Goal: Task Accomplishment & Management: Use online tool/utility

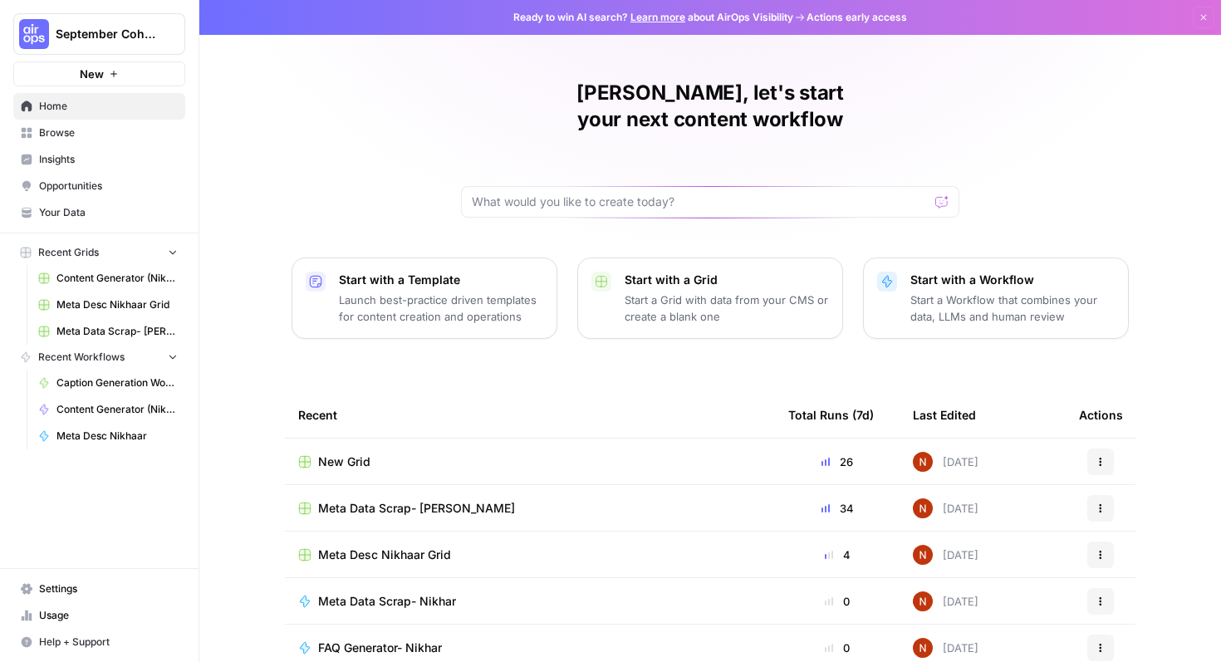
click at [118, 66] on button "New" at bounding box center [99, 73] width 172 height 25
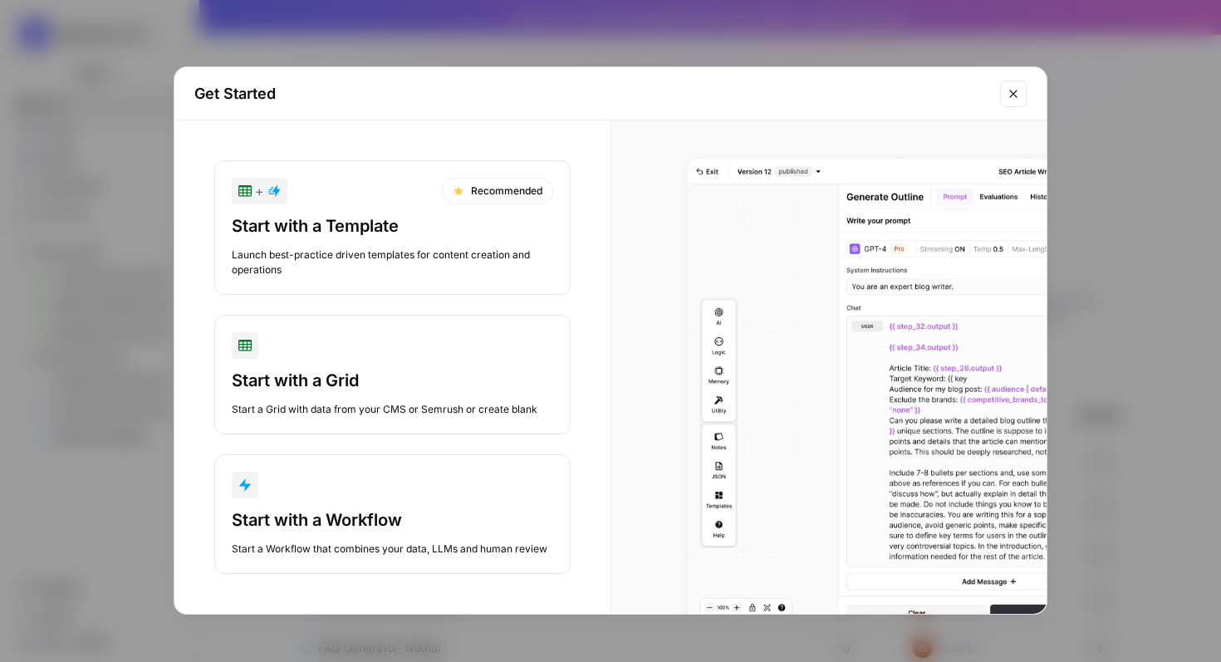
click at [482, 522] on div "Start with a Workflow" at bounding box center [392, 519] width 321 height 23
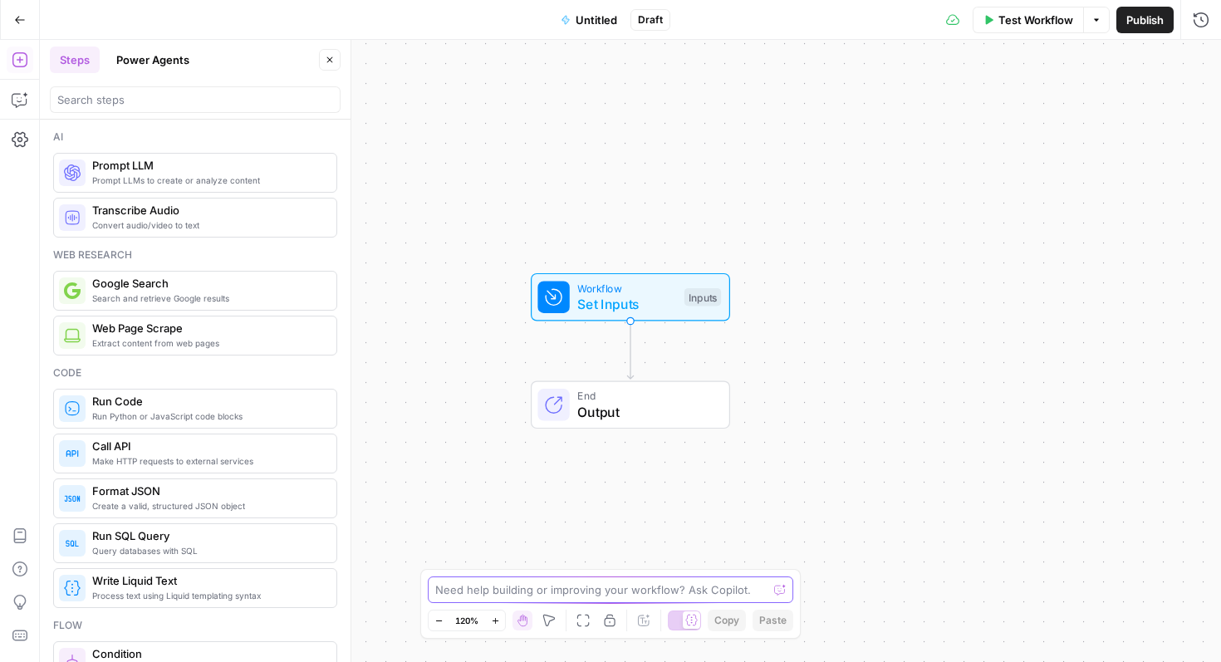
click at [468, 591] on textarea at bounding box center [601, 589] width 332 height 17
paste textarea "Provide a table listing all URLs from [URL][DOMAIN_NAME] that fall under the re…"
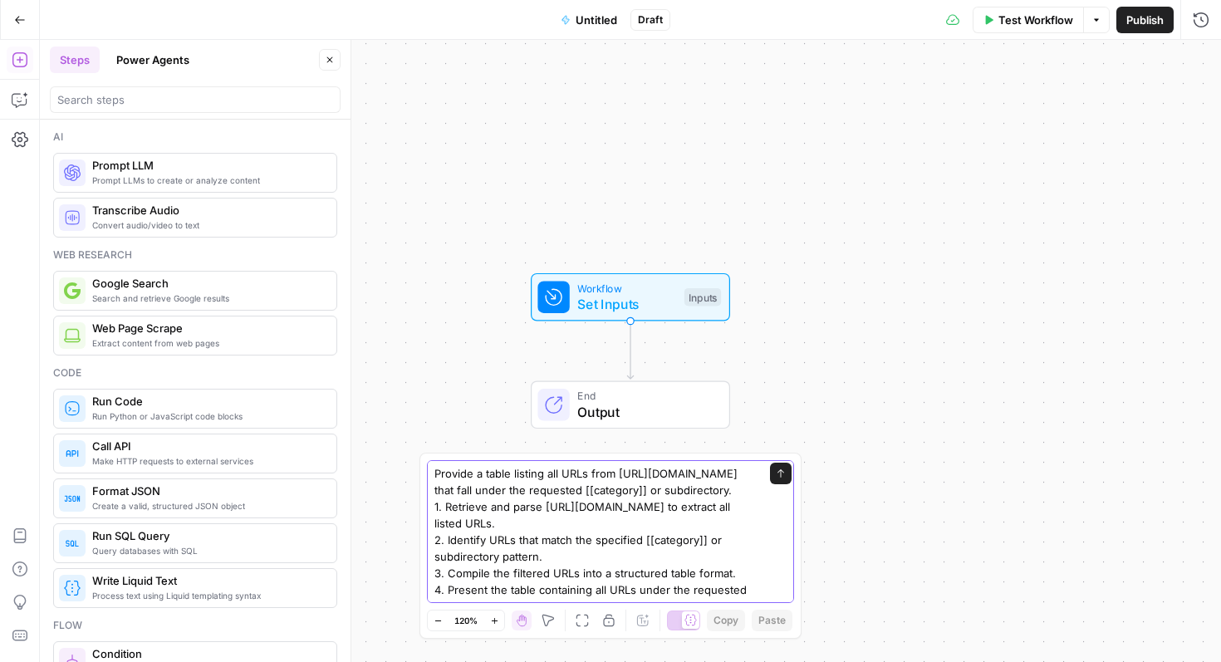
click at [719, 495] on textarea "Provide a table listing all URLs from [URL][DOMAIN_NAME] that fall under the re…" at bounding box center [593, 539] width 319 height 149
click at [620, 491] on textarea "Provide a table listing all URLs from [URL][DOMAIN_NAME] that fall under the re…" at bounding box center [593, 539] width 319 height 149
click at [542, 489] on textarea "User will send a sitemap, and also a categorynthat fall under the requested [[c…" at bounding box center [593, 539] width 319 height 149
drag, startPoint x: 684, startPoint y: 491, endPoint x: 619, endPoint y: 471, distance: 67.8
click at [619, 471] on textarea "User will send a sitemap, and also a categorynthat fall under the requested [[c…" at bounding box center [593, 539] width 319 height 149
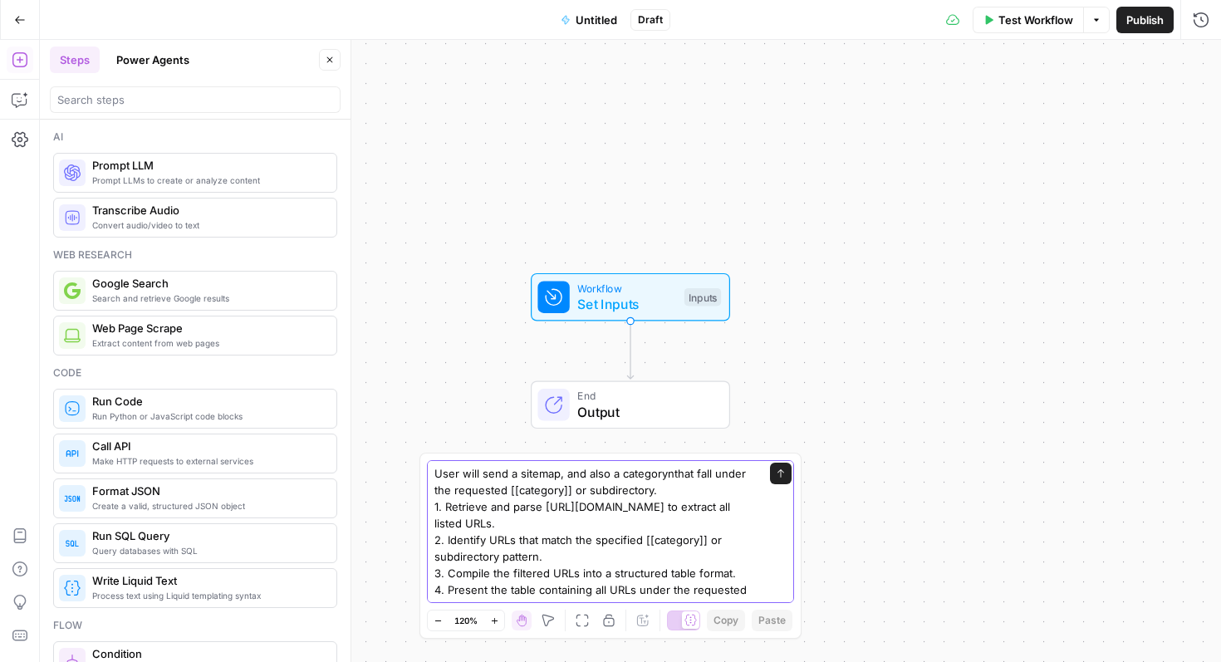
click at [716, 495] on textarea "User will send a sitemap, and also a categorynthat fall under the requested [[c…" at bounding box center [593, 539] width 319 height 149
drag, startPoint x: 695, startPoint y: 493, endPoint x: 664, endPoint y: 475, distance: 35.7
click at [664, 475] on textarea "User will send a sitemap, and also a categorynthat fall under the requested [[c…" at bounding box center [593, 539] width 319 height 149
click at [607, 492] on textarea "User will send a sitemap, and also a categorynthat fall under the requested [[c…" at bounding box center [593, 539] width 319 height 149
drag, startPoint x: 605, startPoint y: 492, endPoint x: 664, endPoint y: 472, distance: 62.2
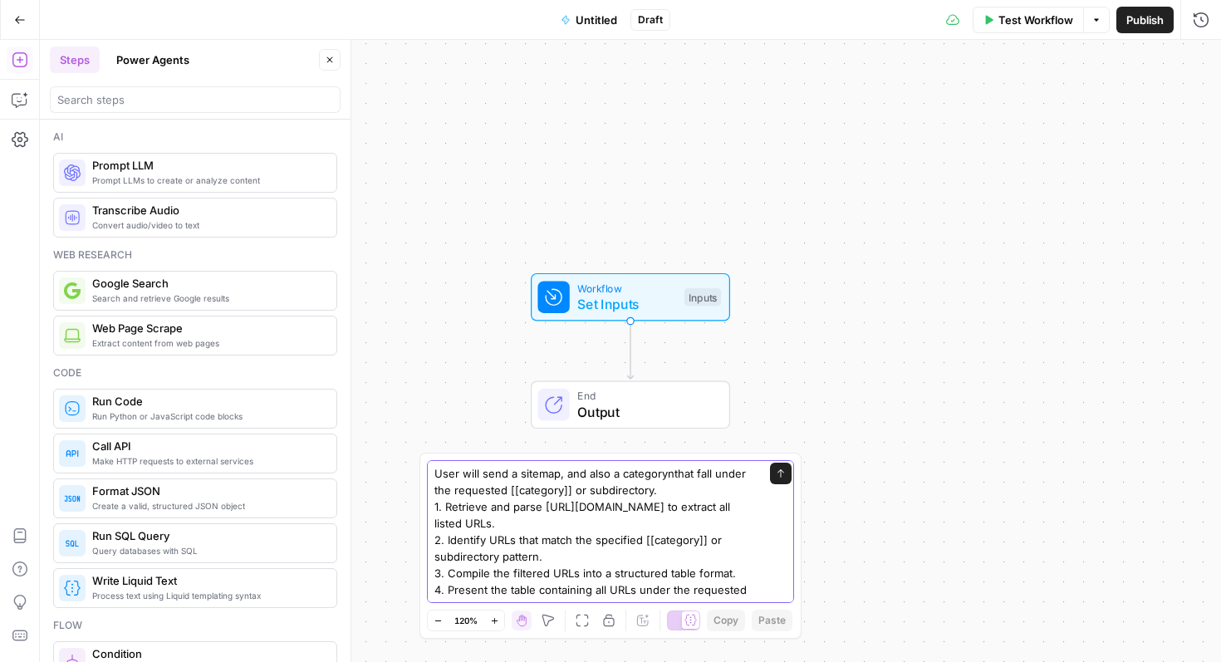
click at [664, 472] on textarea "User will send a sitemap, and also a categorynthat fall under the requested [[c…" at bounding box center [593, 539] width 319 height 149
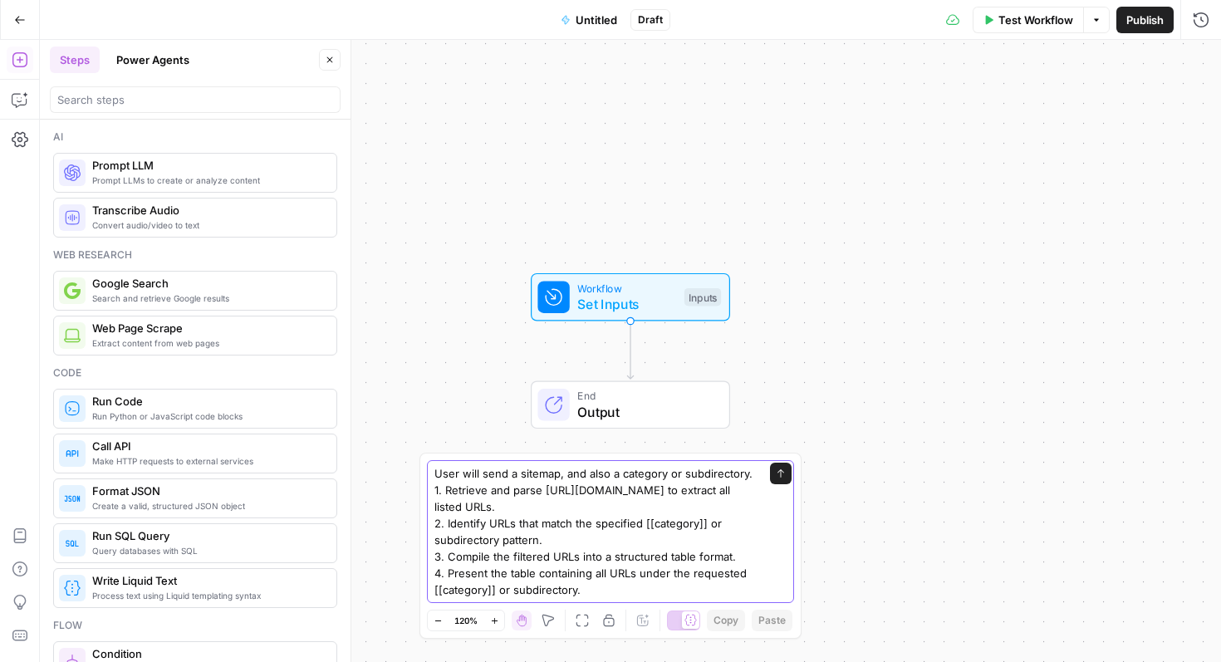
scroll to position [17, 0]
drag, startPoint x: 543, startPoint y: 487, endPoint x: 733, endPoint y: 490, distance: 190.1
click at [733, 490] on textarea "User will send a sitemap, and also a category or subdirectory. 1. Retrieve and …" at bounding box center [593, 531] width 319 height 133
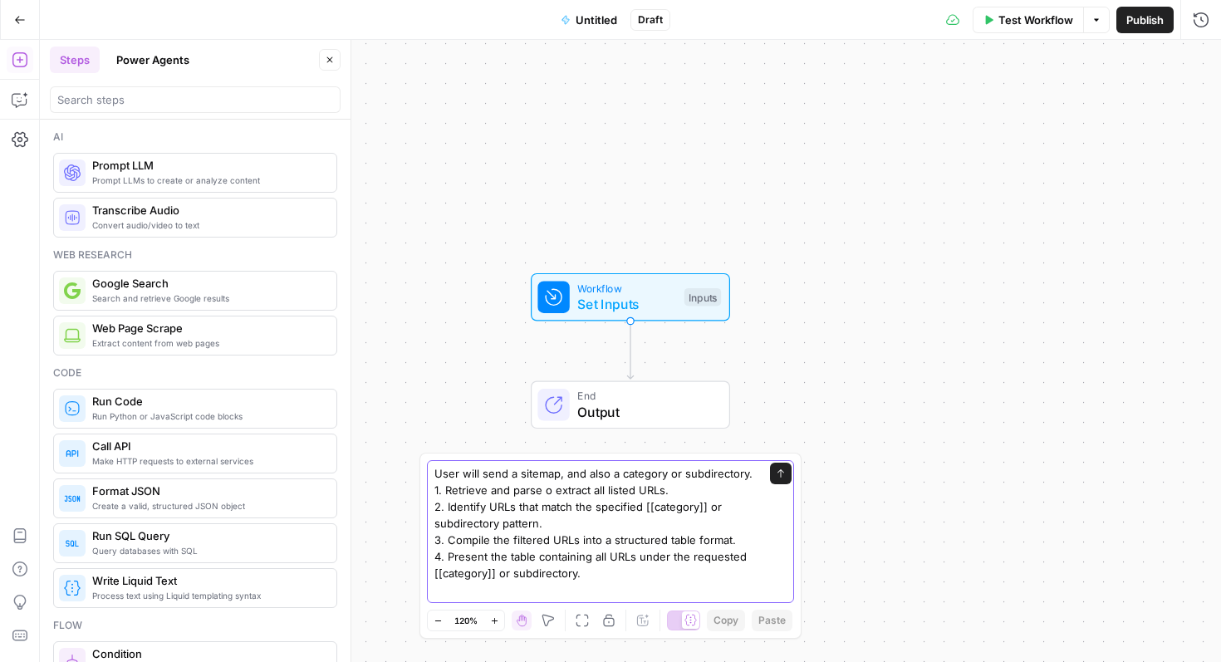
scroll to position [0, 0]
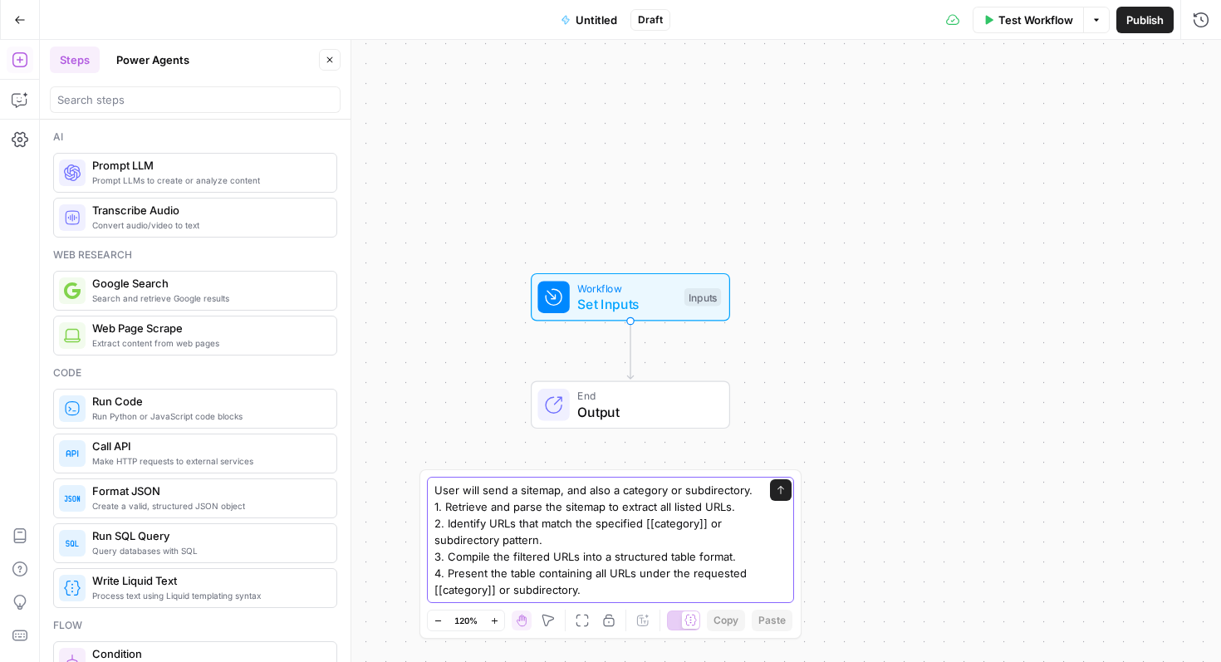
click at [745, 512] on textarea "User will send a sitemap, and also a category or subdirectory. 1. Retrieve and …" at bounding box center [593, 540] width 319 height 116
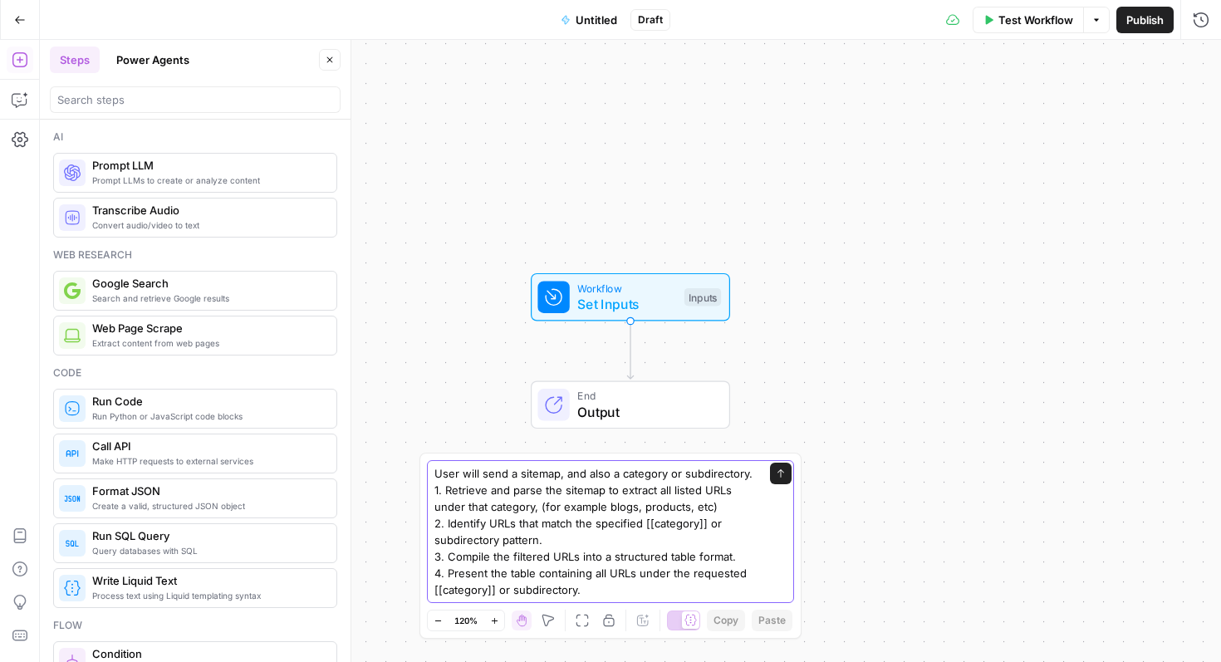
click at [604, 541] on textarea "User will send a sitemap, and also a category or subdirectory. 1. Retrieve and …" at bounding box center [593, 531] width 319 height 133
type textarea "User will send a sitemap, and also a category or subdirectory. 1. Retrieve and …"
click at [785, 472] on icon "submit" at bounding box center [780, 473] width 10 height 10
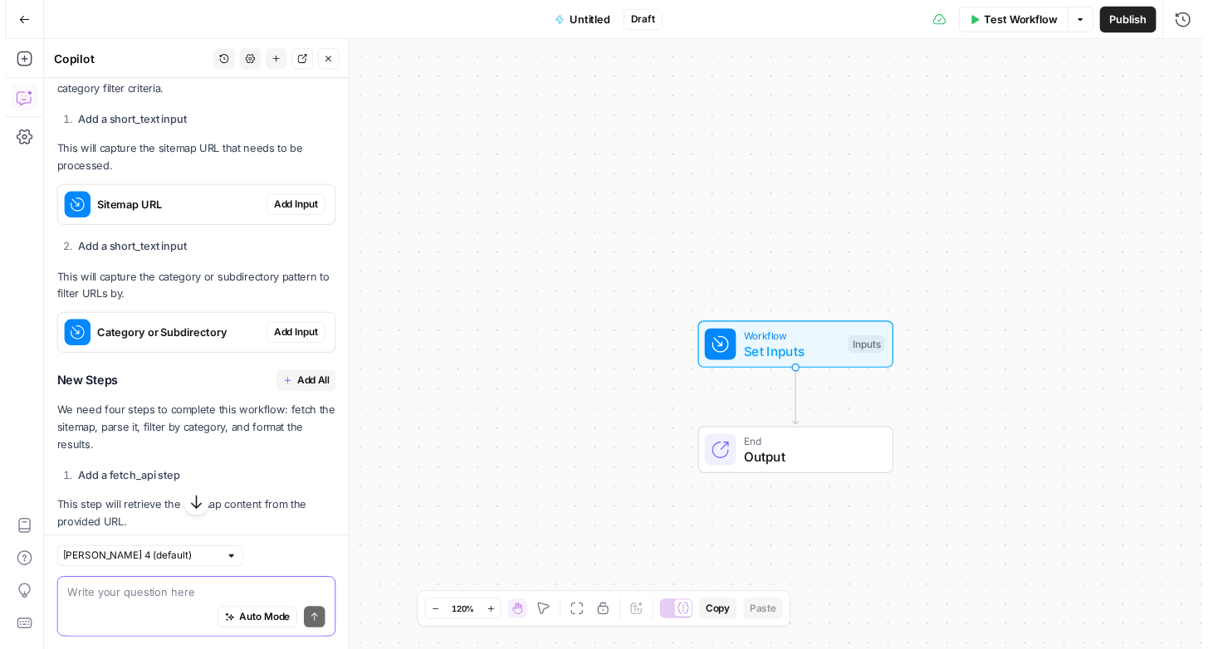
scroll to position [546, 0]
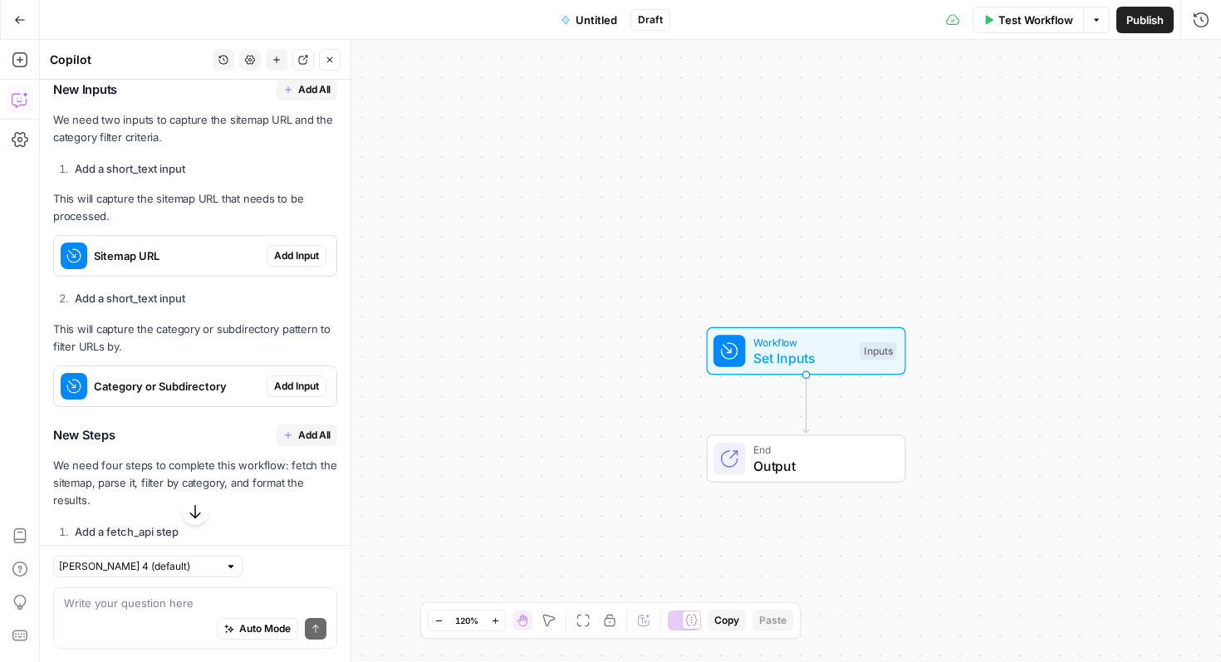
click at [292, 263] on span "Add Input" at bounding box center [296, 255] width 45 height 15
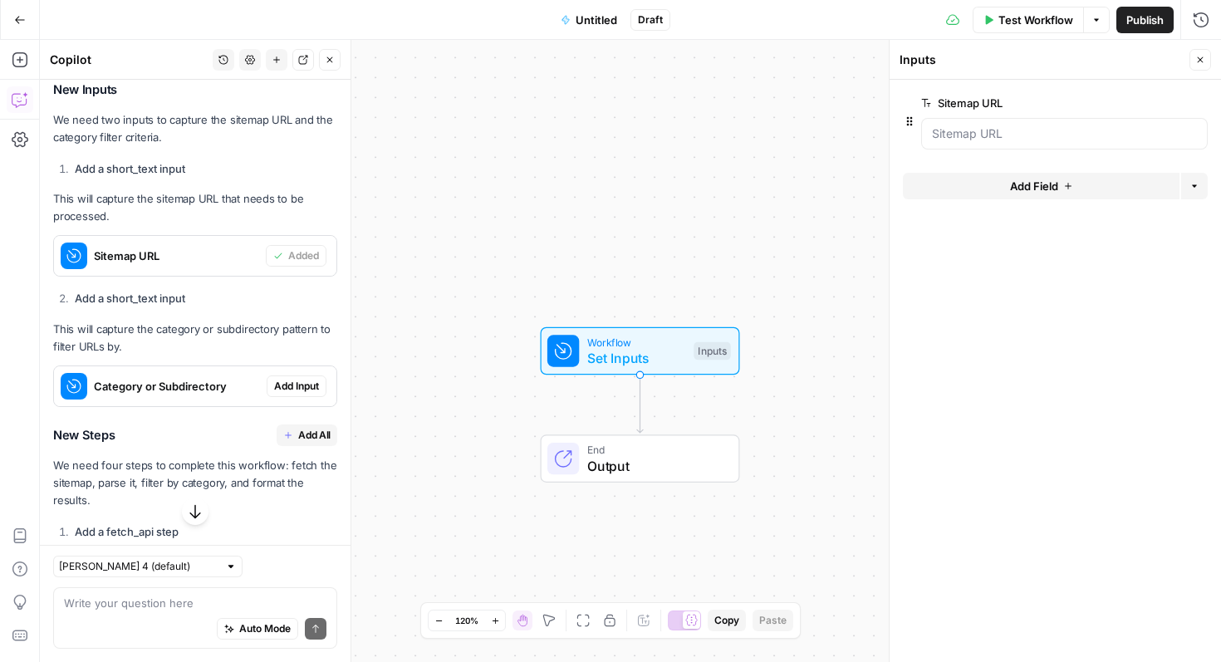
click at [289, 394] on span "Add Input" at bounding box center [296, 386] width 45 height 15
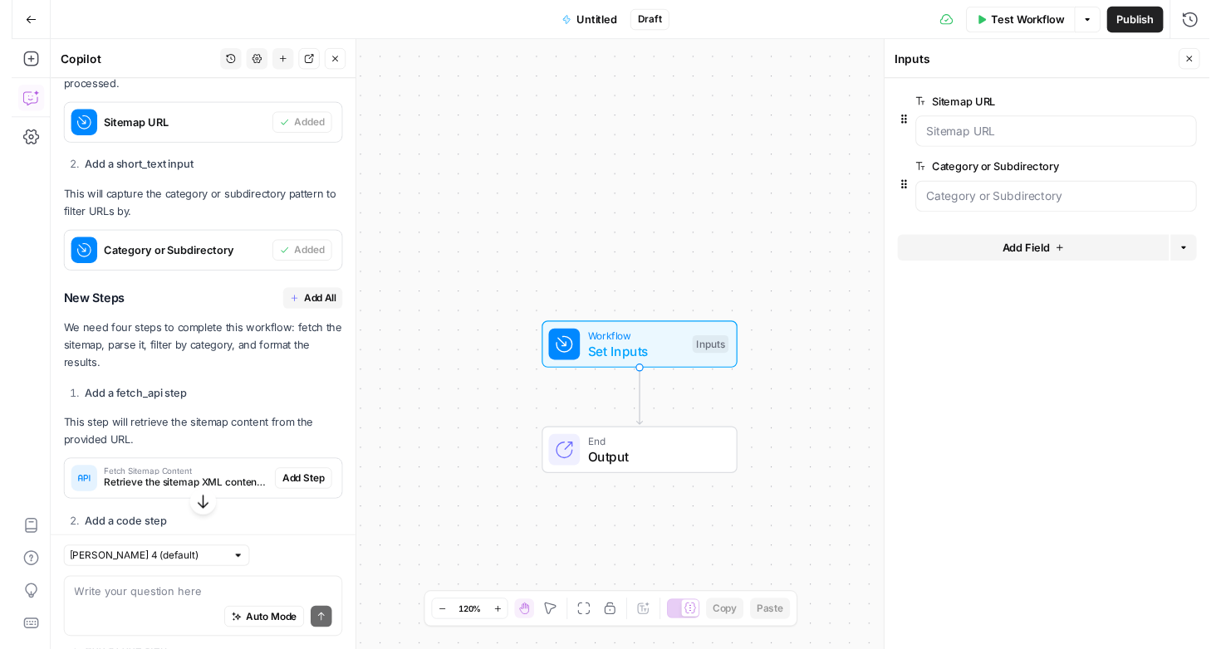
scroll to position [708, 0]
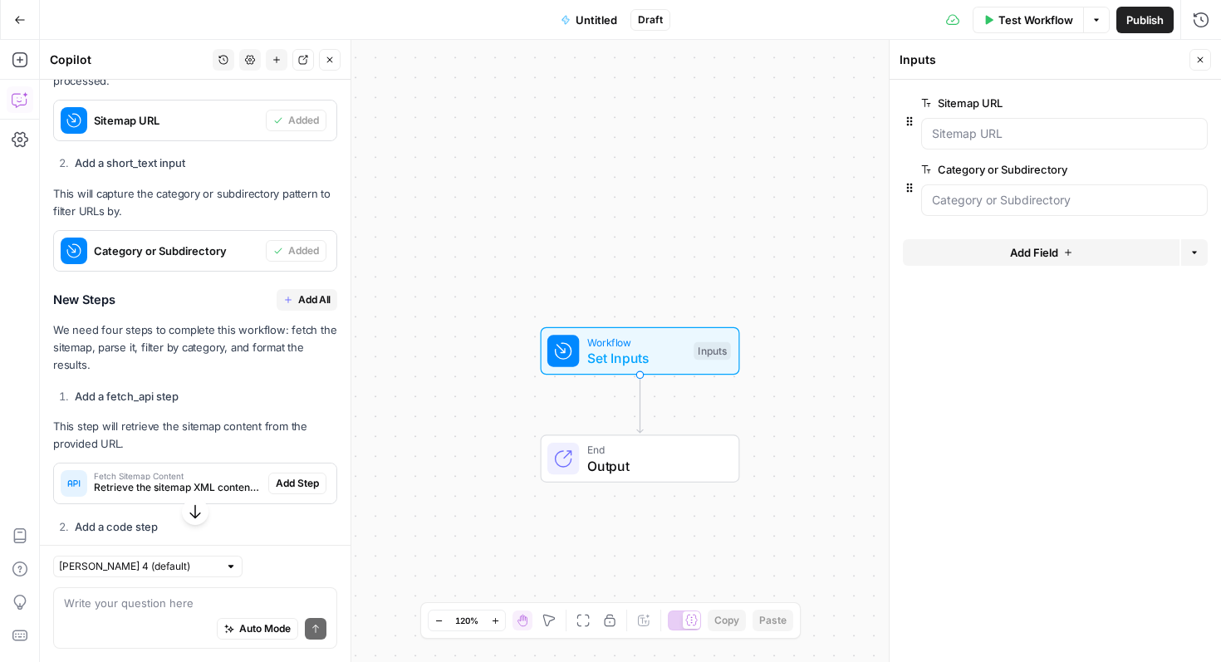
click at [297, 311] on button "Add All" at bounding box center [306, 300] width 61 height 22
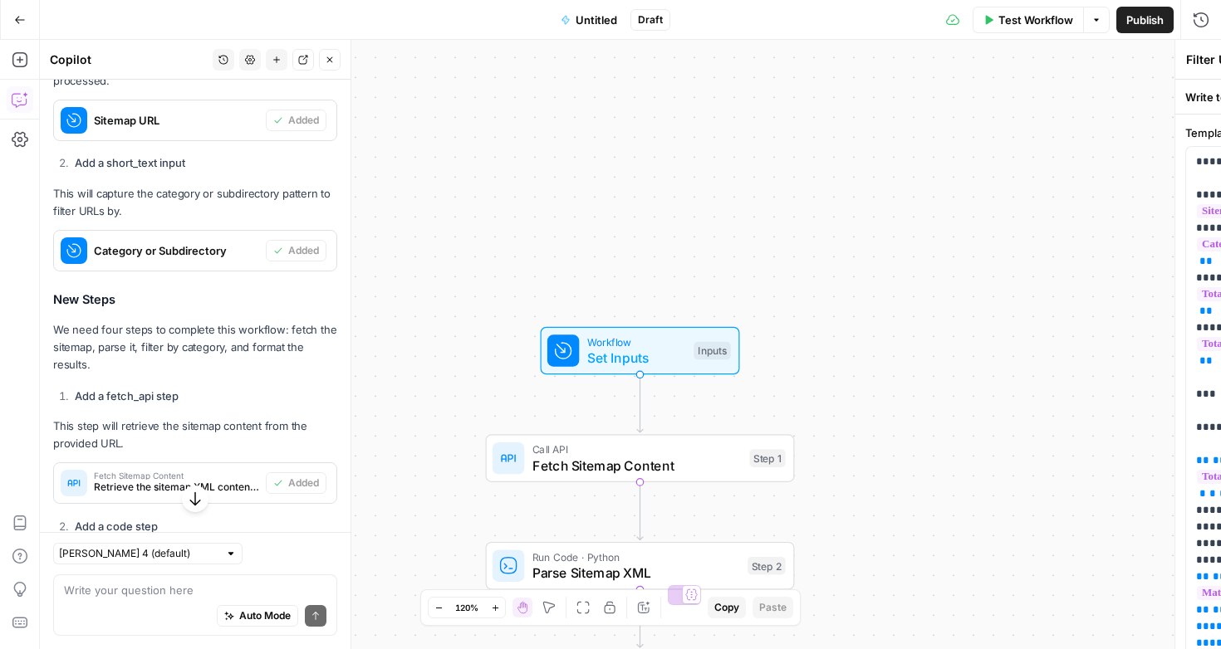
type textarea "Format Results Table"
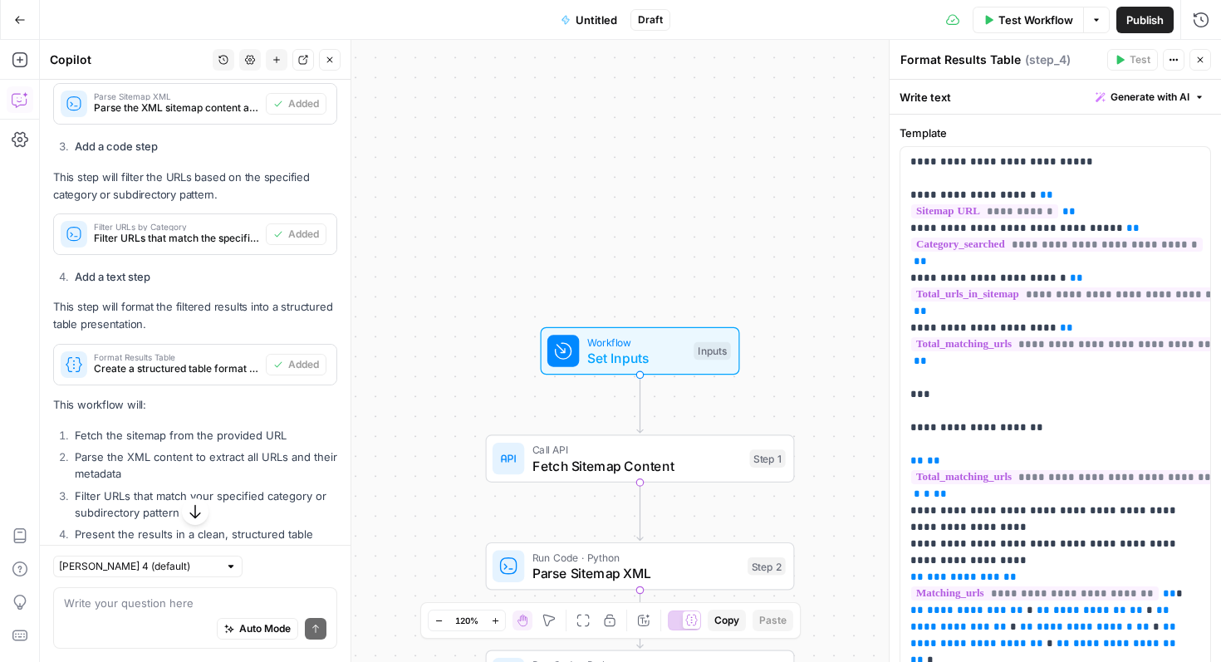
scroll to position [1233, 0]
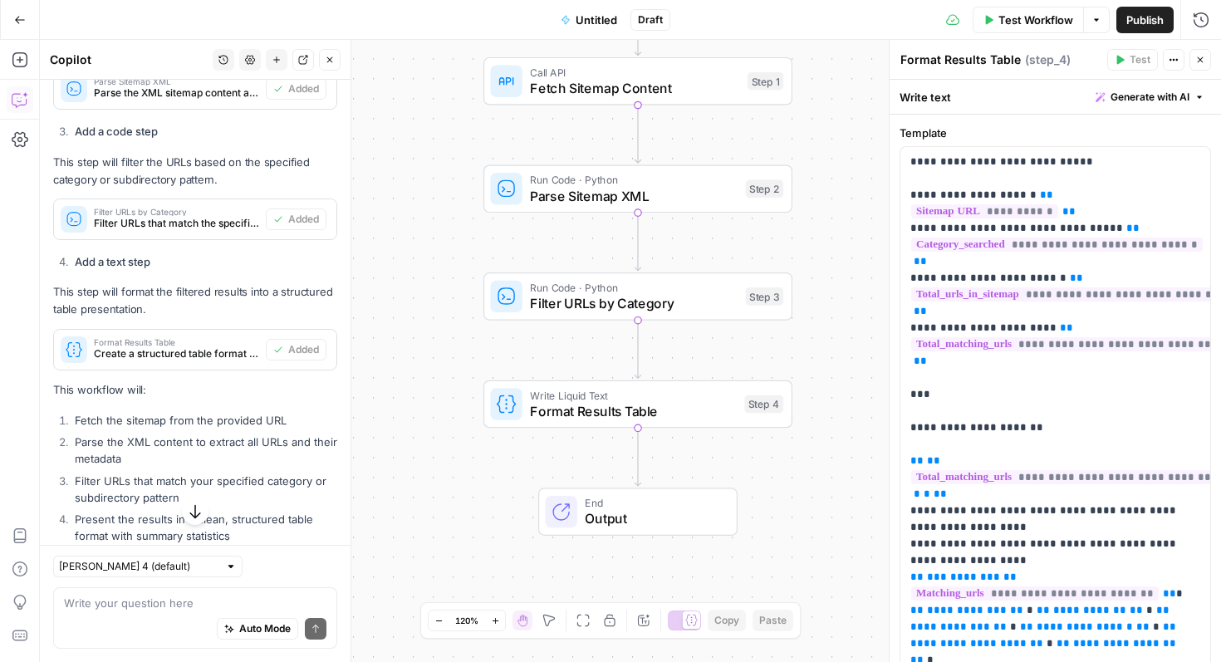
click at [1015, 26] on span "Test Workflow" at bounding box center [1035, 20] width 75 height 17
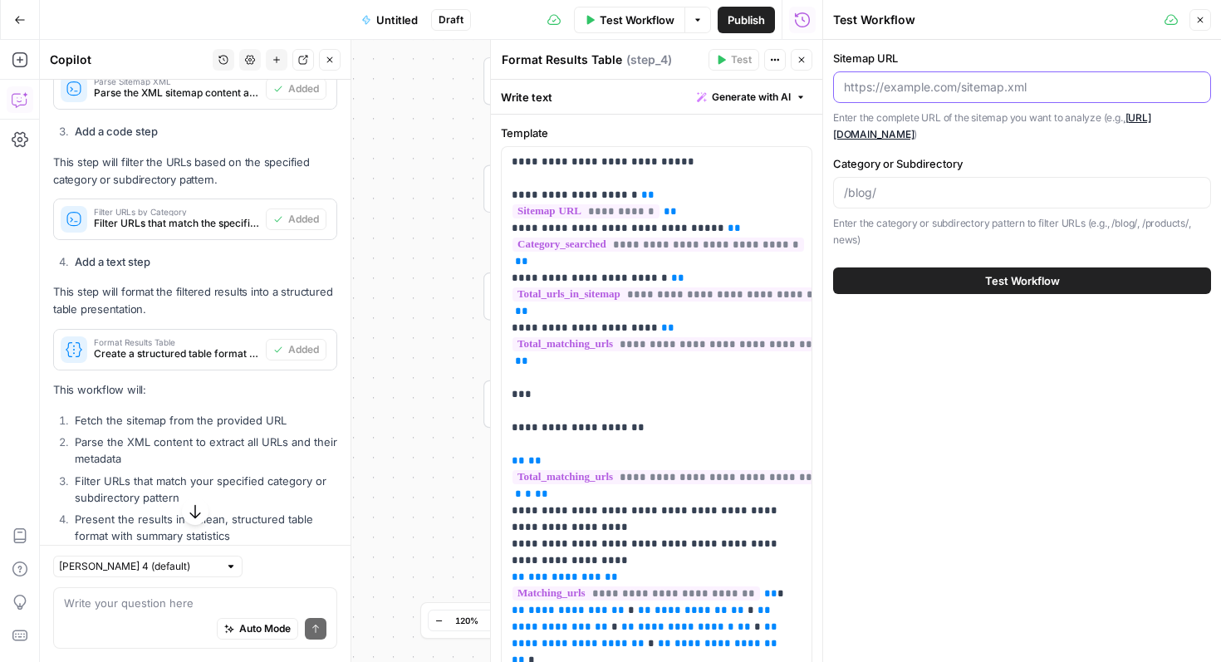
click at [946, 82] on input "Sitemap URL" at bounding box center [1022, 87] width 356 height 17
paste input "[URL][DOMAIN_NAME]"
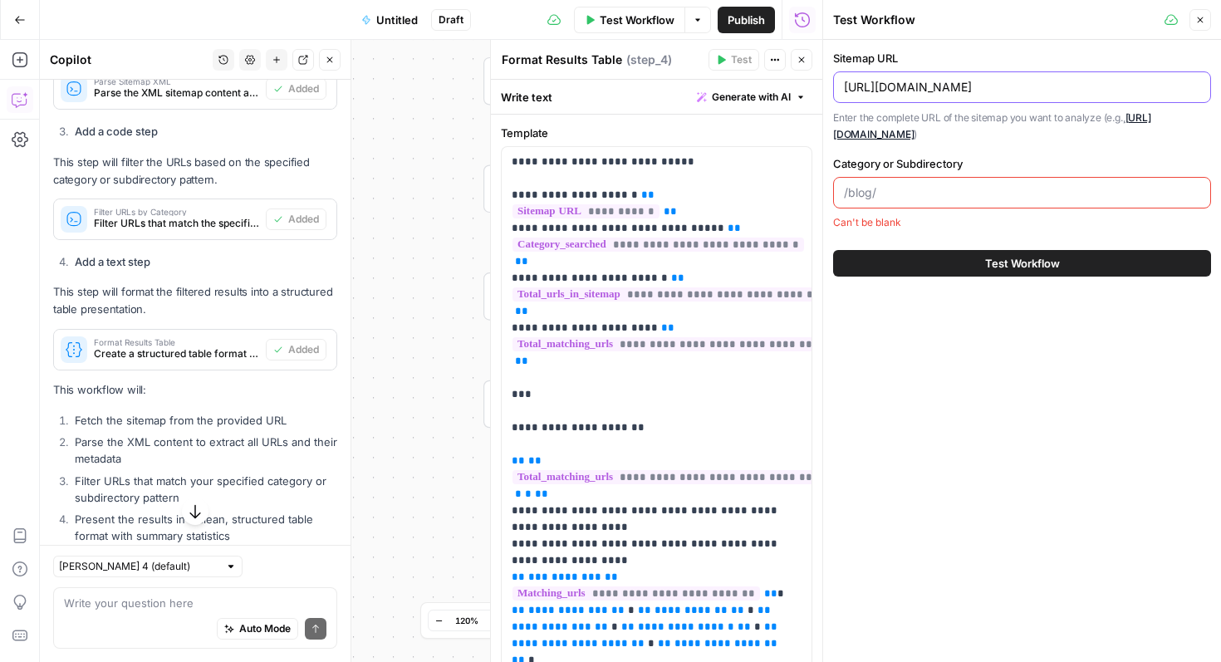
type input "[URL][DOMAIN_NAME]"
click at [941, 192] on input "Category or Subdirectory" at bounding box center [1022, 192] width 356 height 17
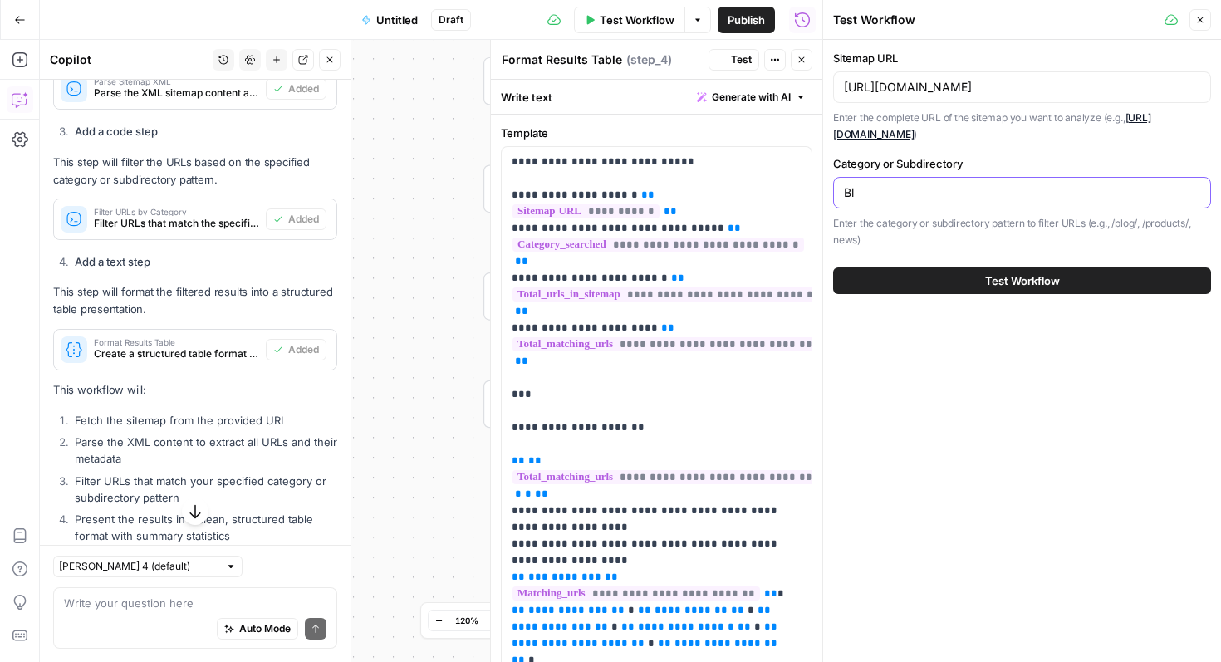
type input "B"
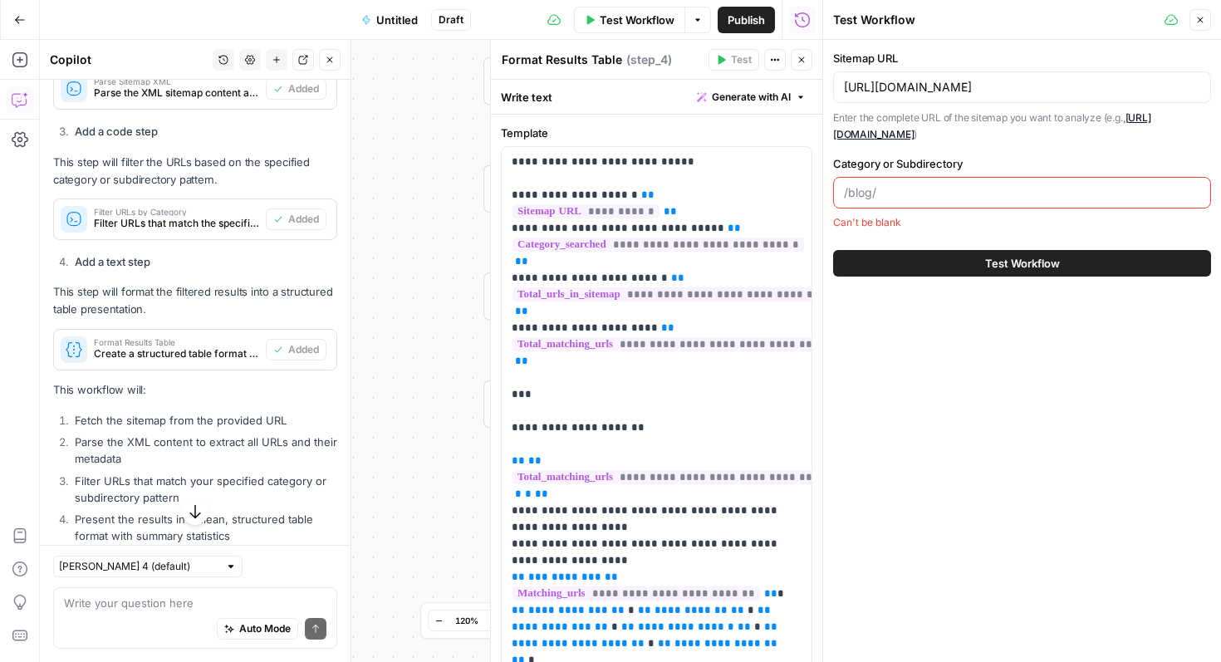
paste input "ai-glossary"
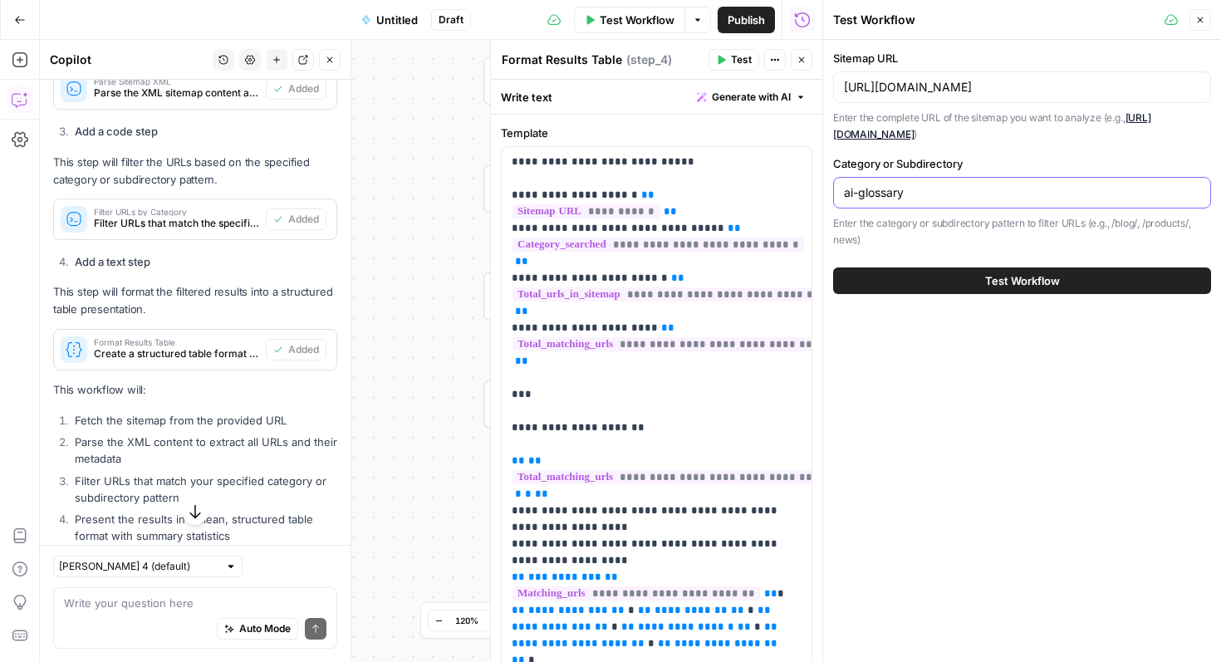
type input "ai-glossary"
click at [913, 278] on button "Test Workflow" at bounding box center [1022, 280] width 378 height 27
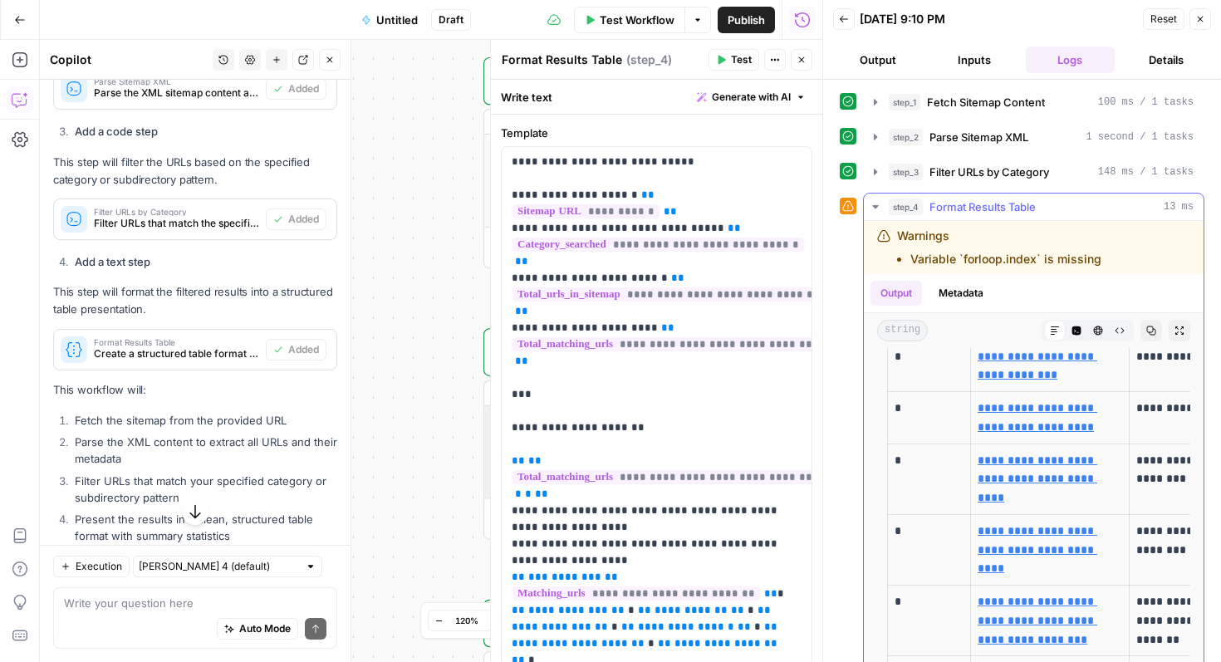
scroll to position [213, 0]
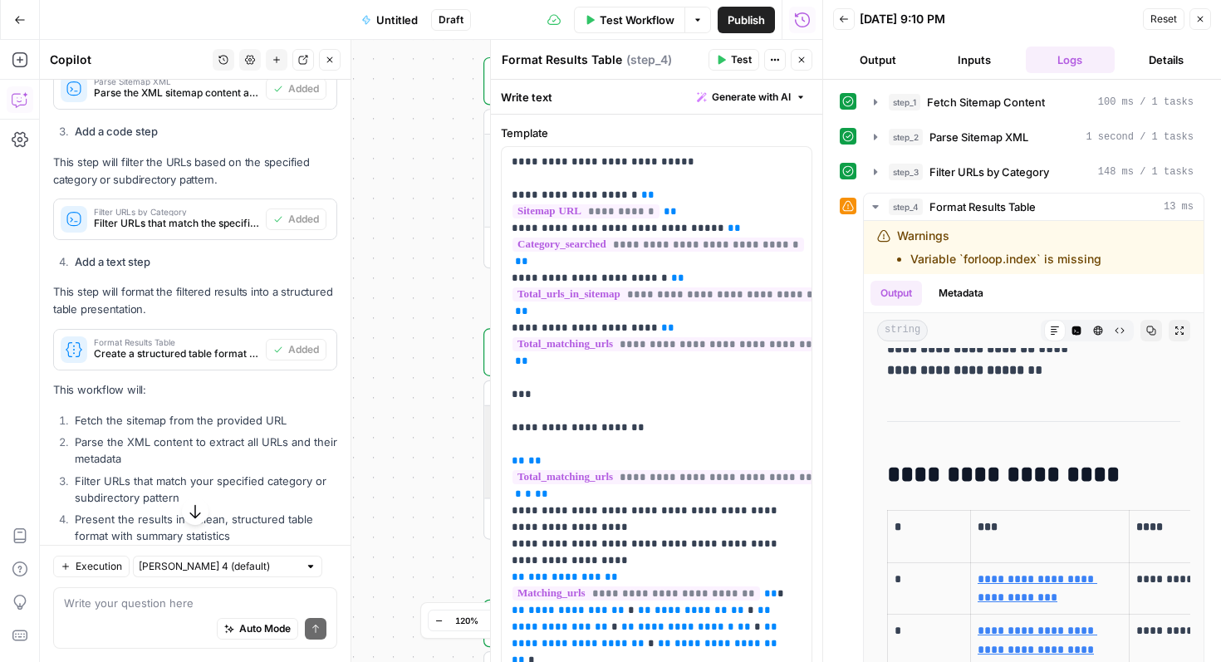
click at [876, 51] on button "Output" at bounding box center [878, 59] width 90 height 27
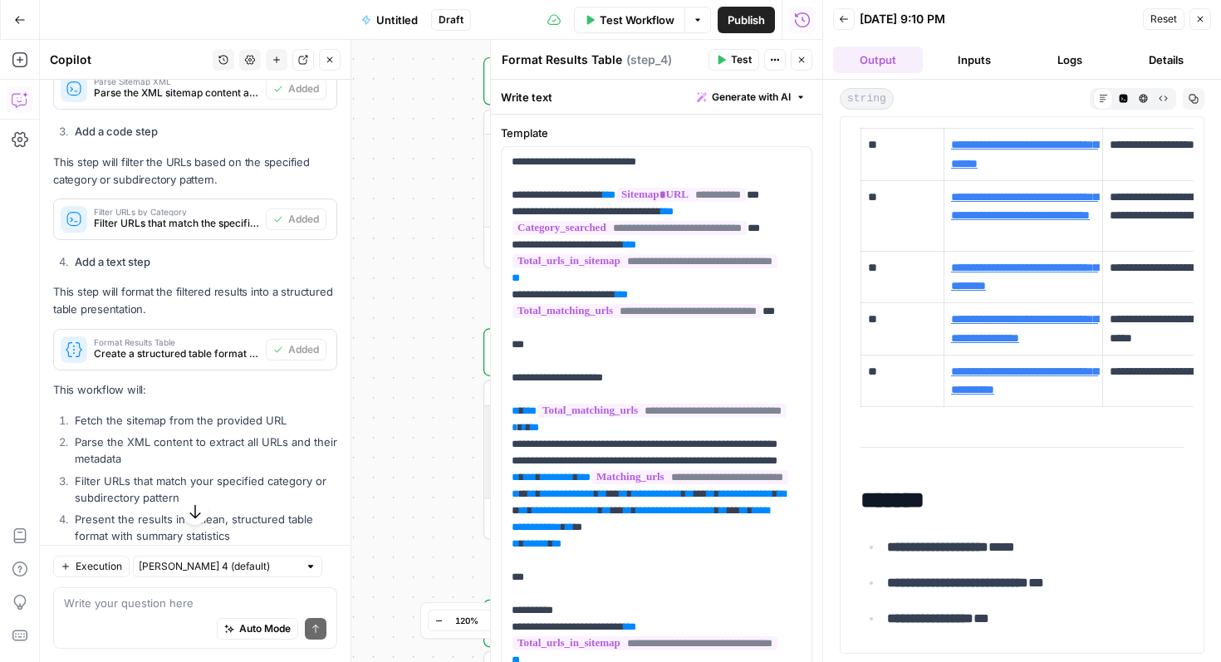
scroll to position [1357, 0]
click at [742, 15] on span "Publish" at bounding box center [745, 20] width 37 height 17
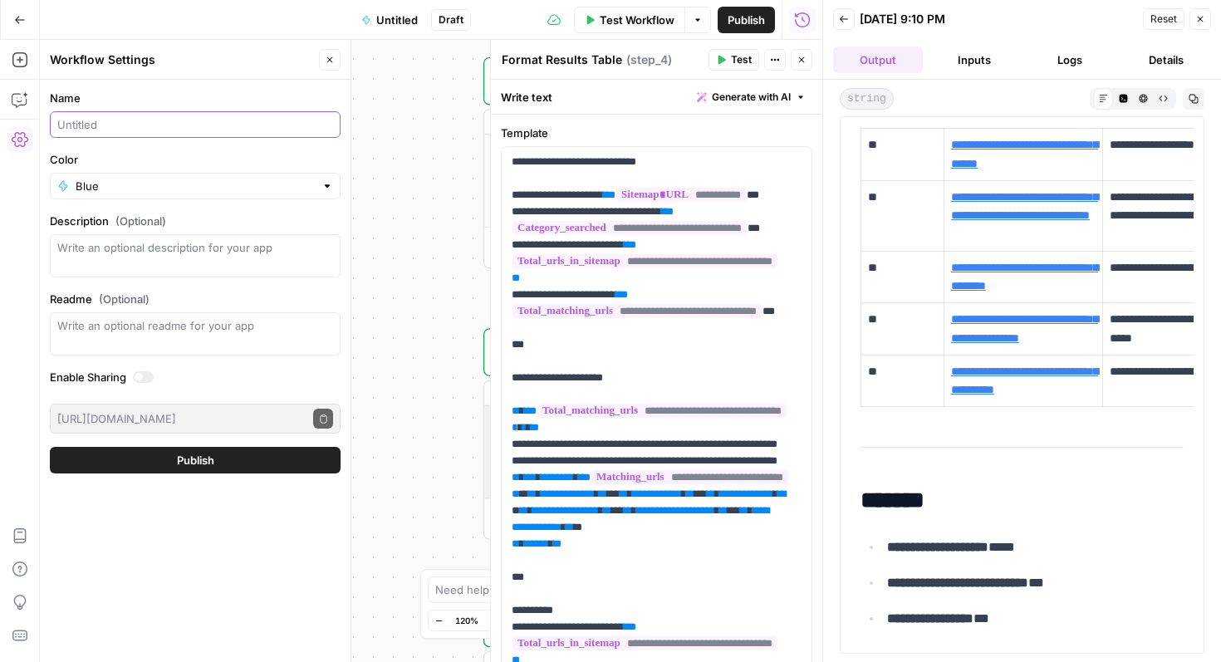
click at [188, 124] on input "Name" at bounding box center [195, 124] width 276 height 17
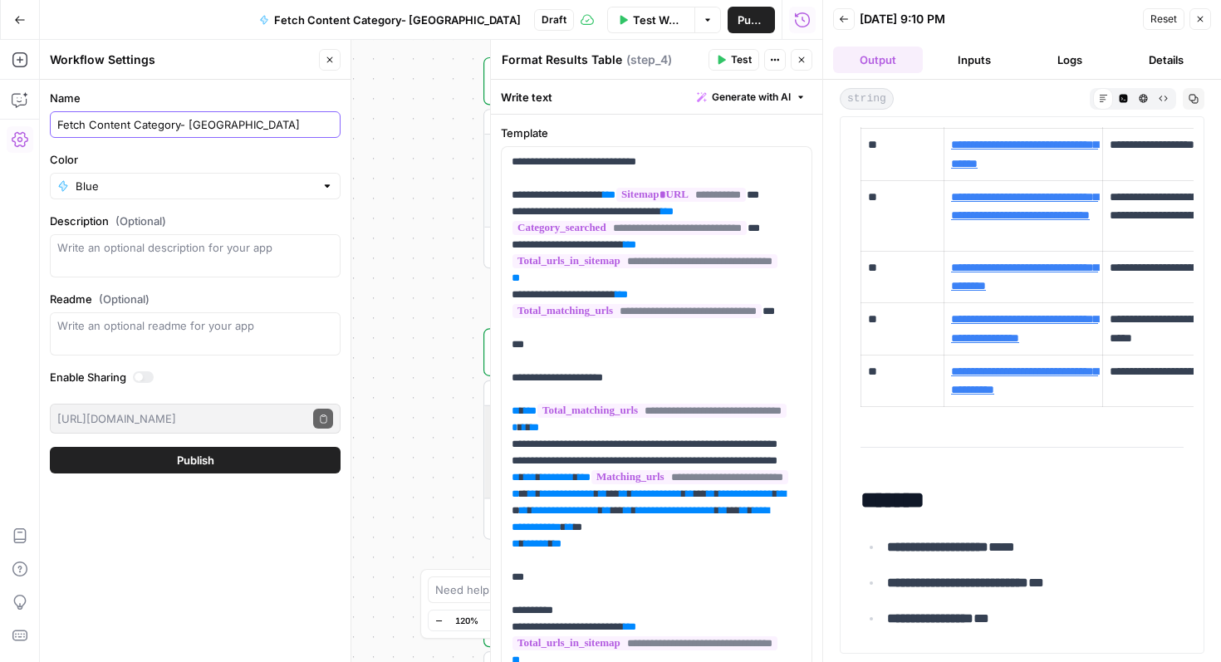
type input "Fetch Content Category- [GEOGRAPHIC_DATA]"
click at [142, 271] on textarea "Description (Optional)" at bounding box center [195, 255] width 276 height 33
type textarea "Enter a Sitemap along with the type of content you want. Get all URLs scrapped"
click at [160, 443] on form "Name Fetch Content Category- Nikhaar Color Blue Description (Optional) Enter a …" at bounding box center [195, 282] width 311 height 404
click at [174, 461] on button "Publish" at bounding box center [195, 460] width 291 height 27
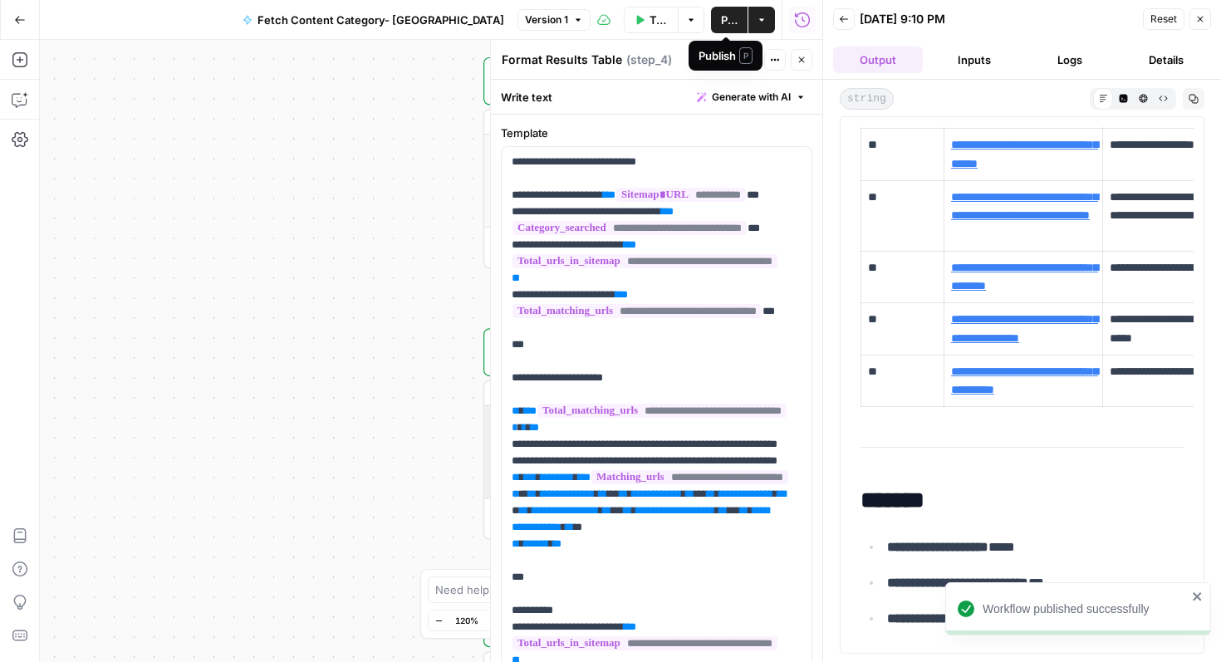
click at [725, 25] on span "Publish" at bounding box center [729, 20] width 17 height 17
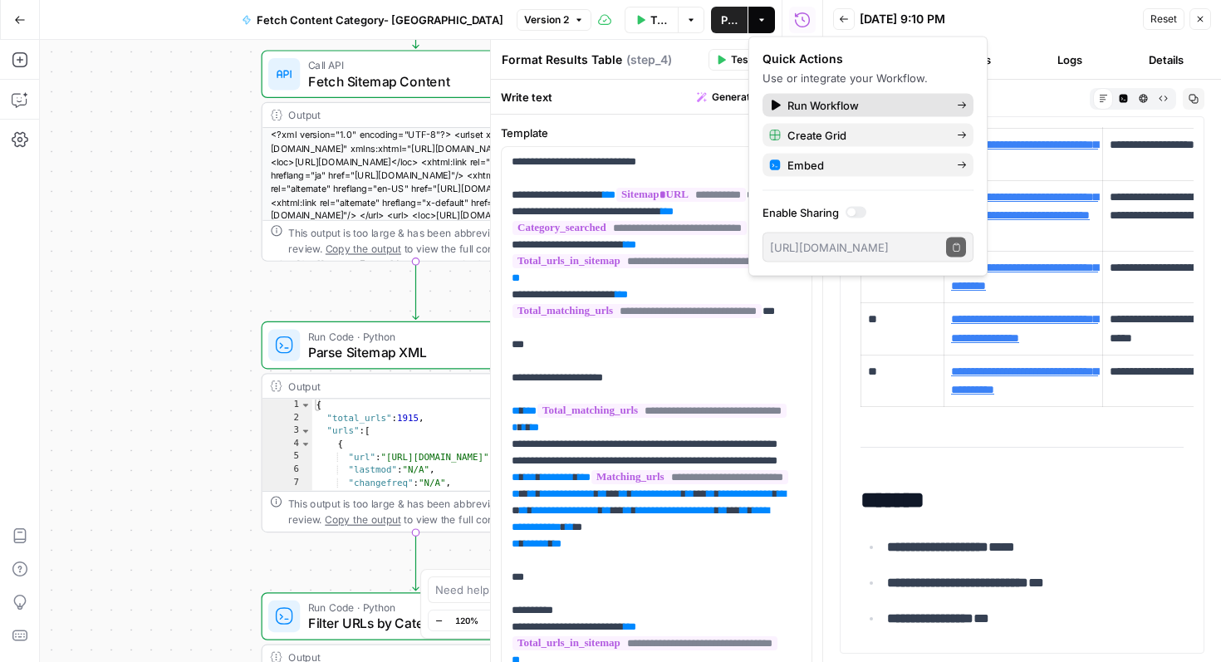
click at [822, 105] on span "Run Workflow" at bounding box center [865, 105] width 156 height 17
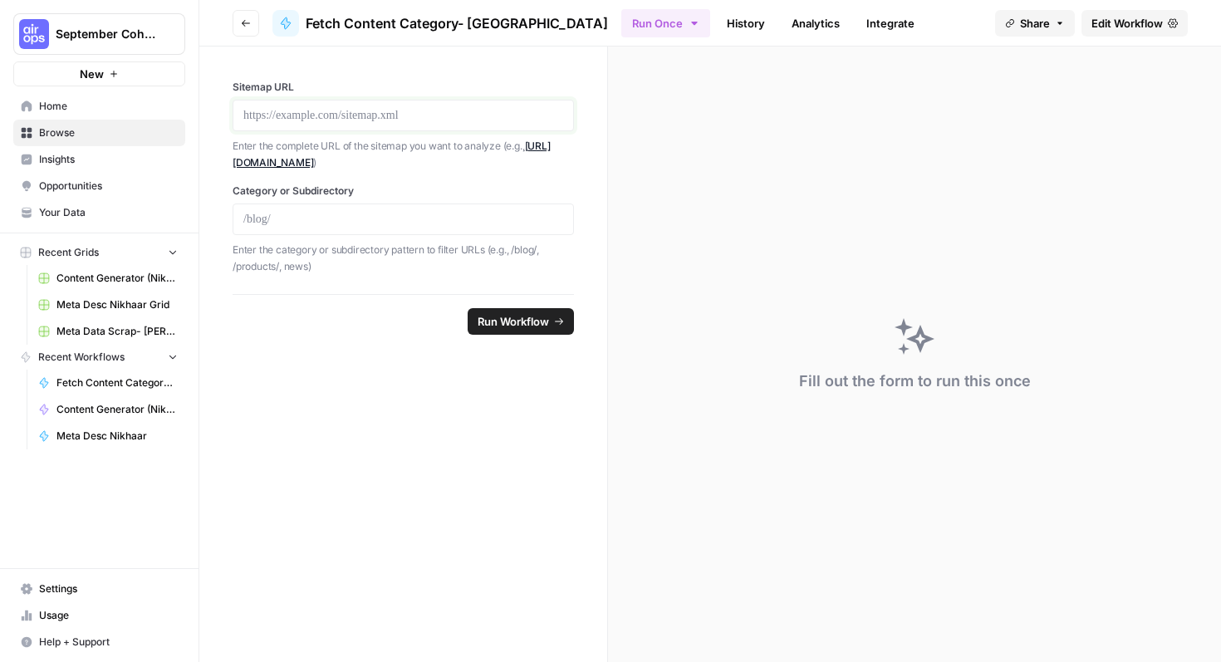
click at [355, 114] on p at bounding box center [403, 115] width 320 height 17
click at [365, 227] on p at bounding box center [403, 219] width 320 height 17
click at [394, 110] on p at bounding box center [403, 115] width 320 height 17
click at [520, 316] on span "Run Workflow" at bounding box center [512, 321] width 71 height 17
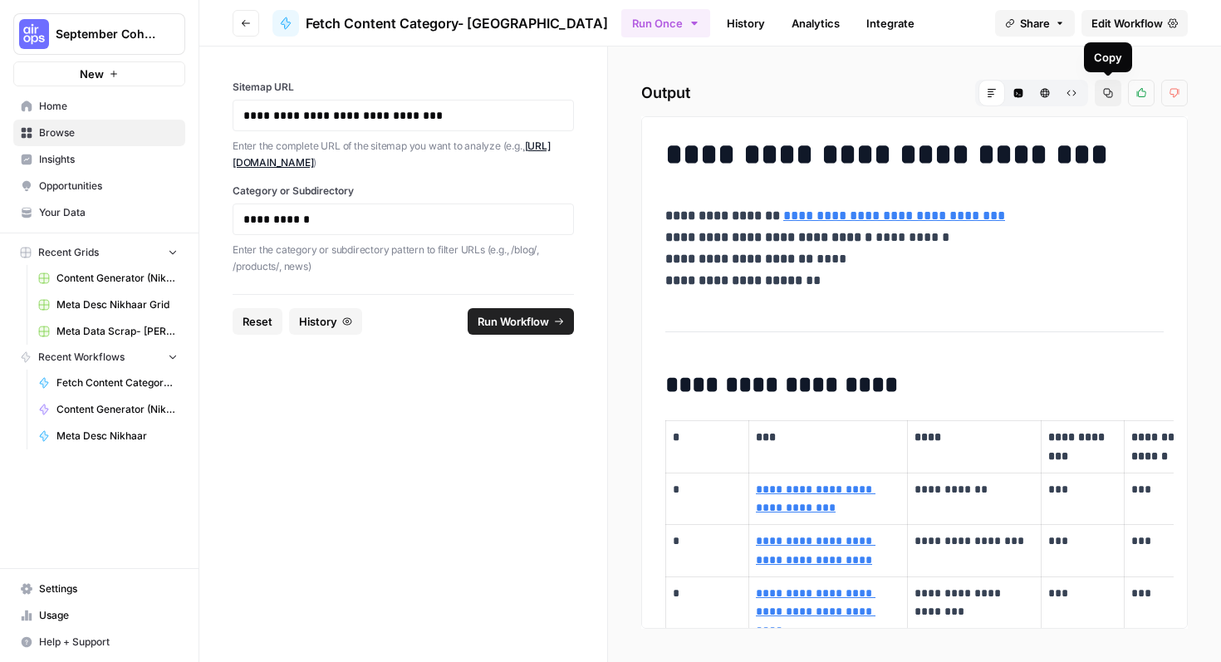
click at [1109, 98] on button "Copy" at bounding box center [1107, 93] width 27 height 27
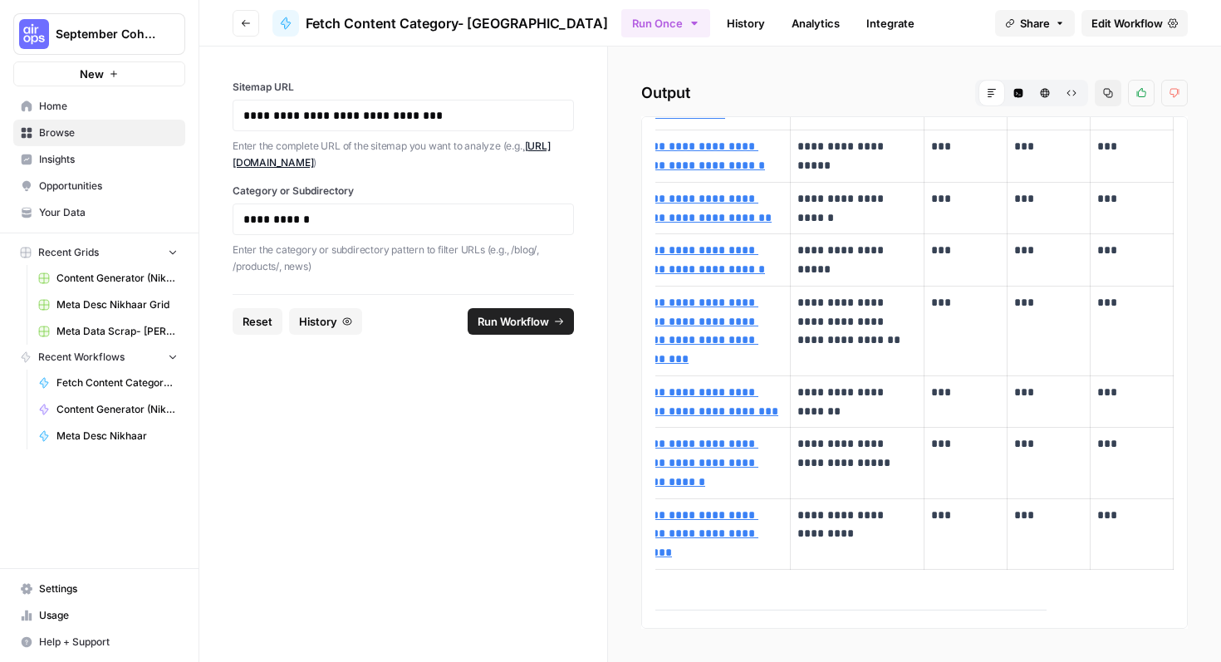
scroll to position [1362, 0]
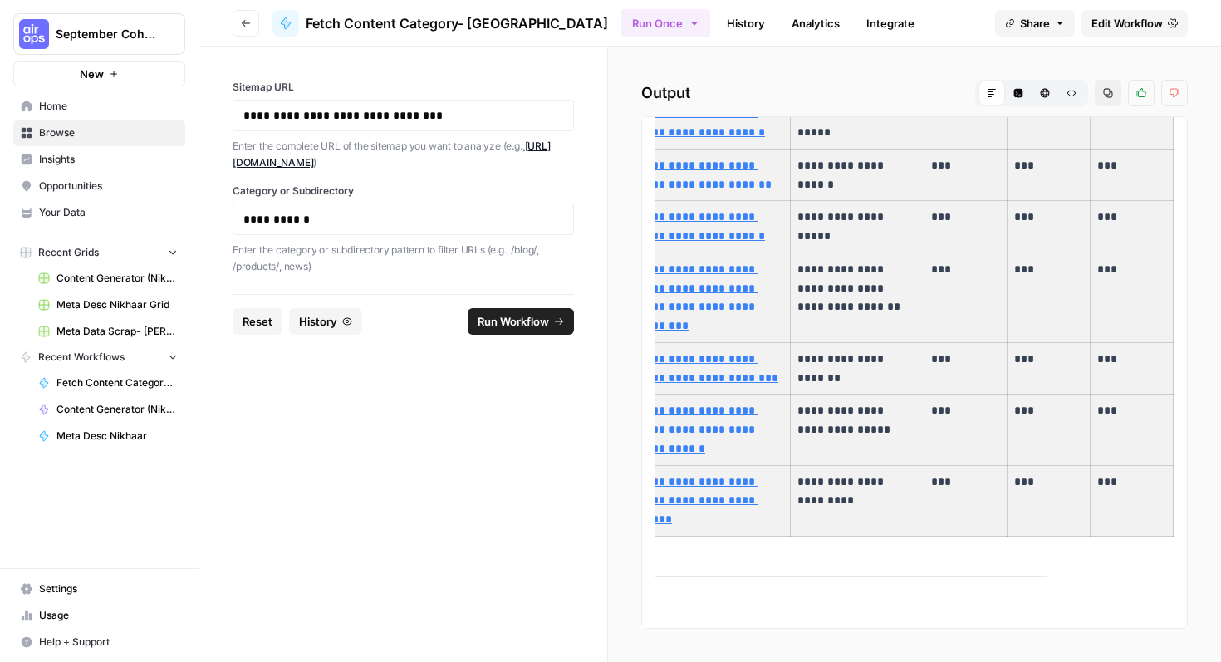
drag, startPoint x: 671, startPoint y: 148, endPoint x: 1113, endPoint y: 336, distance: 480.2
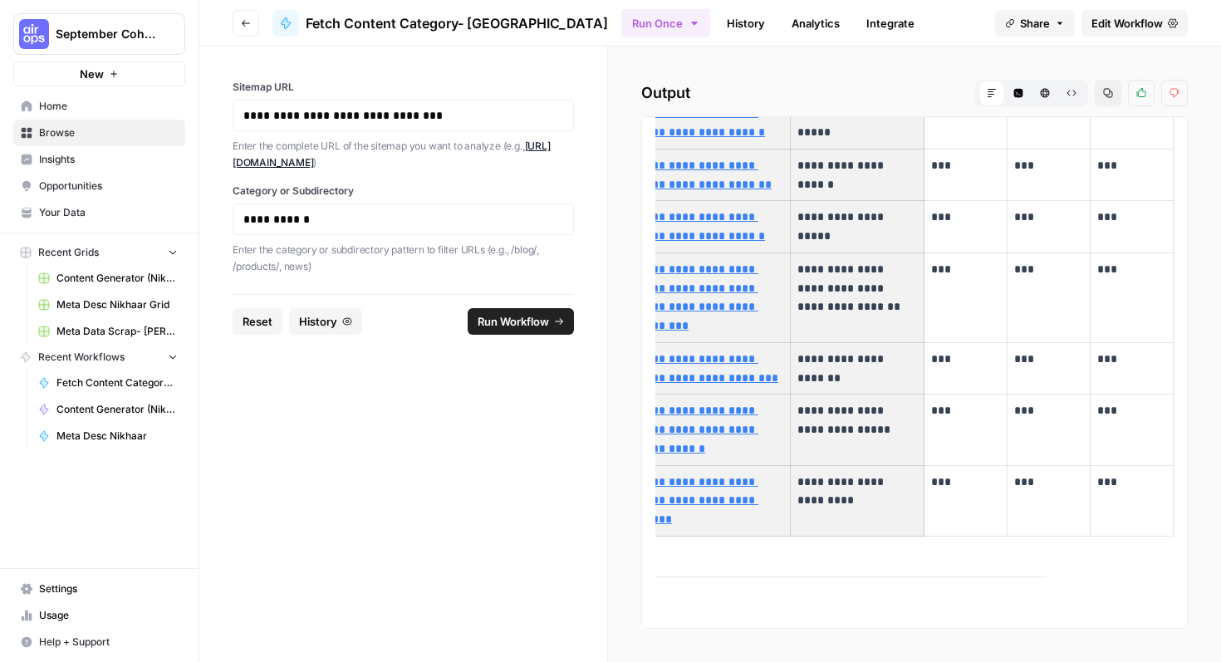
drag, startPoint x: 669, startPoint y: 283, endPoint x: 879, endPoint y: 327, distance: 214.6
click at [879, 472] on p "**********" at bounding box center [857, 491] width 120 height 38
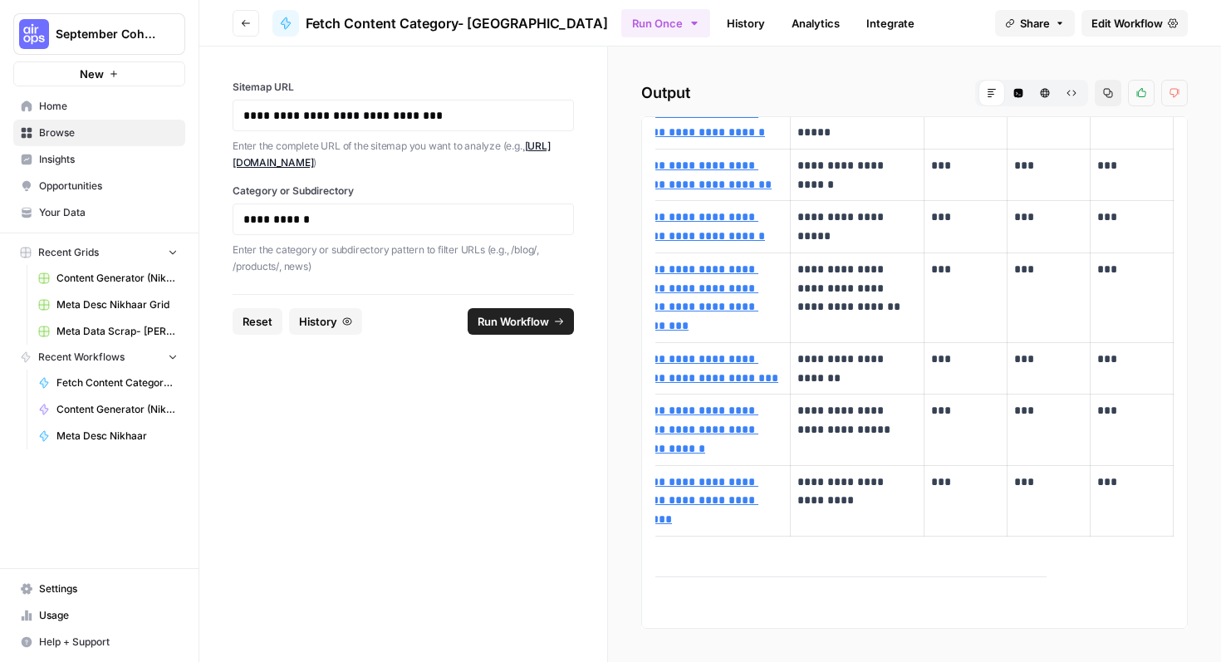
click at [880, 472] on p "**********" at bounding box center [857, 491] width 120 height 38
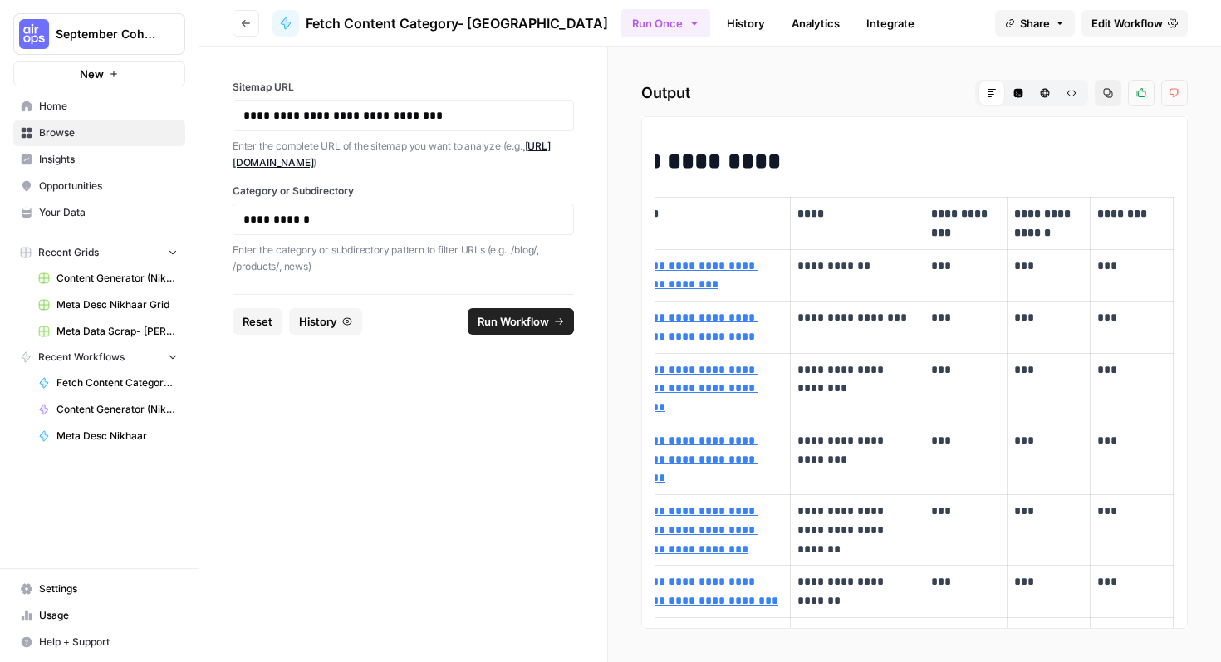
scroll to position [0, 0]
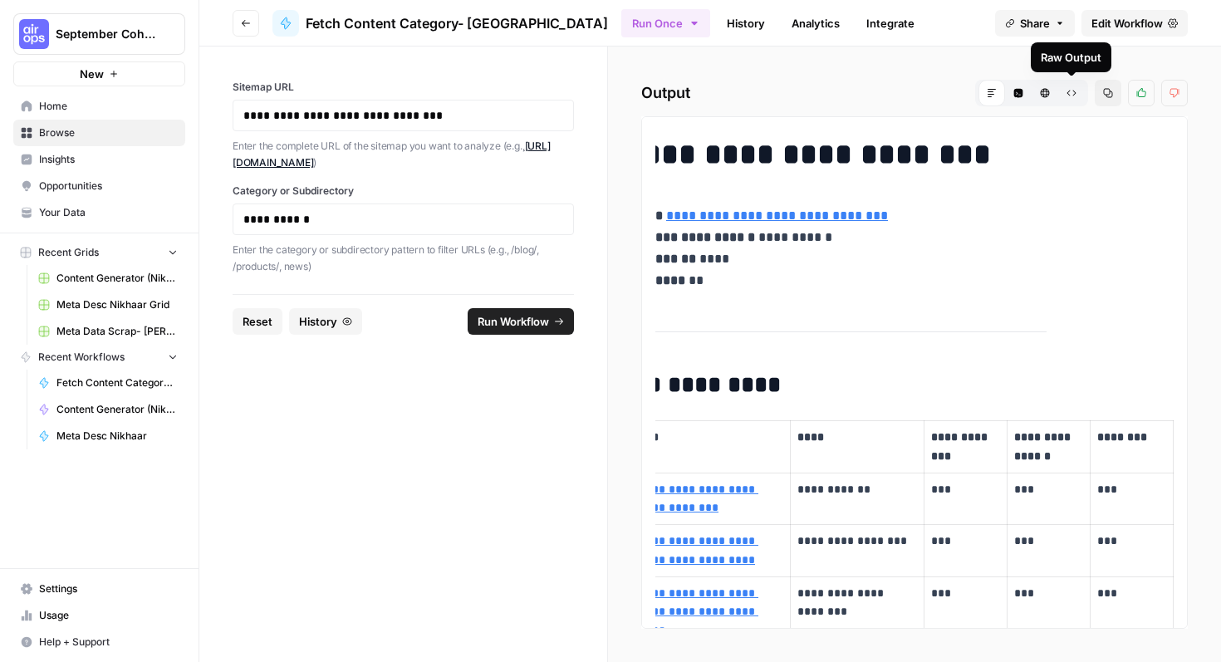
click at [1071, 97] on icon "button" at bounding box center [1071, 93] width 10 height 10
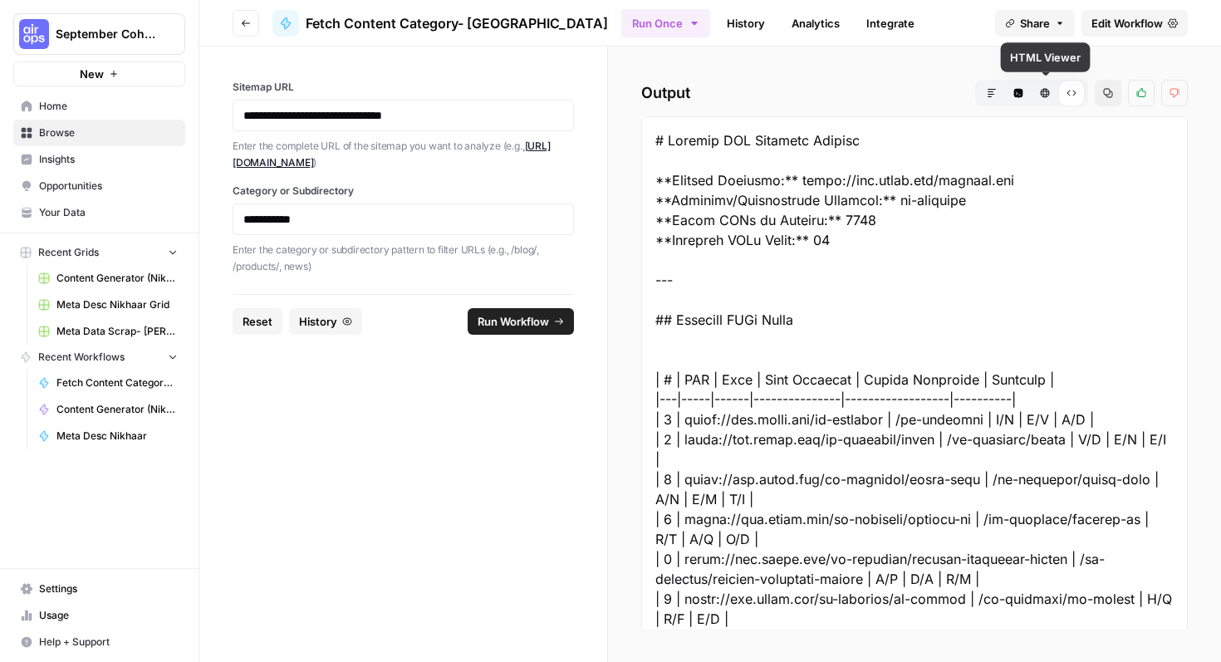
click at [1047, 98] on button "HTML Viewer" at bounding box center [1044, 93] width 27 height 27
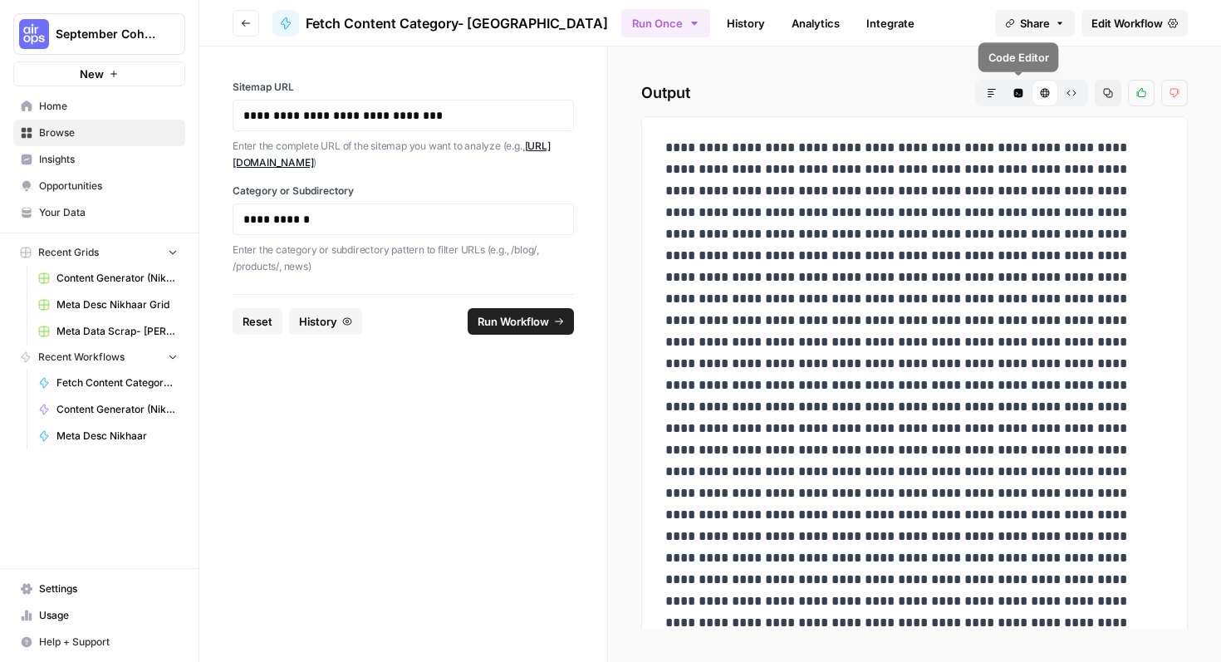
click at [1022, 93] on icon "button" at bounding box center [1018, 93] width 9 height 9
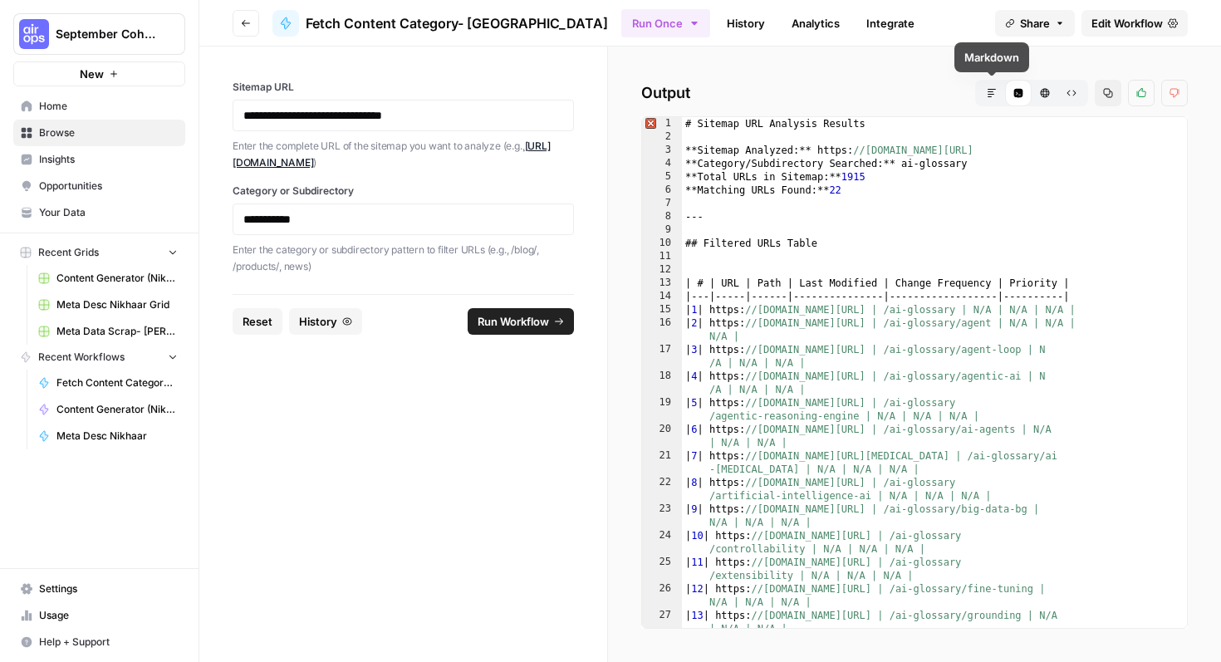
click at [1000, 94] on button "Markdown" at bounding box center [991, 93] width 27 height 27
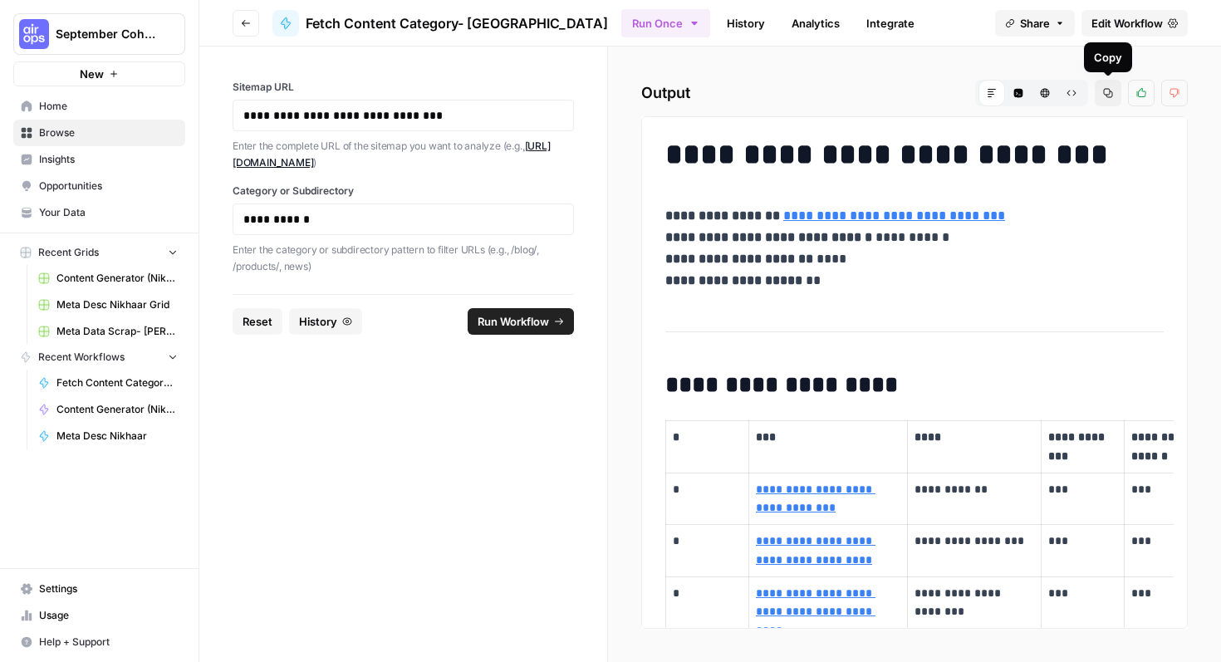
click at [1106, 95] on icon "button" at bounding box center [1107, 93] width 9 height 9
click at [1105, 23] on span "Edit Workflow" at bounding box center [1126, 23] width 71 height 17
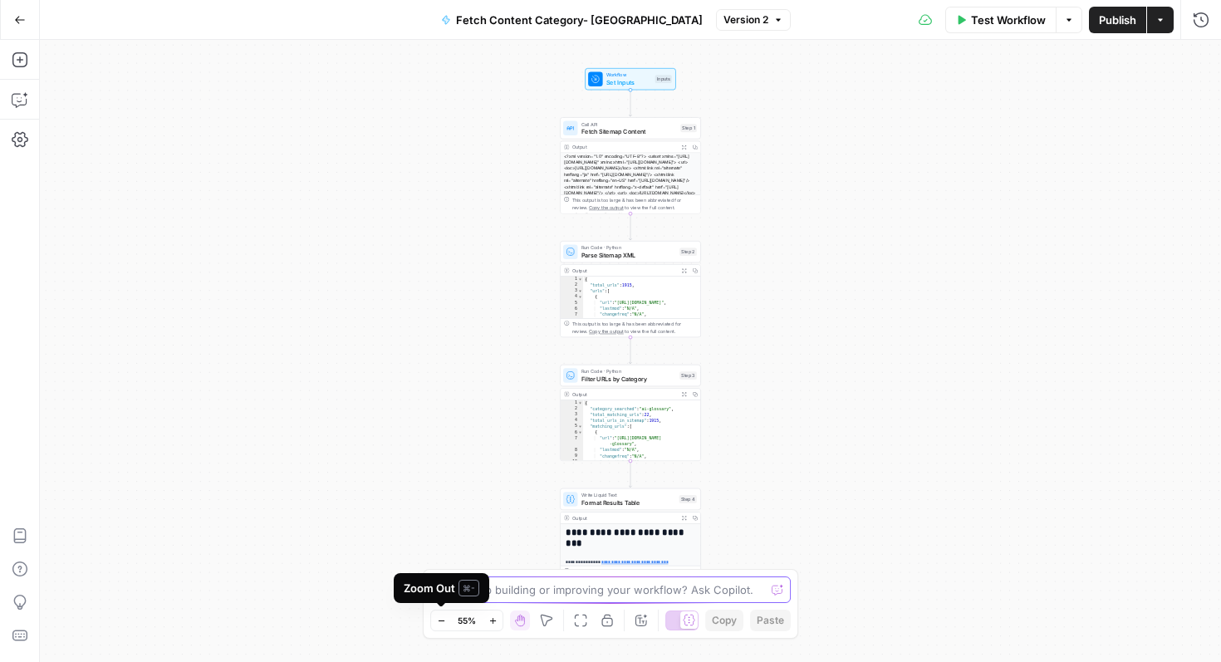
click at [502, 587] on textarea at bounding box center [601, 589] width 327 height 17
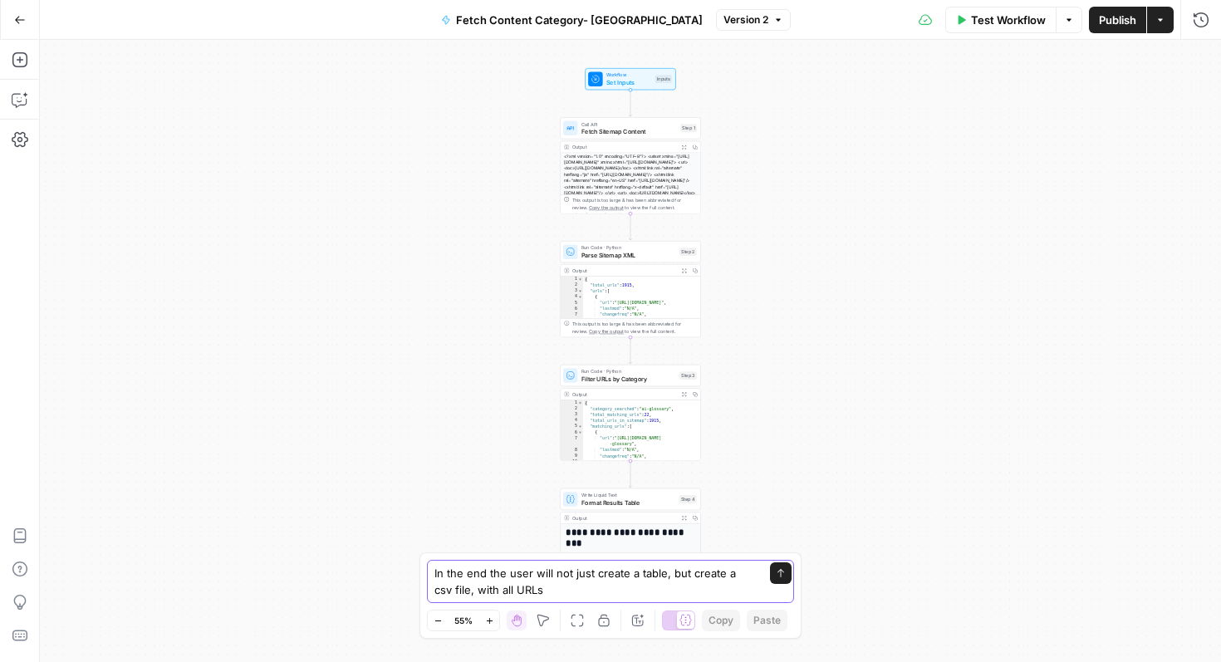
type textarea "In the end the user will not just create a table, but create a csv file, with a…"
click at [775, 585] on div "In the end the user will not just create a table, but create a csv file, with a…" at bounding box center [610, 581] width 367 height 43
click at [754, 575] on div "In the end the user will not just create a table, but create a csv file, with a…" at bounding box center [610, 581] width 367 height 43
click at [782, 571] on icon "submit" at bounding box center [780, 573] width 7 height 8
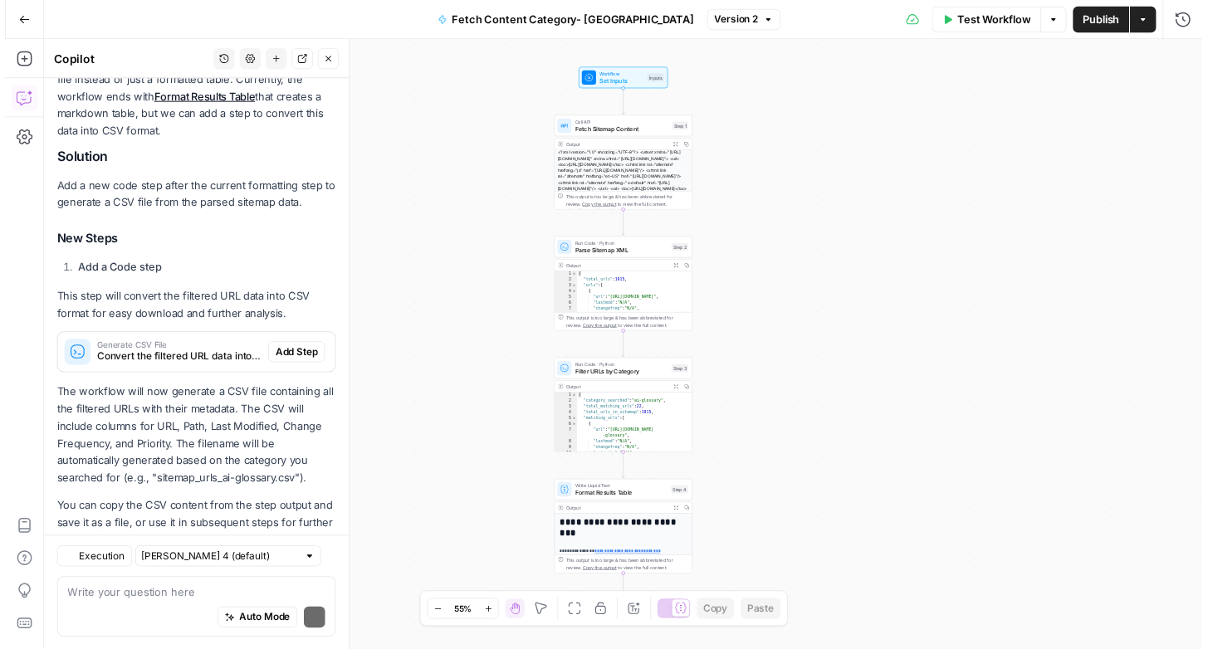
scroll to position [281, 0]
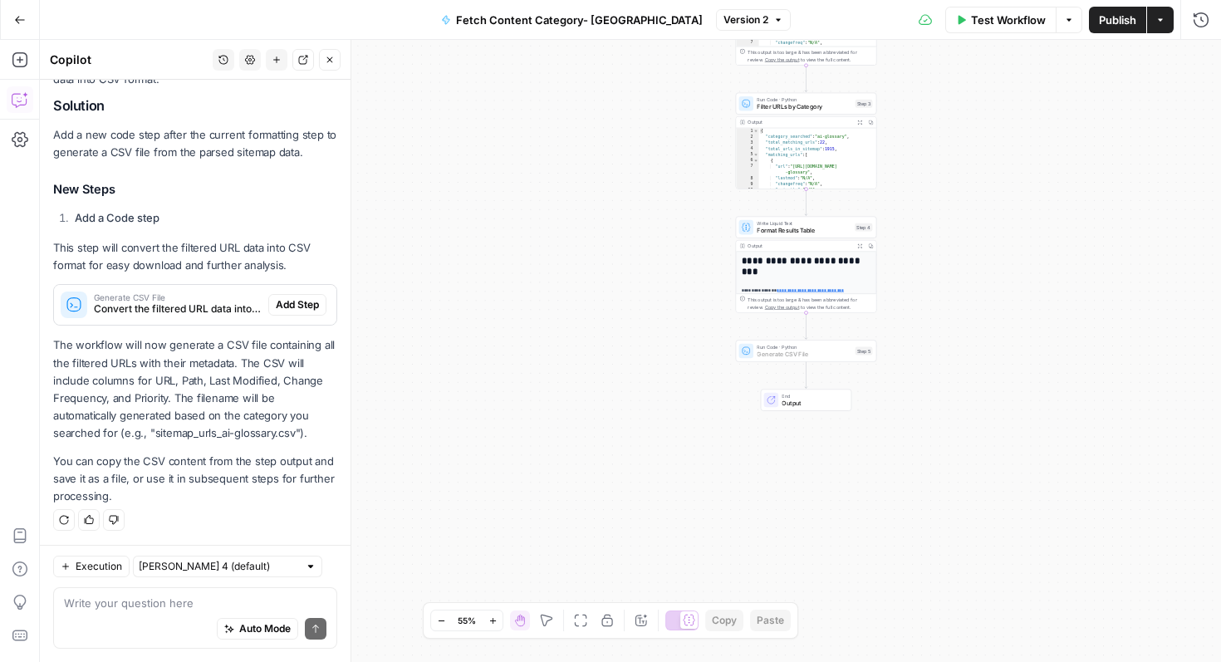
click at [290, 310] on span "Add Step" at bounding box center [297, 304] width 43 height 15
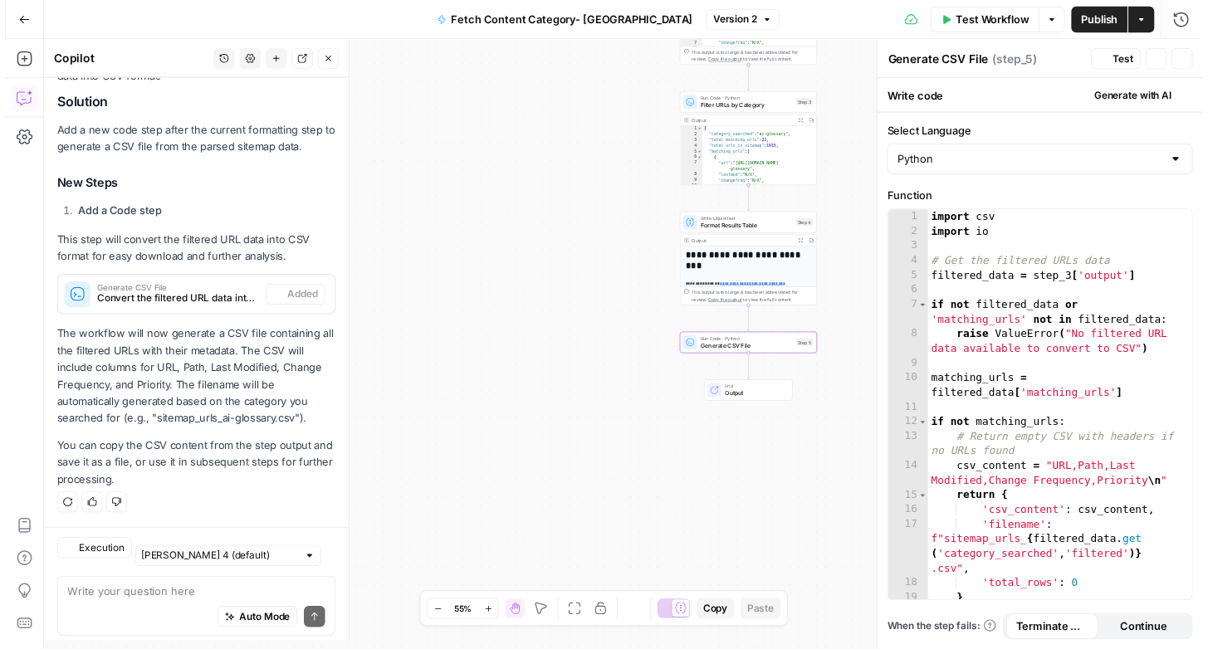
scroll to position [308, 0]
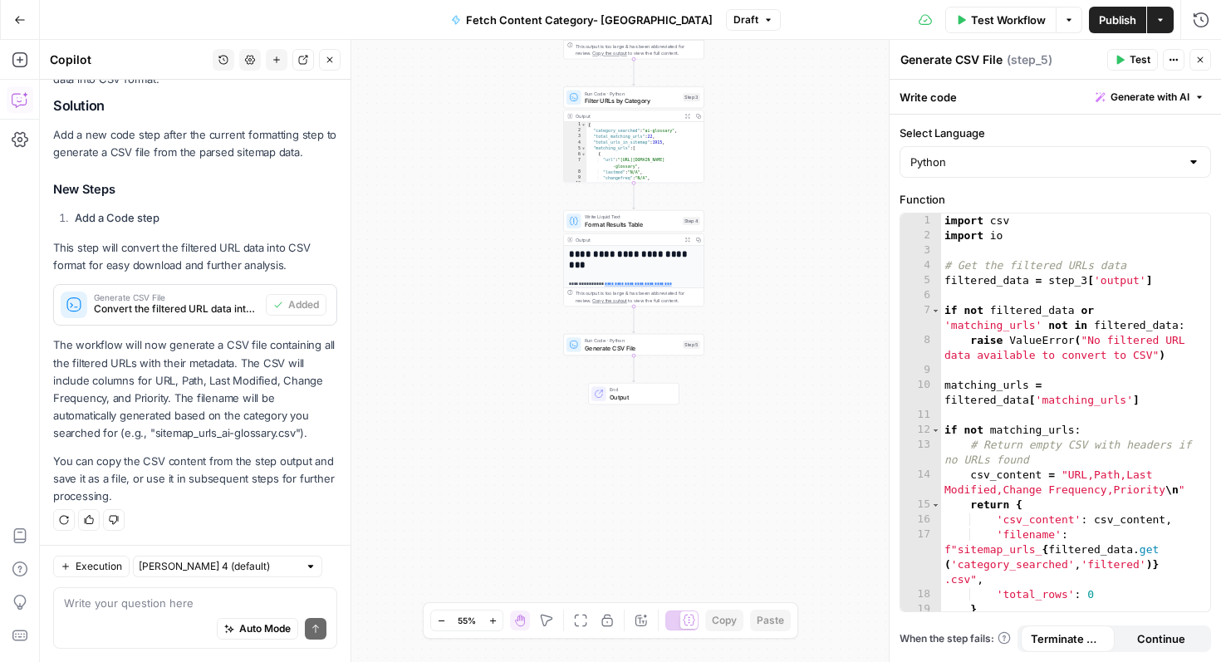
click at [981, 18] on span "Test Workflow" at bounding box center [1008, 20] width 75 height 17
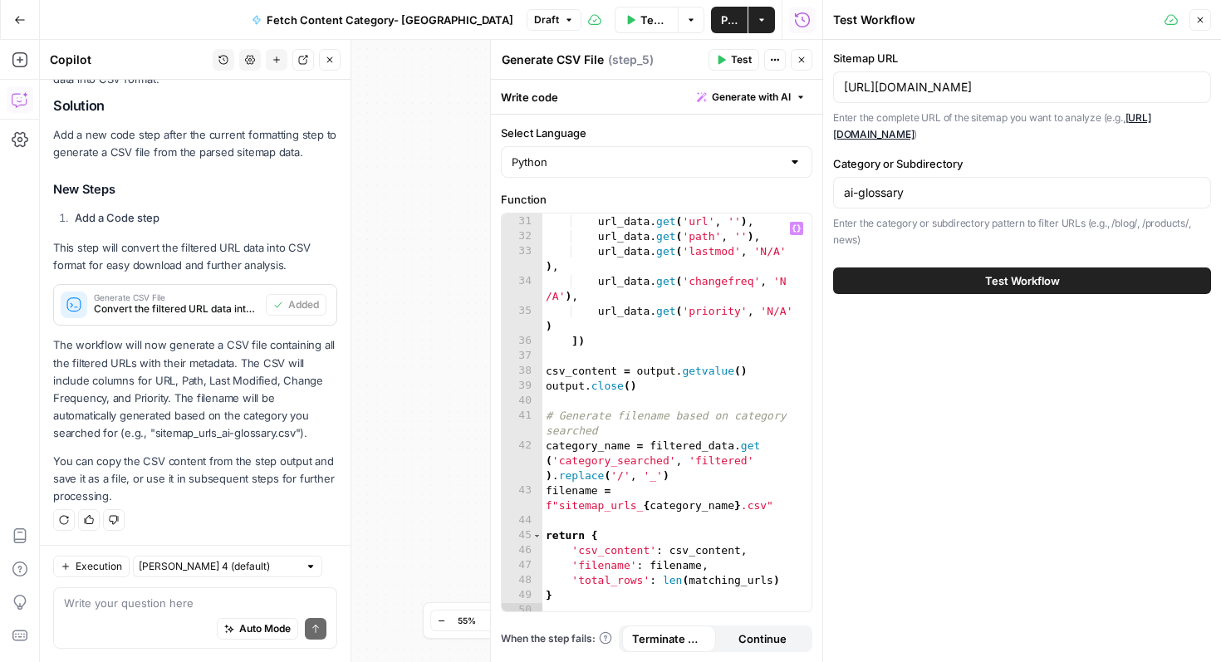
scroll to position [604, 0]
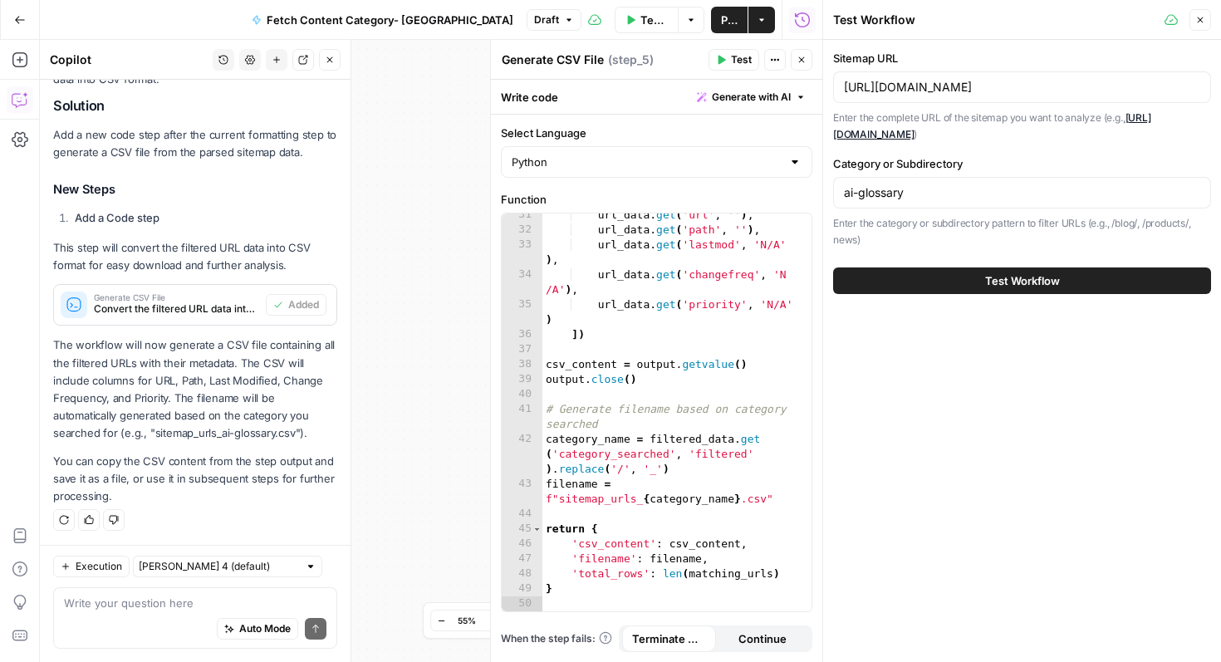
click at [932, 286] on button "Test Workflow" at bounding box center [1022, 280] width 378 height 27
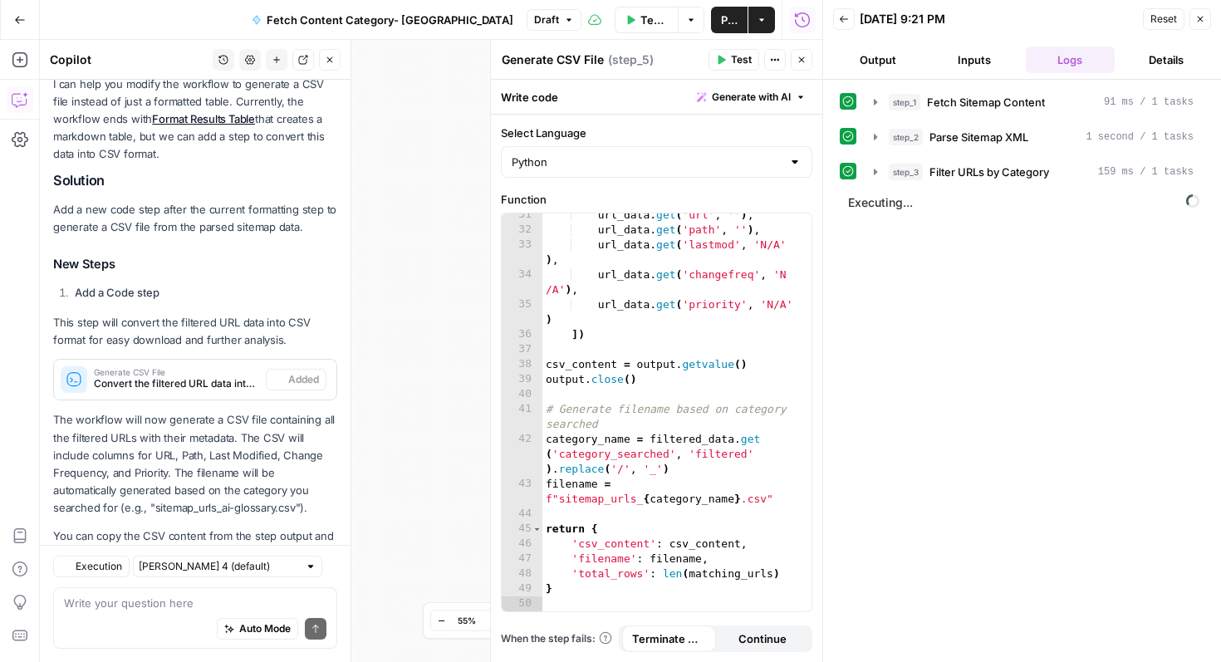
scroll to position [308, 0]
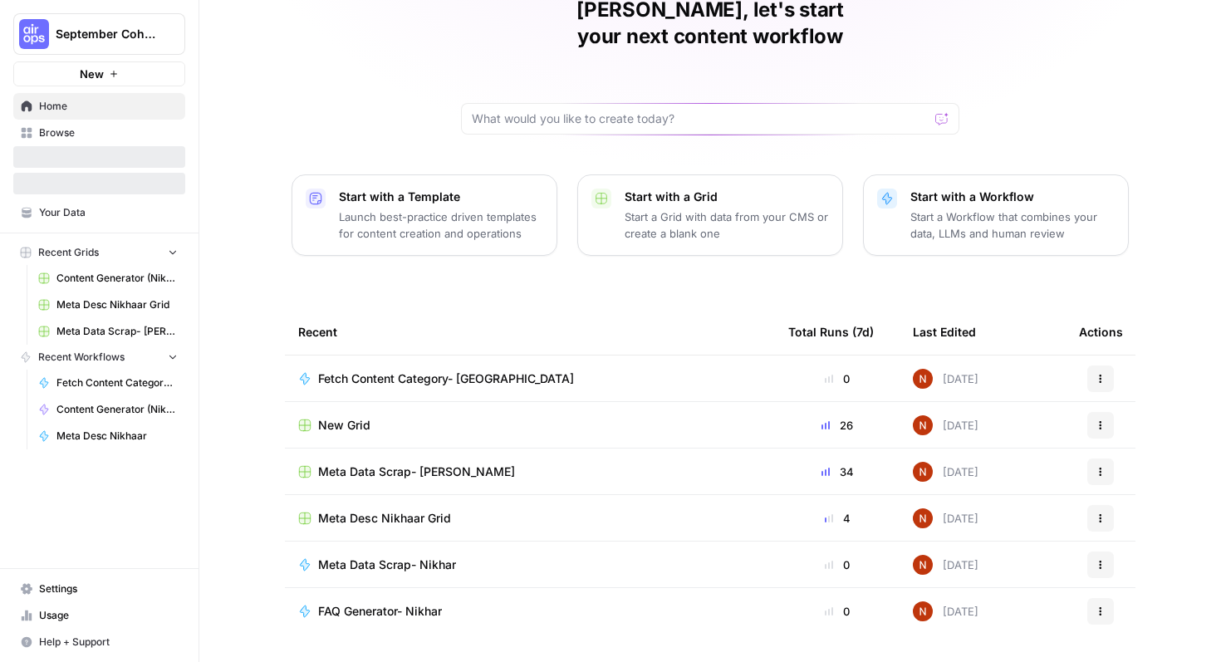
scroll to position [102, 0]
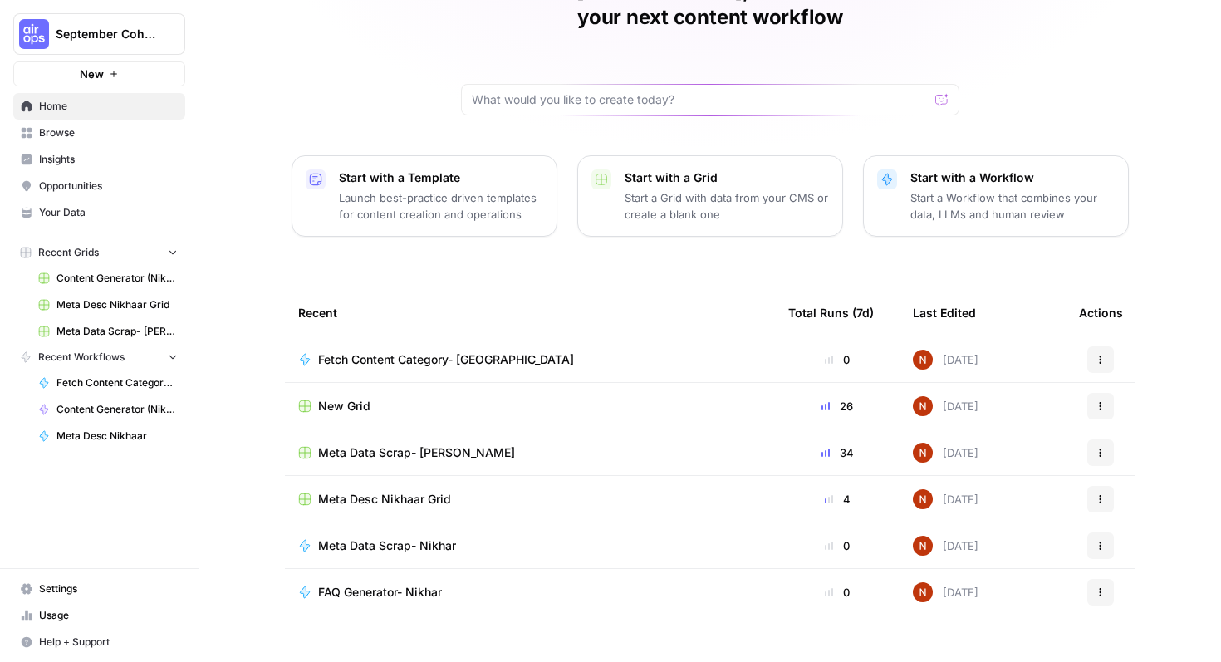
click at [643, 351] on div "Fetch Content Category- [GEOGRAPHIC_DATA]" at bounding box center [529, 359] width 463 height 17
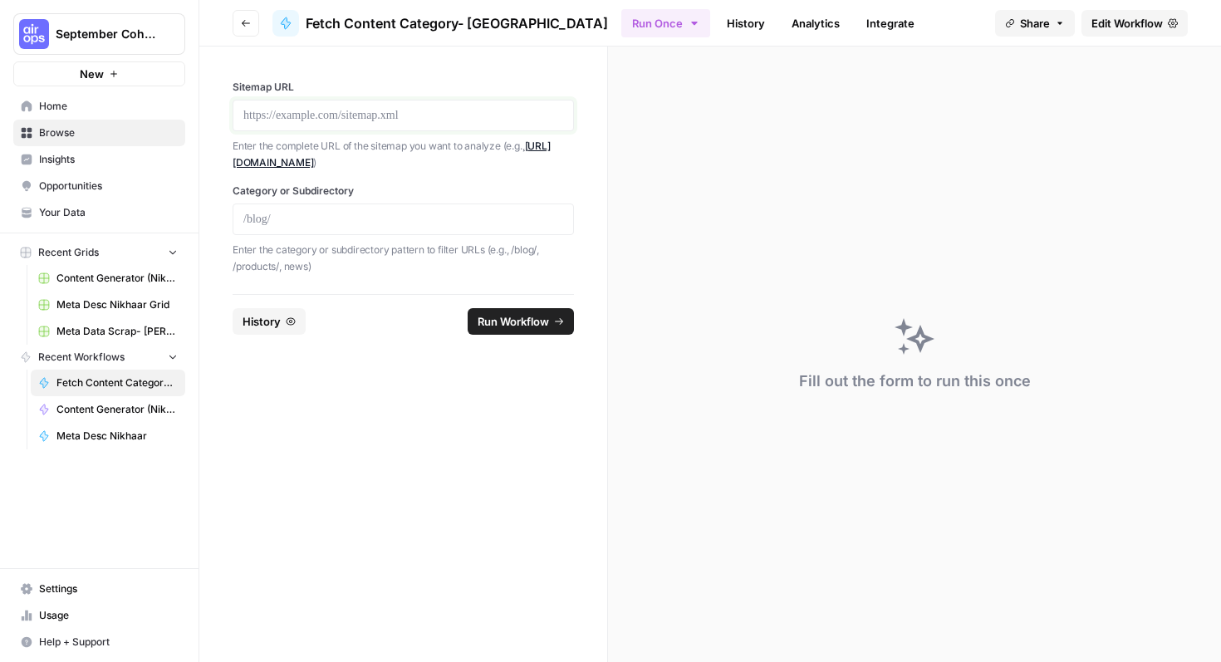
click at [438, 108] on p at bounding box center [403, 115] width 320 height 17
click at [1132, 17] on span "Edit Workflow" at bounding box center [1126, 23] width 71 height 17
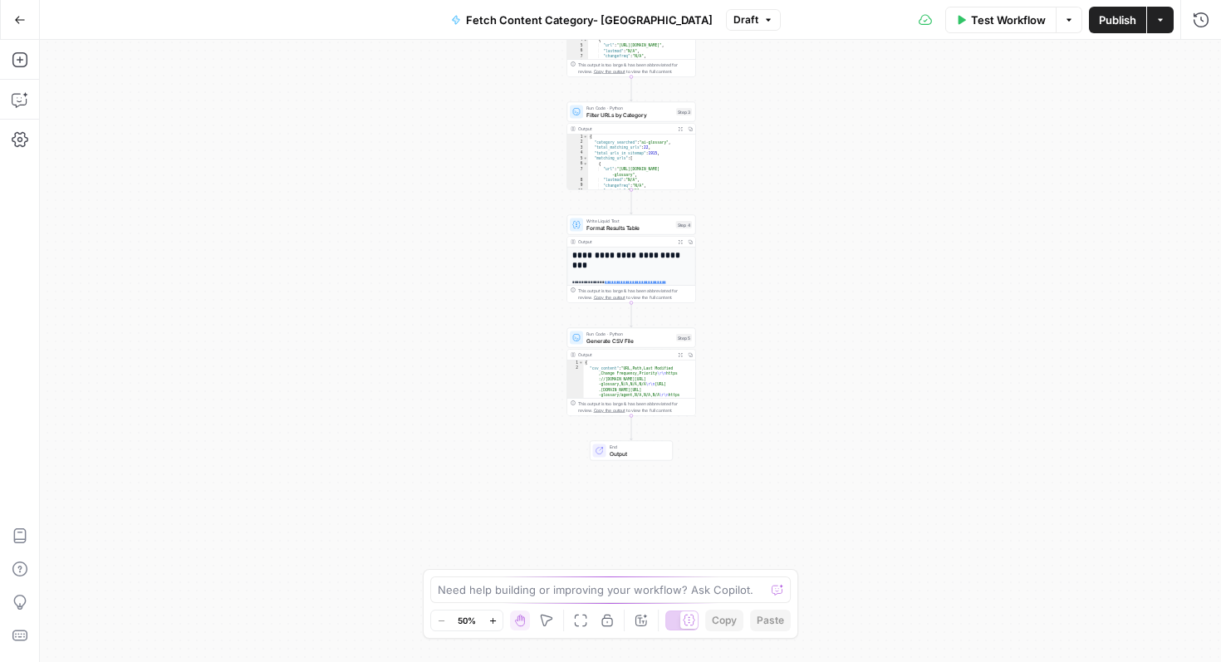
click at [1015, 26] on span "Test Workflow" at bounding box center [1008, 20] width 75 height 17
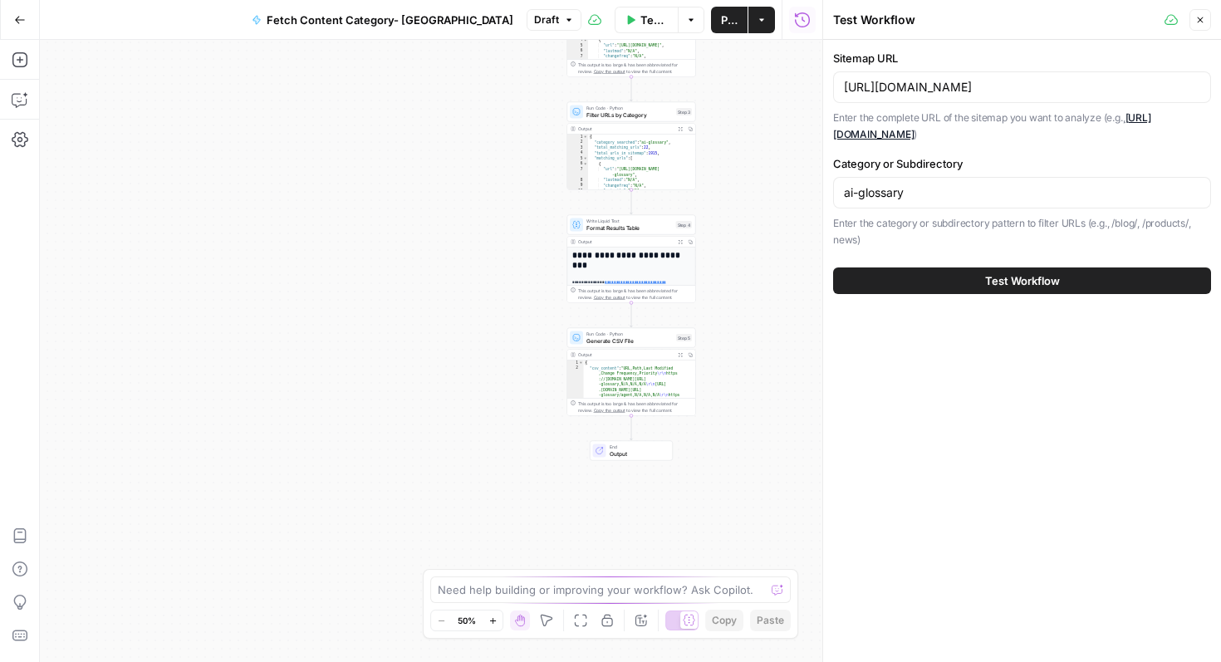
click at [981, 267] on button "Test Workflow" at bounding box center [1022, 280] width 378 height 27
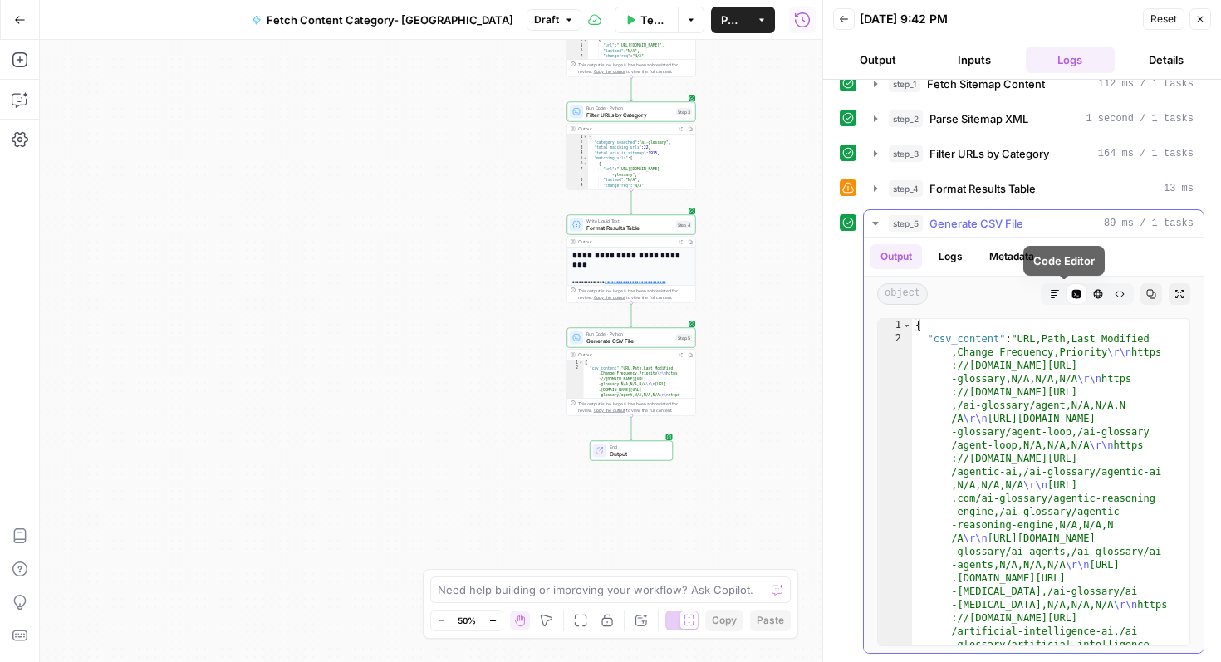
click at [1049, 291] on icon "button" at bounding box center [1054, 294] width 10 height 10
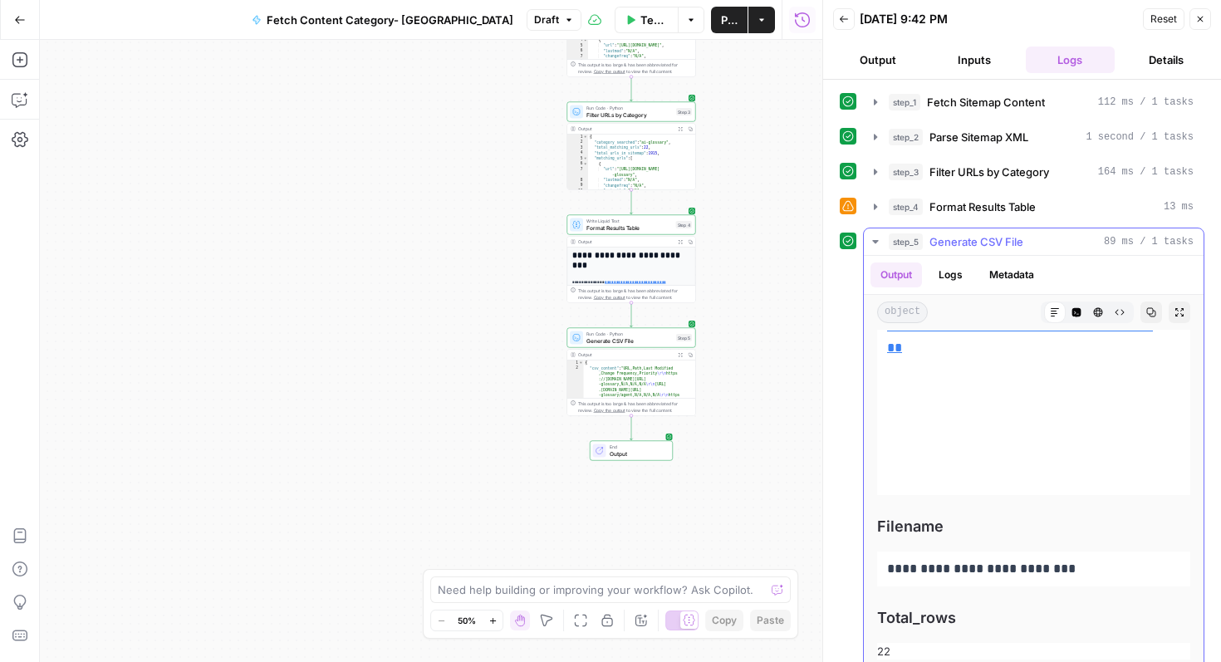
scroll to position [1325, 0]
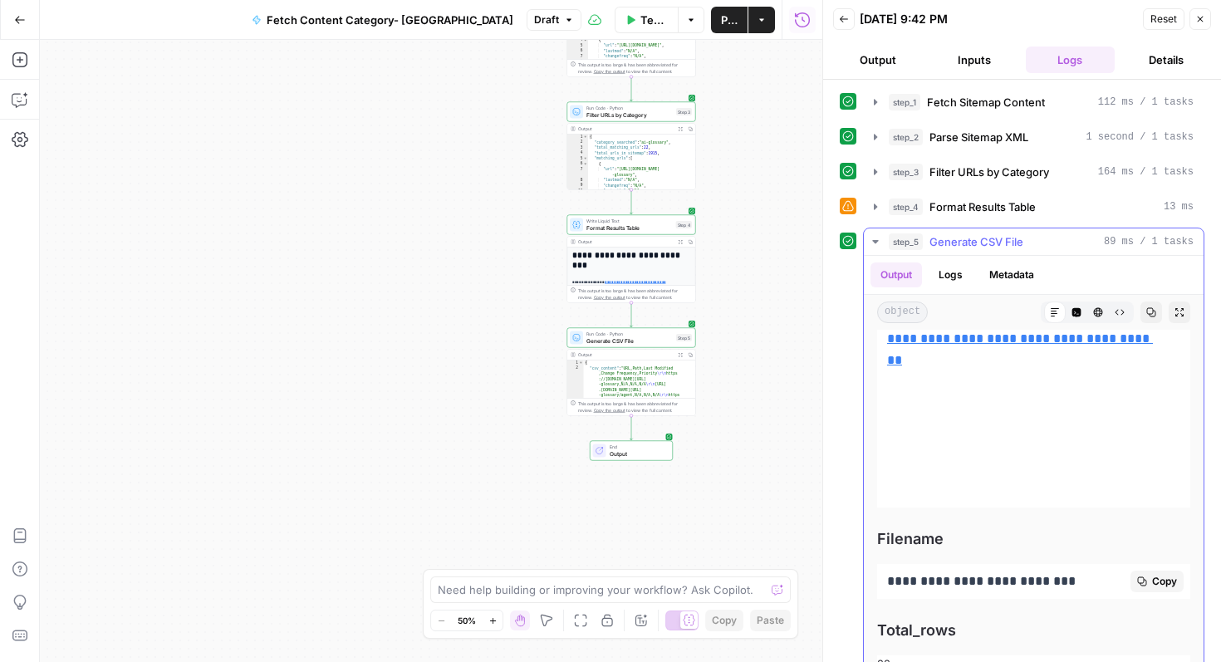
click at [1152, 580] on span "Copy" at bounding box center [1164, 581] width 25 height 15
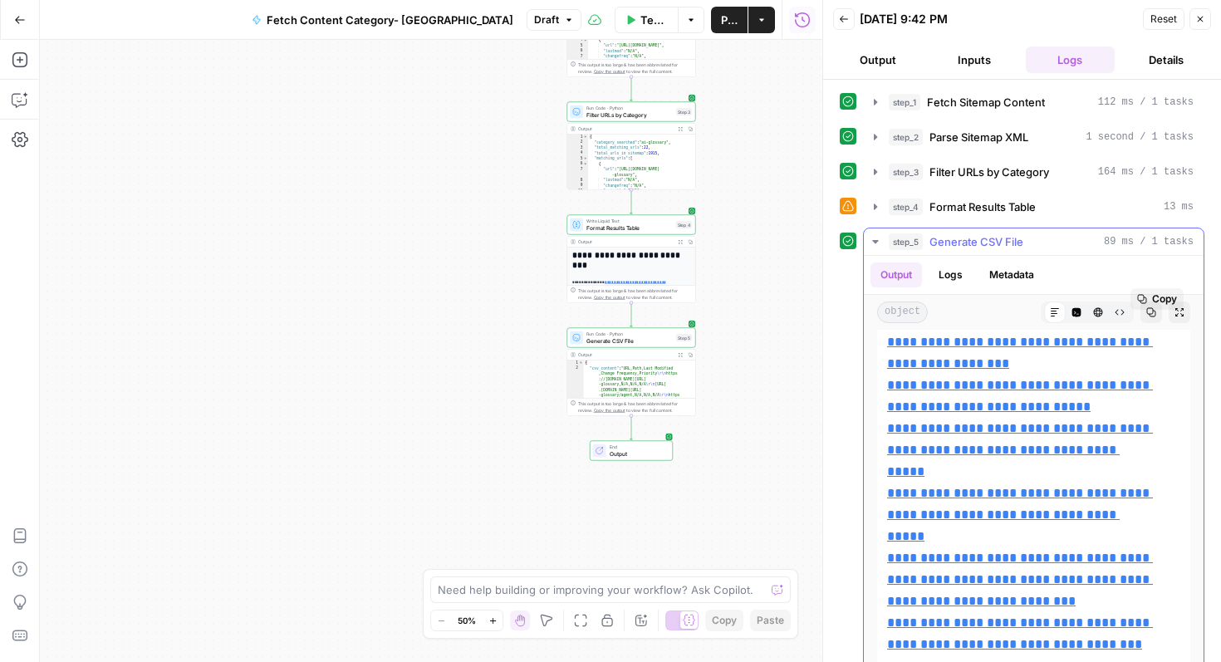
scroll to position [0, 0]
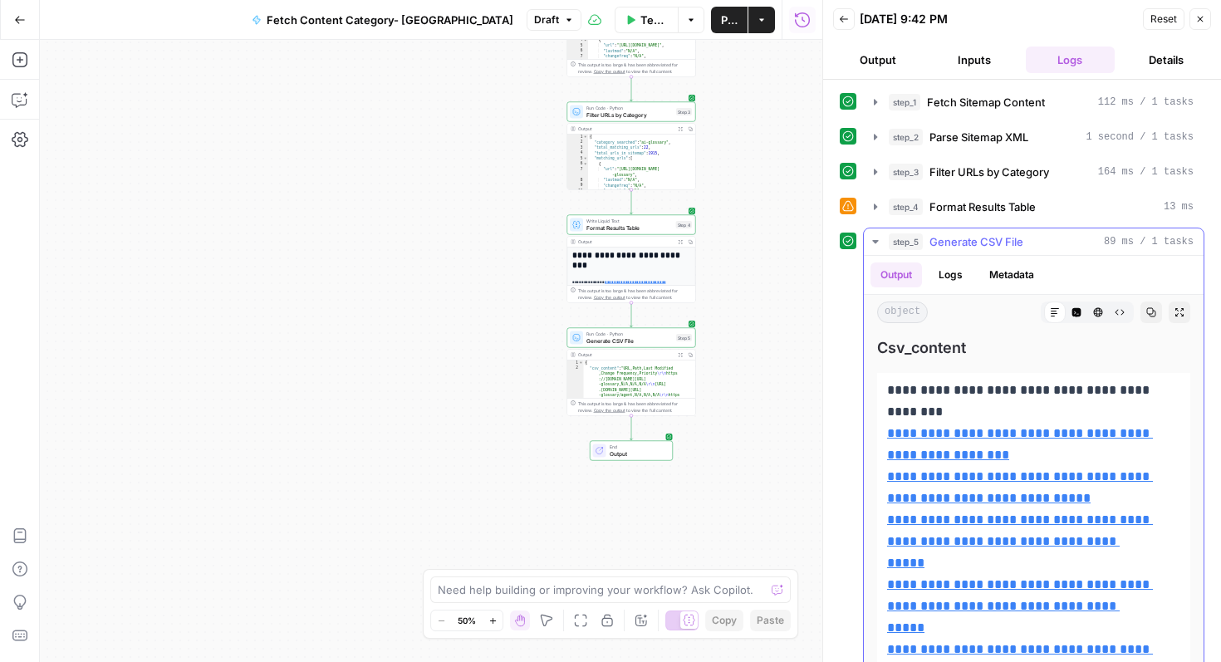
click at [949, 265] on button "Logs" at bounding box center [950, 274] width 44 height 25
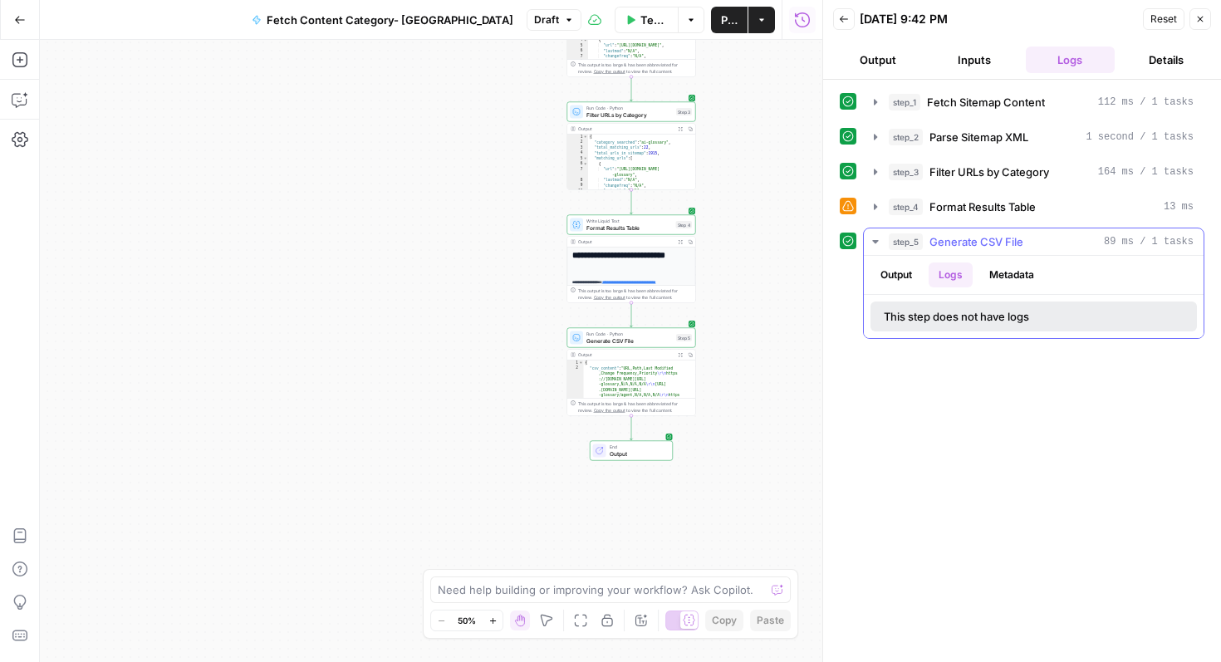
click at [1000, 271] on button "Metadata" at bounding box center [1011, 274] width 65 height 25
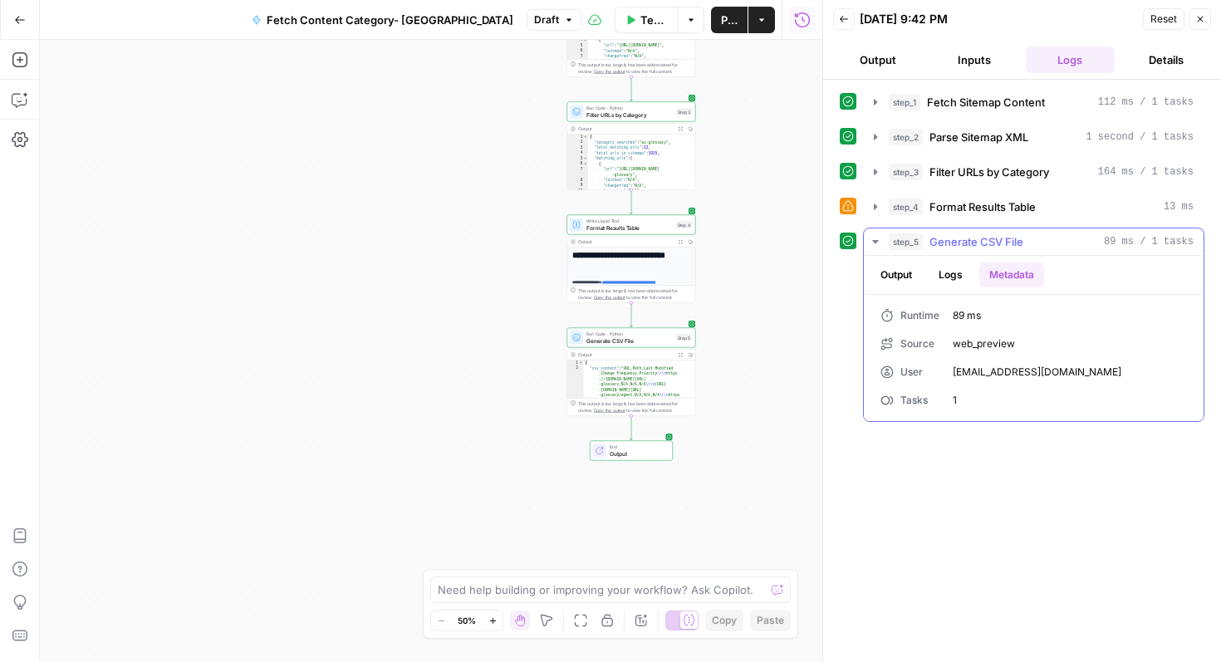
click at [888, 270] on button "Output" at bounding box center [895, 274] width 51 height 25
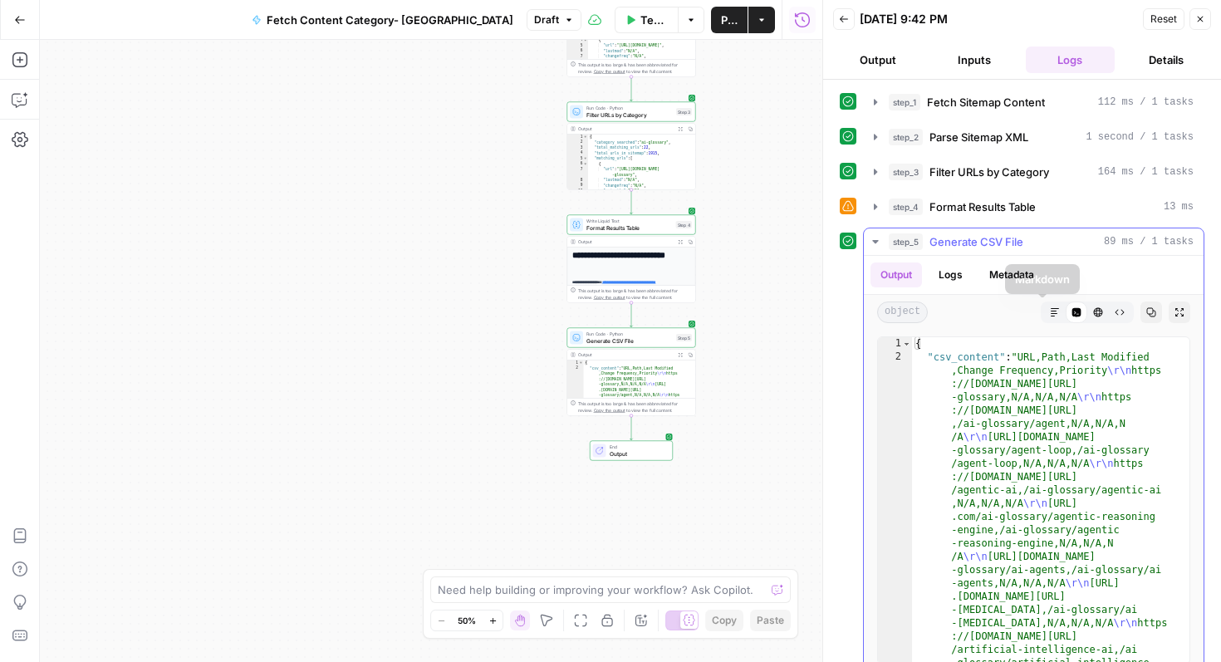
click at [1049, 311] on icon "button" at bounding box center [1054, 312] width 10 height 10
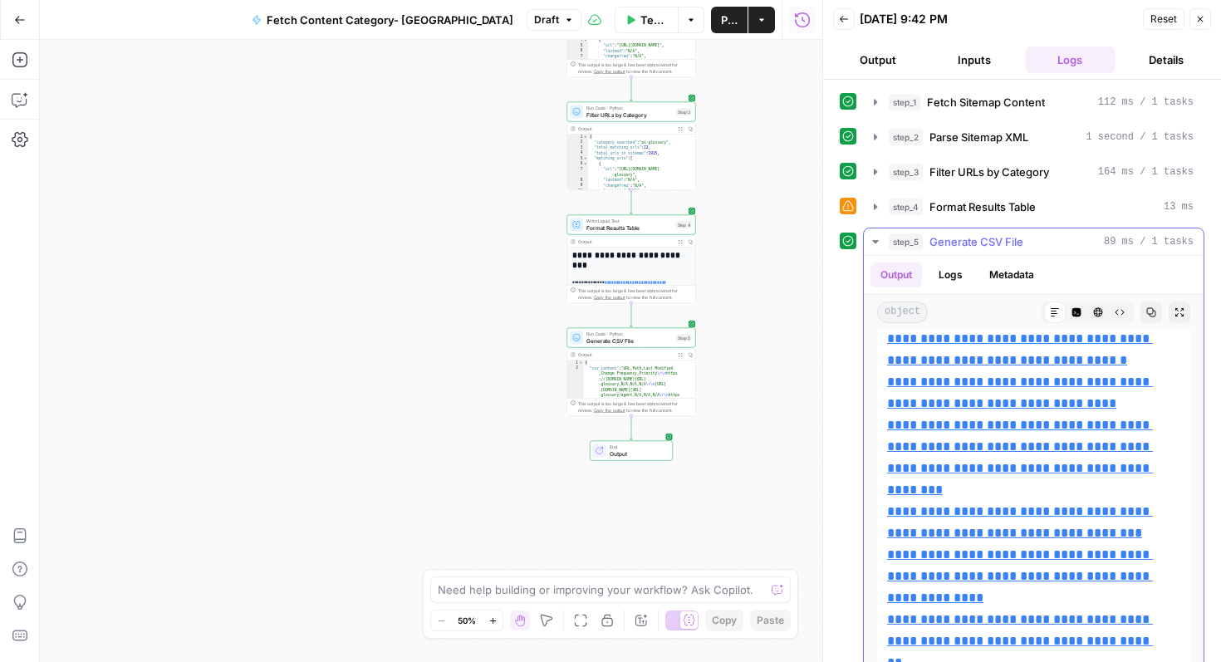
scroll to position [1338, 0]
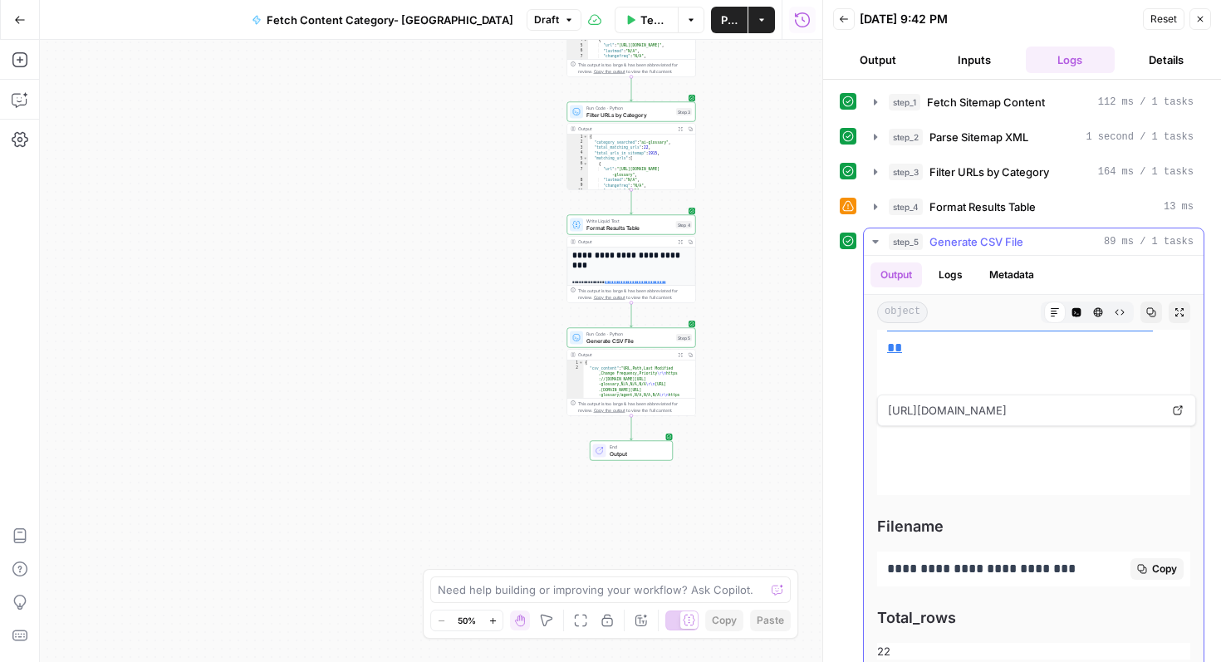
click at [1152, 566] on span "Copy" at bounding box center [1164, 568] width 25 height 15
click at [1169, 55] on button "Details" at bounding box center [1166, 59] width 90 height 27
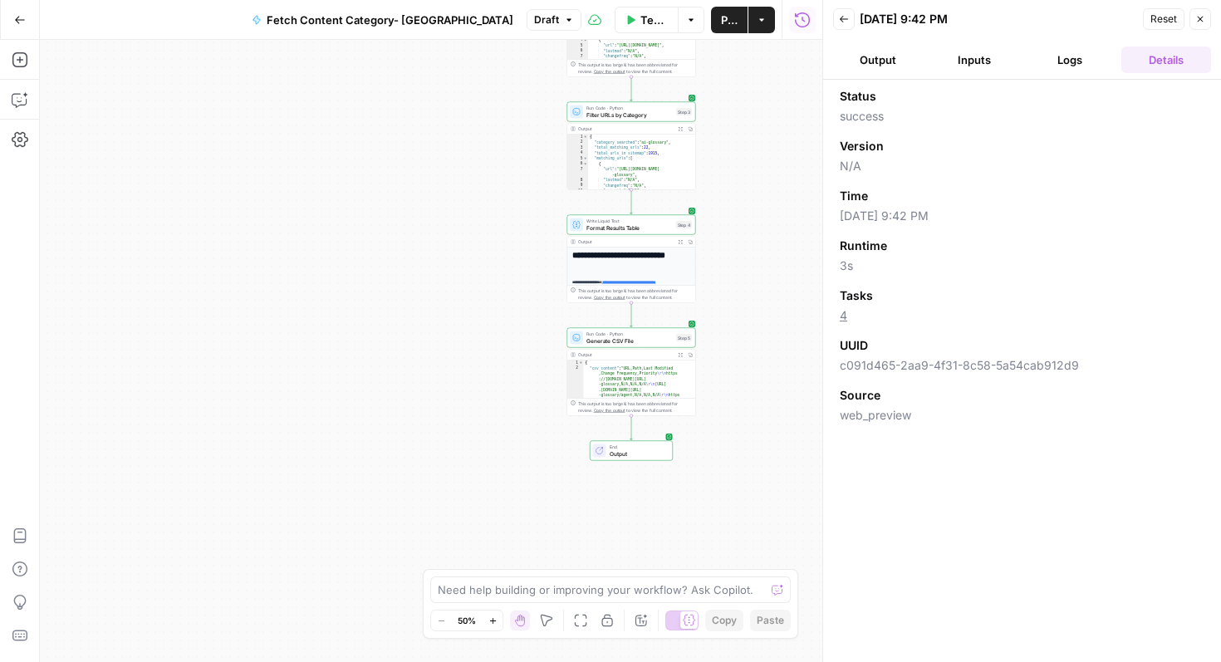
click at [871, 66] on button "Output" at bounding box center [878, 59] width 90 height 27
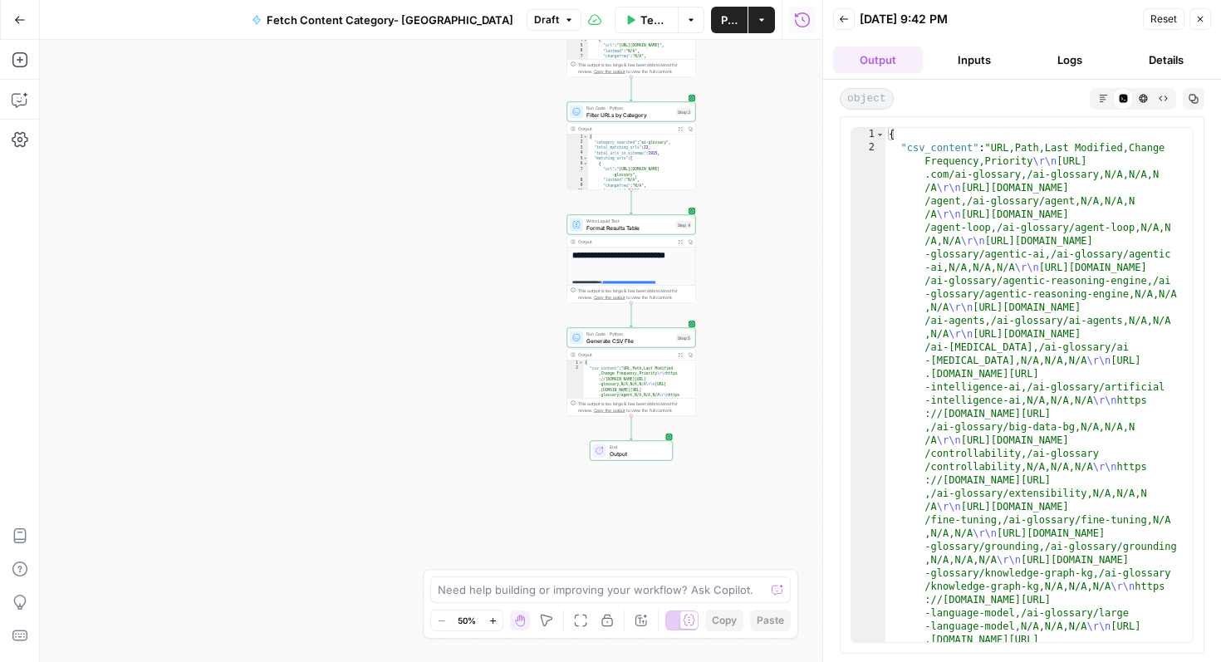
scroll to position [0, 0]
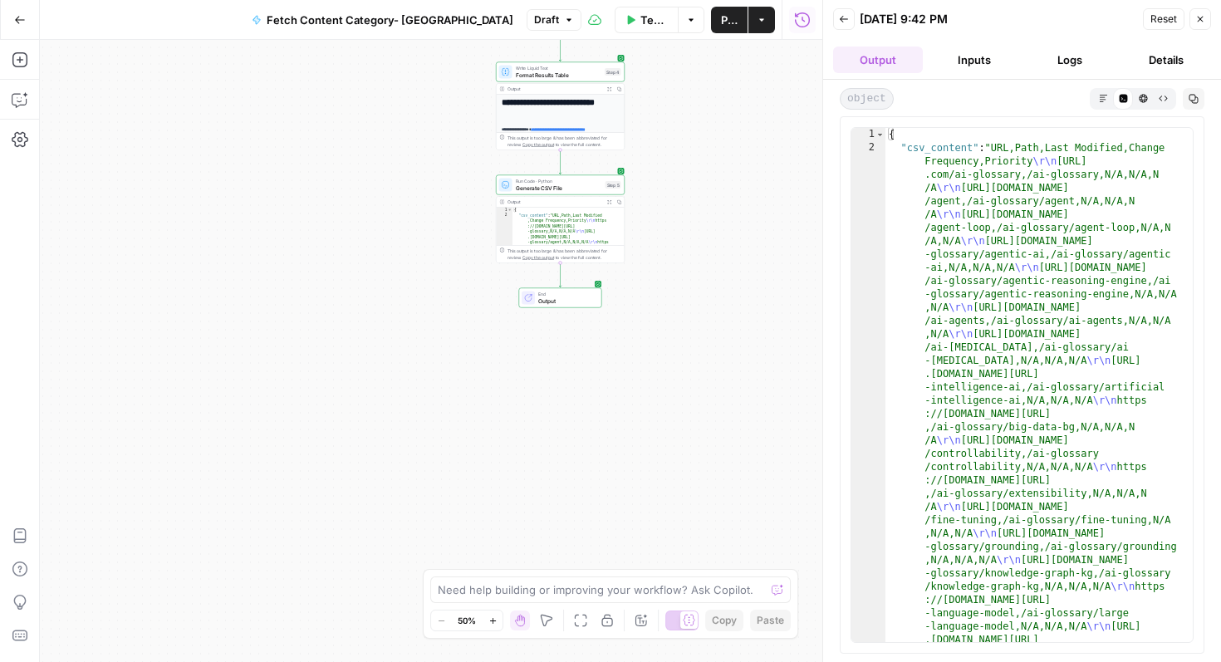
click at [16, 18] on icon "button" at bounding box center [20, 19] width 10 height 7
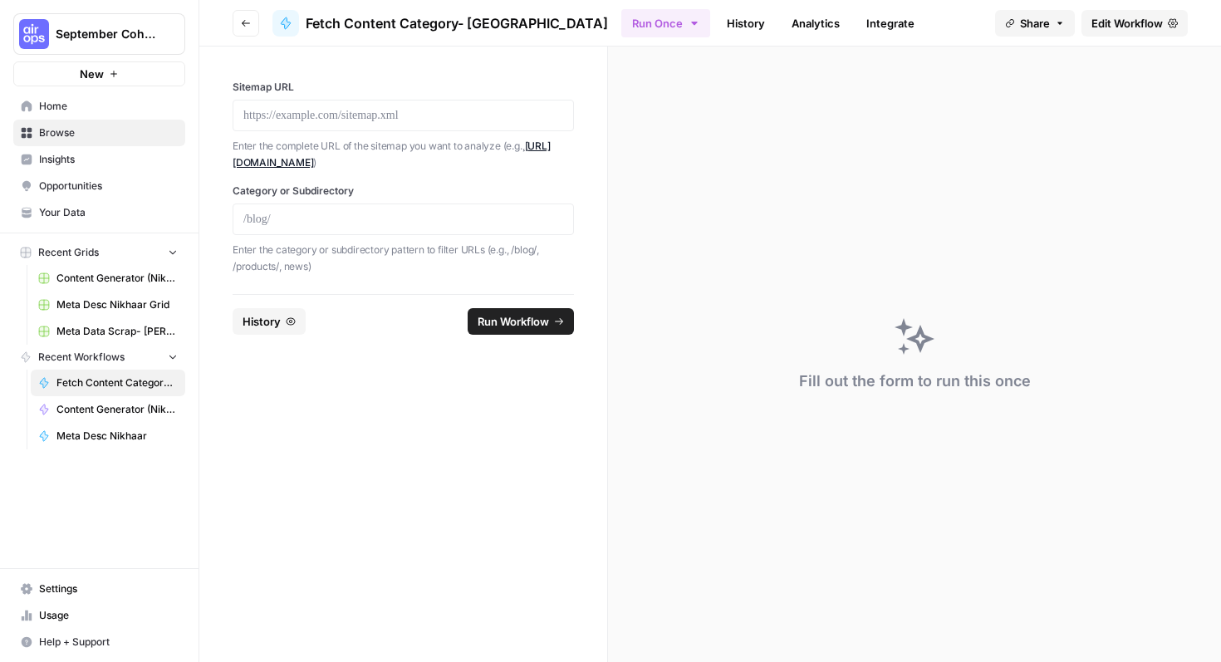
click at [64, 100] on span "Home" at bounding box center [108, 106] width 139 height 15
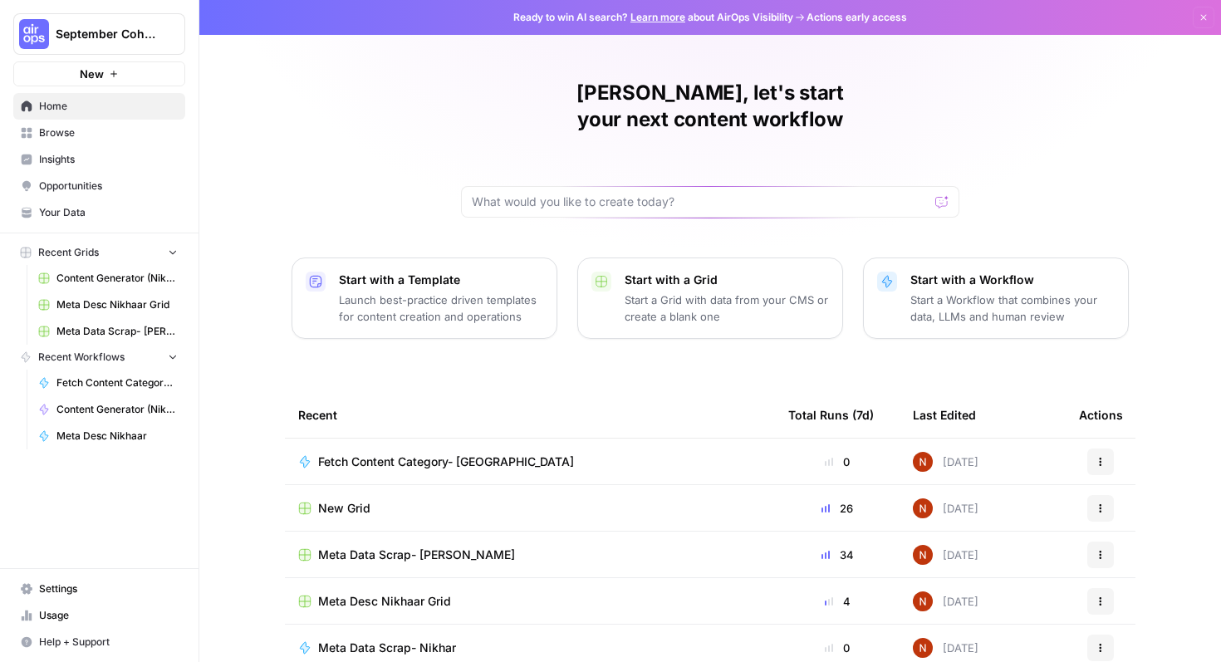
click at [70, 138] on span "Browse" at bounding box center [108, 132] width 139 height 15
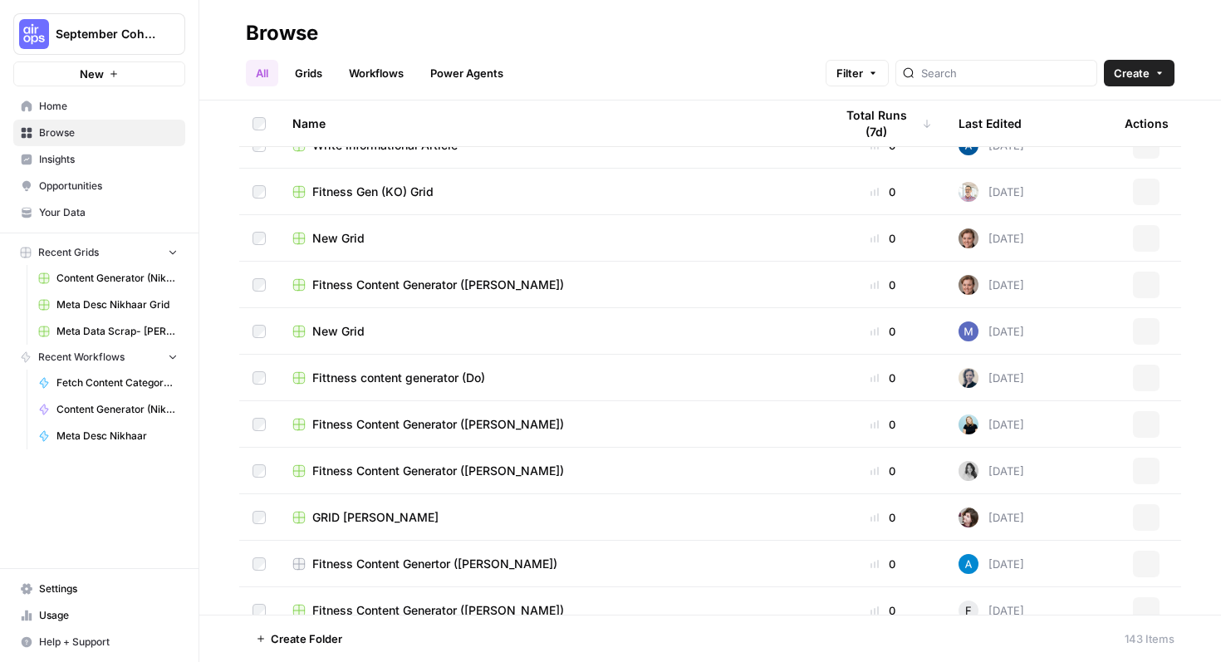
scroll to position [2773, 0]
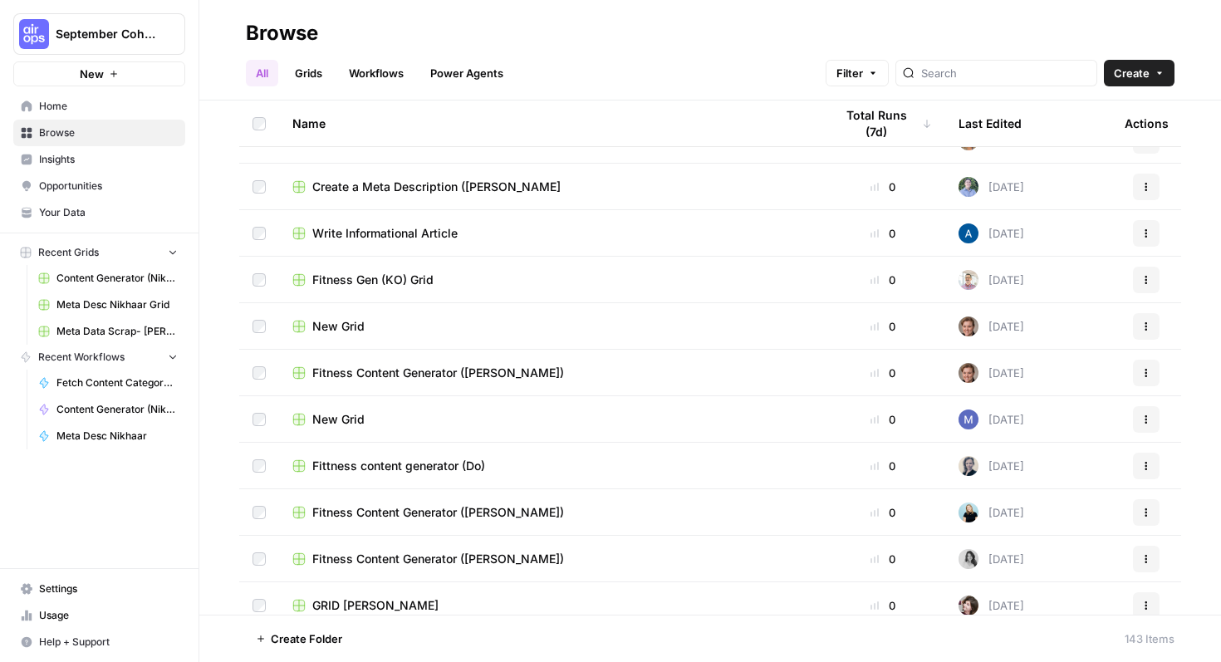
click at [71, 206] on span "Your Data" at bounding box center [108, 212] width 139 height 15
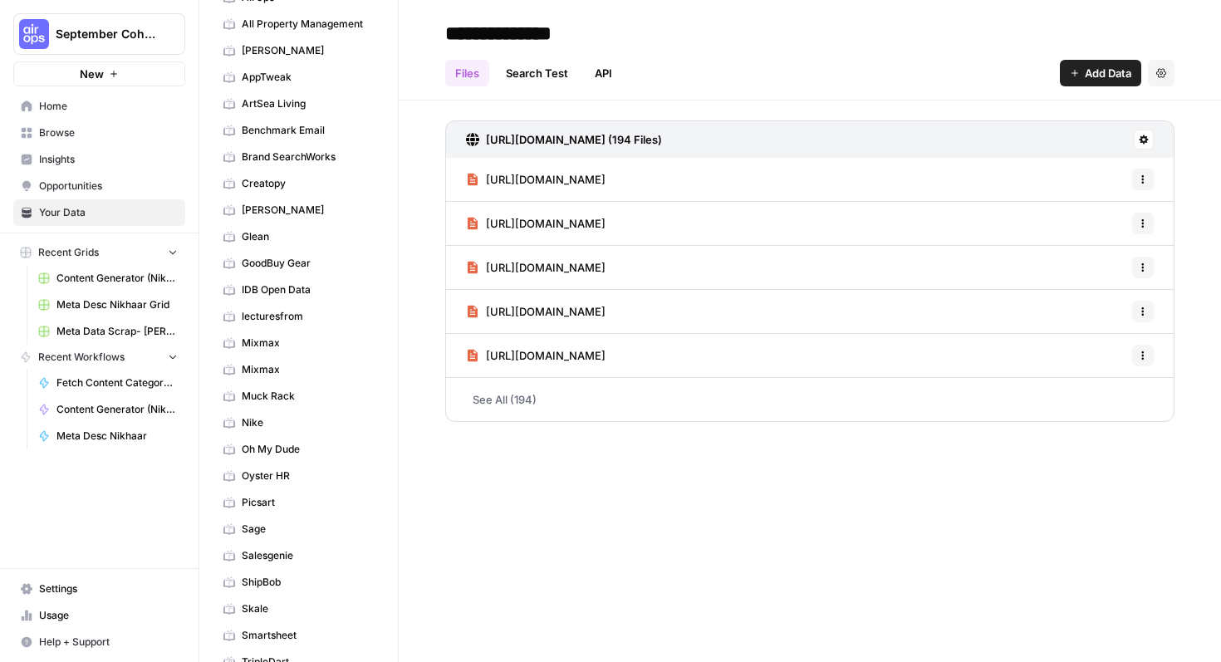
scroll to position [110, 0]
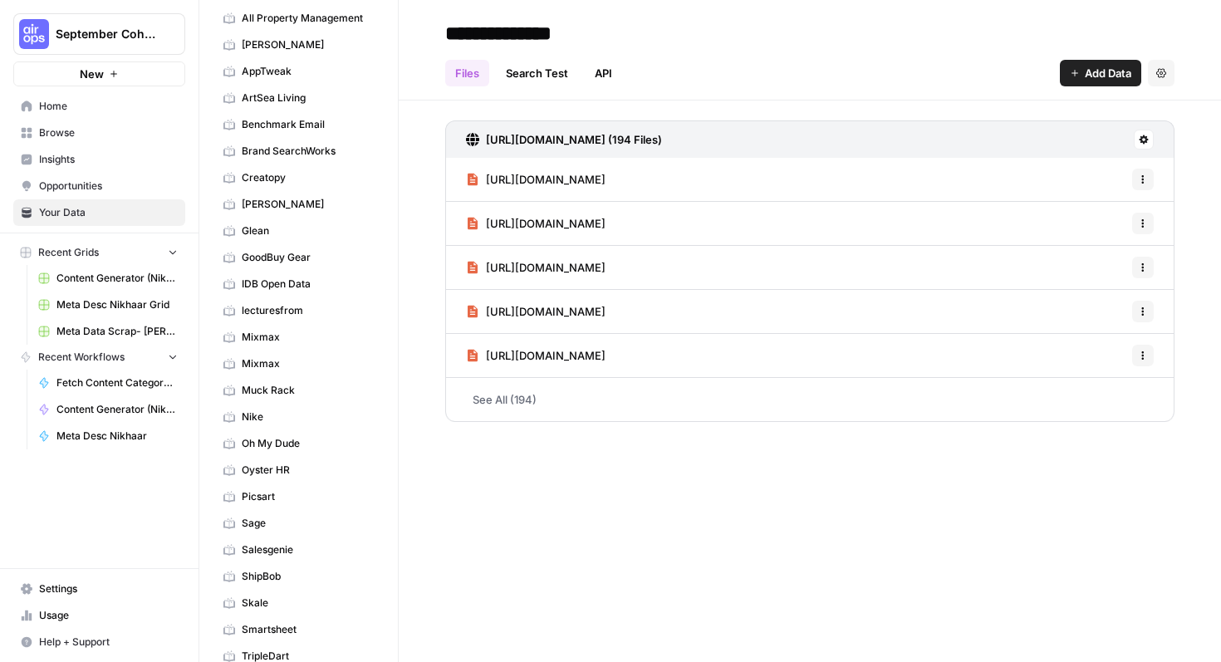
click at [291, 229] on span "Glean" at bounding box center [308, 230] width 132 height 15
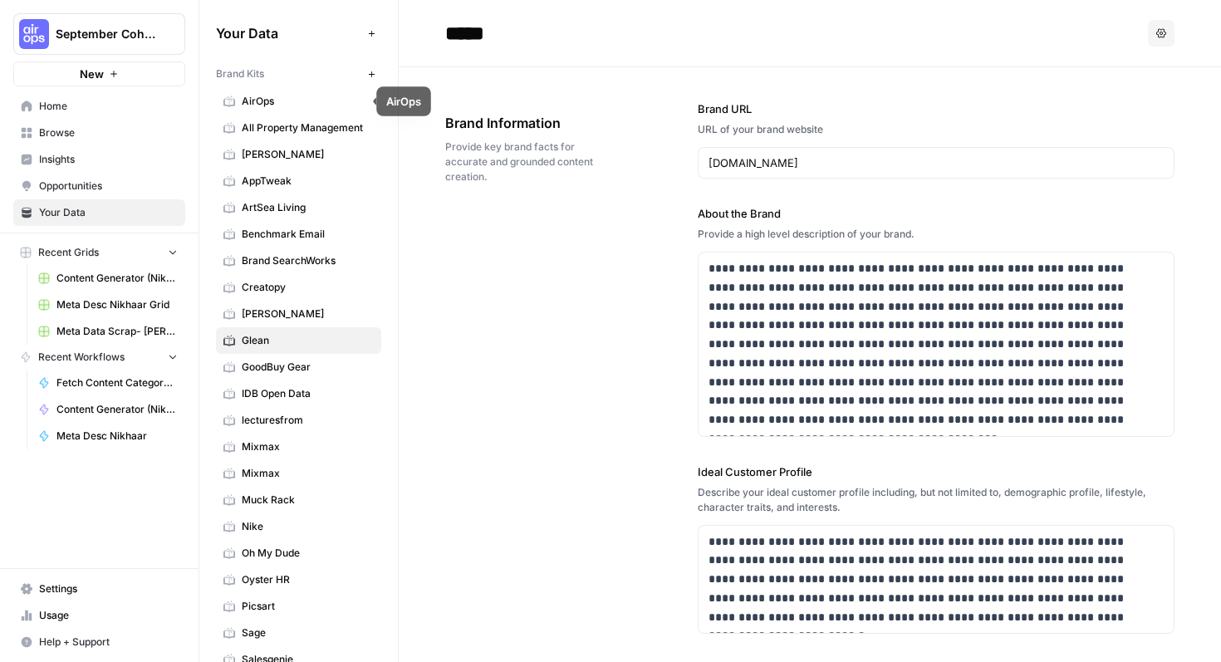
click at [276, 103] on span "AirOps" at bounding box center [308, 101] width 132 height 15
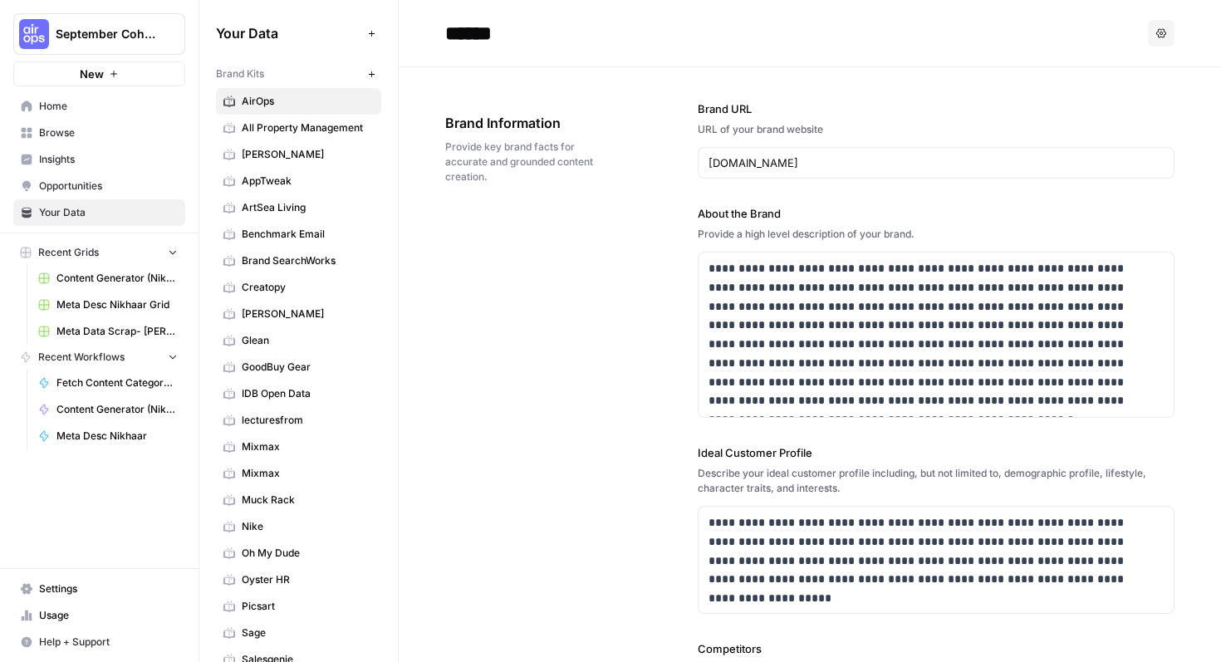
click at [81, 109] on span "Home" at bounding box center [108, 106] width 139 height 15
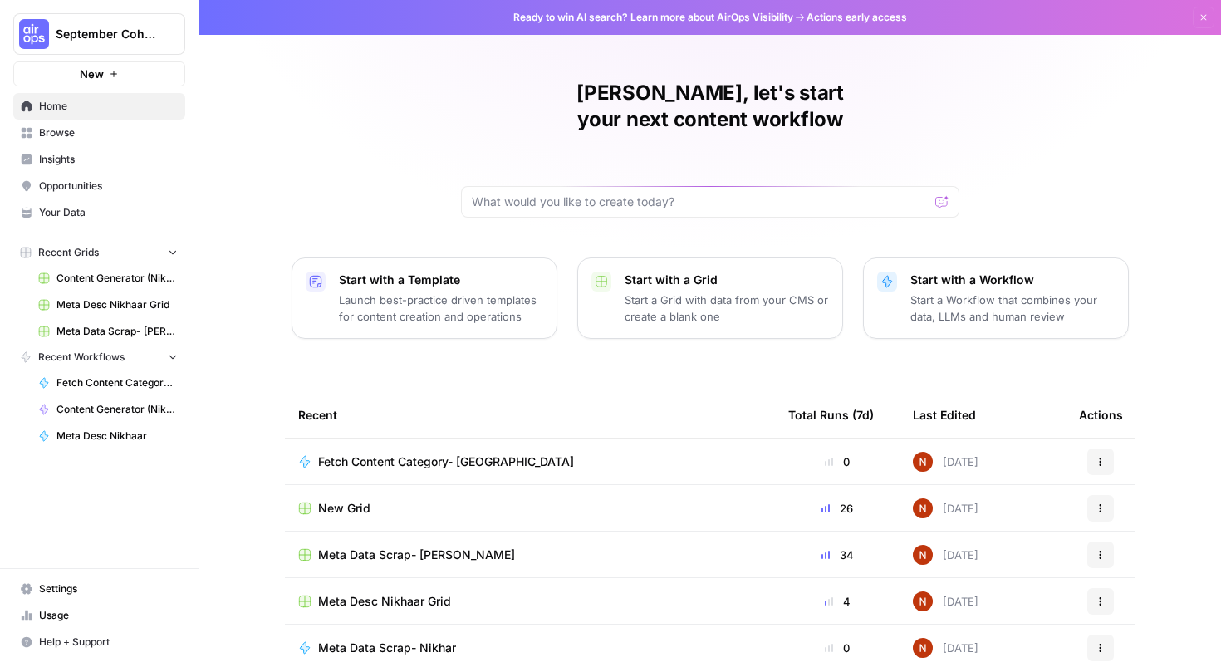
click at [107, 281] on span "Content Generator (Nikhar) Grid" at bounding box center [116, 278] width 121 height 15
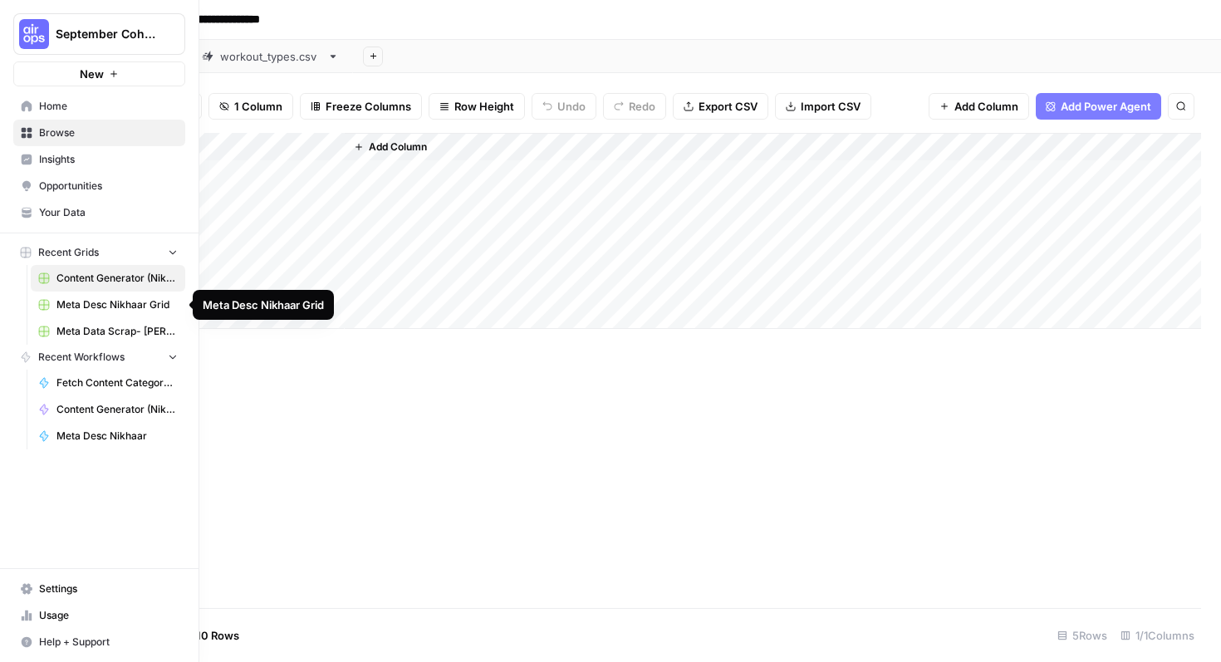
click at [116, 301] on span "Meta Desc Nikhaar Grid" at bounding box center [116, 304] width 121 height 15
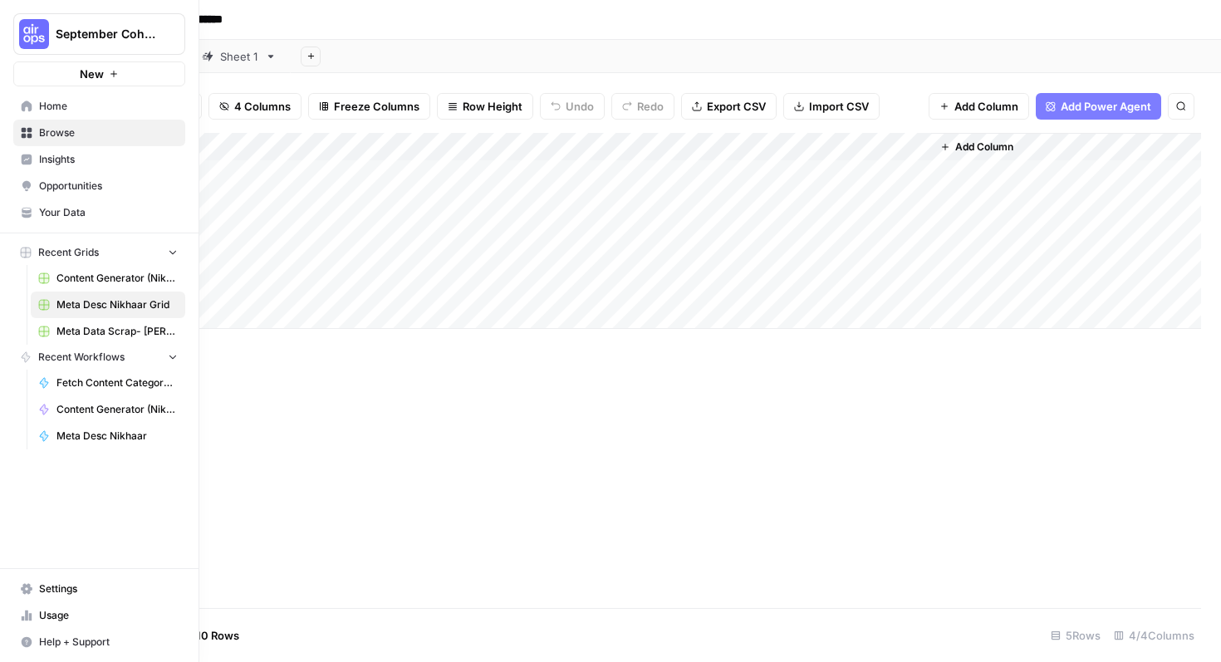
click at [66, 112] on span "Home" at bounding box center [108, 106] width 139 height 15
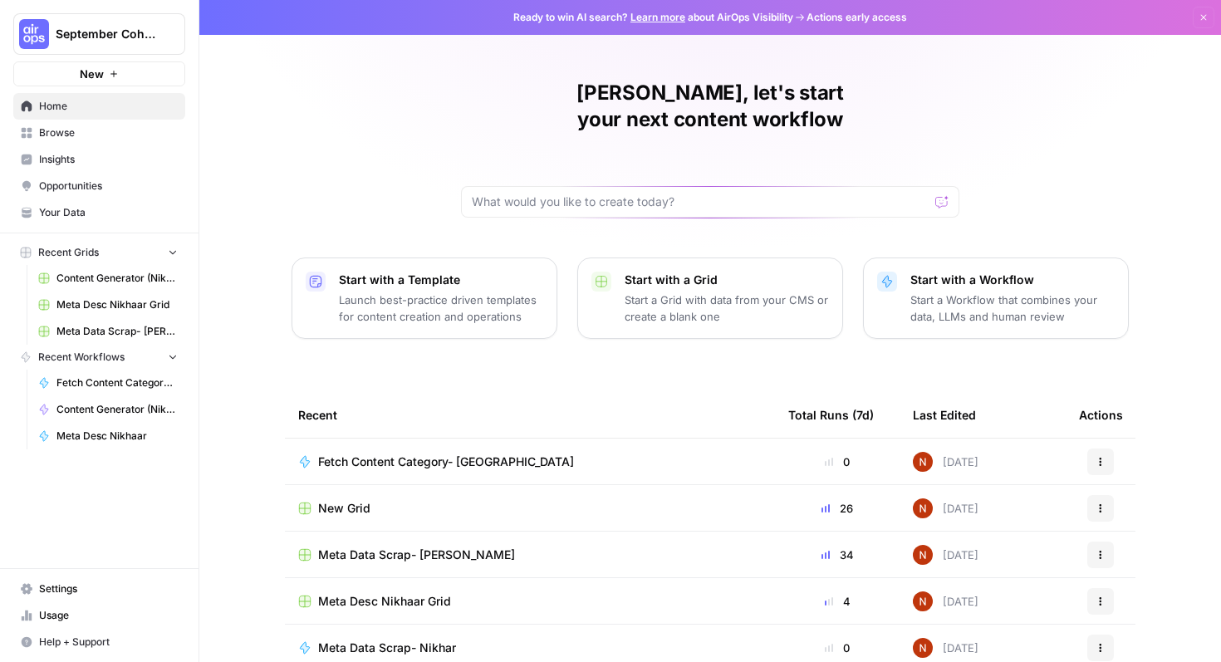
click at [404, 453] on span "Fetch Content Category- [GEOGRAPHIC_DATA]" at bounding box center [446, 461] width 256 height 17
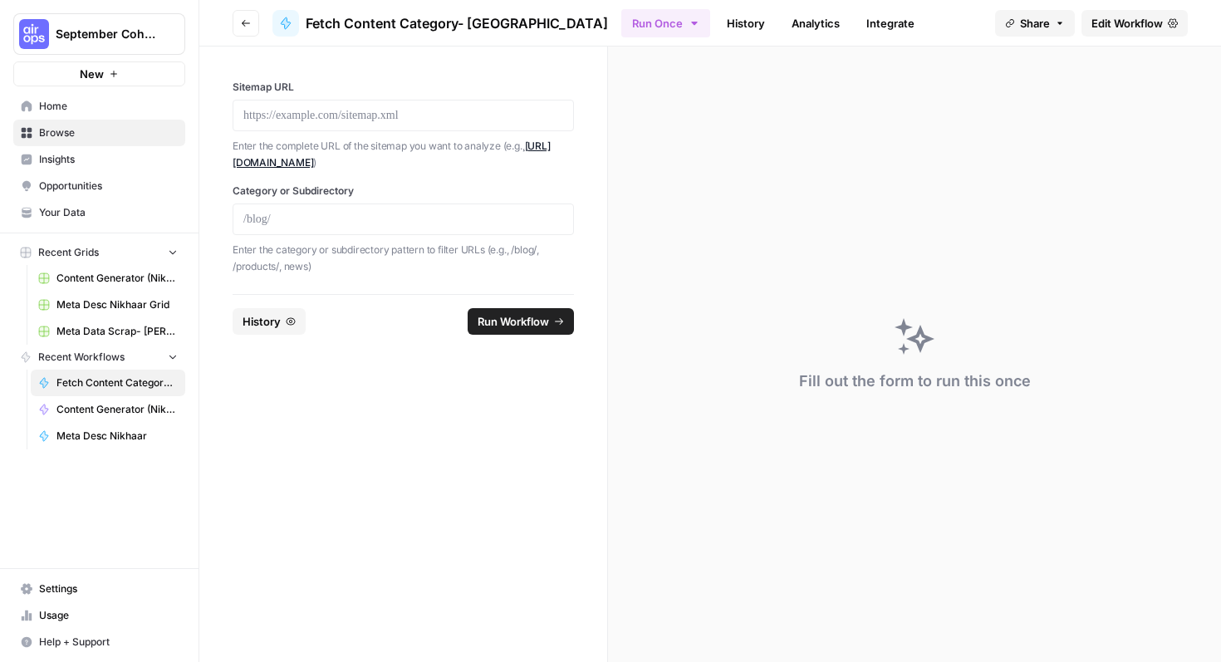
click at [621, 21] on button "Run Once" at bounding box center [665, 23] width 89 height 28
click at [871, 144] on div "Fill out the form to run this once" at bounding box center [914, 353] width 613 height 615
click at [1113, 28] on span "Edit Workflow" at bounding box center [1126, 23] width 71 height 17
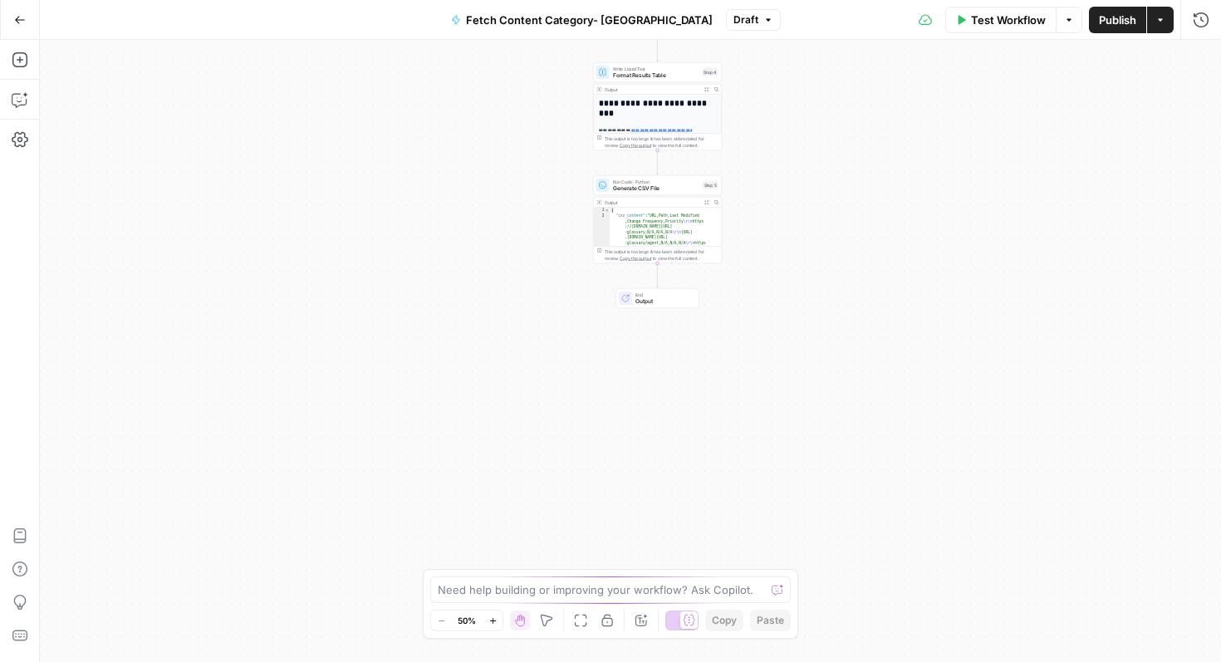
click at [660, 297] on span "Output" at bounding box center [663, 301] width 56 height 8
type textarea "**********"
click at [677, 228] on div "{ "csv_content" : "URL,Path,Last Modified ,Change Frequency,Priority \r\n https…" at bounding box center [662, 387] width 106 height 358
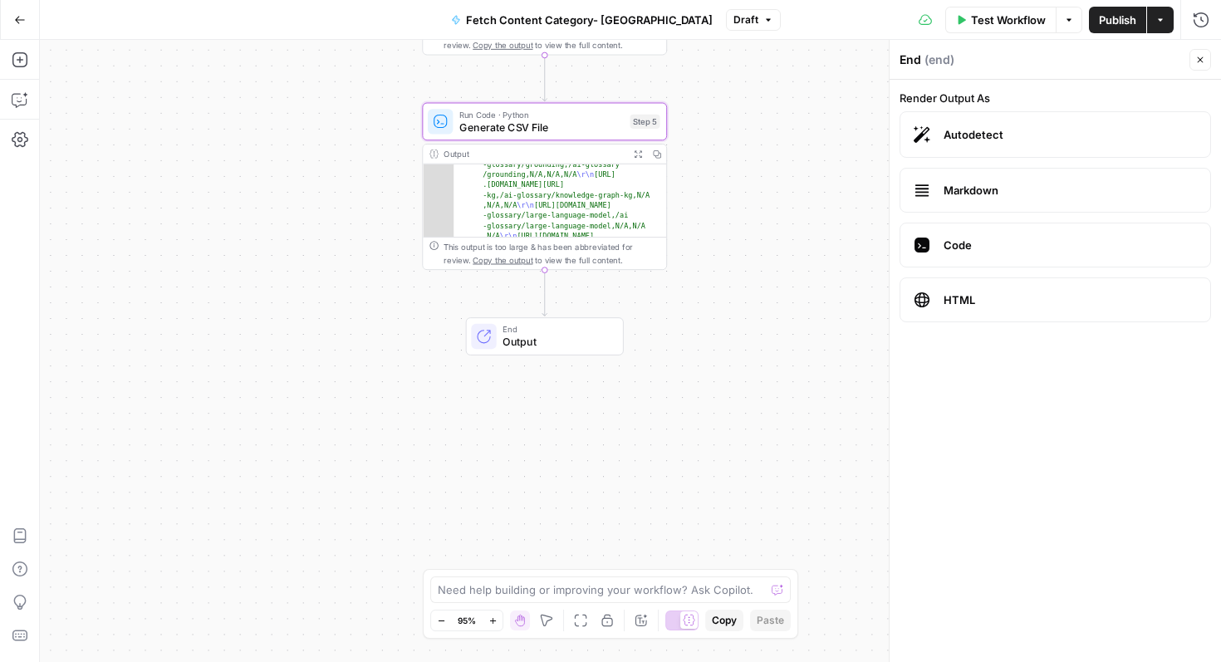
scroll to position [570, 0]
click at [1111, 22] on span "Publish" at bounding box center [1116, 20] width 37 height 17
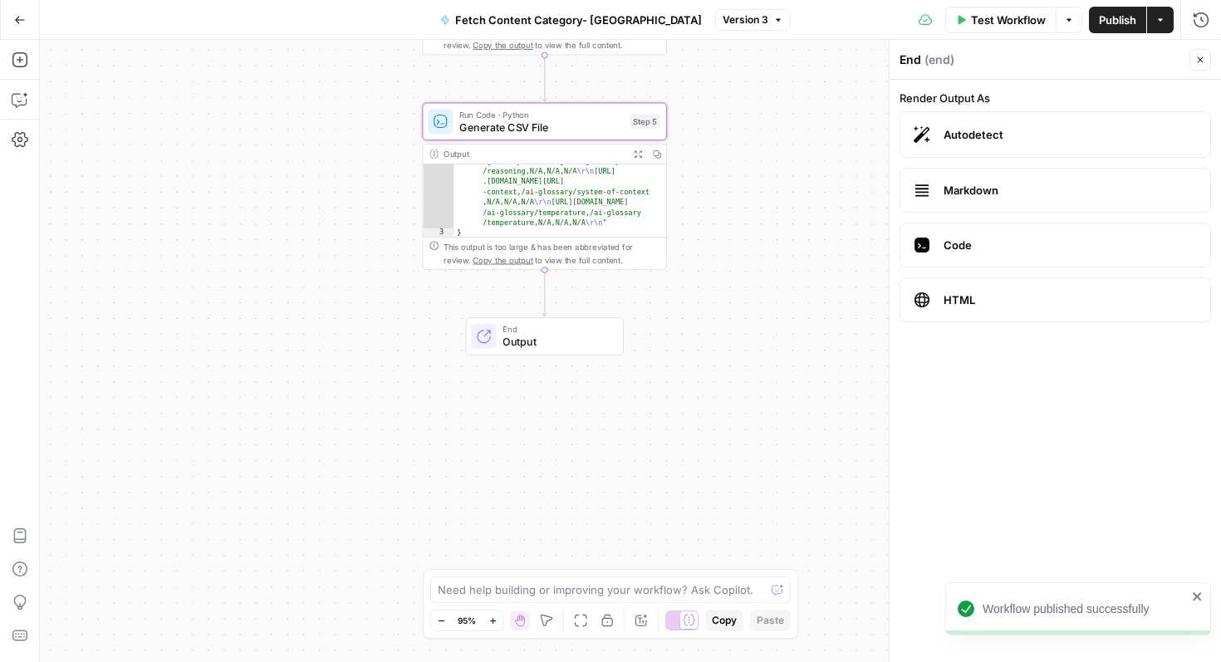
click at [839, 405] on div "Workflow Set Inputs Inputs Call API Fetch Sitemap Content Step 1 Output Expand …" at bounding box center [630, 351] width 1181 height 622
click at [12, 22] on button "Go Back" at bounding box center [20, 20] width 30 height 30
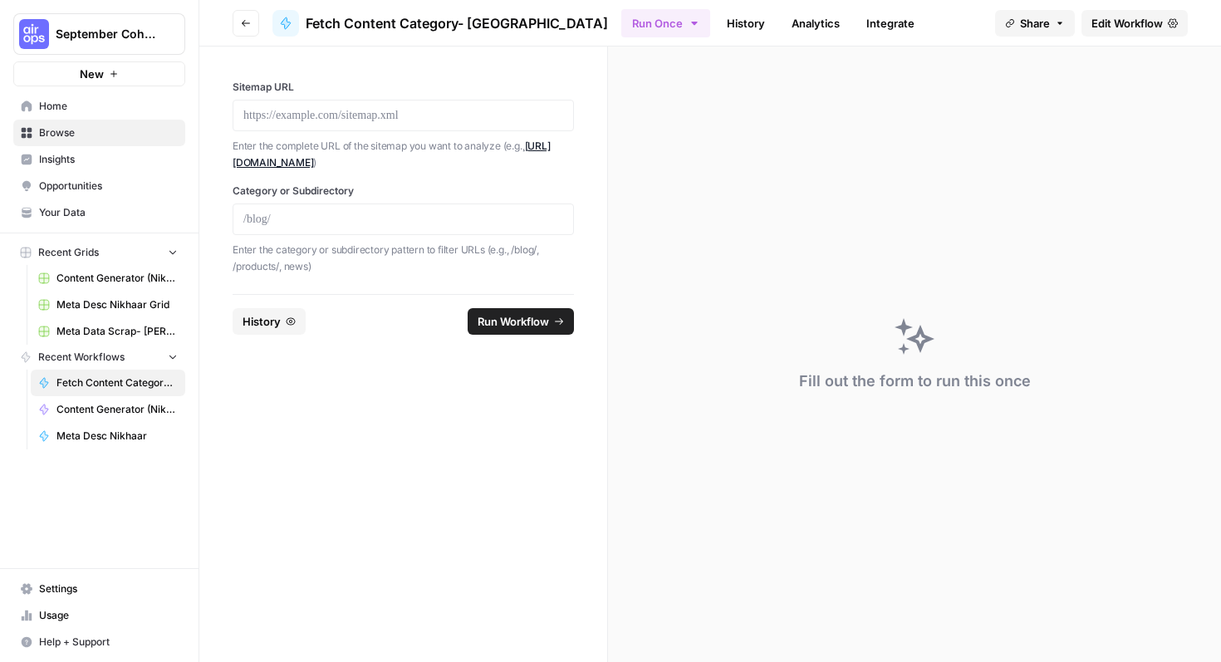
click at [337, 128] on div at bounding box center [402, 116] width 341 height 32
click at [345, 102] on div at bounding box center [402, 116] width 341 height 32
click at [344, 105] on div at bounding box center [402, 116] width 341 height 32
click at [369, 213] on p at bounding box center [403, 219] width 320 height 17
click at [372, 122] on p at bounding box center [403, 115] width 320 height 17
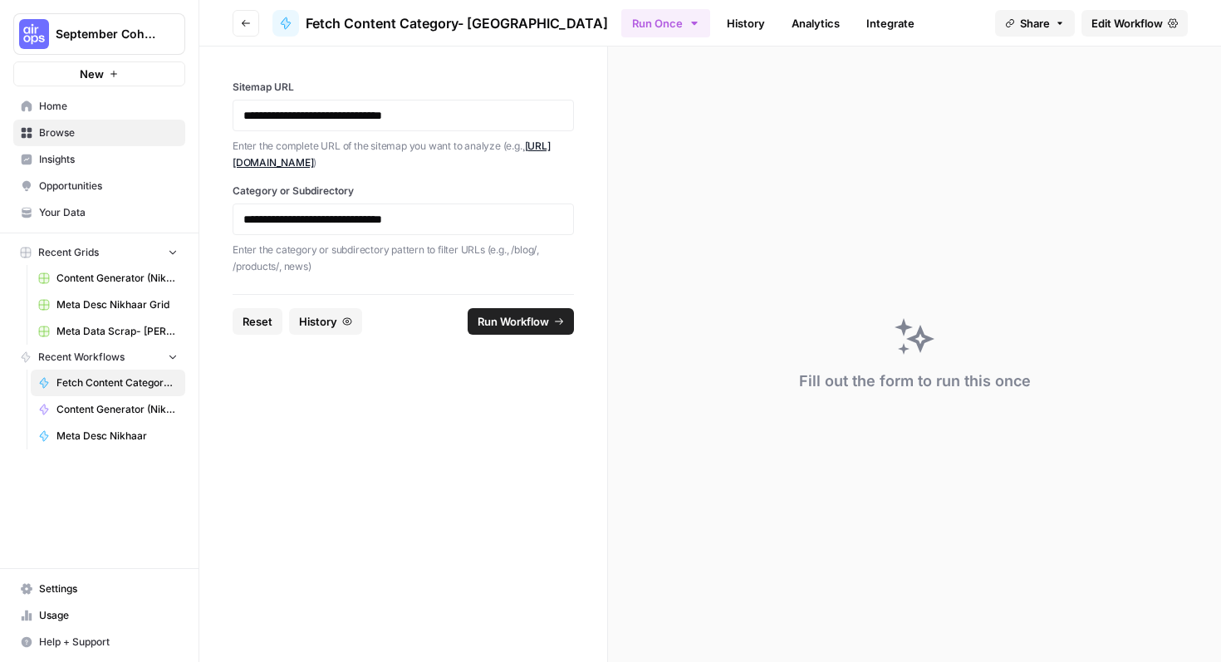
click at [513, 311] on button "Run Workflow" at bounding box center [520, 321] width 106 height 27
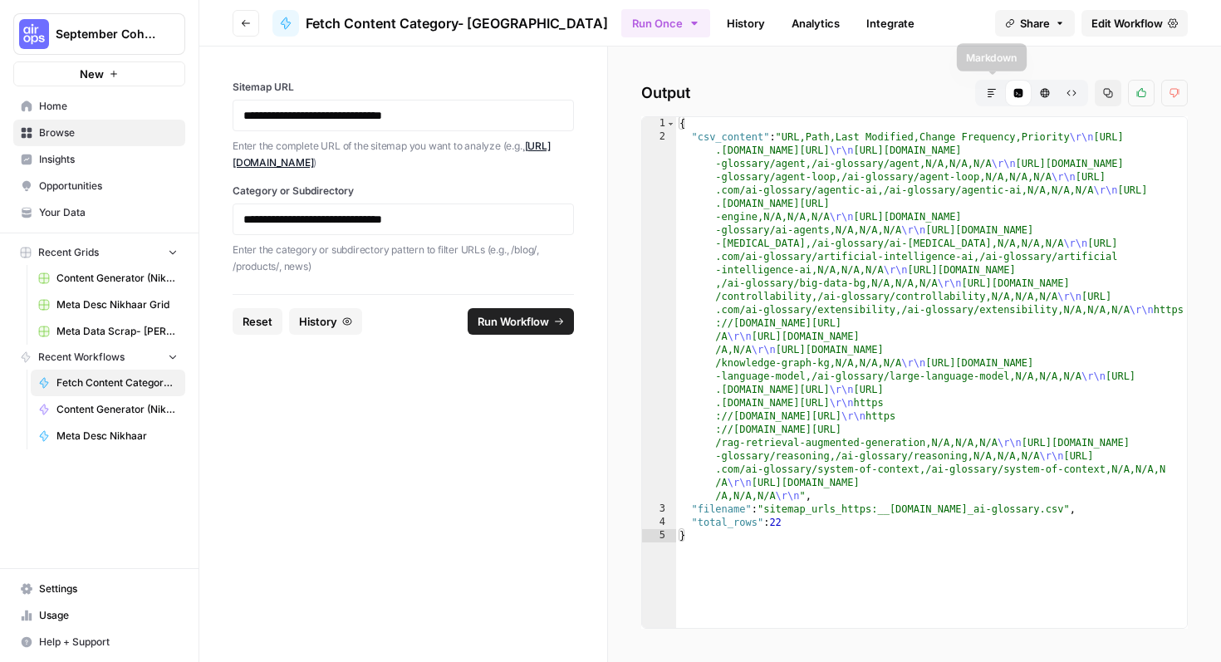
click at [991, 98] on button "Markdown" at bounding box center [991, 93] width 27 height 27
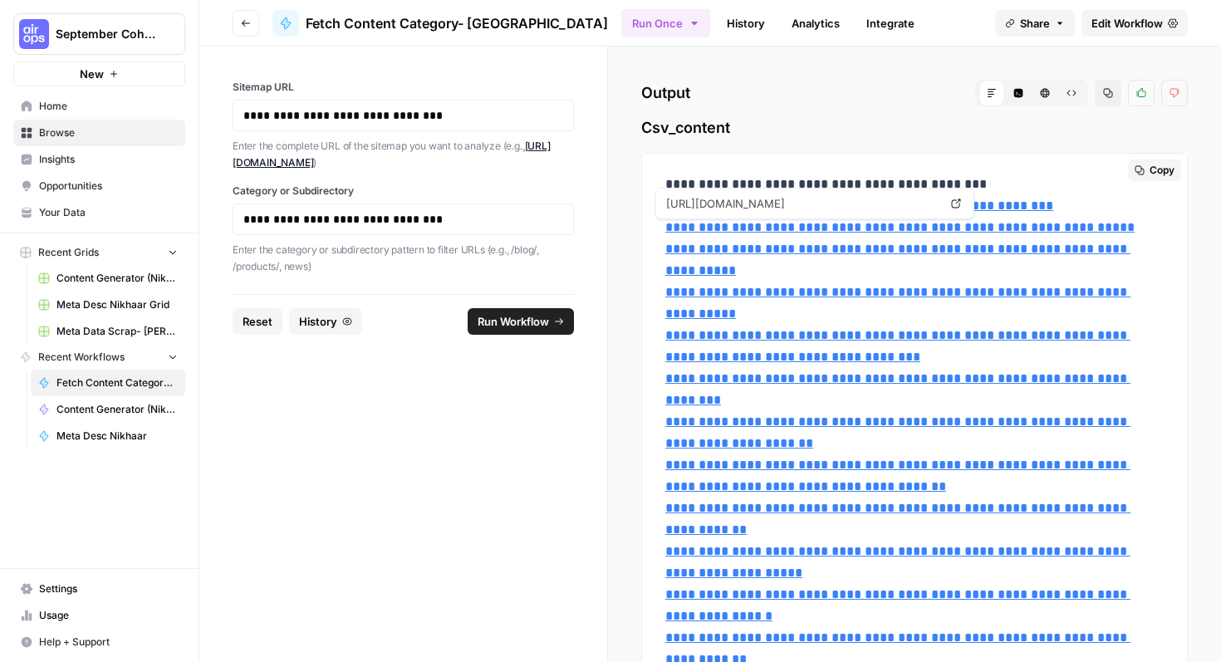
click at [951, 203] on icon at bounding box center [956, 203] width 10 height 10
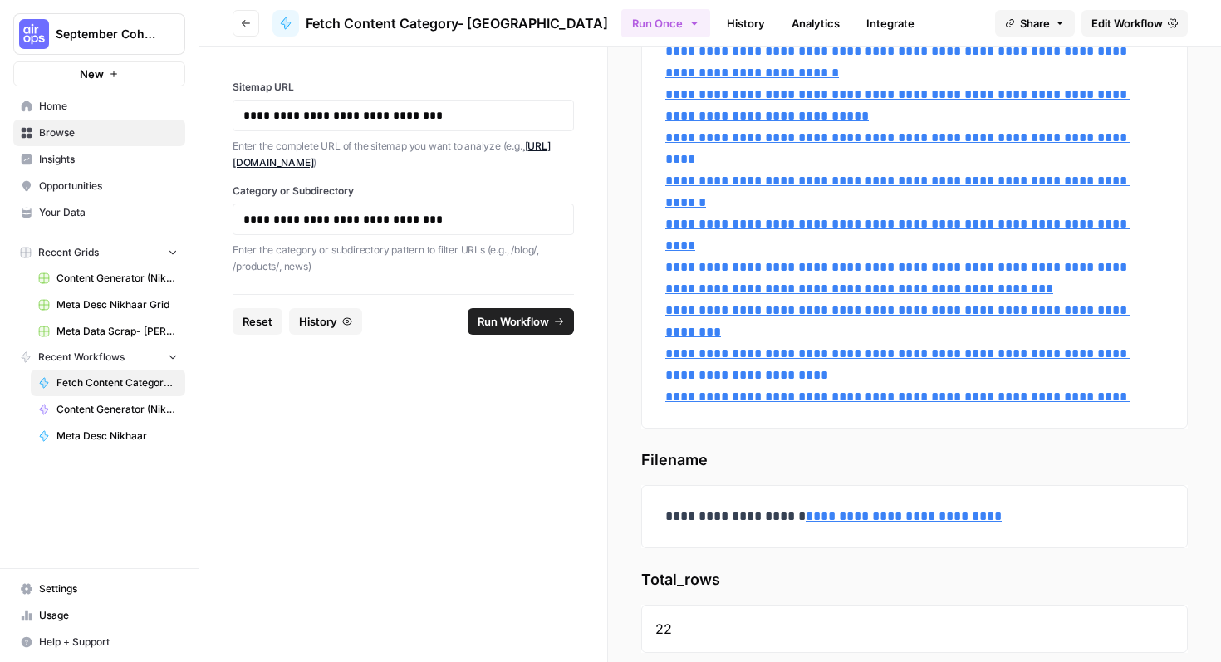
scroll to position [697, 0]
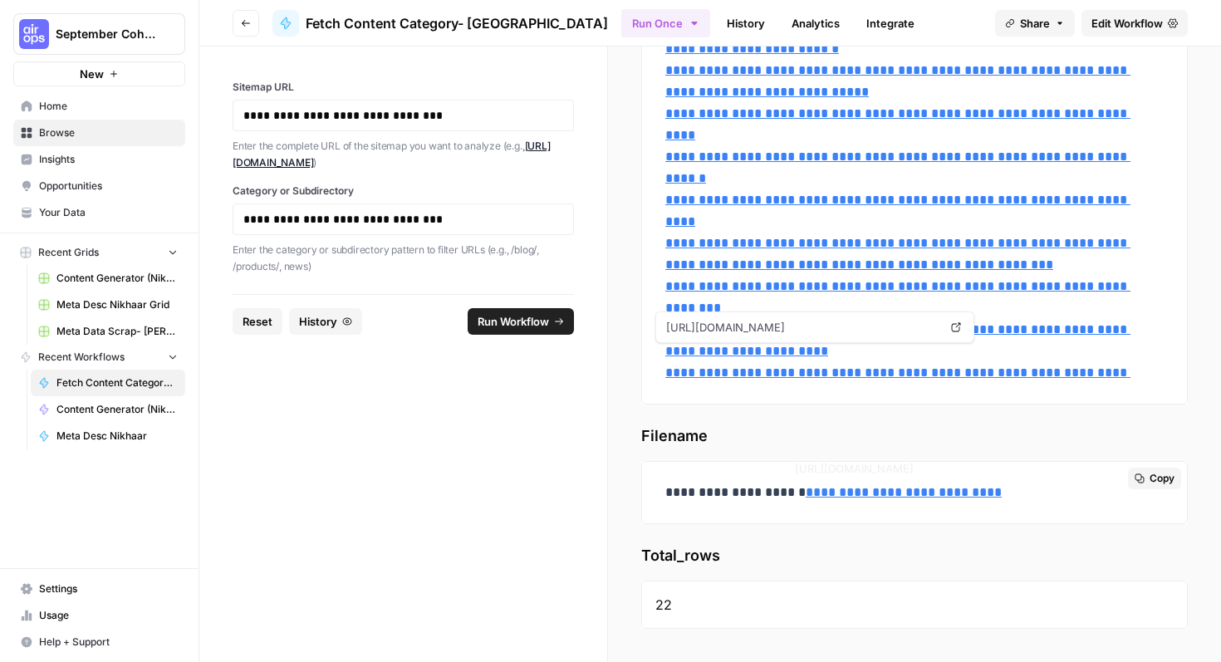
click at [814, 488] on link "**********" at bounding box center [903, 492] width 196 height 12
click at [961, 467] on span "http://www.glean.com_ai-glossary.csv" at bounding box center [930, 468] width 279 height 30
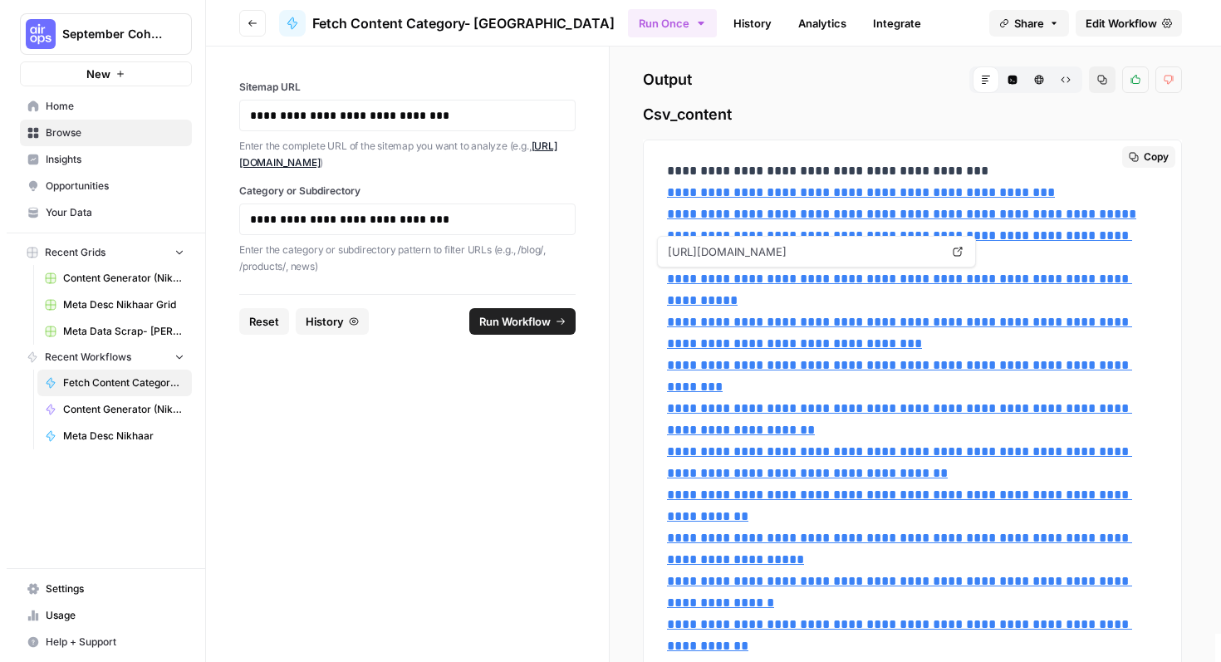
scroll to position [17, 0]
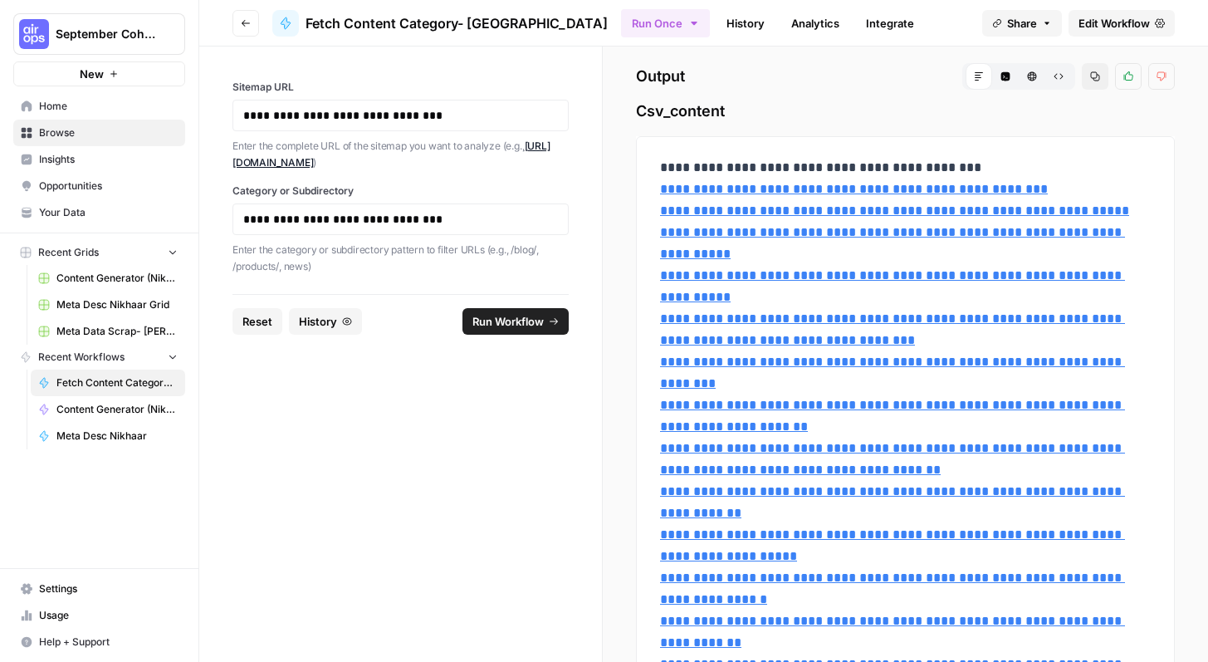
click at [1106, 20] on span "Edit Workflow" at bounding box center [1114, 23] width 71 height 17
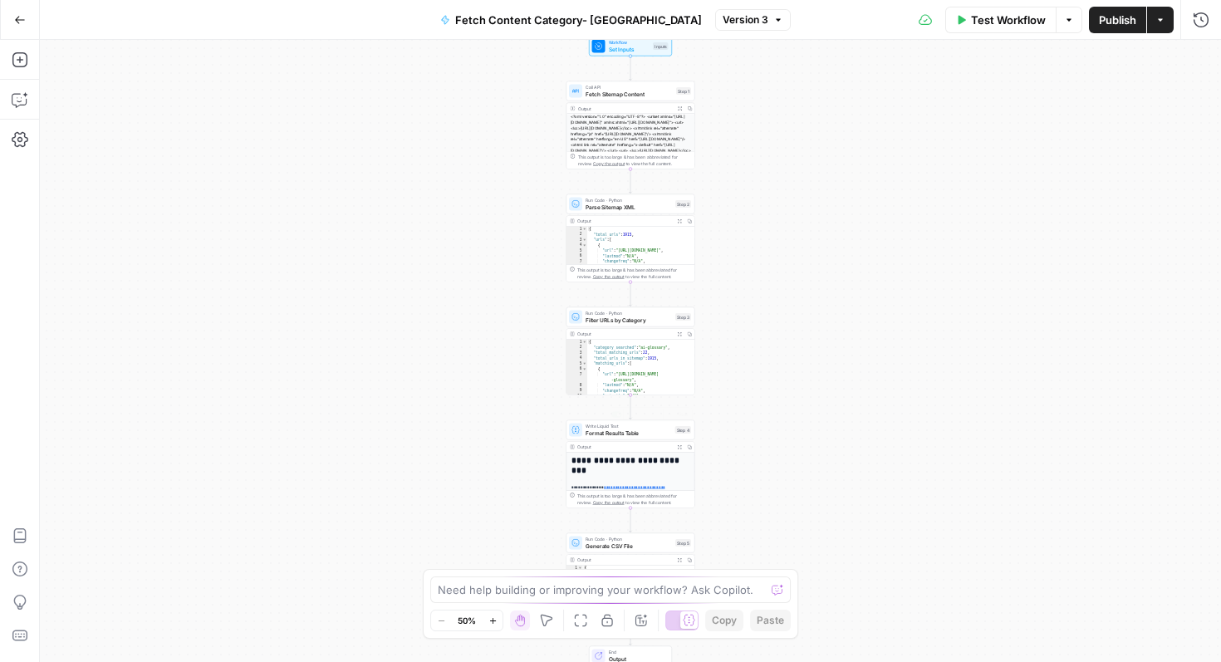
click at [613, 459] on h1 "**********" at bounding box center [627, 466] width 112 height 20
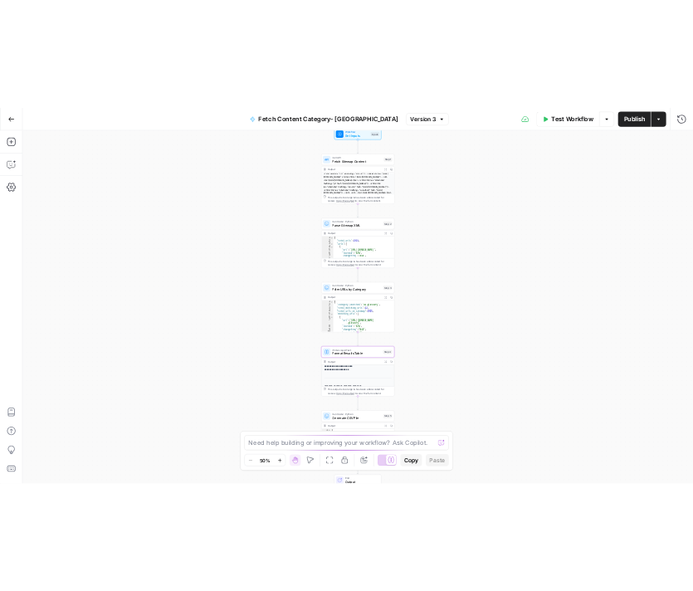
scroll to position [130, 0]
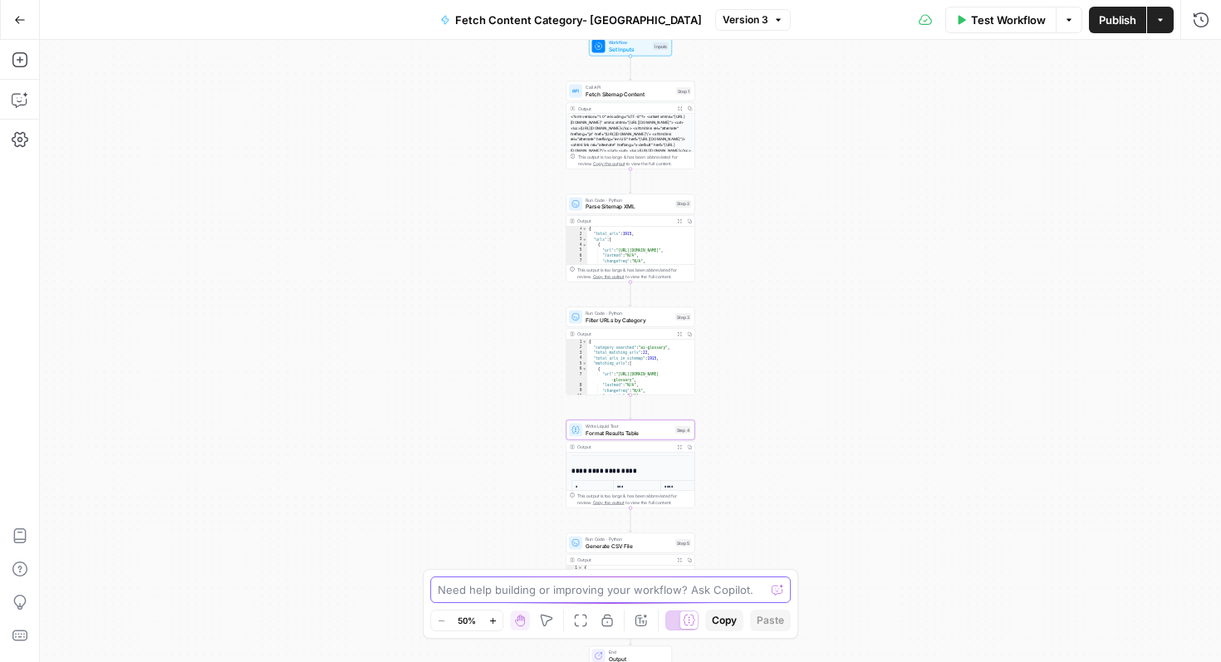
click at [593, 586] on textarea at bounding box center [601, 589] width 327 height 17
type textarea "Out put should be just a table. Use JSON, in the end so the table is separate"
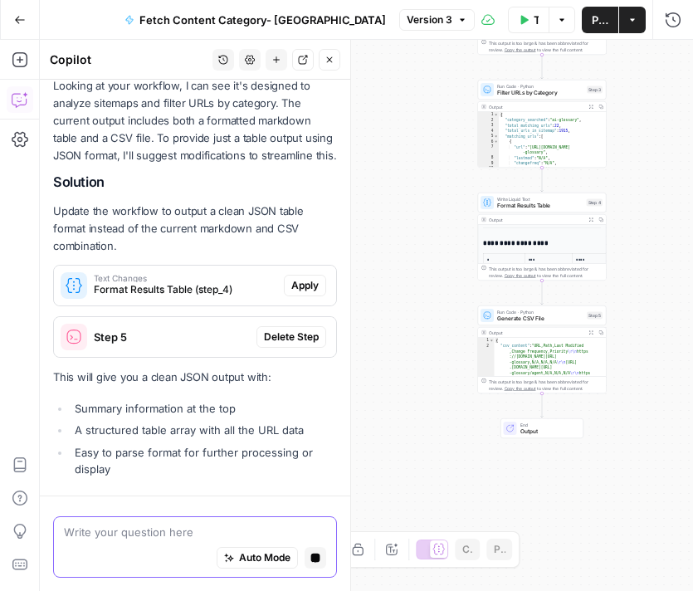
scroll to position [239, 0]
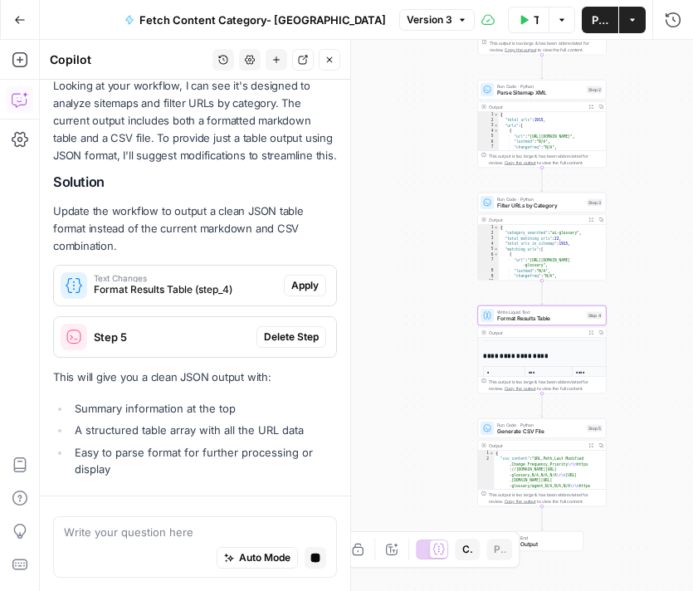
click at [294, 283] on span "Apply" at bounding box center [304, 285] width 27 height 15
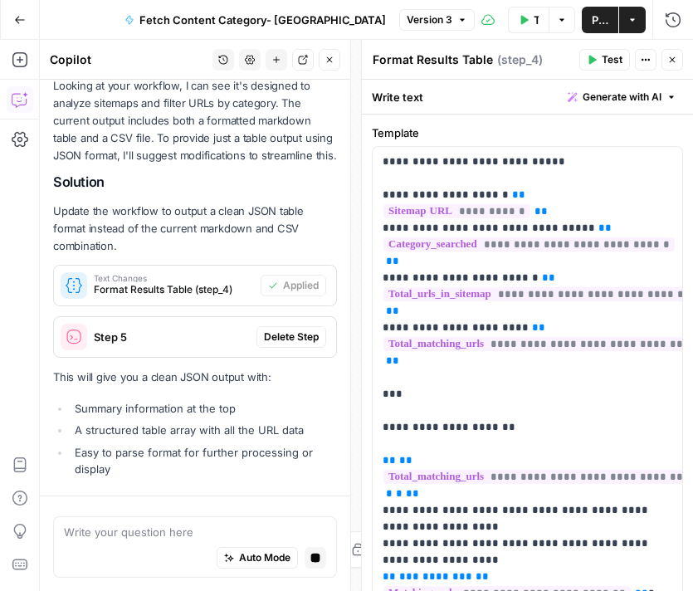
click at [281, 332] on span "Delete Step" at bounding box center [291, 337] width 55 height 15
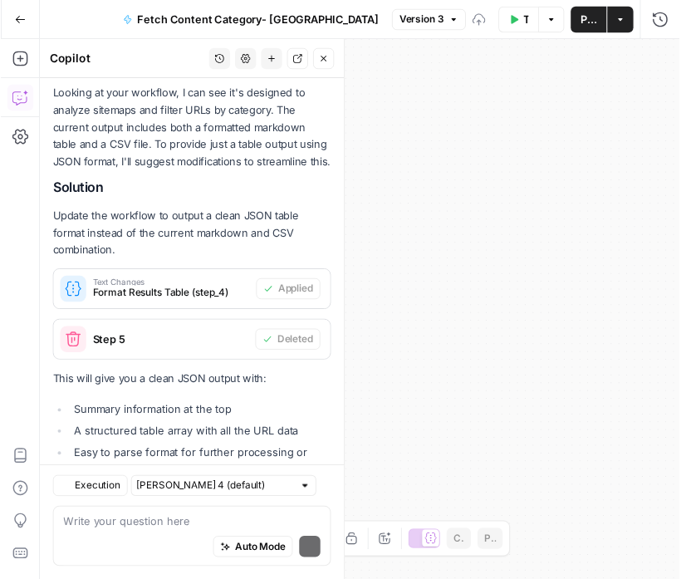
scroll to position [314, 0]
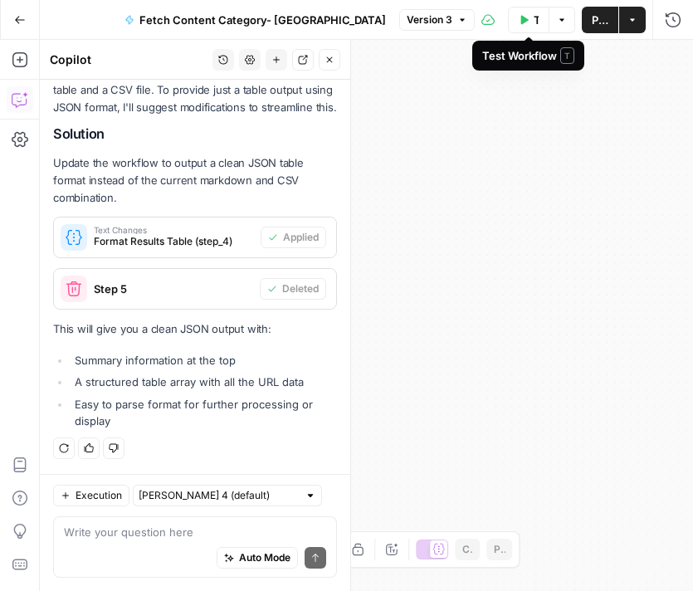
click at [533, 22] on button "Test Workflow" at bounding box center [529, 20] width 42 height 27
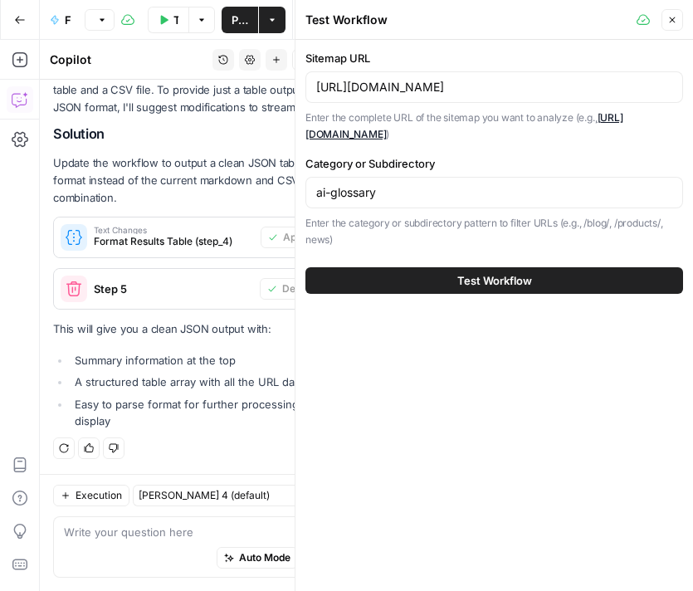
click at [508, 287] on span "Test Workflow" at bounding box center [494, 280] width 75 height 17
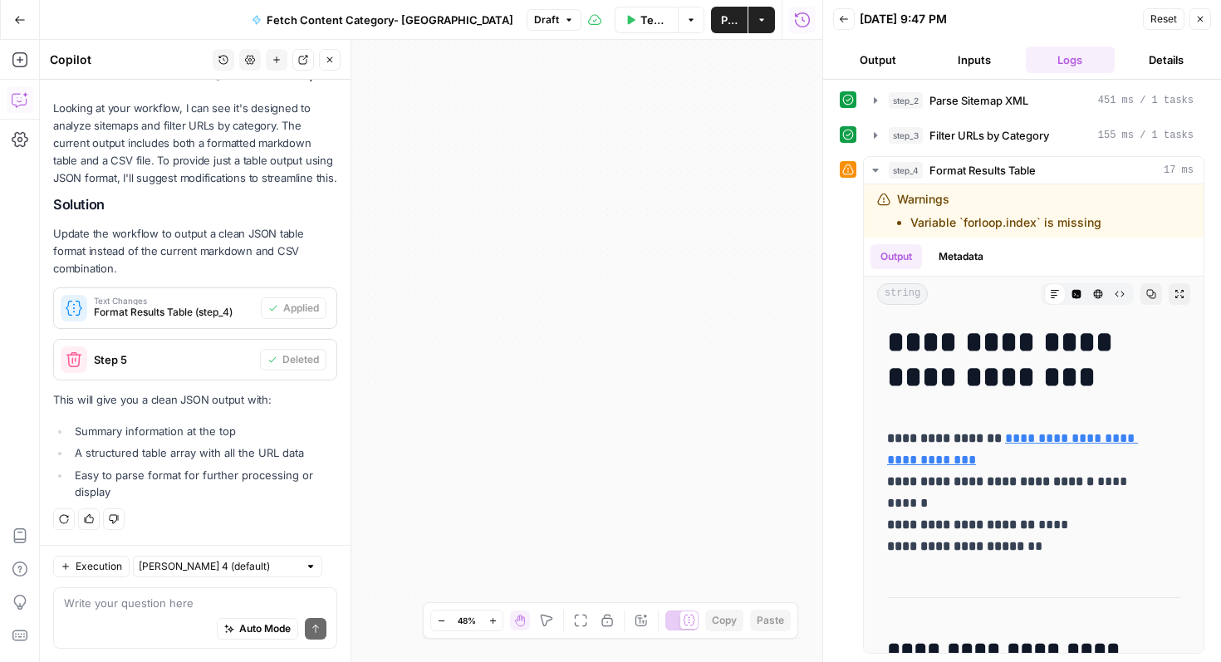
click at [888, 67] on button "Output" at bounding box center [878, 59] width 90 height 27
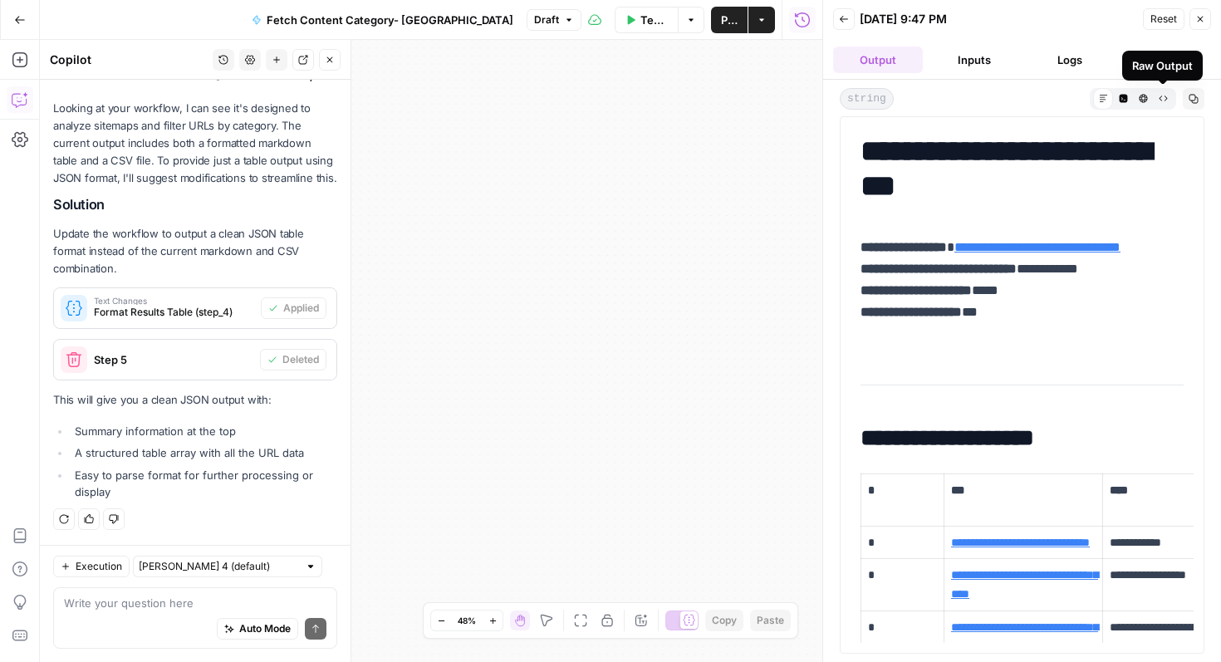
click at [1163, 101] on icon "button" at bounding box center [1162, 98] width 9 height 9
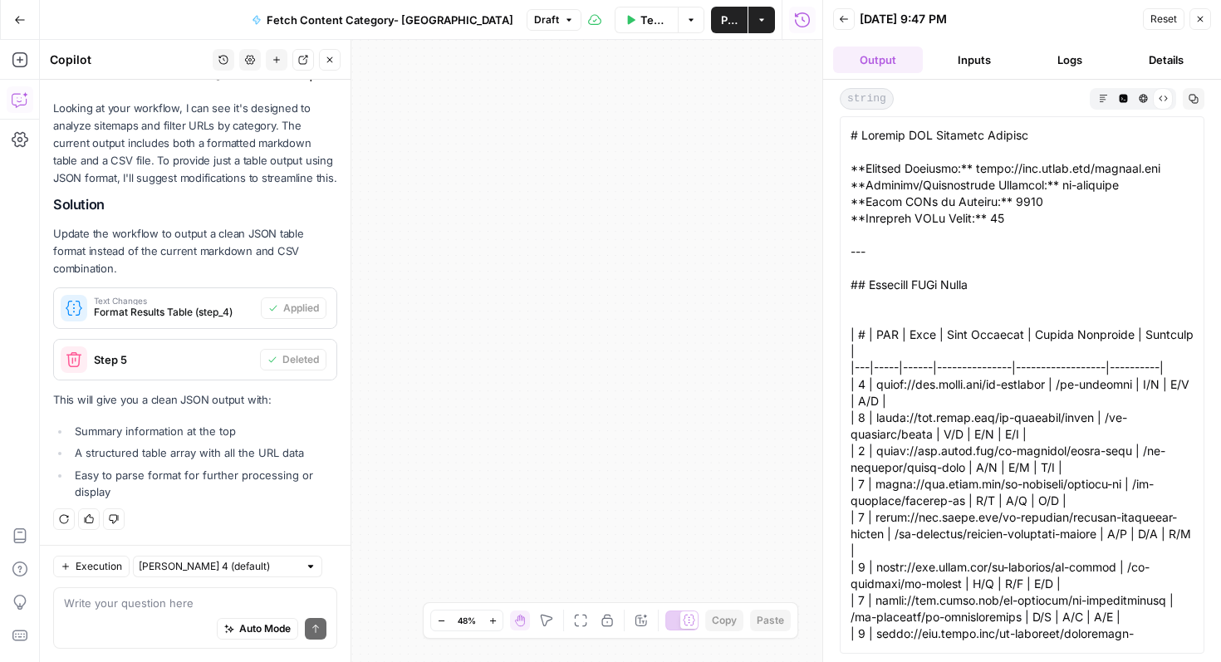
click at [1100, 95] on icon "button" at bounding box center [1102, 98] width 9 height 9
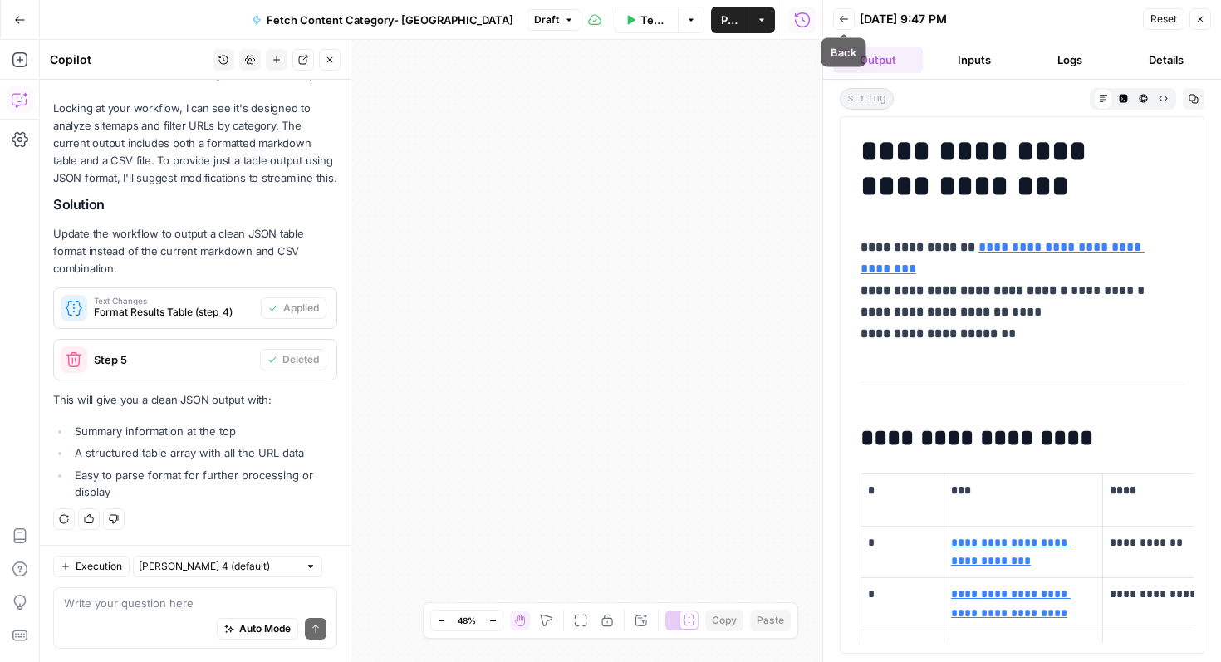
click at [841, 16] on icon "button" at bounding box center [844, 19] width 10 height 10
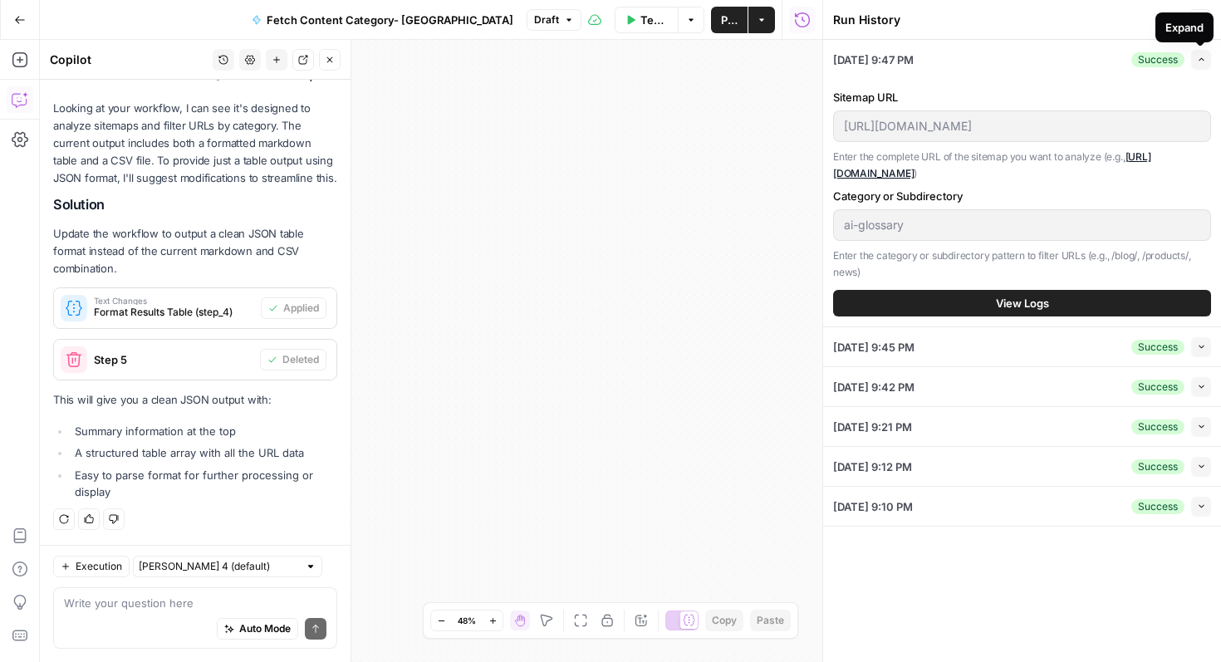
click at [1206, 58] on button "Expand" at bounding box center [1201, 60] width 20 height 20
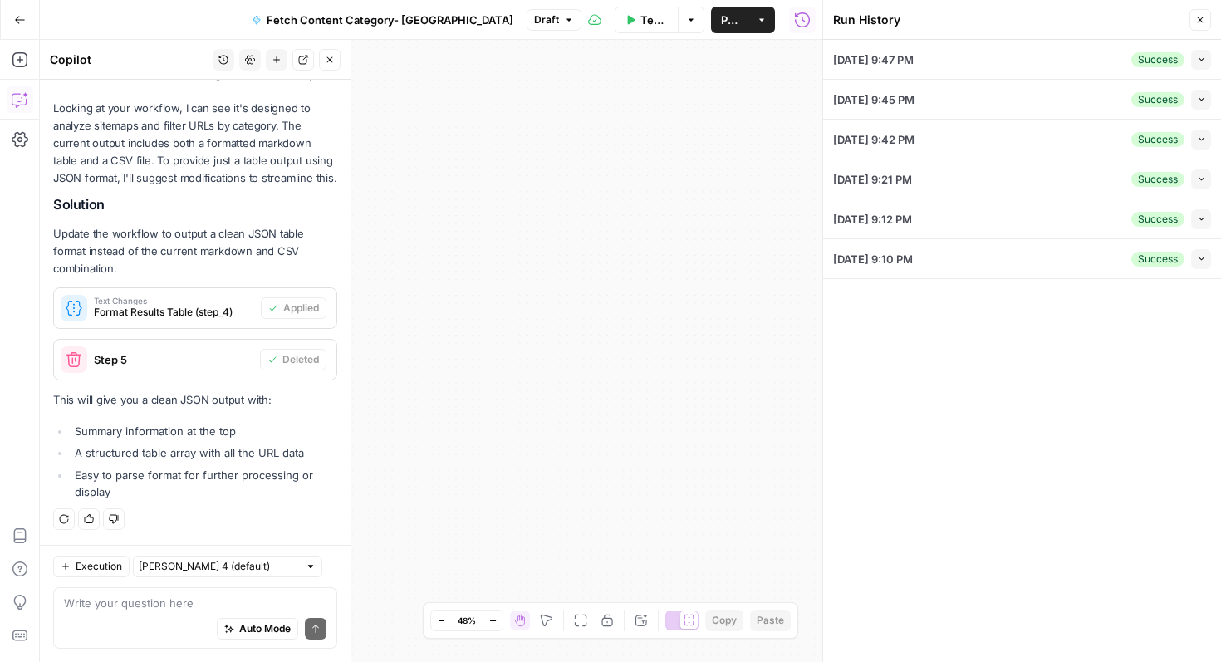
click at [1206, 58] on button "Collapse" at bounding box center [1201, 60] width 20 height 20
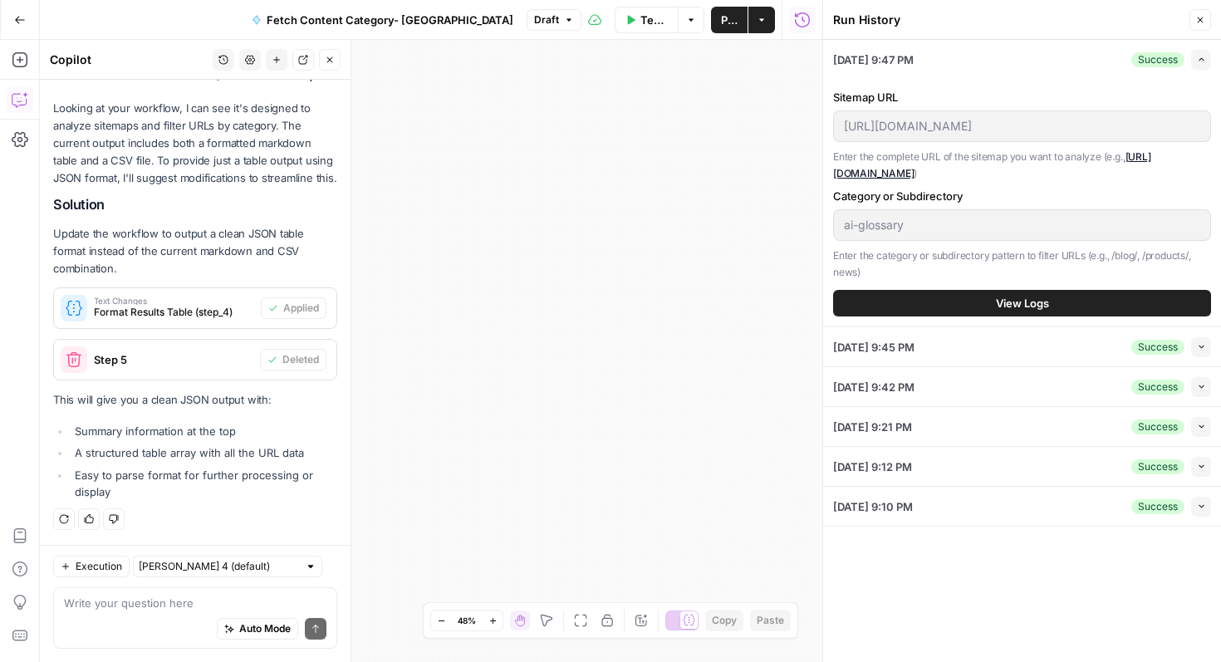
click at [995, 13] on div "Run History" at bounding box center [1008, 20] width 351 height 17
click at [966, 296] on button "View Logs" at bounding box center [1022, 303] width 378 height 27
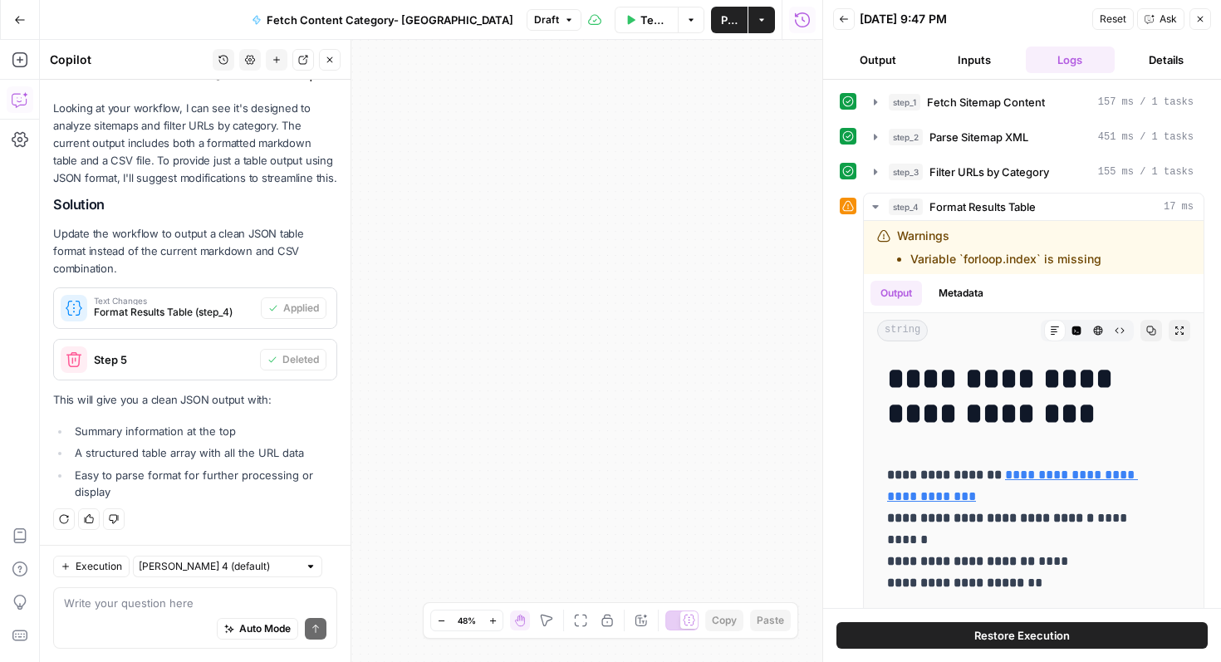
click at [879, 55] on button "Output" at bounding box center [878, 59] width 90 height 27
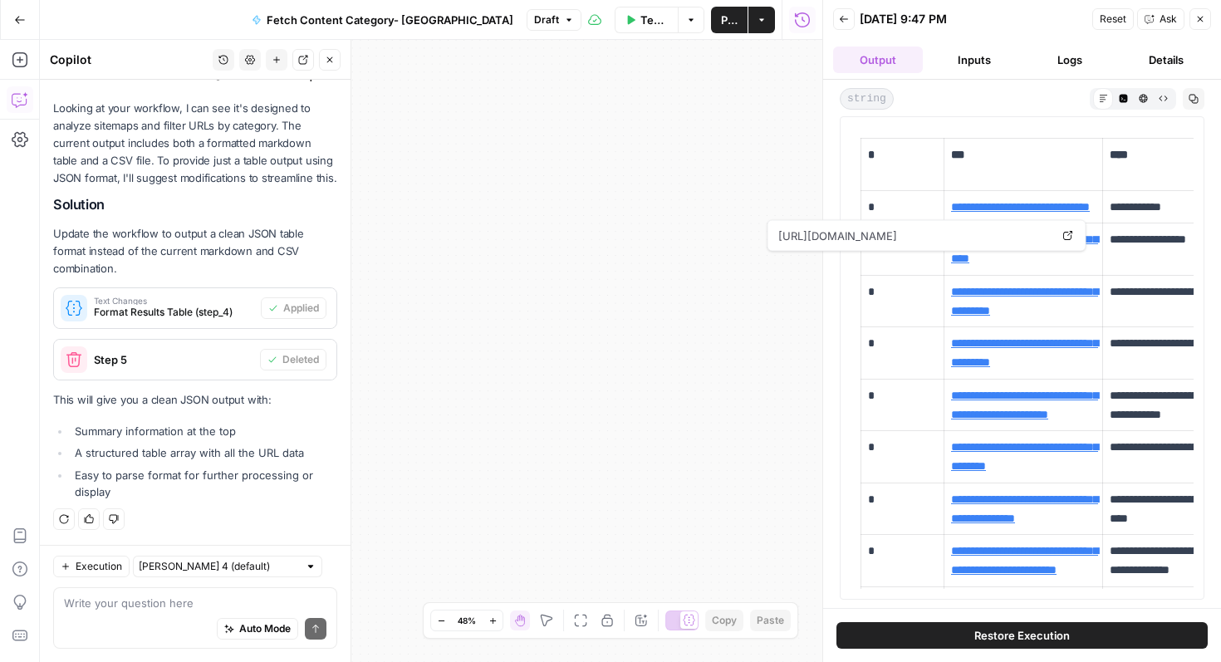
drag, startPoint x: 948, startPoint y: 198, endPoint x: 1036, endPoint y: 314, distance: 145.1
click at [1138, 366] on p "**********" at bounding box center [1169, 353] width 120 height 38
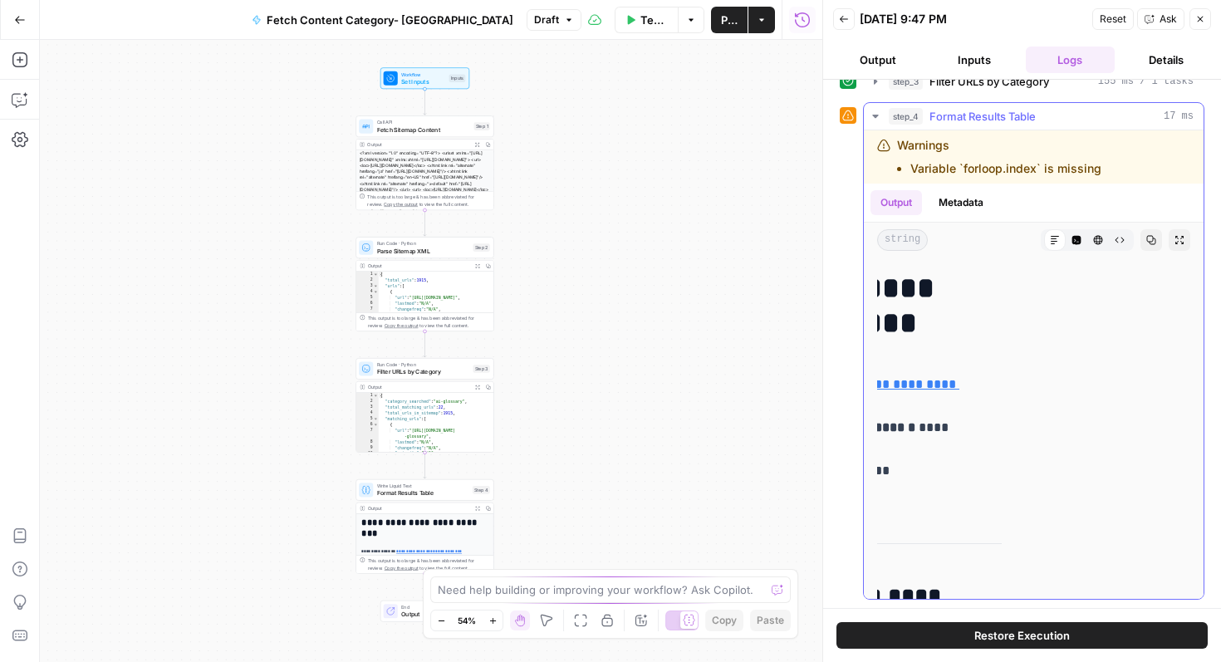
scroll to position [0, 136]
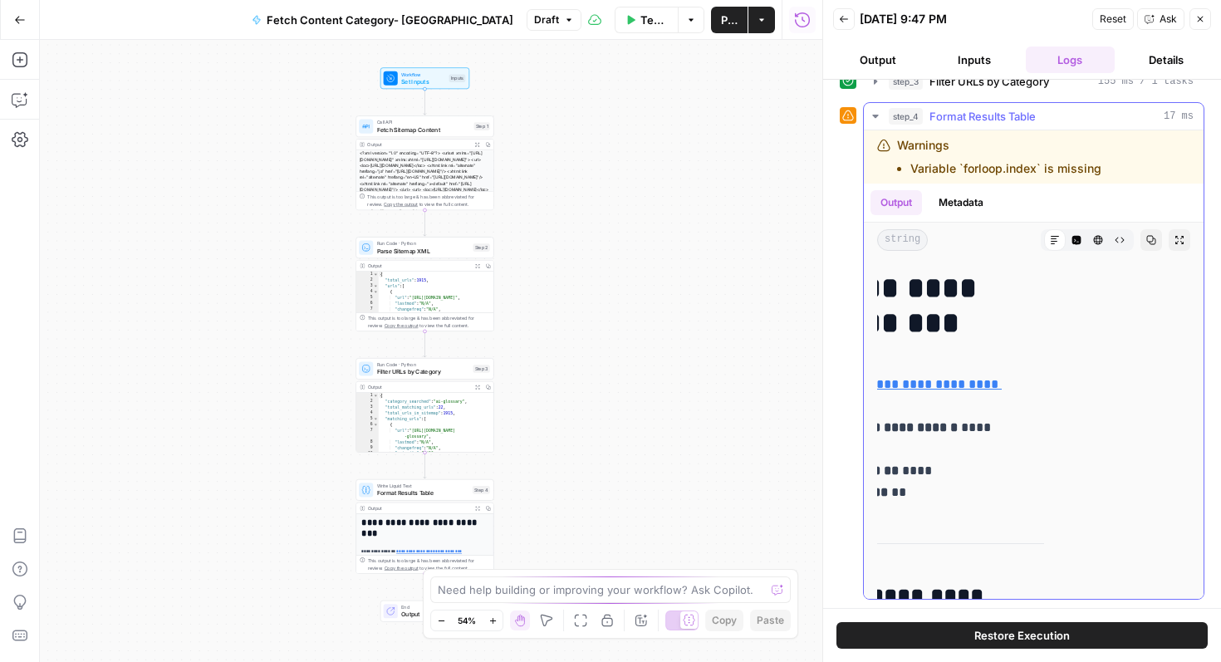
drag, startPoint x: 1125, startPoint y: 329, endPoint x: 930, endPoint y: 332, distance: 195.1
click at [1146, 237] on icon "button" at bounding box center [1151, 240] width 10 height 10
click at [8, 12] on button "Go Back" at bounding box center [20, 20] width 30 height 30
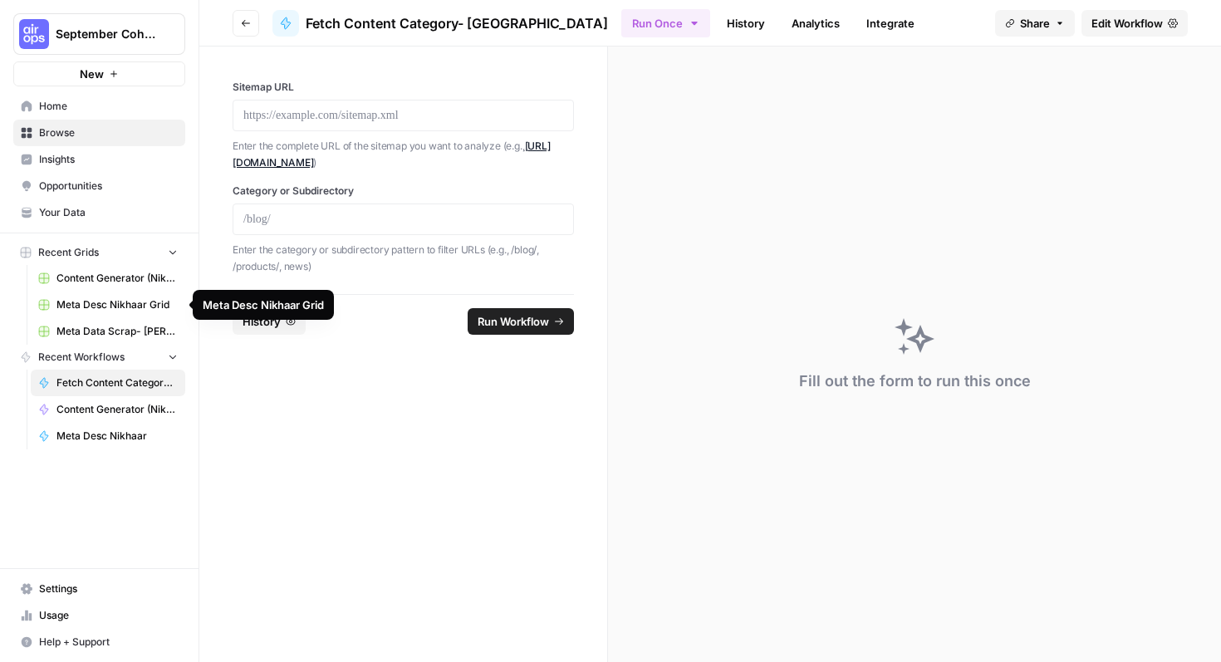
click at [123, 297] on span "Meta Desc Nikhaar Grid" at bounding box center [116, 304] width 121 height 15
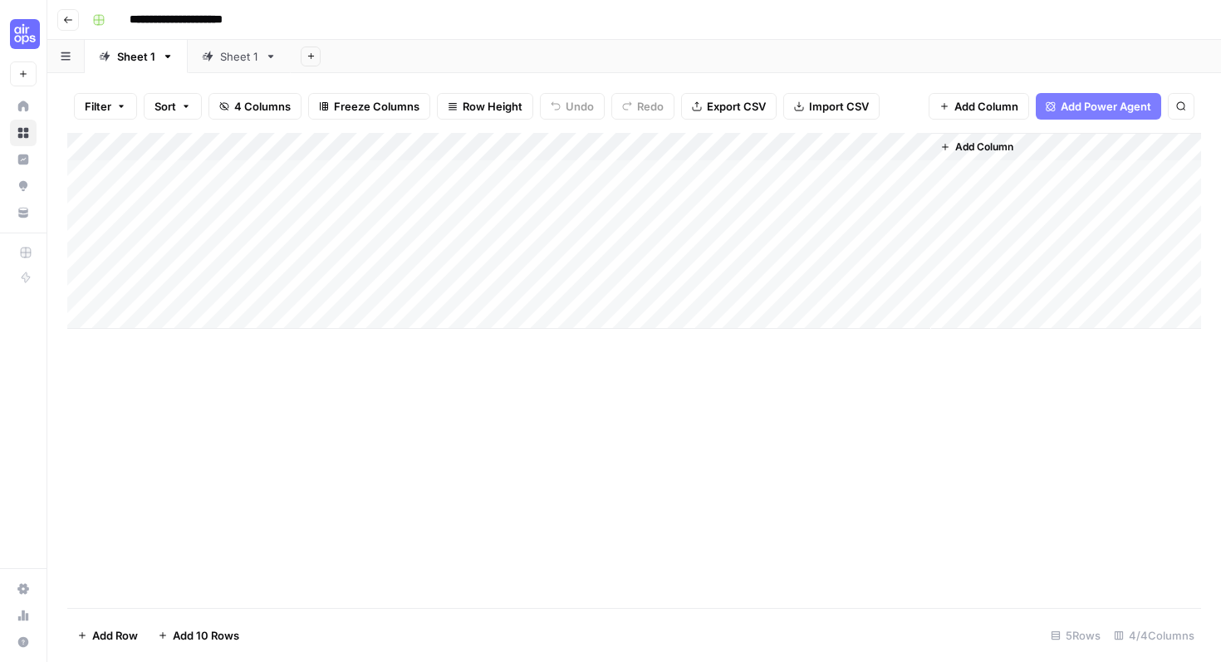
click at [71, 20] on icon "button" at bounding box center [68, 20] width 10 height 10
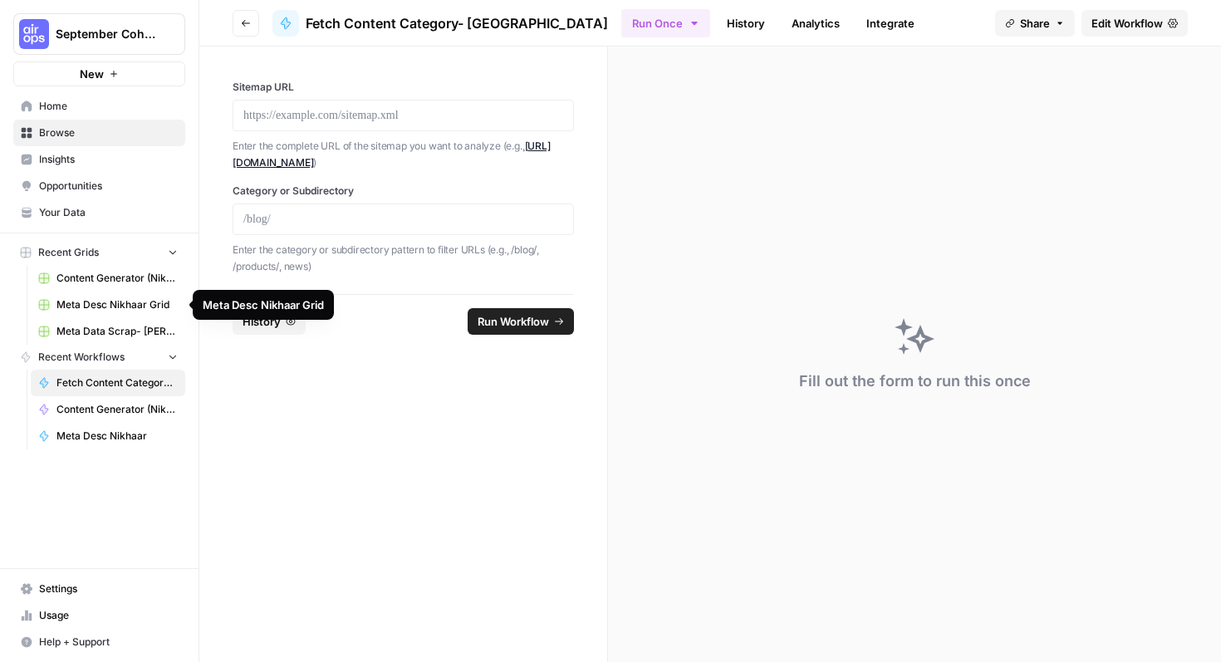
click at [116, 301] on span "Meta Desc Nikhaar Grid" at bounding box center [116, 304] width 121 height 15
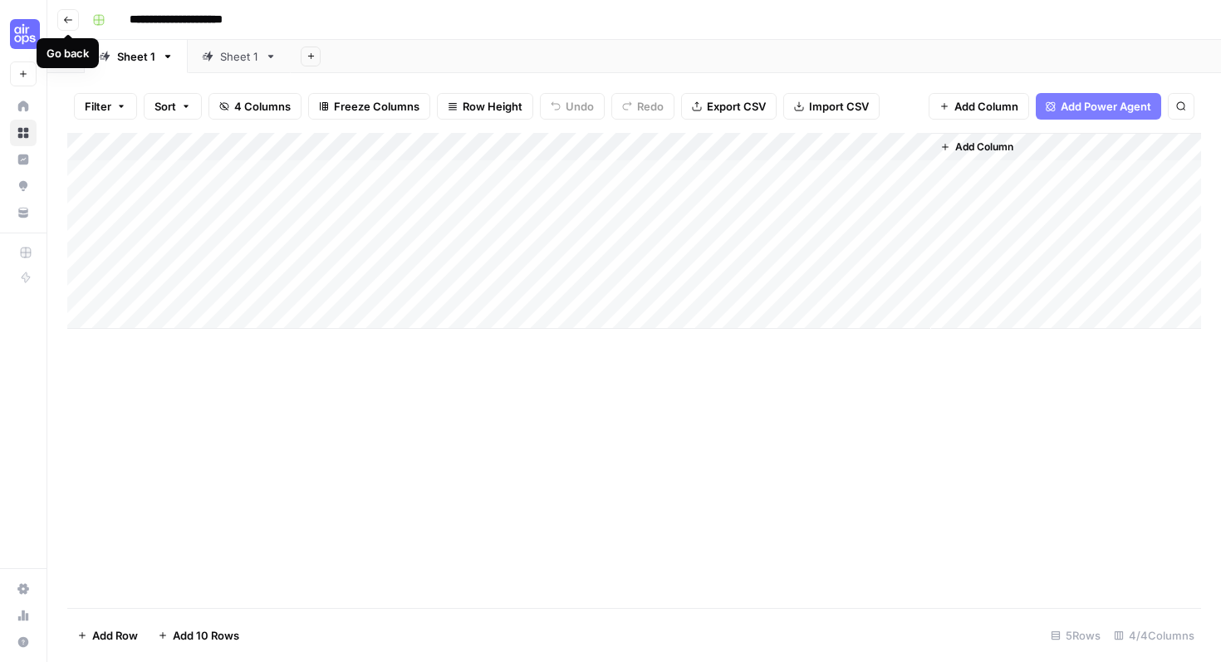
click at [64, 15] on icon "button" at bounding box center [68, 20] width 10 height 10
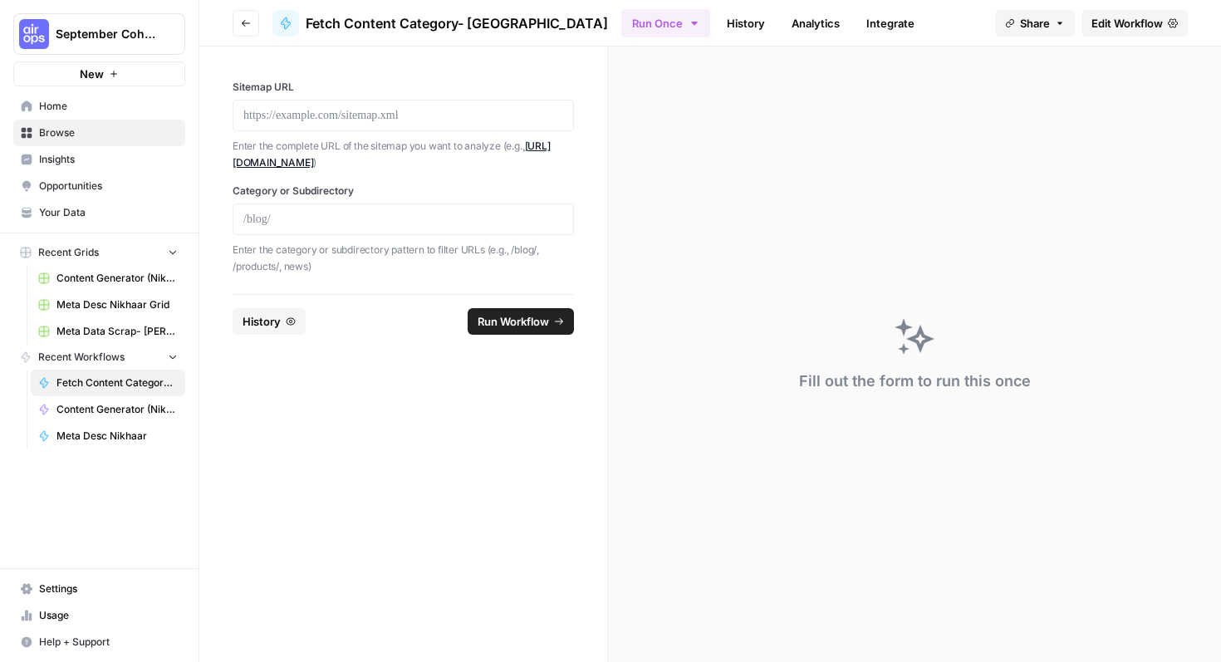
click at [90, 108] on span "Home" at bounding box center [108, 106] width 139 height 15
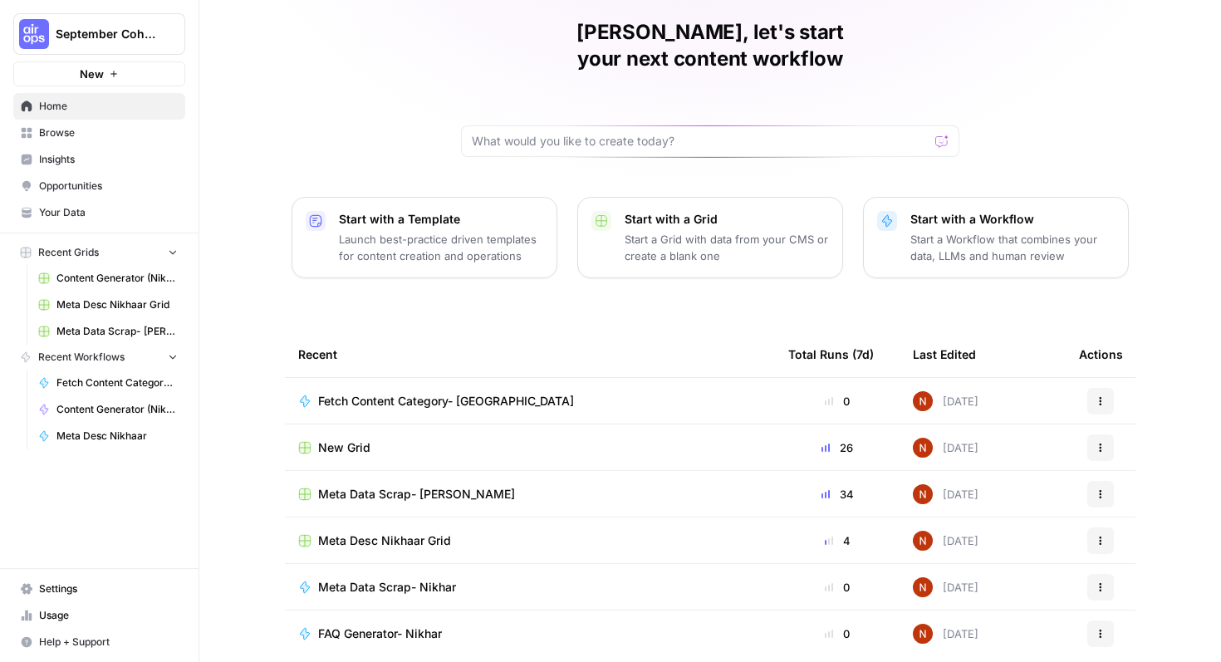
scroll to position [61, 0]
click at [428, 438] on div "New Grid" at bounding box center [529, 446] width 463 height 17
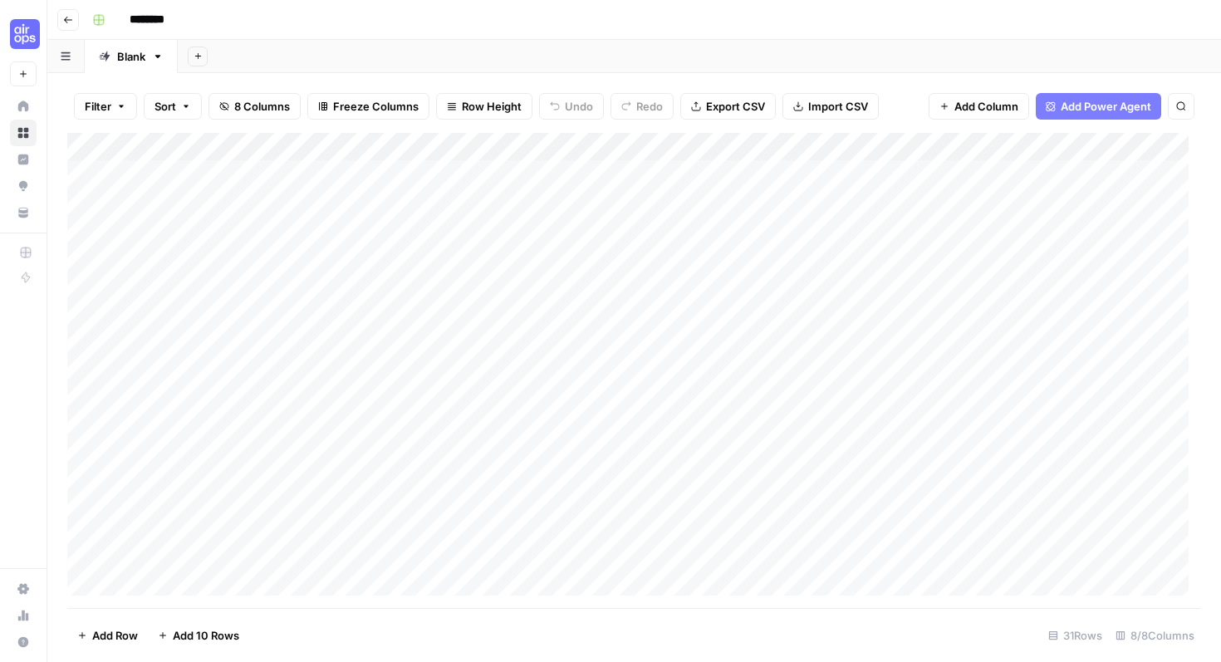
click at [159, 17] on input "********" at bounding box center [168, 20] width 93 height 27
click at [252, 7] on input "**********" at bounding box center [206, 20] width 169 height 27
click at [278, 19] on input "**********" at bounding box center [206, 20] width 169 height 27
type input "**********"
click at [443, 9] on div "**********" at bounding box center [645, 20] width 1118 height 27
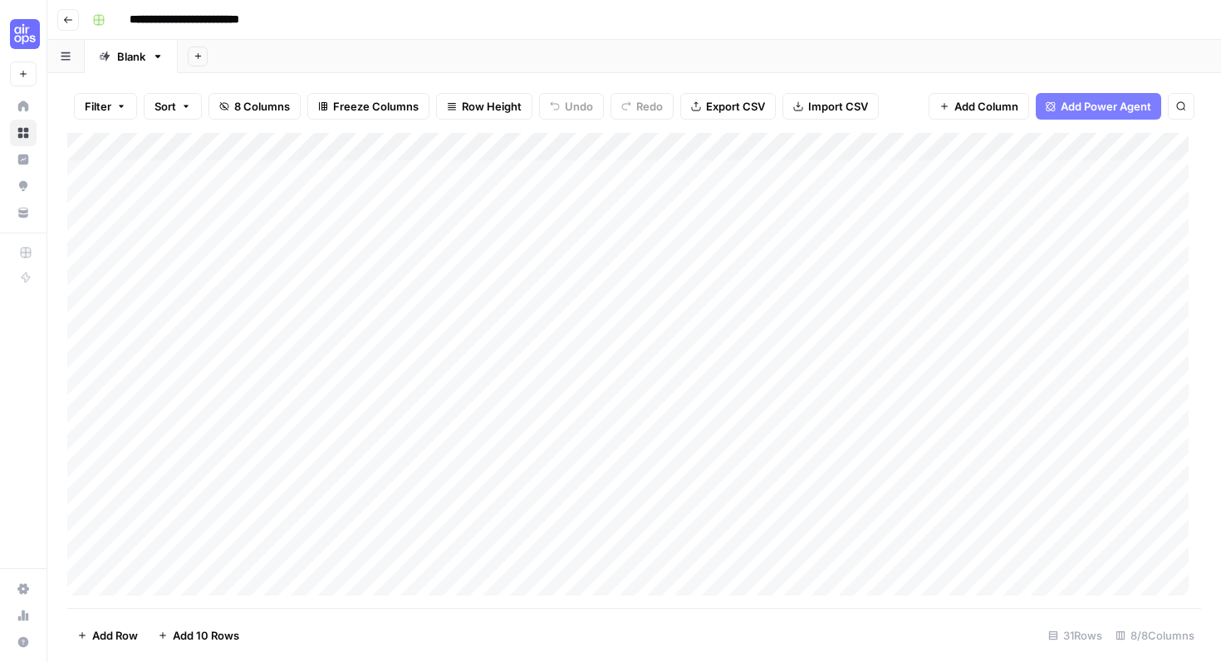
click at [64, 24] on button "Go back" at bounding box center [68, 20] width 22 height 22
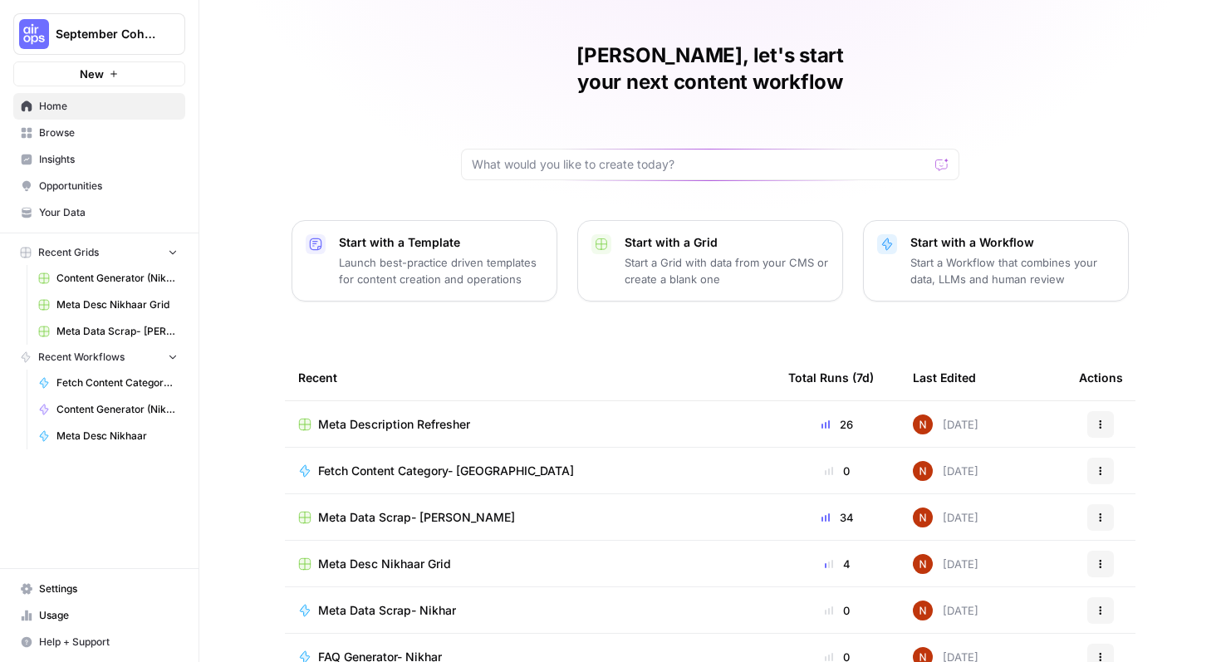
scroll to position [76, 0]
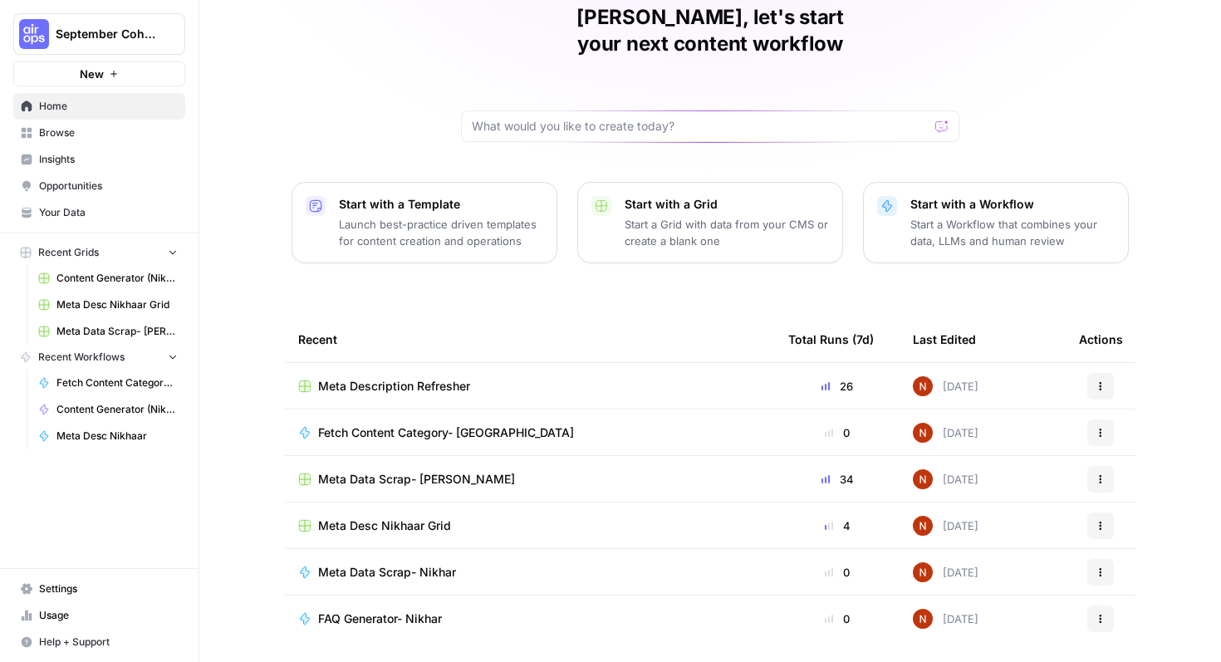
click at [487, 378] on div "Meta Description Refresher" at bounding box center [529, 386] width 463 height 17
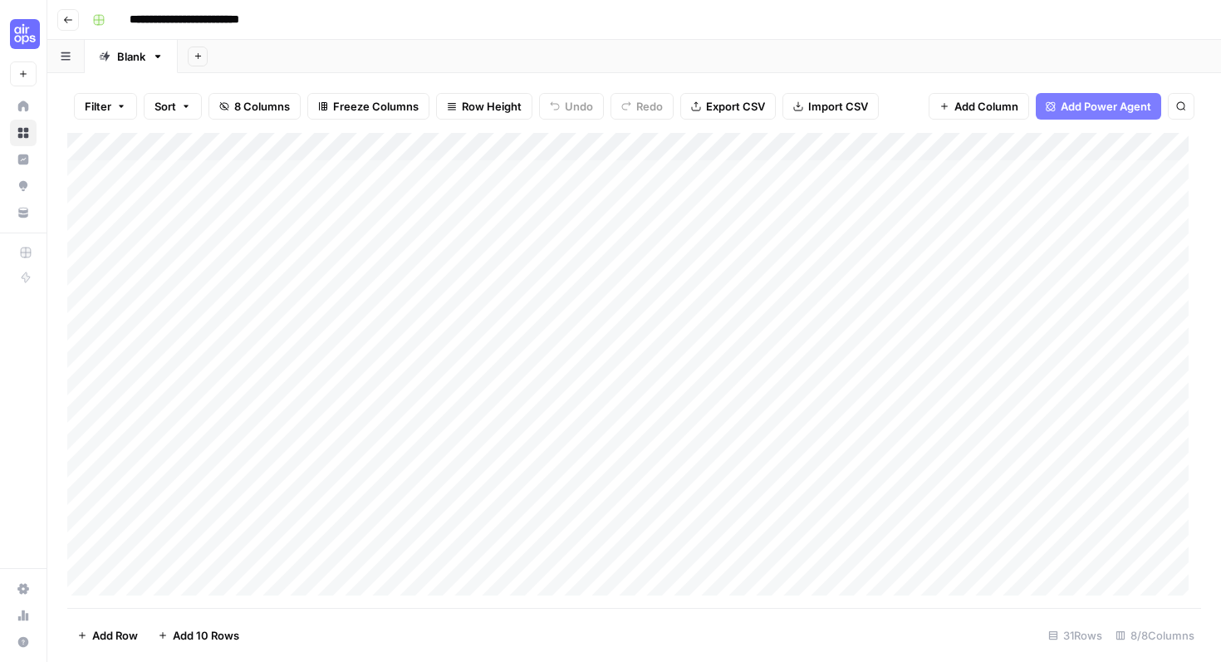
click at [285, 16] on input "**********" at bounding box center [206, 20] width 169 height 27
type input "**********"
click at [65, 17] on icon "button" at bounding box center [68, 20] width 10 height 10
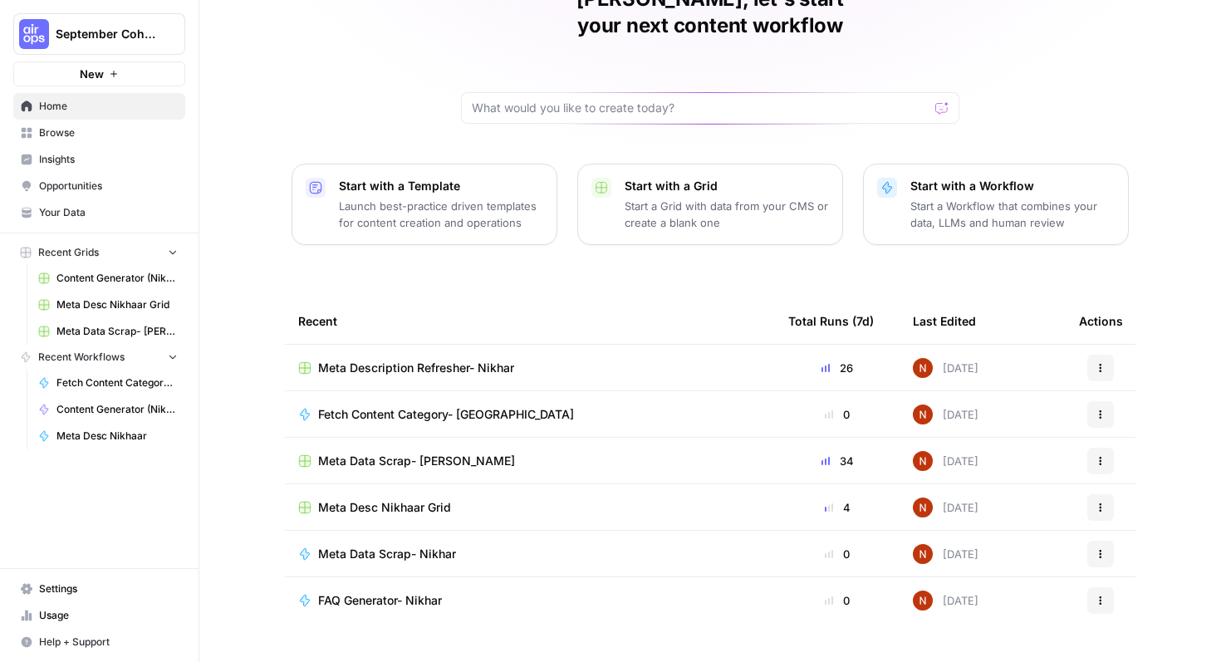
scroll to position [102, 0]
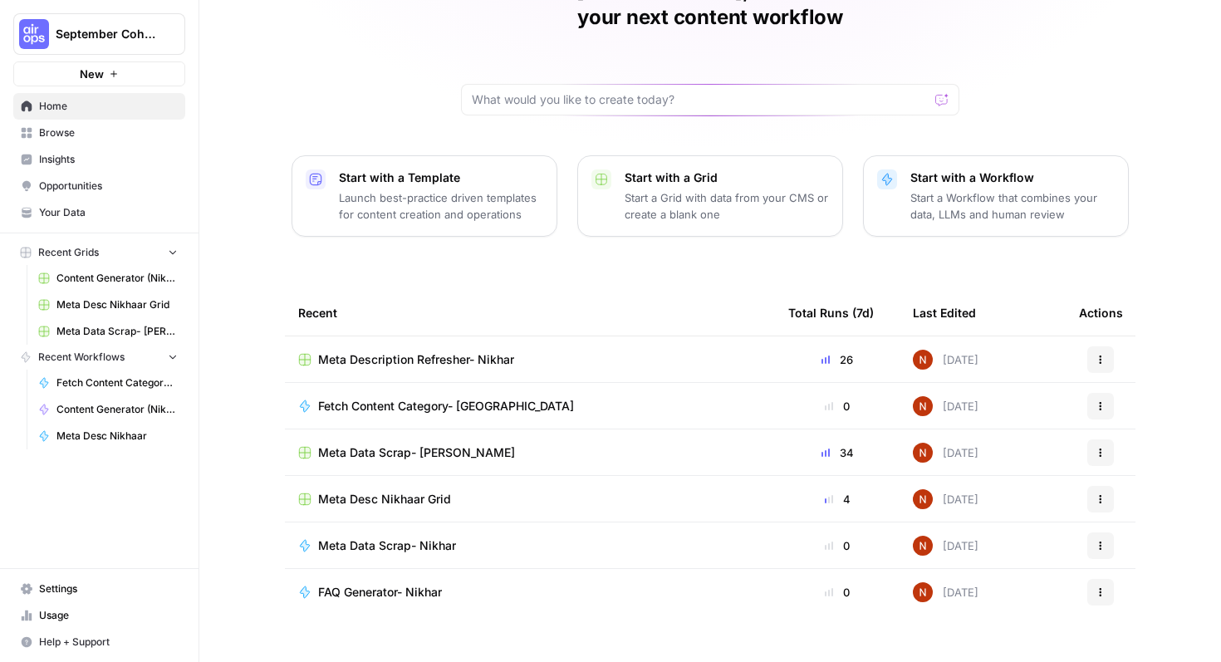
click at [487, 441] on td "Meta Data Scrap- [PERSON_NAME]" at bounding box center [530, 452] width 490 height 46
click at [498, 444] on div "Meta Data Scrap- [PERSON_NAME]" at bounding box center [529, 452] width 463 height 17
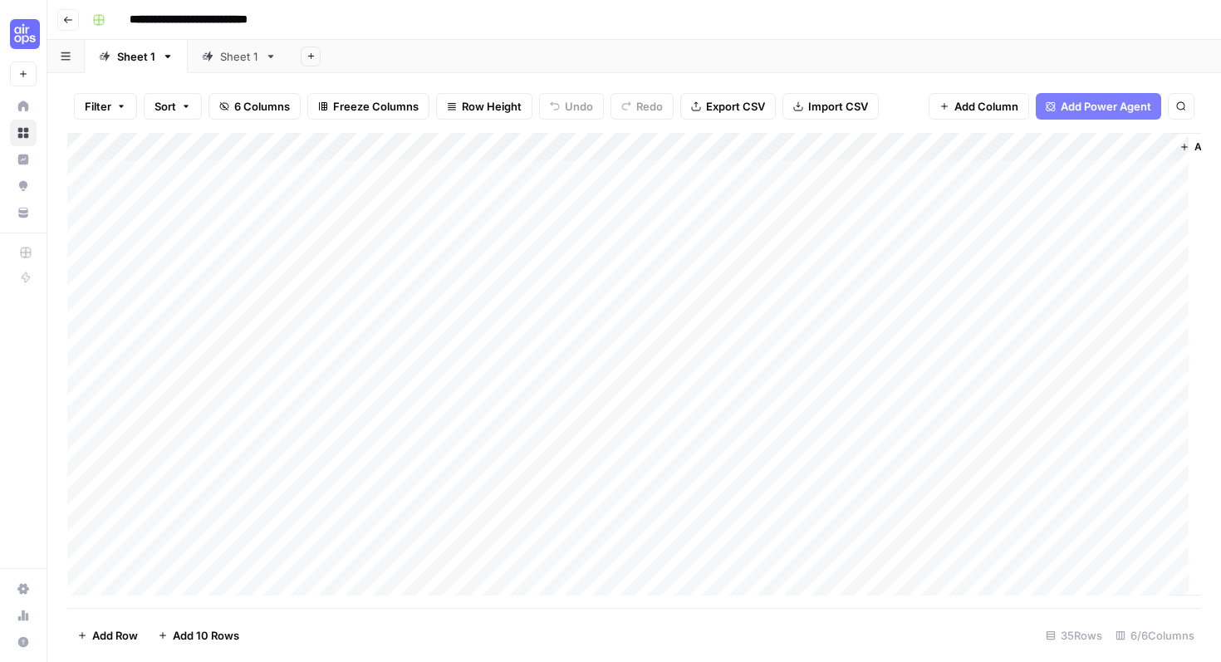
click at [232, 48] on div "Sheet 1" at bounding box center [239, 56] width 38 height 17
click at [280, 172] on div "Add Column" at bounding box center [633, 370] width 1133 height 475
click at [85, 237] on div "Add Column" at bounding box center [633, 370] width 1133 height 475
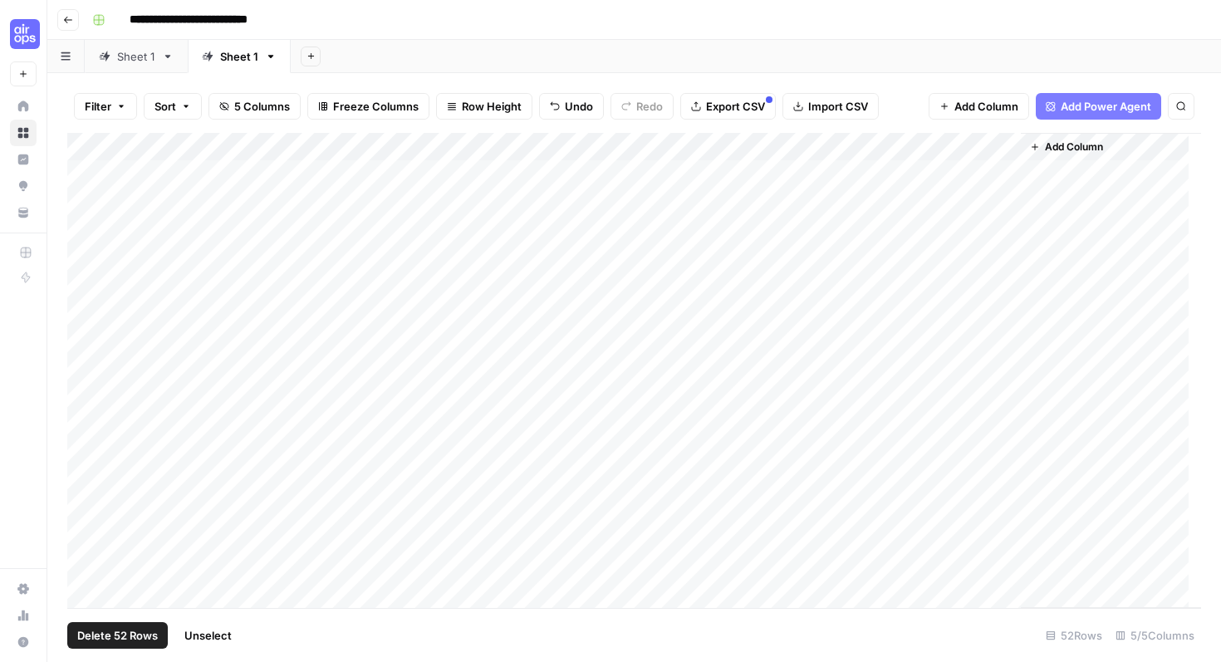
click at [96, 144] on div "Add Column" at bounding box center [633, 370] width 1133 height 475
click at [116, 646] on button "Delete 52 Rows" at bounding box center [117, 635] width 100 height 27
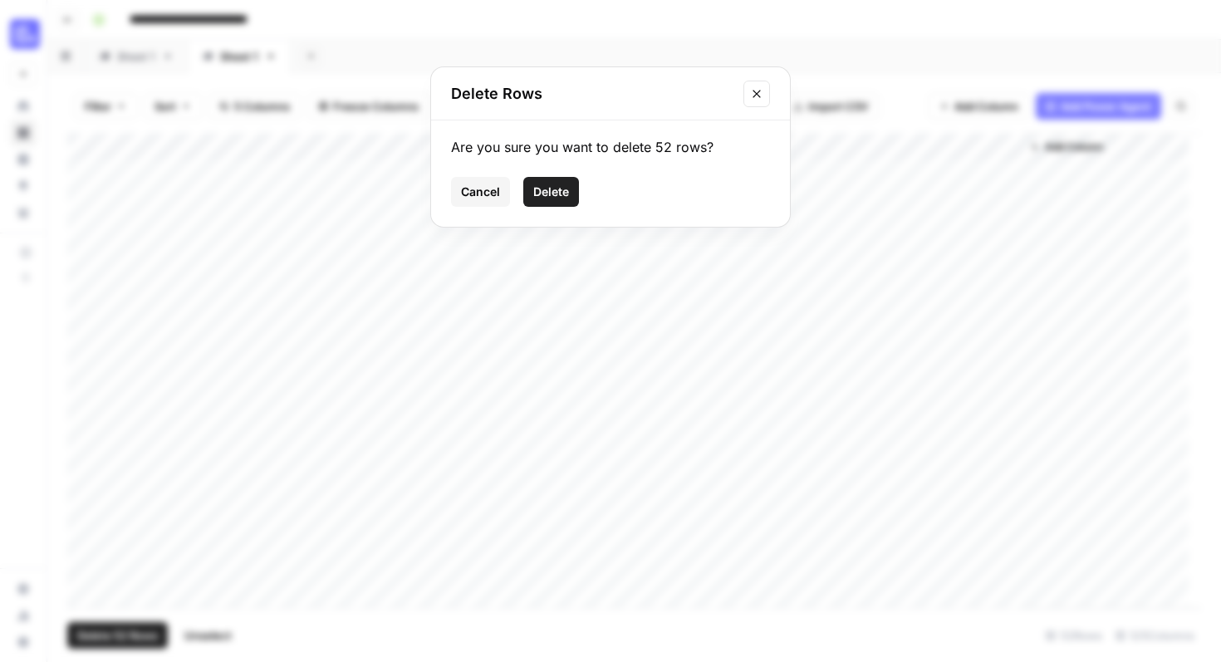
click at [558, 191] on span "Delete" at bounding box center [551, 191] width 36 height 17
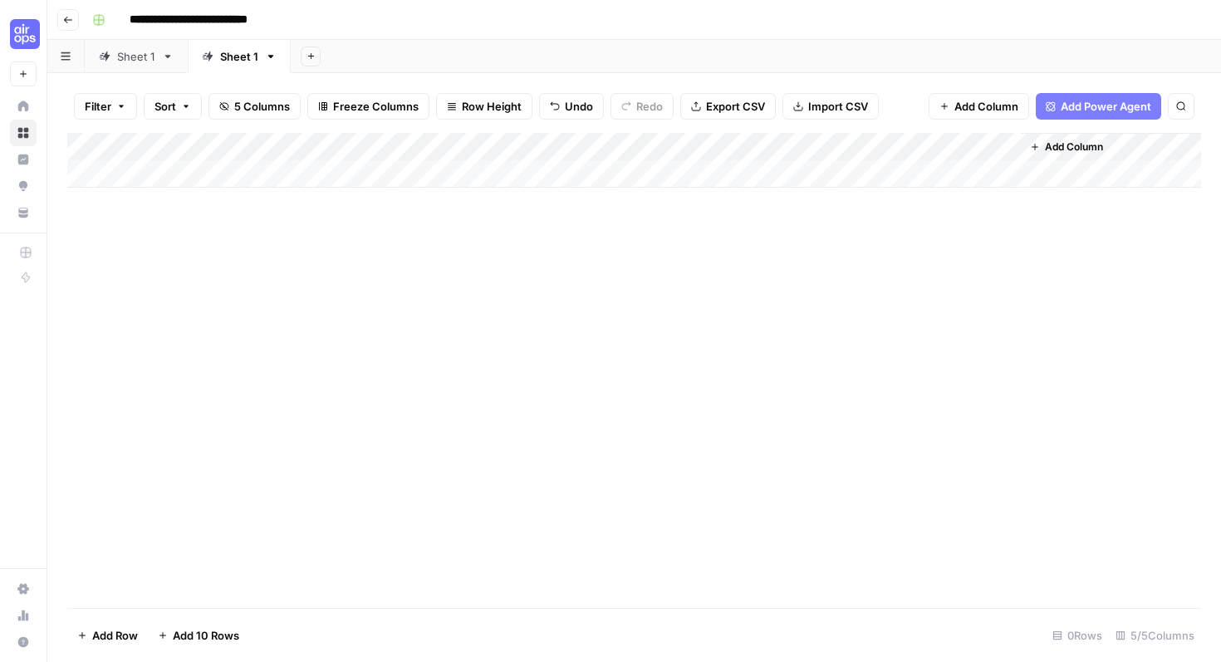
click at [227, 178] on div "Add Column" at bounding box center [633, 160] width 1133 height 55
click at [251, 251] on div "Add Column" at bounding box center [633, 370] width 1133 height 475
click at [328, 261] on div "Add Column" at bounding box center [633, 370] width 1133 height 475
click at [431, 250] on div "Add Column" at bounding box center [633, 370] width 1133 height 475
click at [449, 203] on div "Add Column" at bounding box center [633, 174] width 1133 height 83
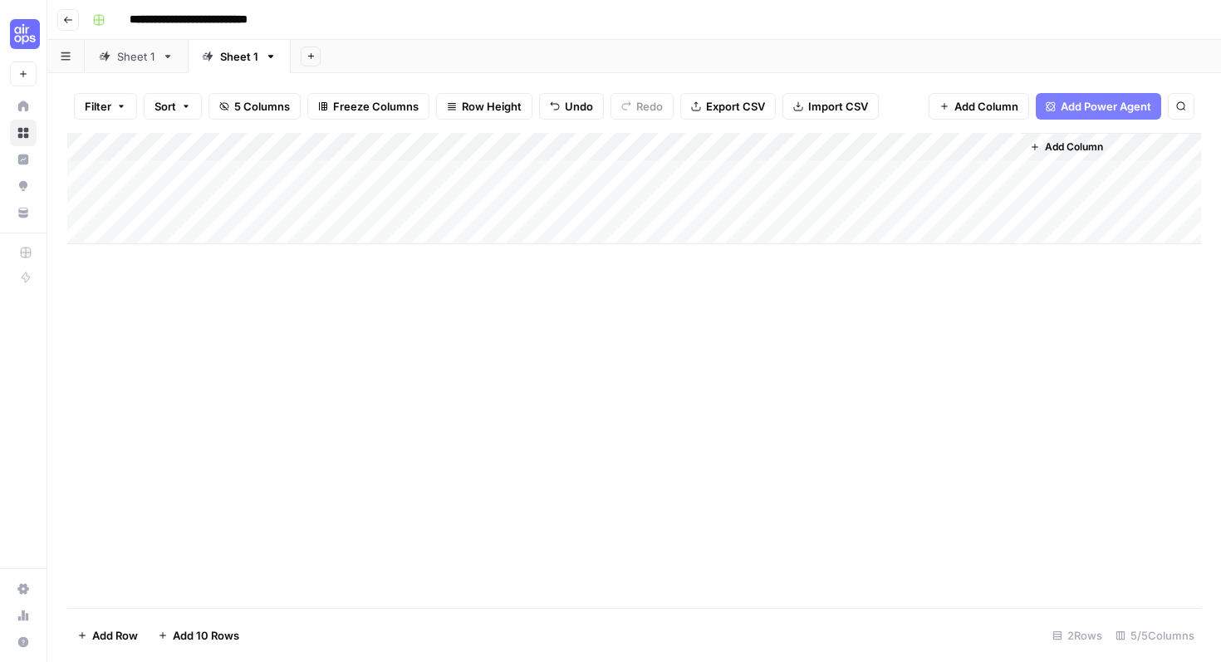
click at [302, 168] on div "Add Column" at bounding box center [633, 188] width 1133 height 111
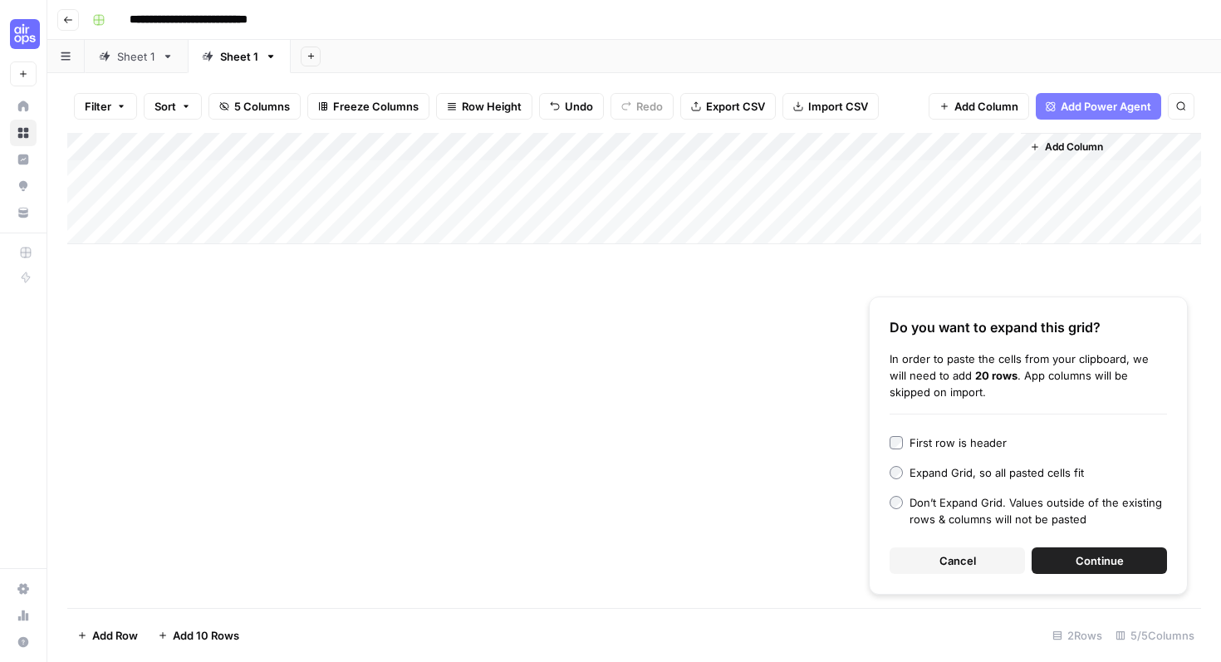
click at [1098, 555] on span "Continue" at bounding box center [1099, 560] width 48 height 17
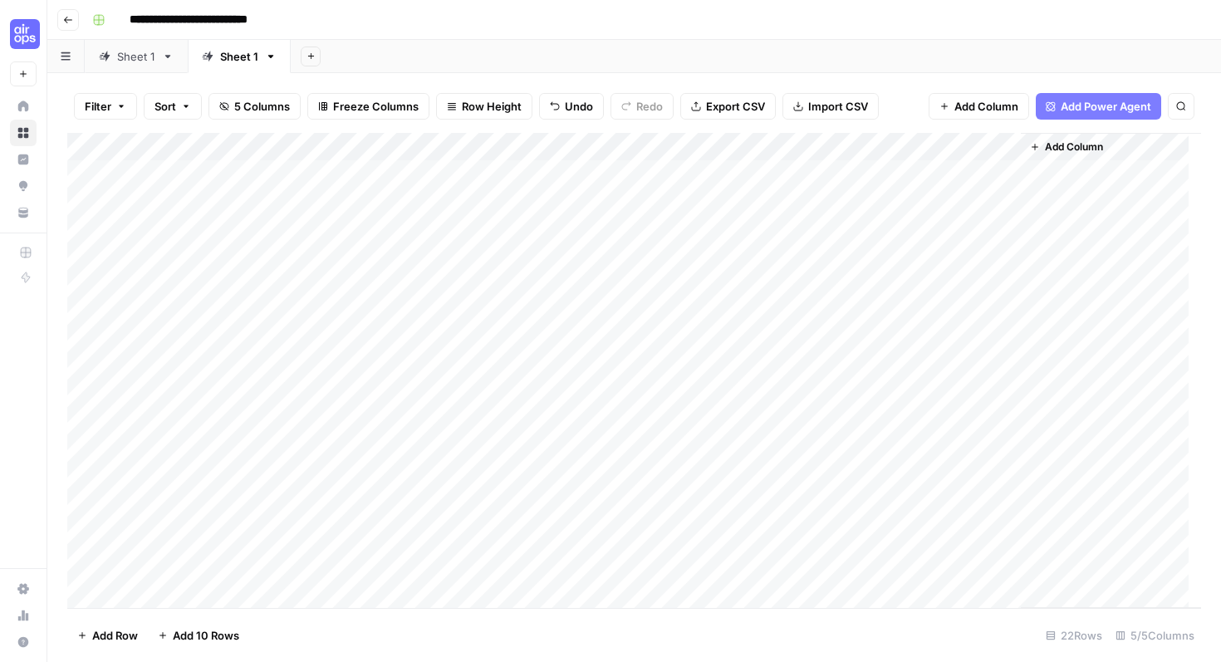
click at [1088, 142] on span "Add Column" at bounding box center [1073, 146] width 58 height 15
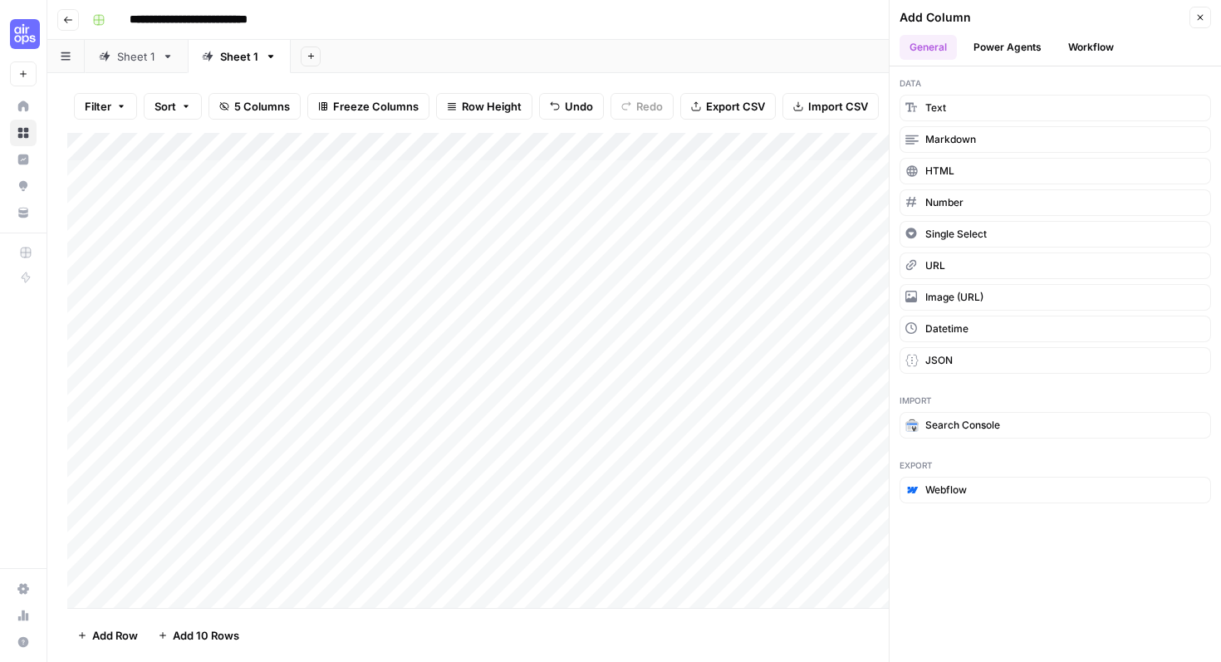
click at [989, 57] on button "Power Agents" at bounding box center [1007, 47] width 88 height 25
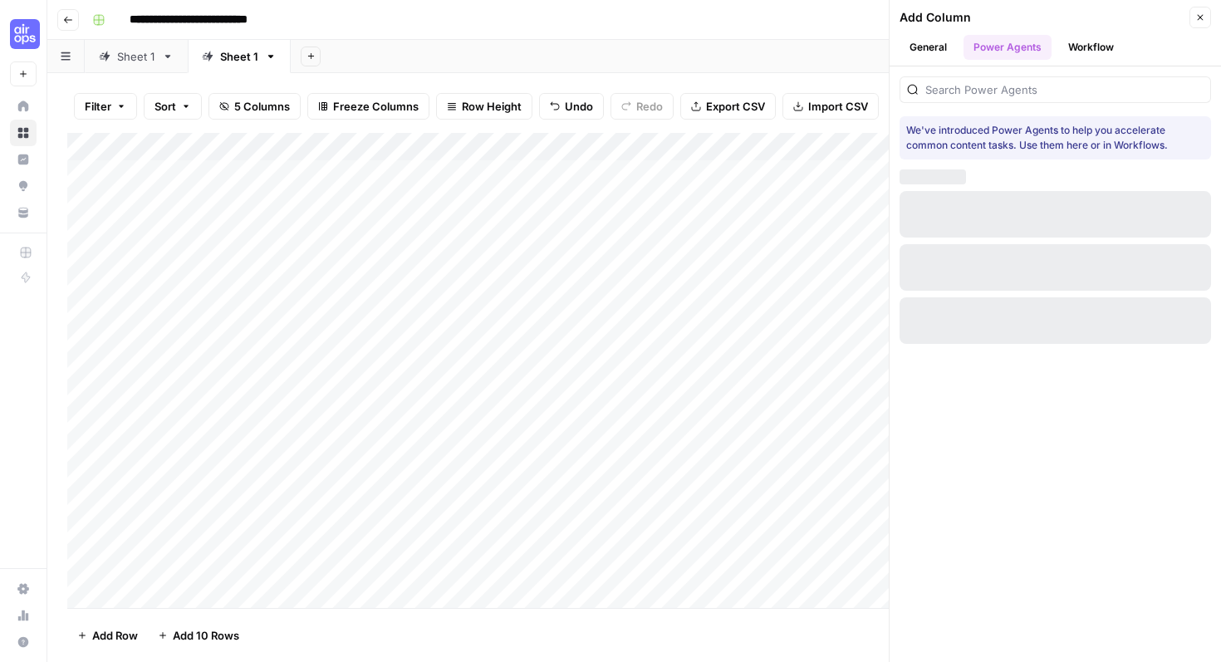
click at [1010, 35] on button "Power Agents" at bounding box center [1007, 47] width 88 height 25
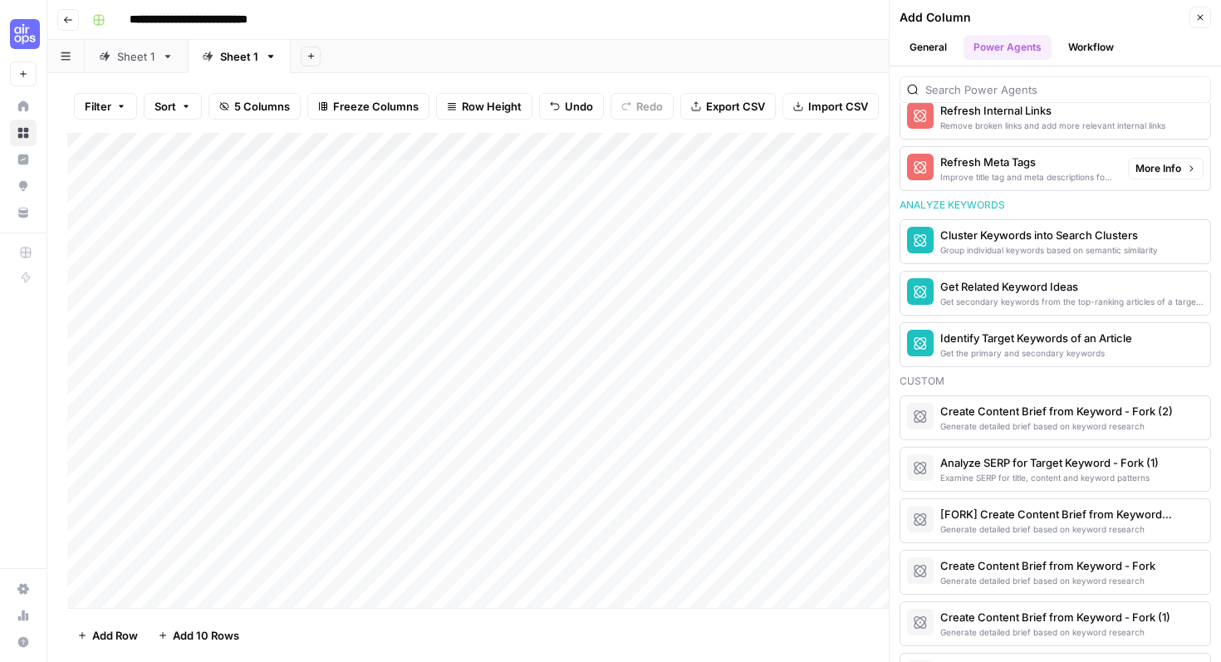
scroll to position [1102, 0]
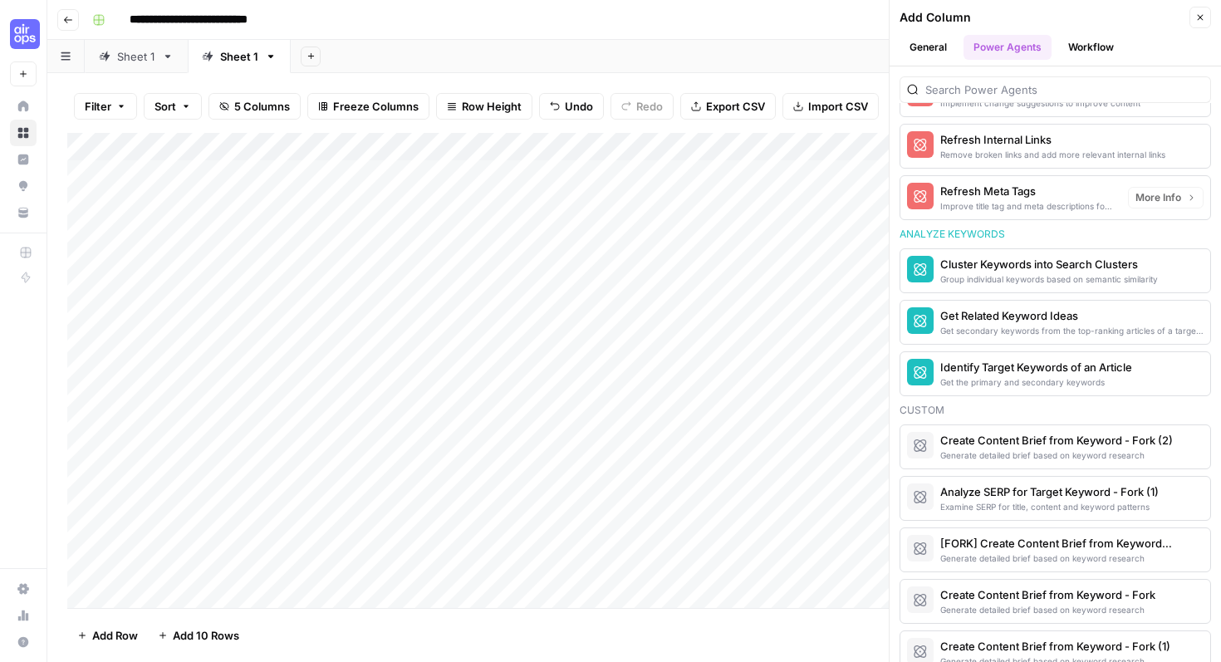
click at [1028, 193] on div "Refresh Meta Tags" at bounding box center [1027, 191] width 174 height 17
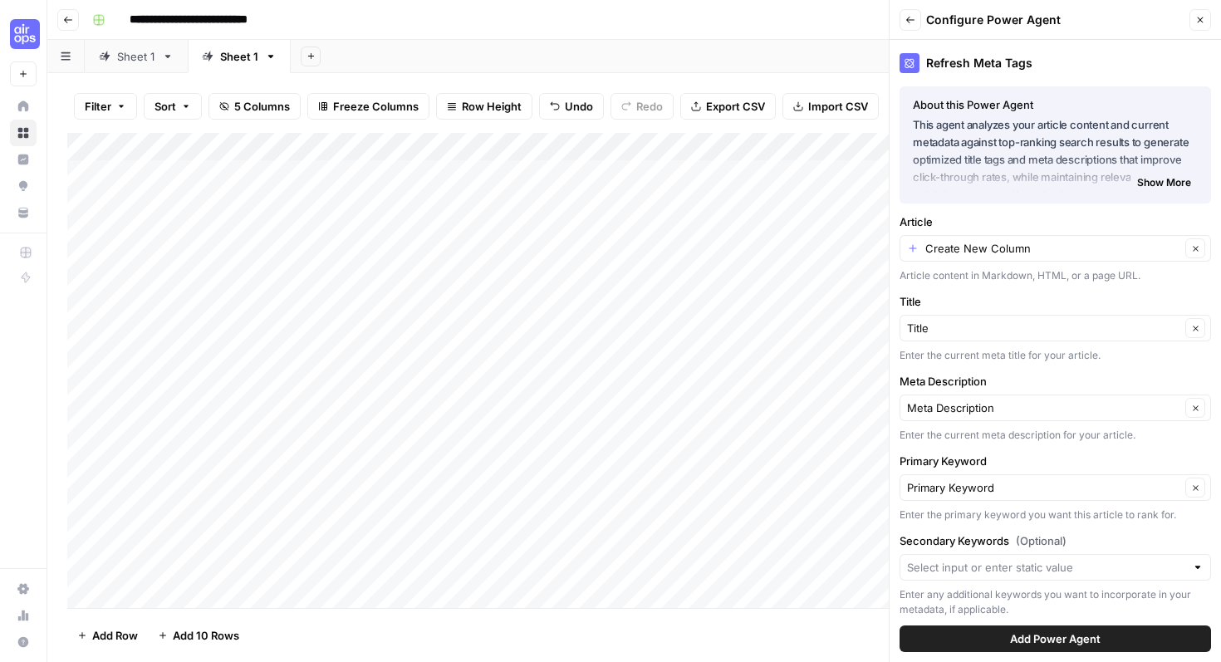
click at [1080, 639] on span "Add Power Agent" at bounding box center [1055, 638] width 90 height 17
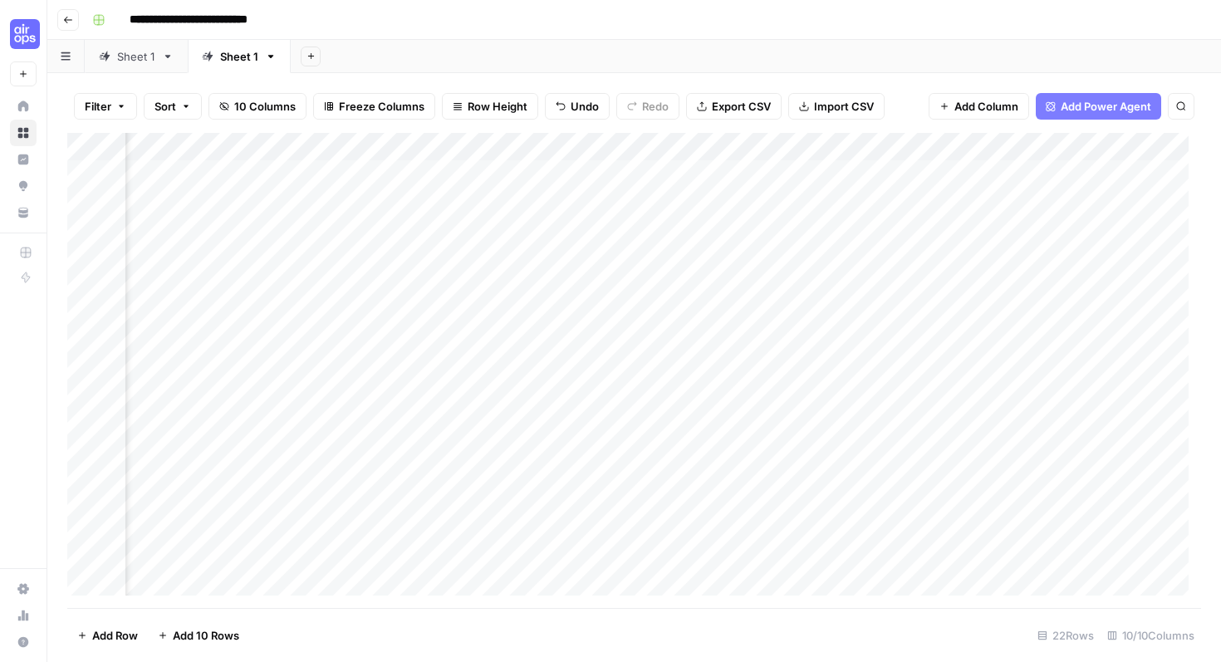
scroll to position [0, 182]
click at [995, 145] on div "Add Column" at bounding box center [633, 370] width 1133 height 475
click at [938, 190] on input "Article" at bounding box center [937, 187] width 169 height 17
click at [1072, 145] on div "Add Column" at bounding box center [633, 370] width 1133 height 475
click at [921, 364] on span "Remove Column" at bounding box center [942, 370] width 145 height 17
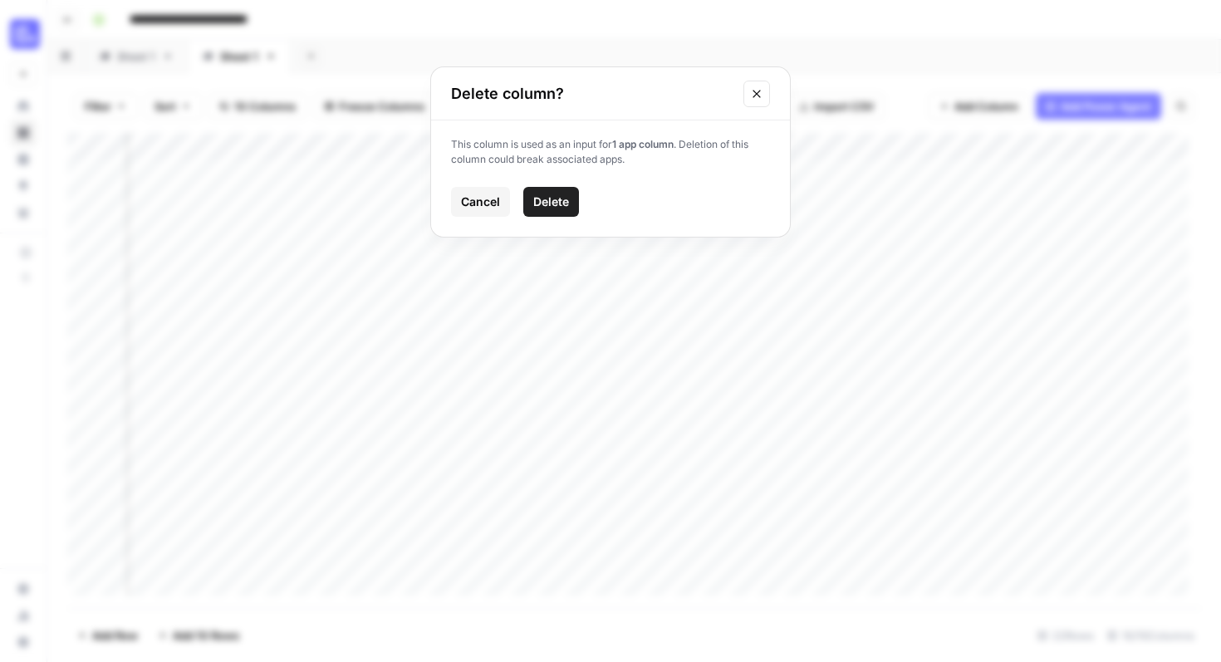
click at [550, 208] on span "Delete" at bounding box center [551, 201] width 36 height 17
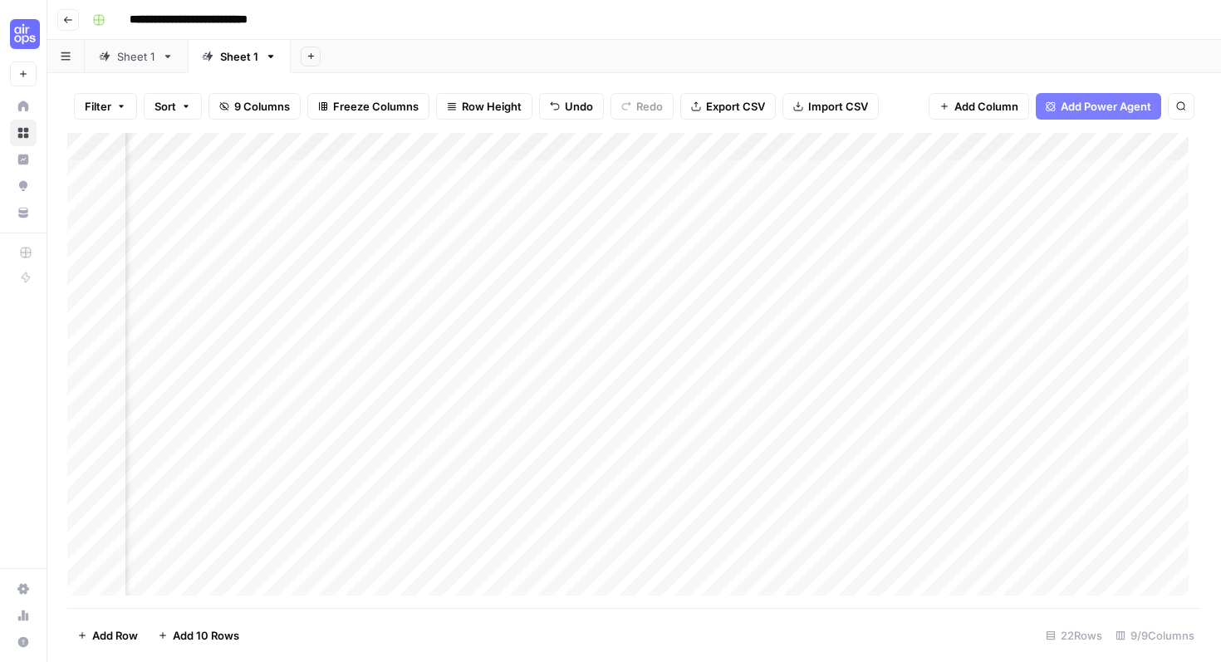
scroll to position [0, 0]
click at [227, 143] on div "Add Column" at bounding box center [633, 370] width 1133 height 475
click at [198, 196] on div "Blog URL" at bounding box center [224, 187] width 183 height 27
type input "BArticle"
click at [203, 138] on div "Add Column" at bounding box center [633, 370] width 1133 height 475
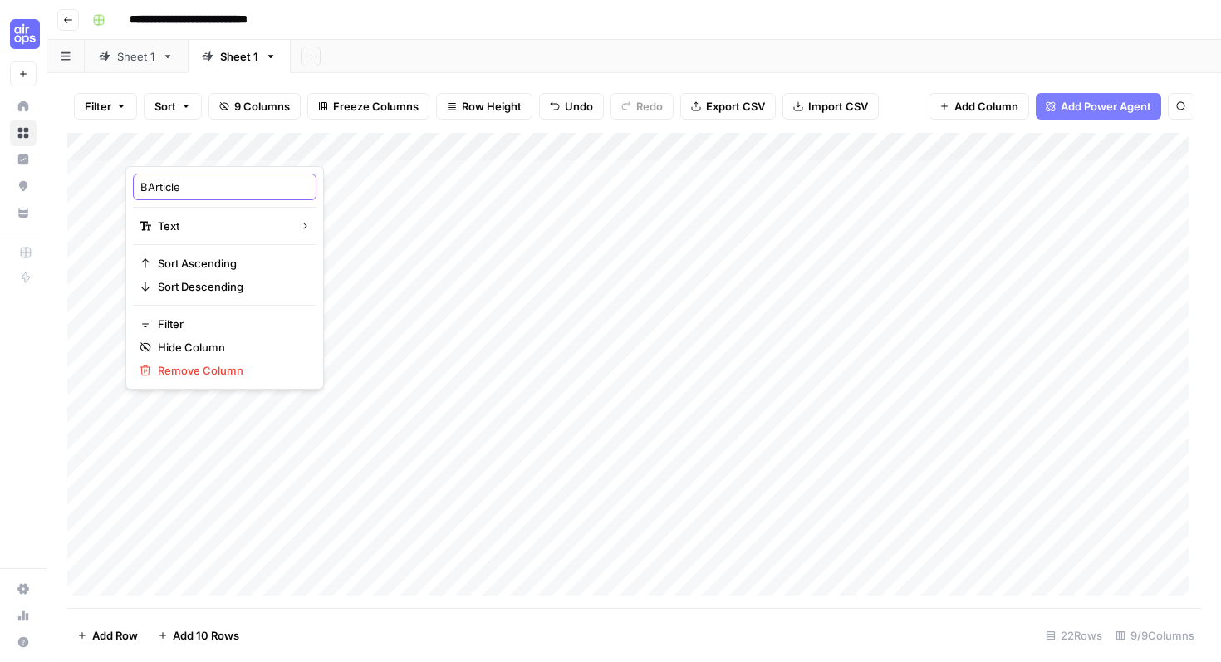
click at [150, 181] on input "BArticle" at bounding box center [224, 187] width 169 height 17
type input "Article"
click at [470, 170] on div "Add Column" at bounding box center [633, 370] width 1133 height 475
click at [471, 199] on div "Add Column" at bounding box center [633, 370] width 1133 height 475
click at [1041, 154] on div "Add Column" at bounding box center [633, 370] width 1133 height 475
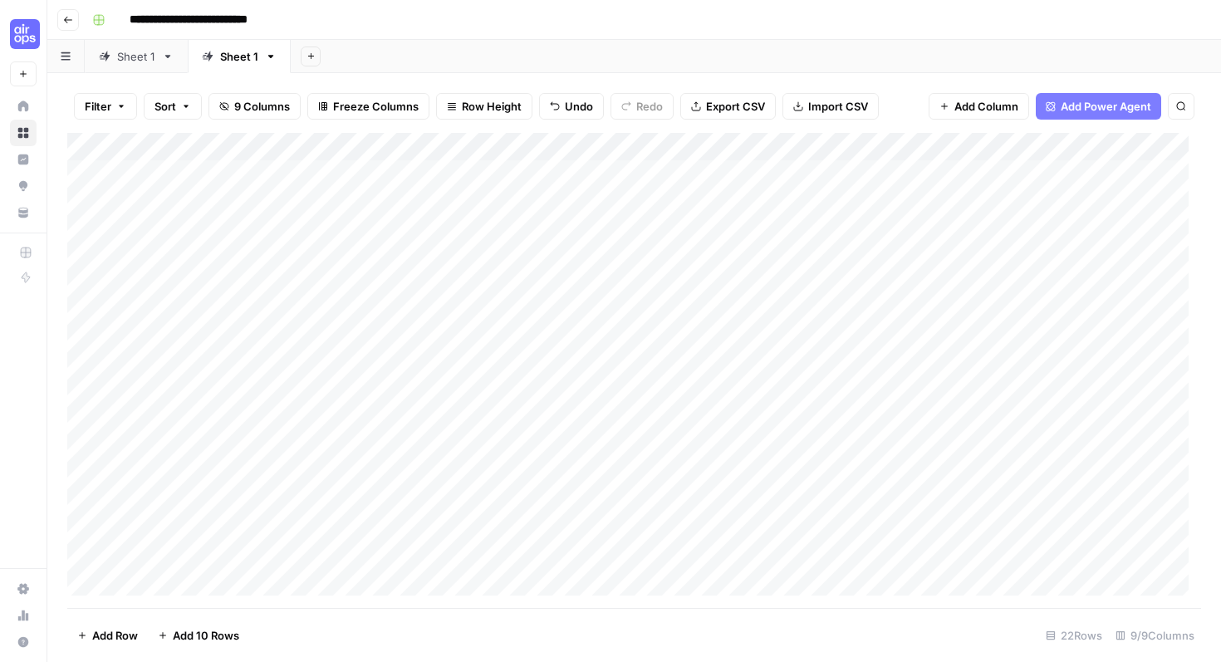
click at [924, 267] on div "Add Column" at bounding box center [633, 370] width 1133 height 475
click at [337, 230] on div "Add Column" at bounding box center [633, 370] width 1133 height 475
click at [472, 228] on div "Add Column" at bounding box center [633, 370] width 1133 height 475
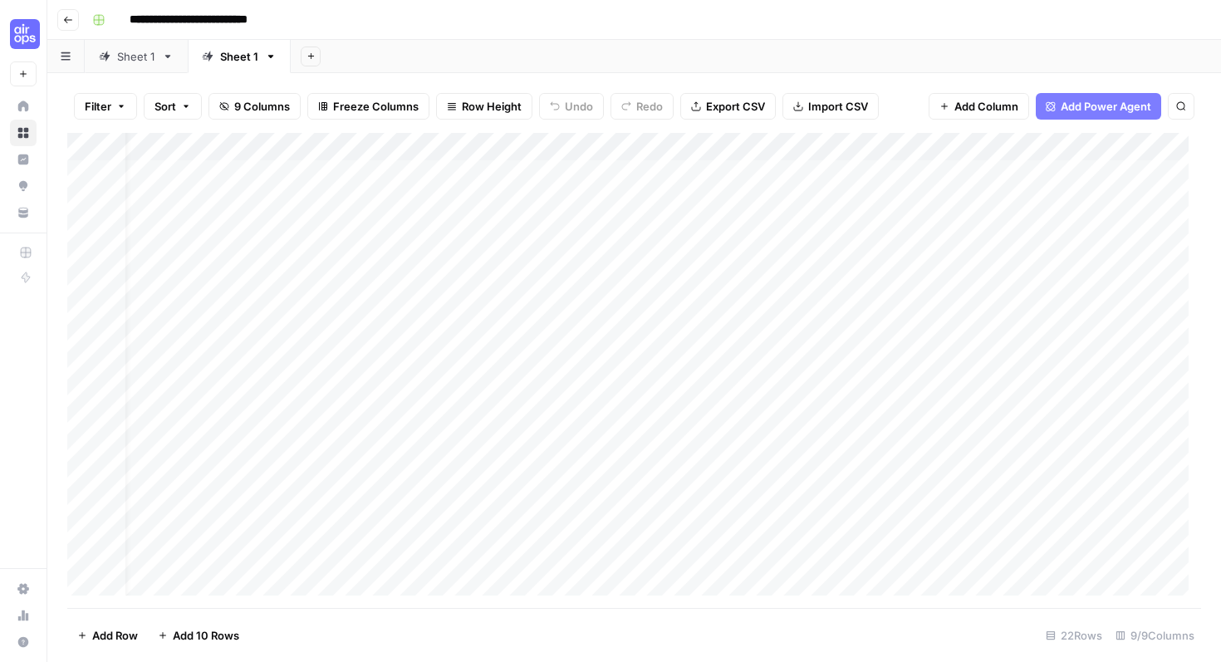
click at [1071, 227] on div "Add Column" at bounding box center [633, 370] width 1133 height 475
click at [1078, 227] on div "Add Column" at bounding box center [633, 370] width 1133 height 475
click at [670, 229] on div "Add Column" at bounding box center [633, 370] width 1133 height 475
click at [670, 229] on div at bounding box center [668, 230] width 179 height 31
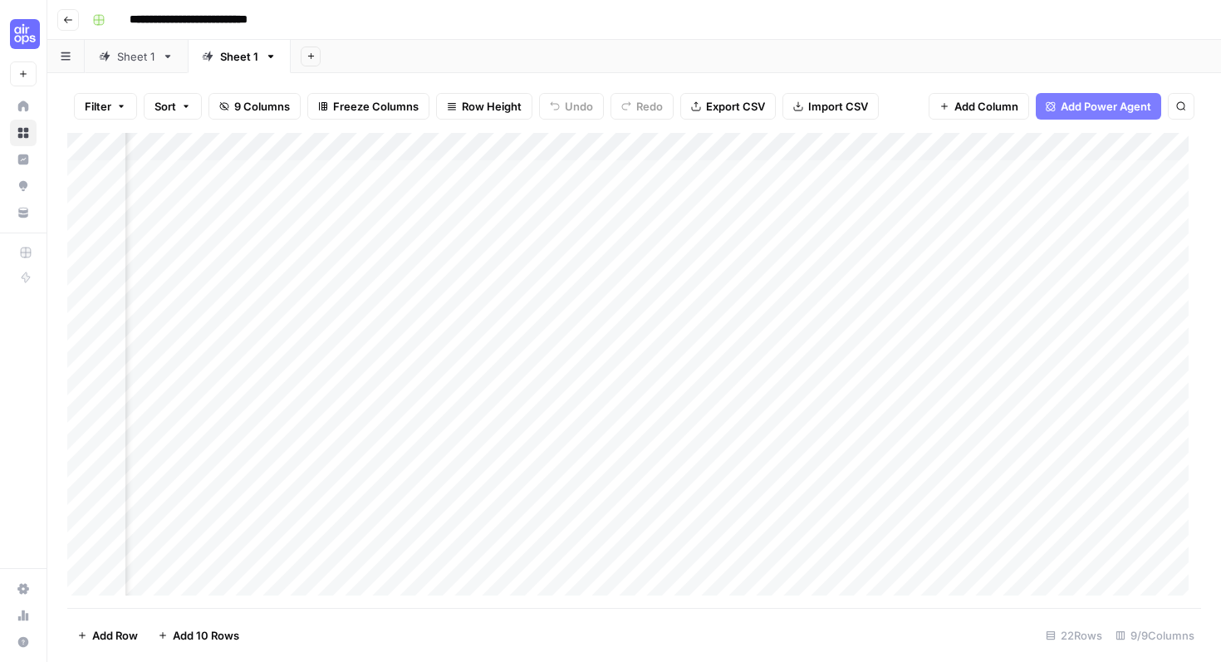
click at [670, 229] on div at bounding box center [668, 230] width 179 height 31
click at [597, 232] on div at bounding box center [668, 230] width 179 height 31
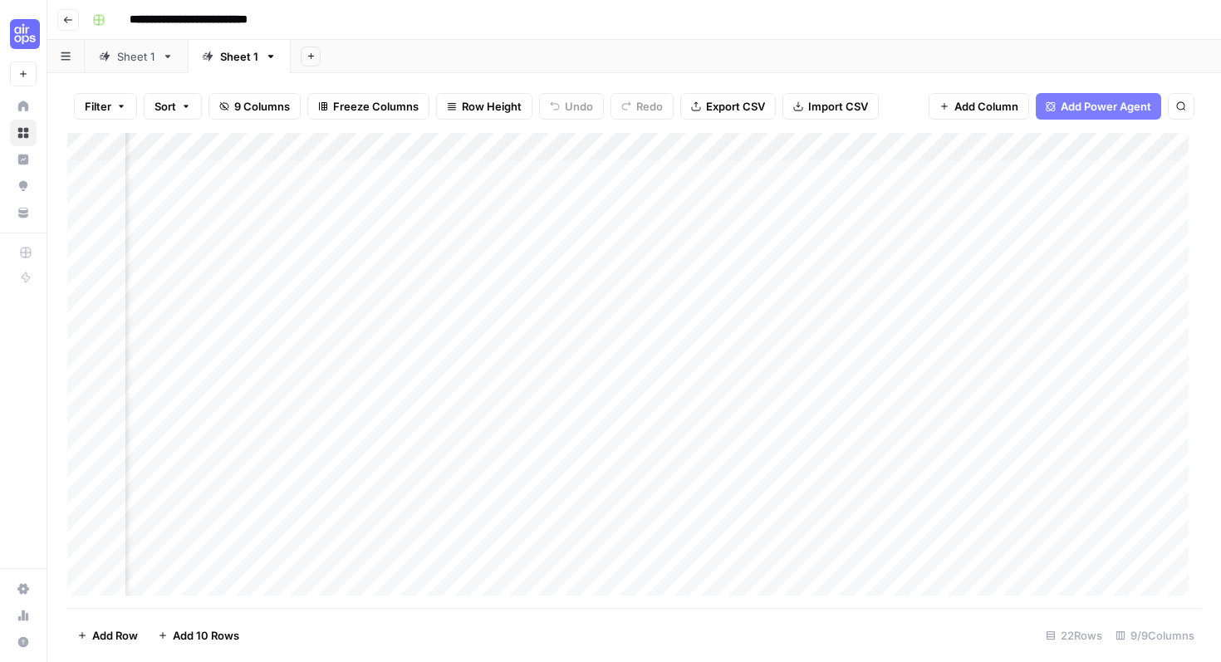
click at [597, 147] on div "Add Column" at bounding box center [633, 370] width 1133 height 475
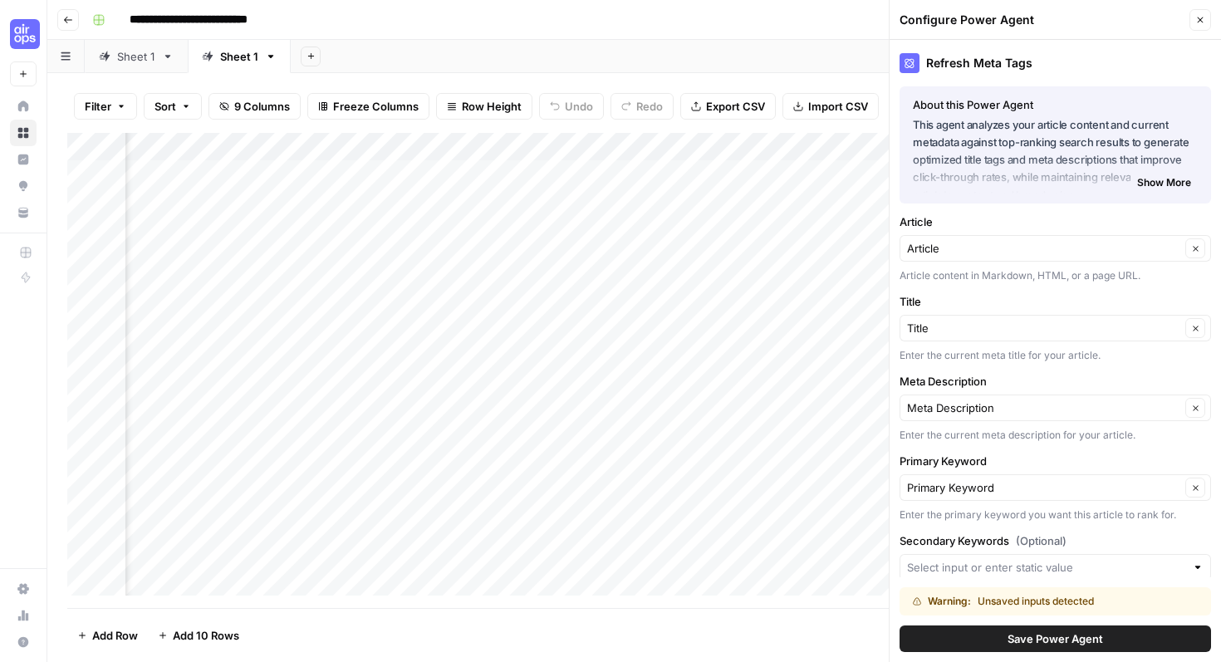
scroll to position [40, 0]
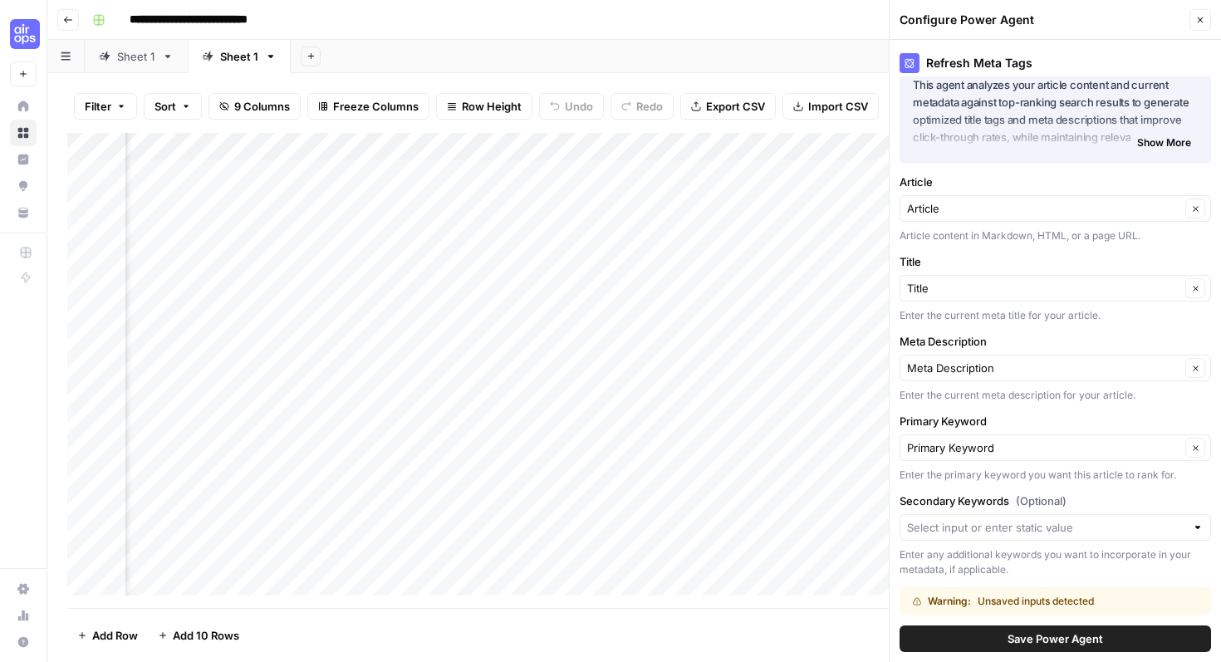
click at [1043, 199] on div "Article Clear" at bounding box center [1054, 208] width 311 height 27
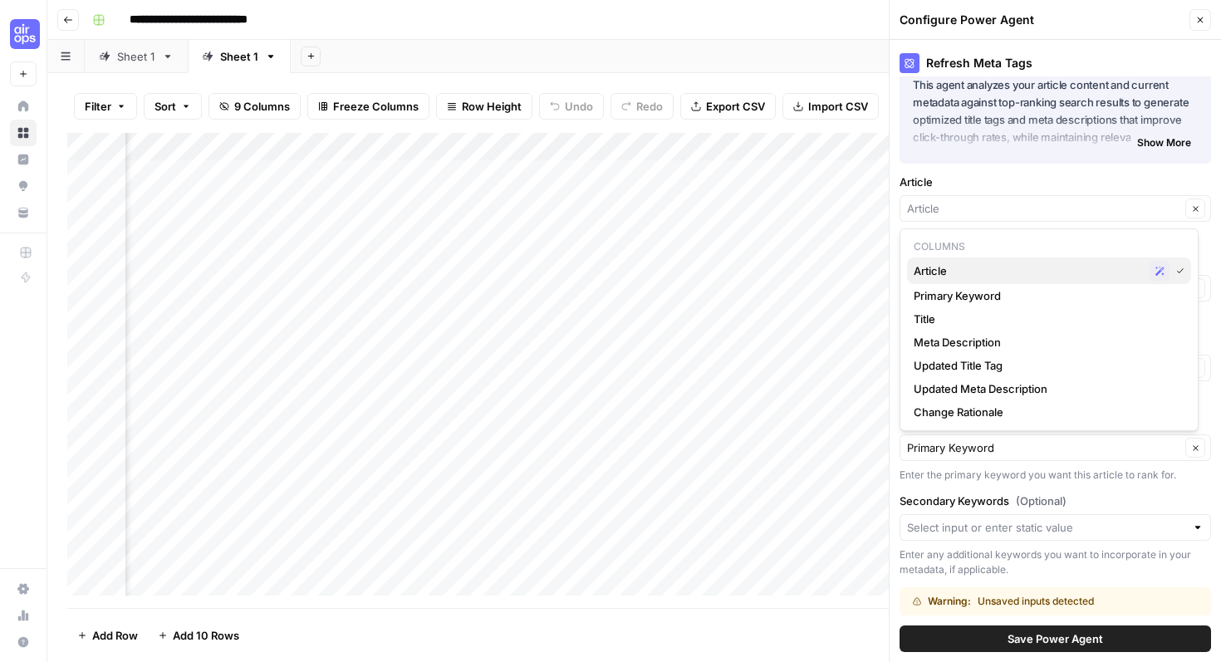
click at [1001, 281] on button "Article Possible Match" at bounding box center [1049, 270] width 284 height 27
type input "Article"
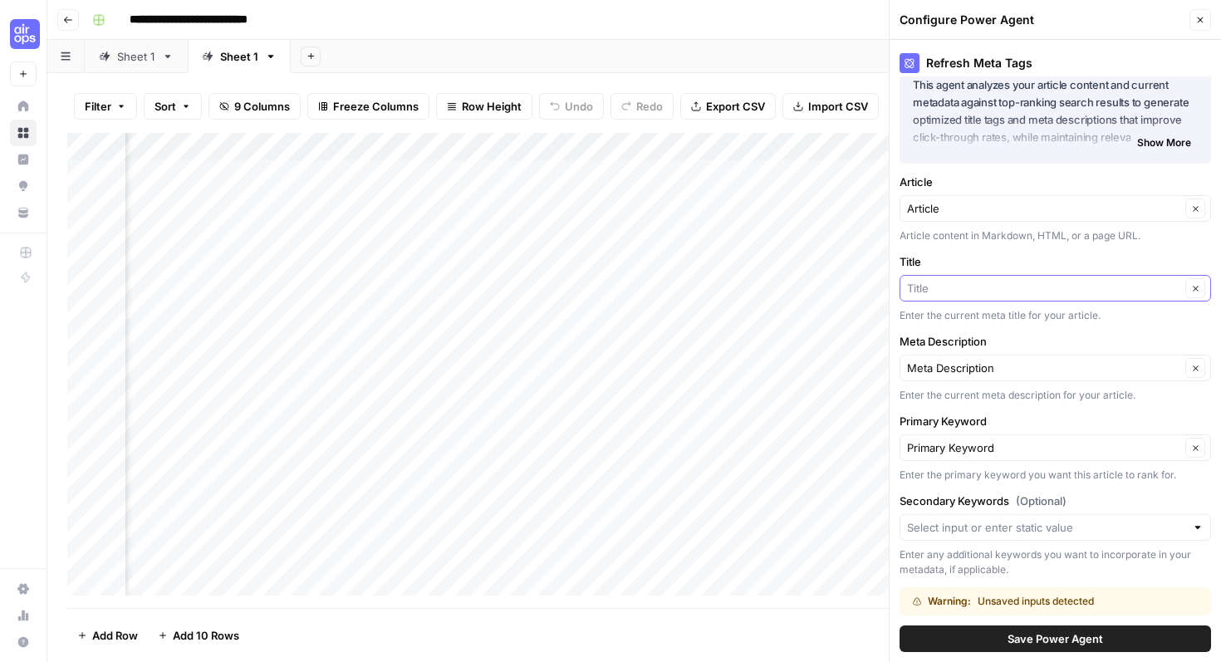
click at [1001, 288] on input "Title" at bounding box center [1043, 288] width 273 height 17
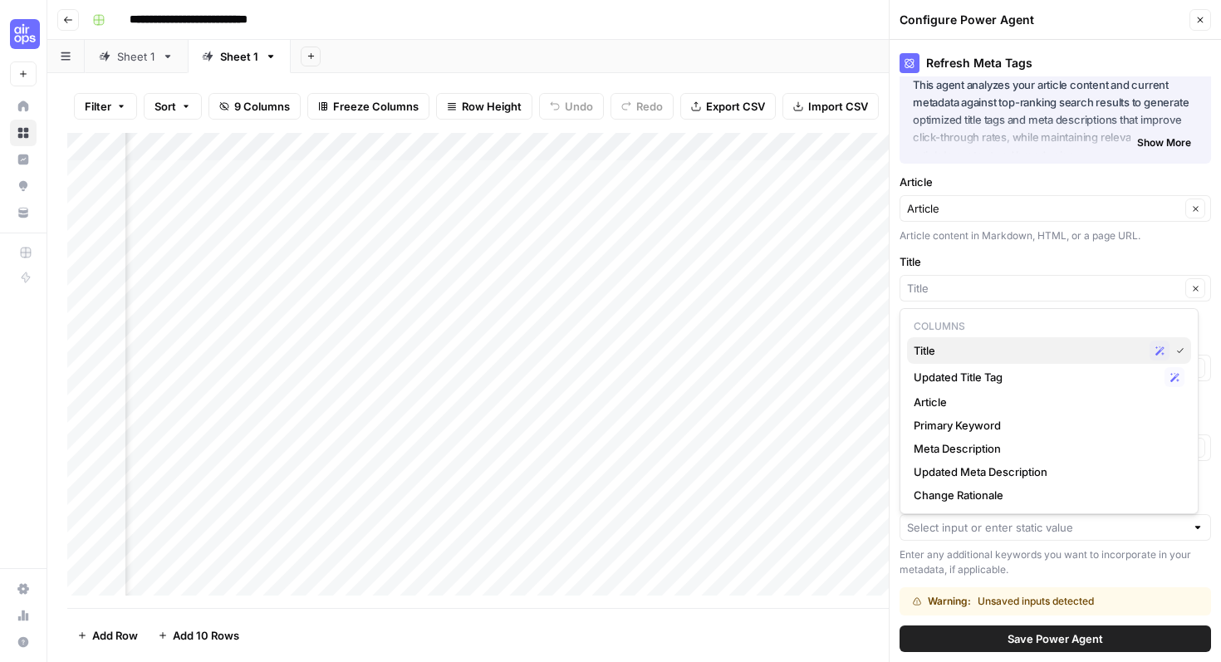
click at [990, 347] on span "Title" at bounding box center [1027, 350] width 229 height 17
type input "Title"
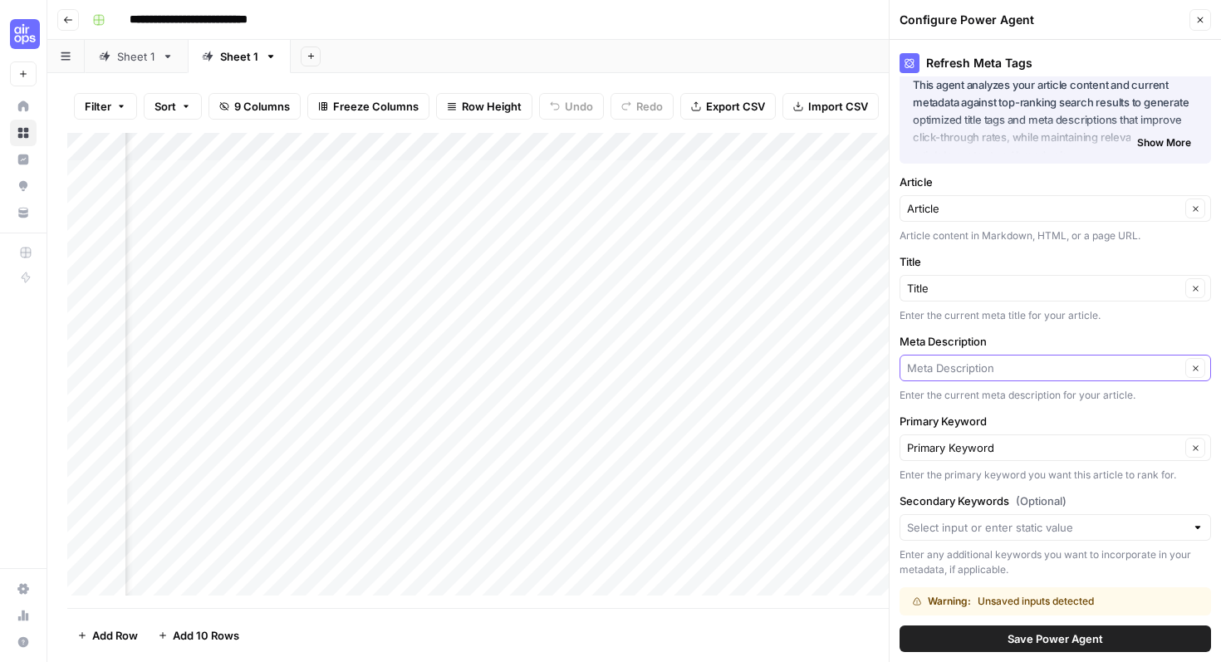
click at [994, 367] on input "Meta Description" at bounding box center [1043, 368] width 273 height 17
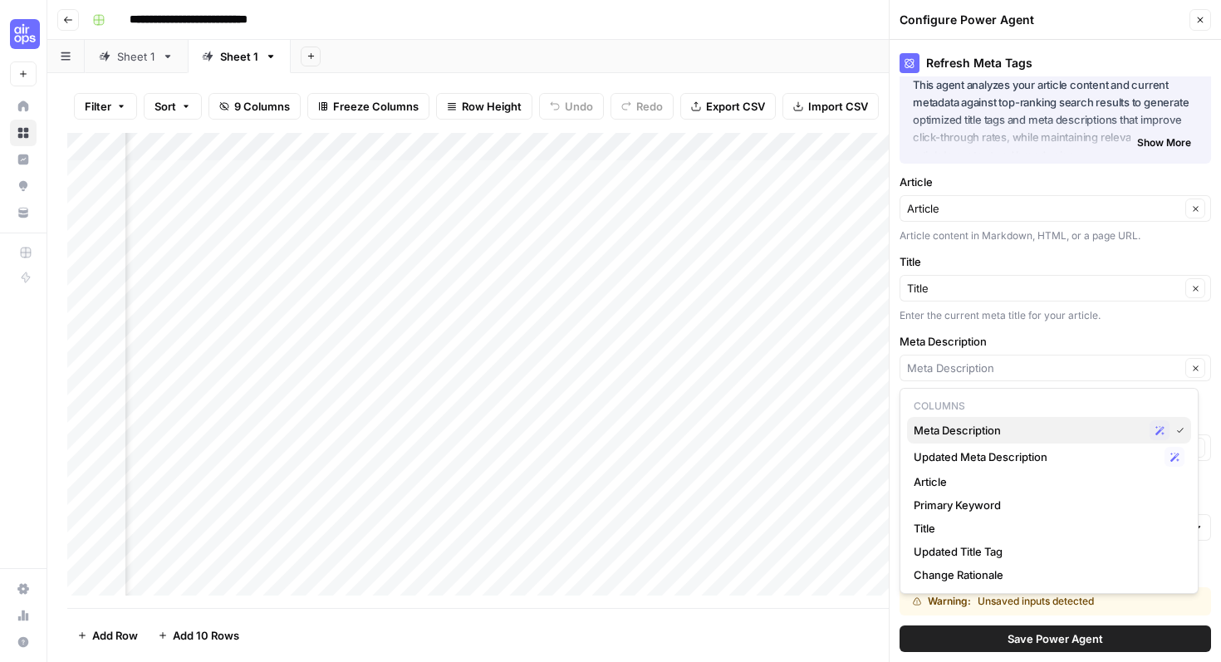
click at [996, 431] on span "Meta Description" at bounding box center [1027, 430] width 229 height 17
type input "Meta Description"
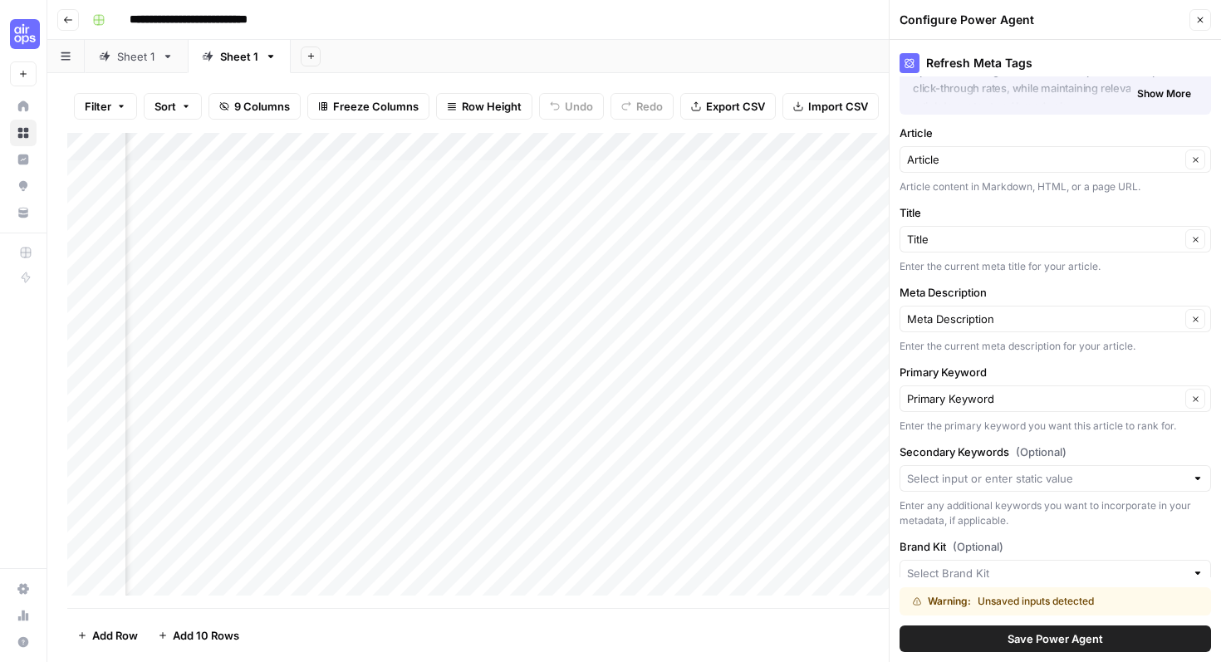
scroll to position [95, 0]
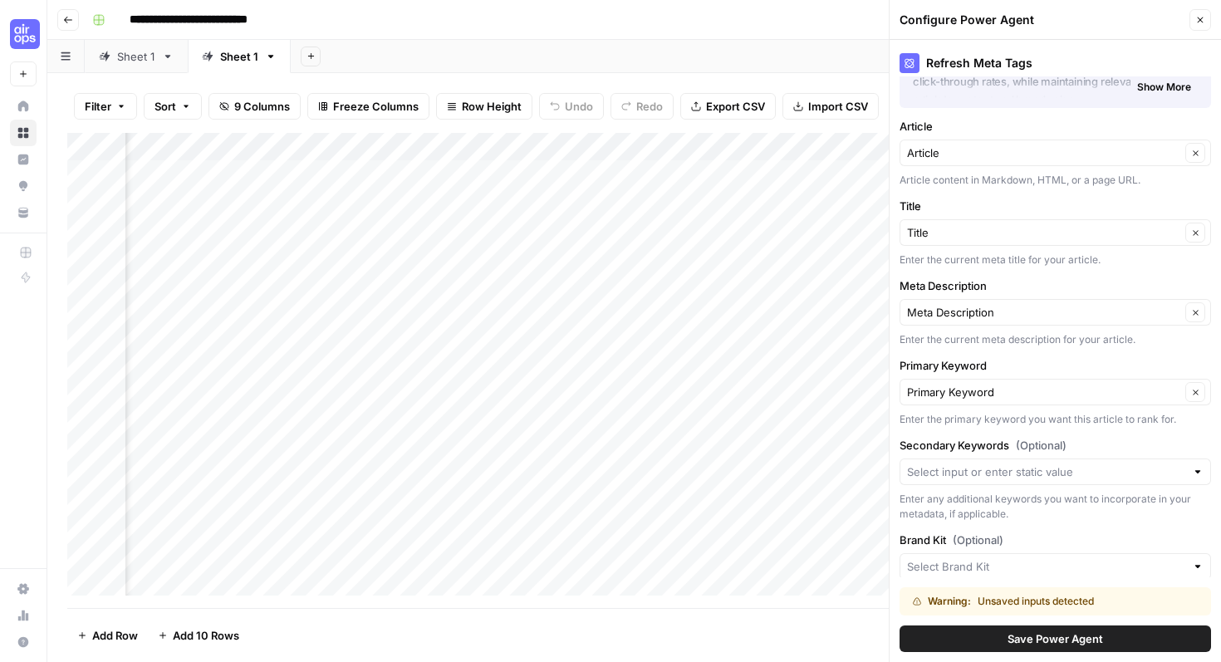
click at [1033, 648] on button "Save Power Agent" at bounding box center [1054, 638] width 311 height 27
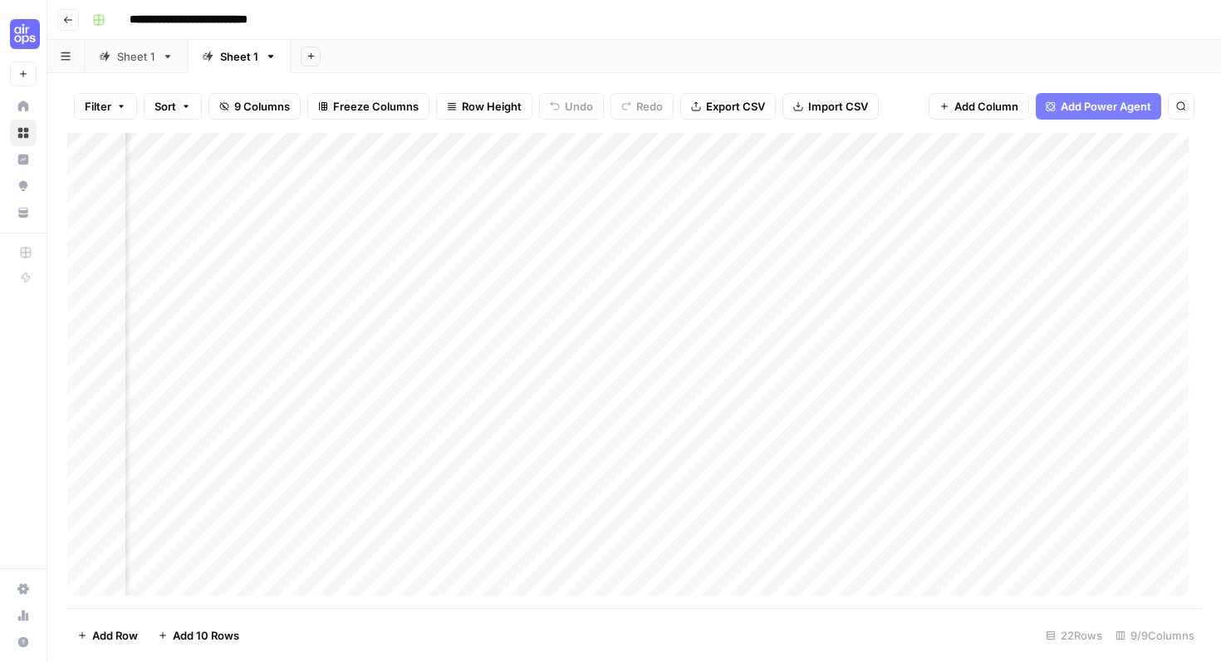
click at [671, 170] on div "Add Column" at bounding box center [633, 370] width 1133 height 475
click at [806, 179] on div "Add Column" at bounding box center [633, 370] width 1133 height 475
click at [657, 200] on div "Add Column" at bounding box center [633, 370] width 1133 height 475
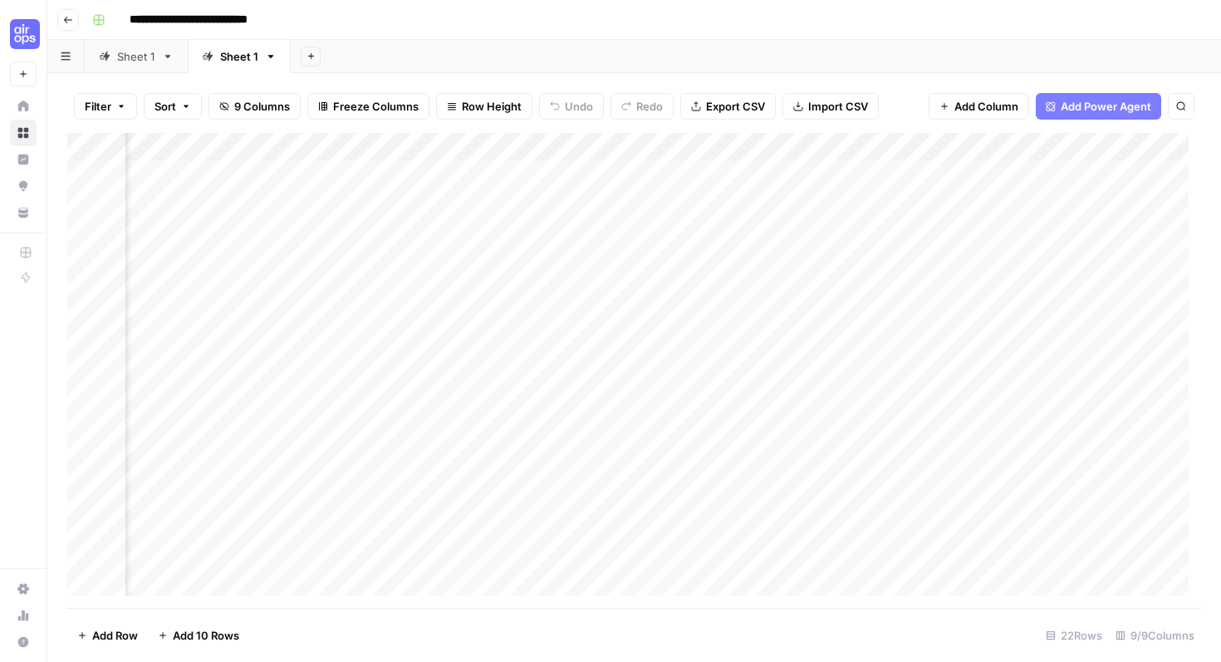
click at [345, 145] on div "Add Column" at bounding box center [633, 370] width 1133 height 475
click at [359, 178] on span "All Rows" at bounding box center [401, 185] width 105 height 17
click at [389, 193] on div "Add Column" at bounding box center [633, 370] width 1133 height 475
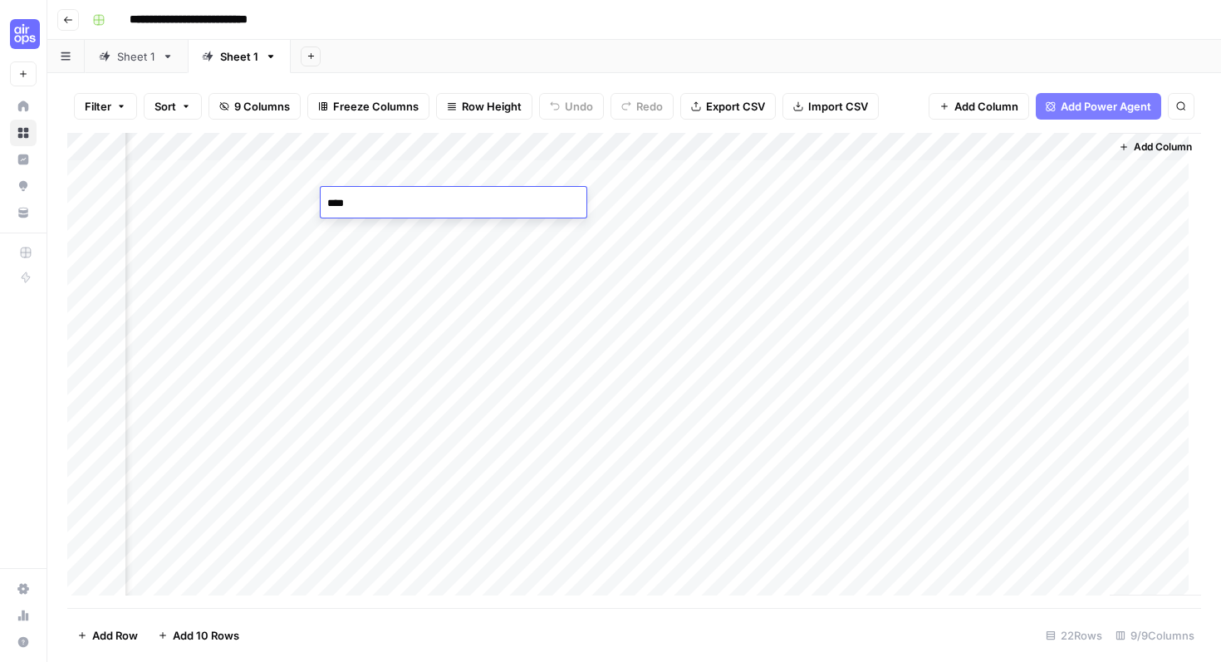
type textarea "*****"
click at [376, 193] on div "Add Column" at bounding box center [633, 370] width 1133 height 475
click at [557, 197] on div "Add Column" at bounding box center [633, 370] width 1133 height 475
click at [835, 207] on div "Add Column" at bounding box center [633, 370] width 1133 height 475
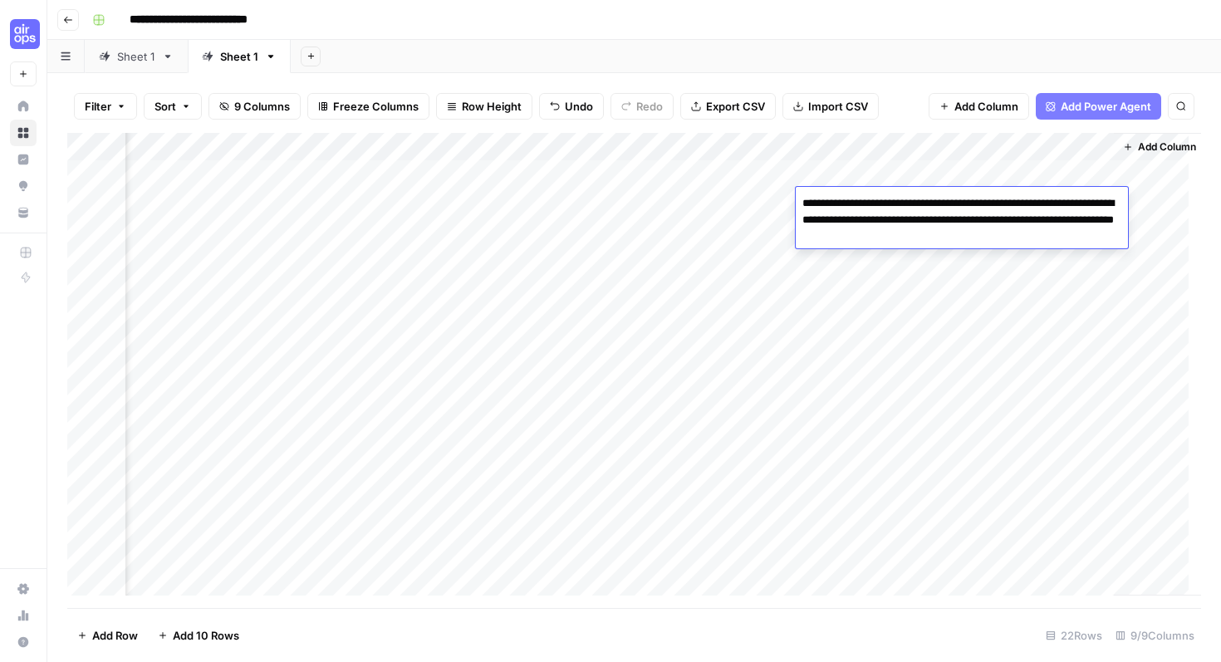
scroll to position [0, 526]
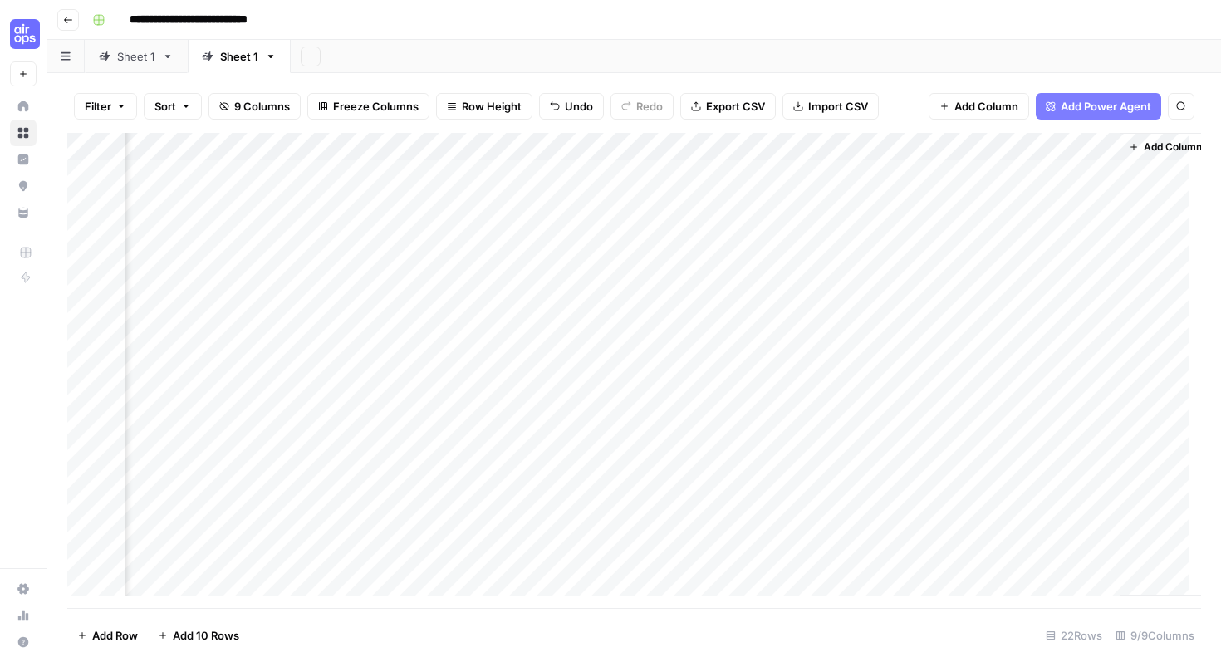
click at [873, 262] on div "Add Column" at bounding box center [633, 370] width 1133 height 475
click at [979, 200] on div "Add Column" at bounding box center [633, 370] width 1133 height 475
click at [818, 198] on div "Add Column" at bounding box center [633, 370] width 1133 height 475
click at [789, 202] on div "Add Column" at bounding box center [633, 370] width 1133 height 475
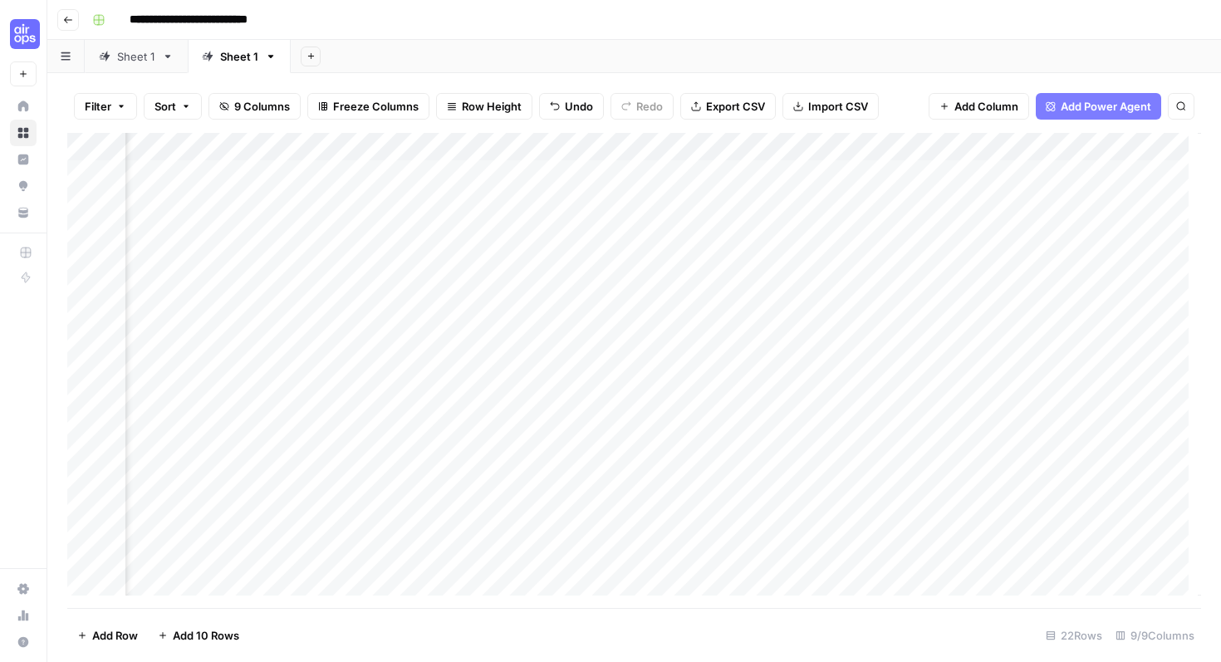
click at [800, 227] on div "Add Column" at bounding box center [633, 370] width 1133 height 475
click at [656, 227] on div "Add Column" at bounding box center [633, 370] width 1133 height 475
click at [461, 221] on div "Add Column" at bounding box center [633, 370] width 1133 height 475
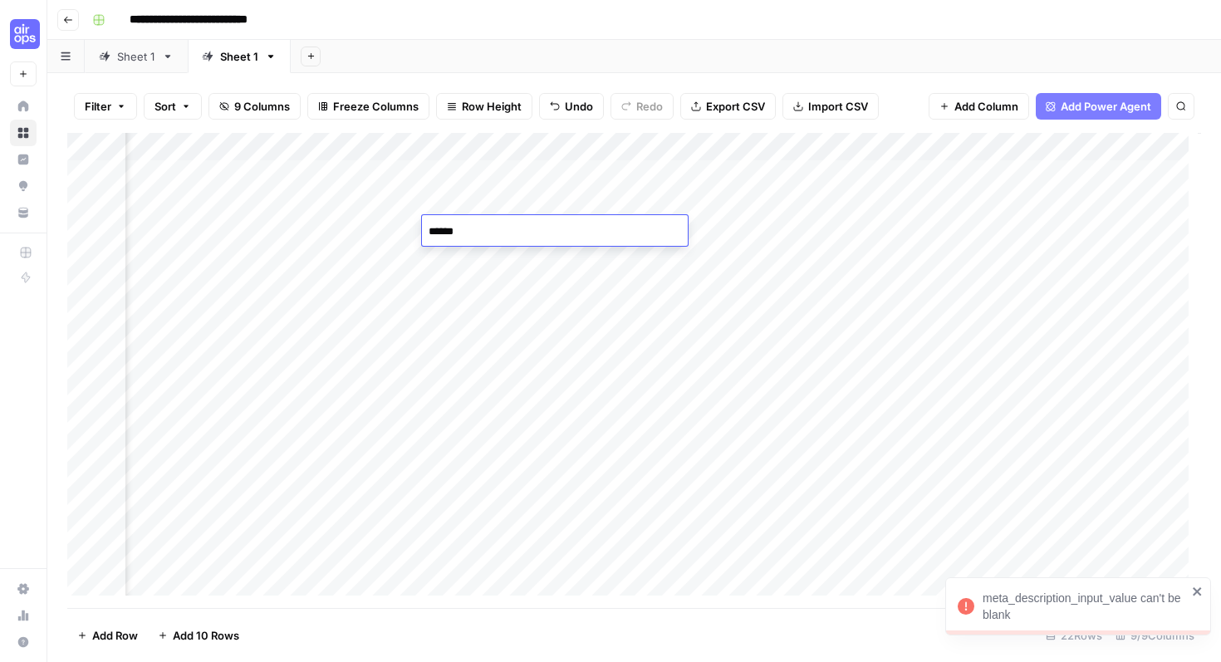
type textarea "*****"
click at [596, 327] on div "Add Column" at bounding box center [633, 370] width 1133 height 475
click at [657, 228] on div "Add Column" at bounding box center [633, 370] width 1133 height 475
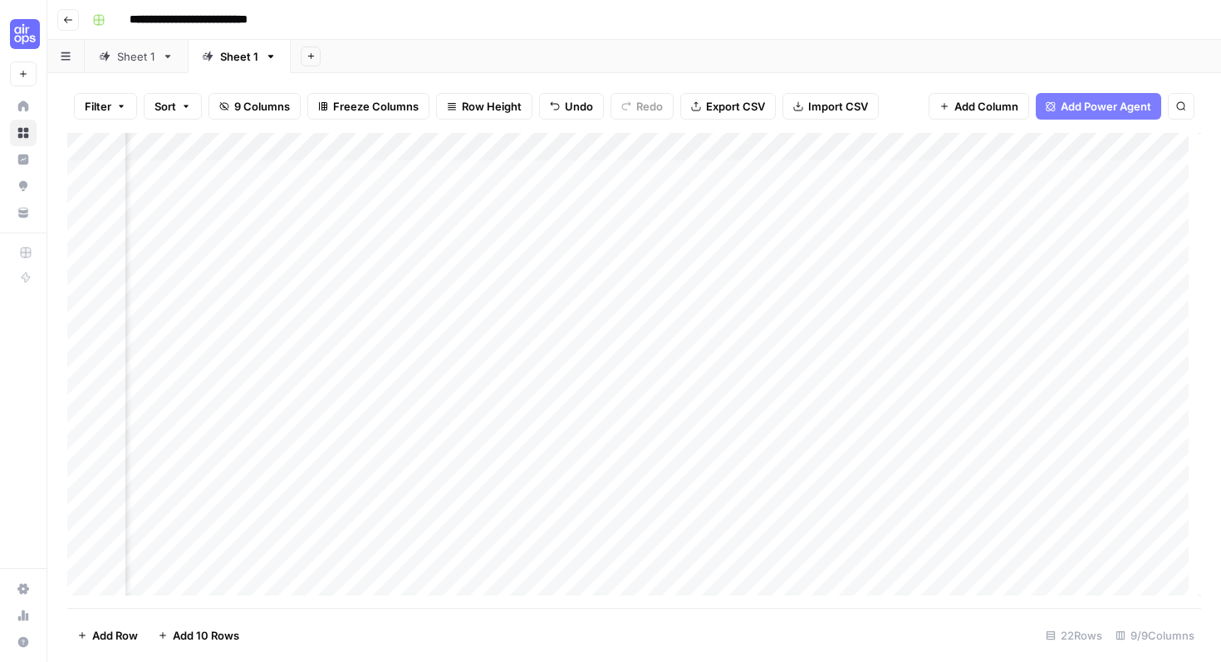
click at [949, 237] on div "Add Column" at bounding box center [633, 370] width 1133 height 475
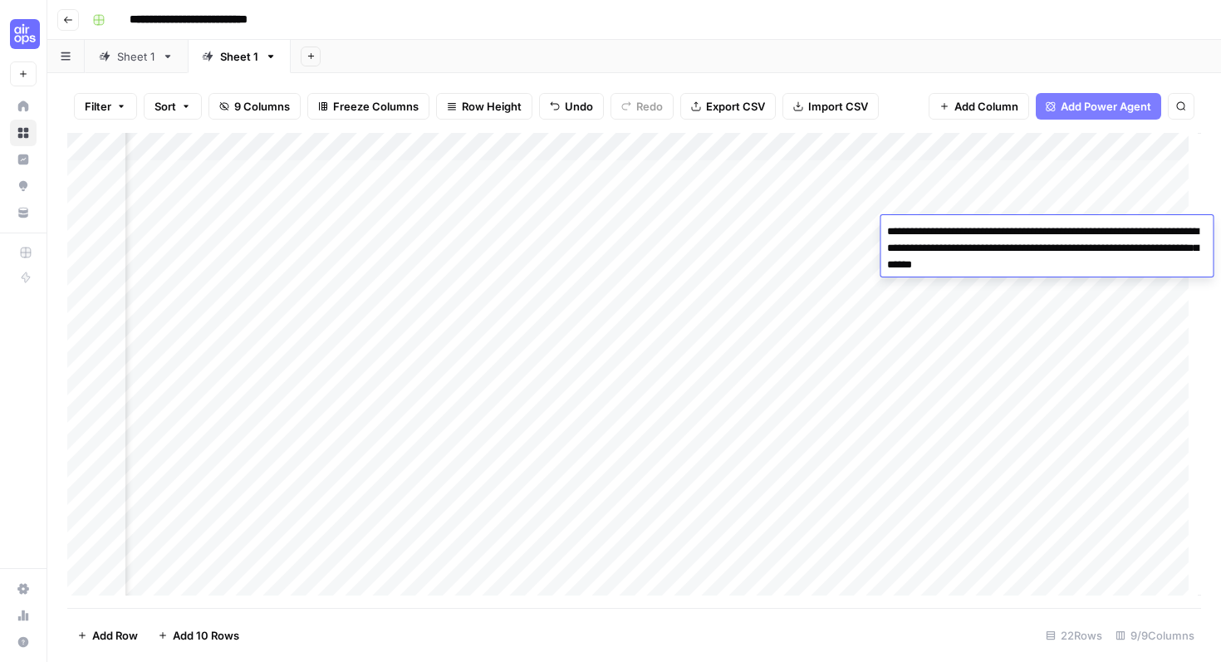
click at [982, 314] on div "Add Column" at bounding box center [633, 370] width 1133 height 475
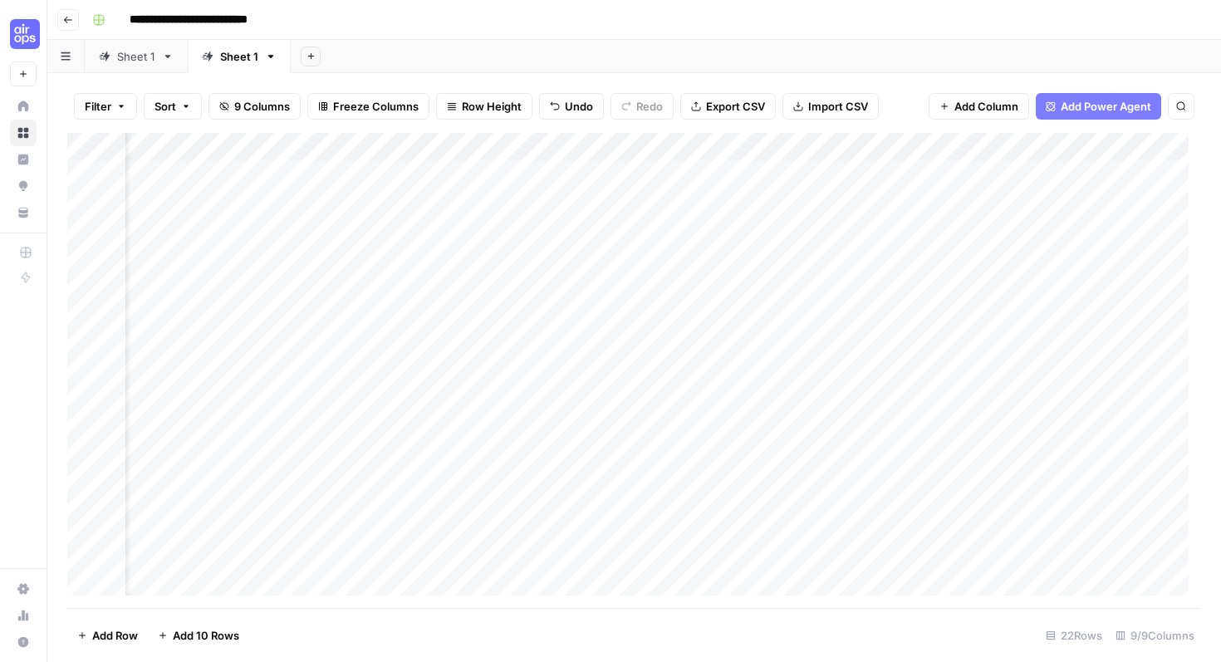
scroll to position [0, 0]
click at [264, 229] on div "Add Column" at bounding box center [633, 370] width 1133 height 475
click at [901, 284] on div "Add Column" at bounding box center [633, 370] width 1133 height 475
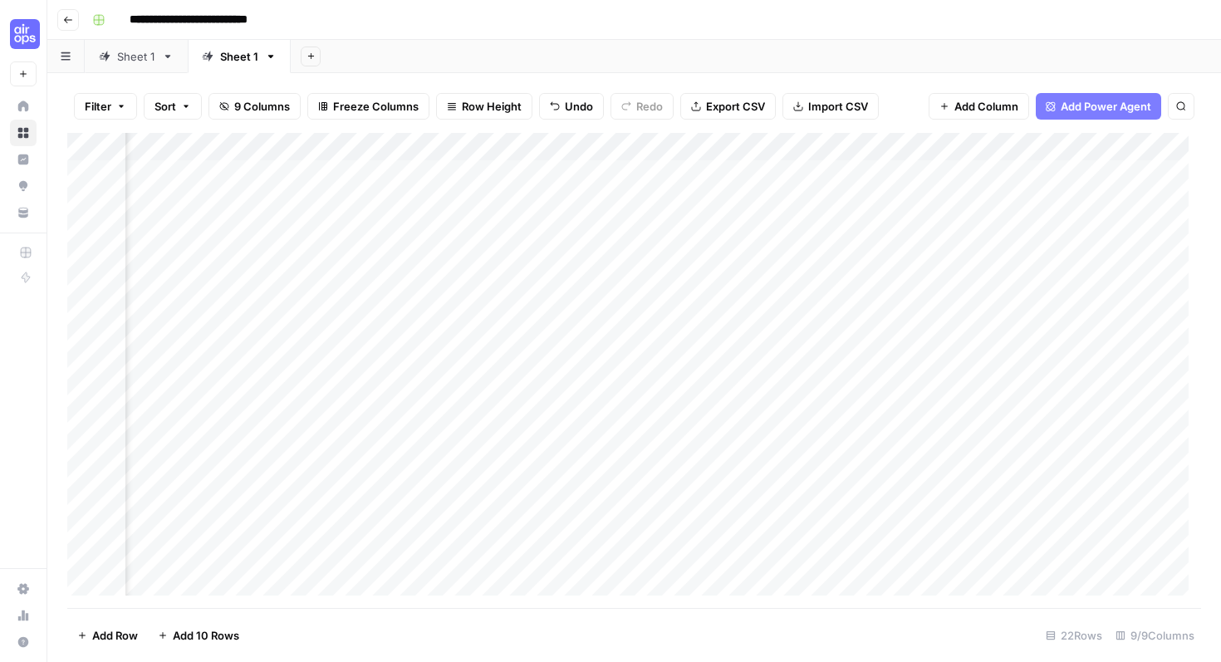
click at [545, 225] on div "Add Column" at bounding box center [633, 370] width 1133 height 475
click at [545, 225] on textarea "*****" at bounding box center [610, 231] width 266 height 23
click at [507, 296] on div "Add Column" at bounding box center [633, 370] width 1133 height 475
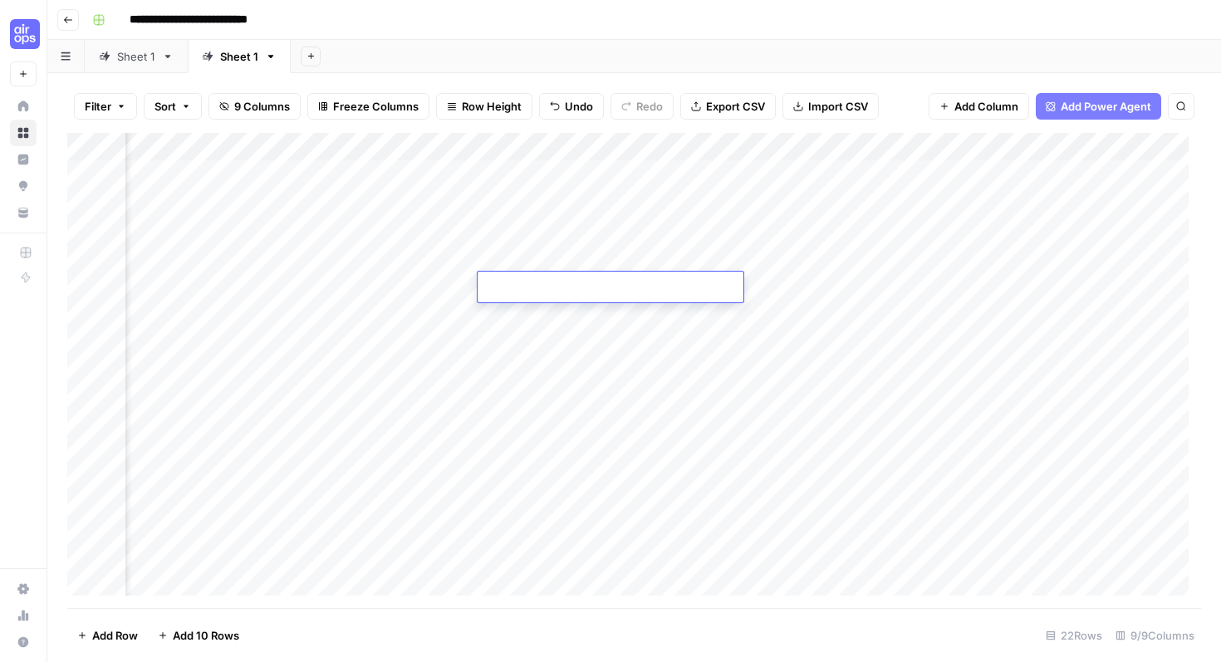
click at [507, 296] on textarea at bounding box center [610, 287] width 266 height 23
type textarea "*****"
click at [612, 384] on div "Add Column" at bounding box center [633, 370] width 1133 height 475
click at [721, 286] on div "Add Column" at bounding box center [633, 370] width 1133 height 475
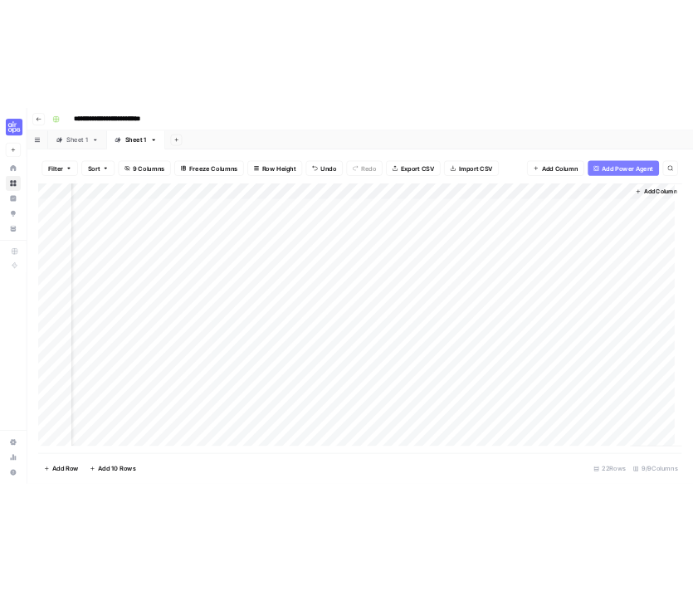
scroll to position [0, 549]
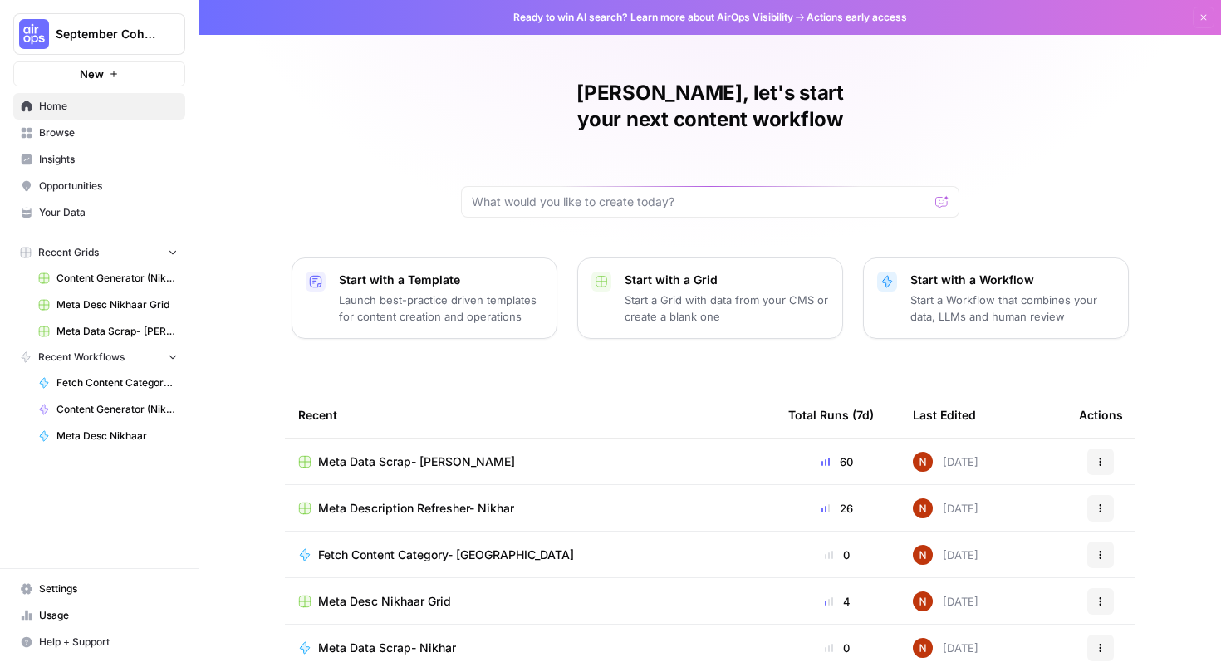
scroll to position [102, 0]
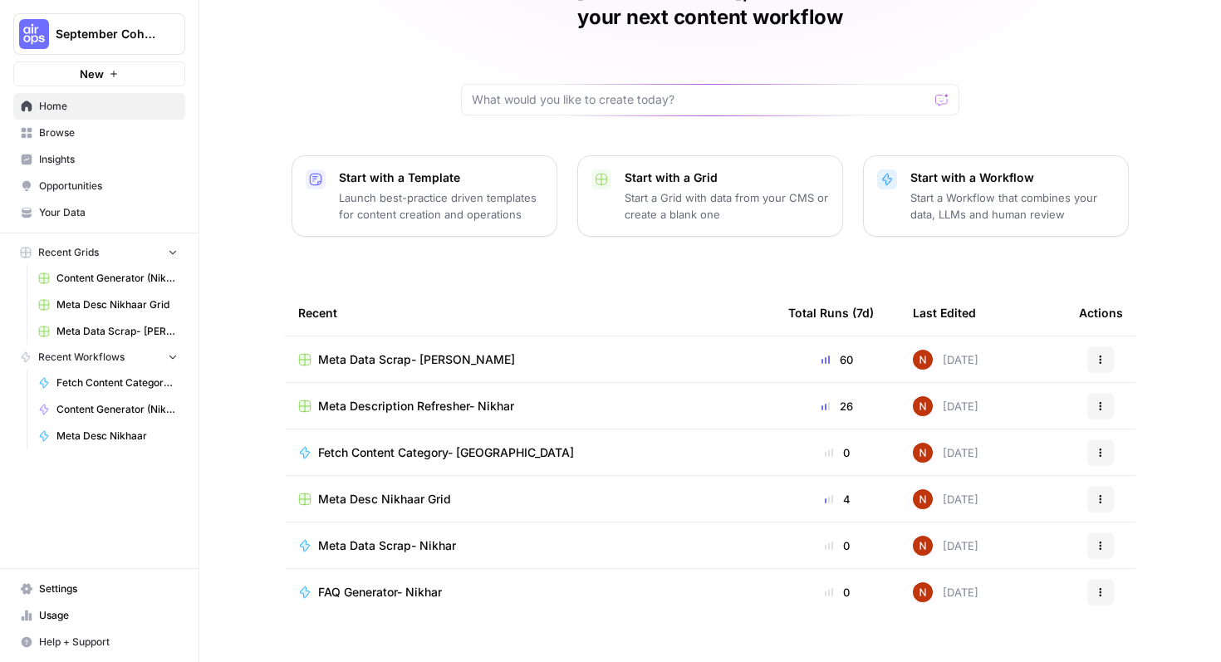
click at [619, 351] on div "Meta Data Scrap- [PERSON_NAME]" at bounding box center [529, 359] width 463 height 17
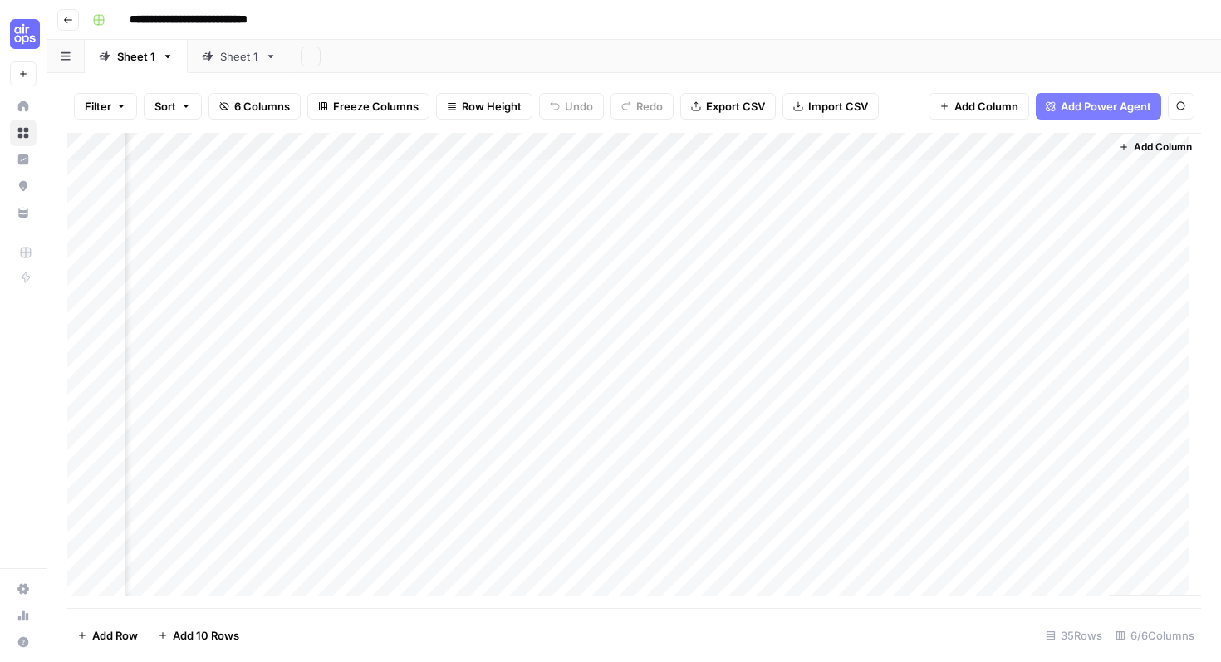
scroll to position [0, 74]
click at [252, 63] on div "Sheet 1" at bounding box center [239, 56] width 38 height 17
click at [857, 144] on div "Add Column" at bounding box center [633, 370] width 1133 height 475
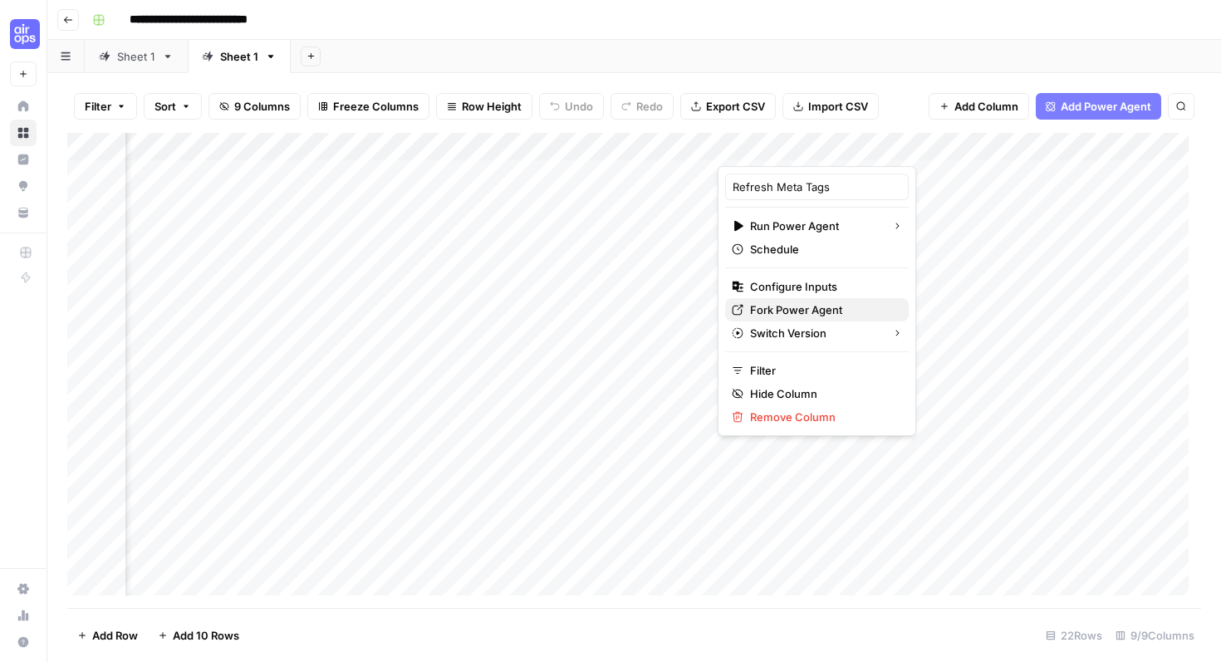
click at [809, 301] on span "Fork Power Agent" at bounding box center [822, 309] width 145 height 17
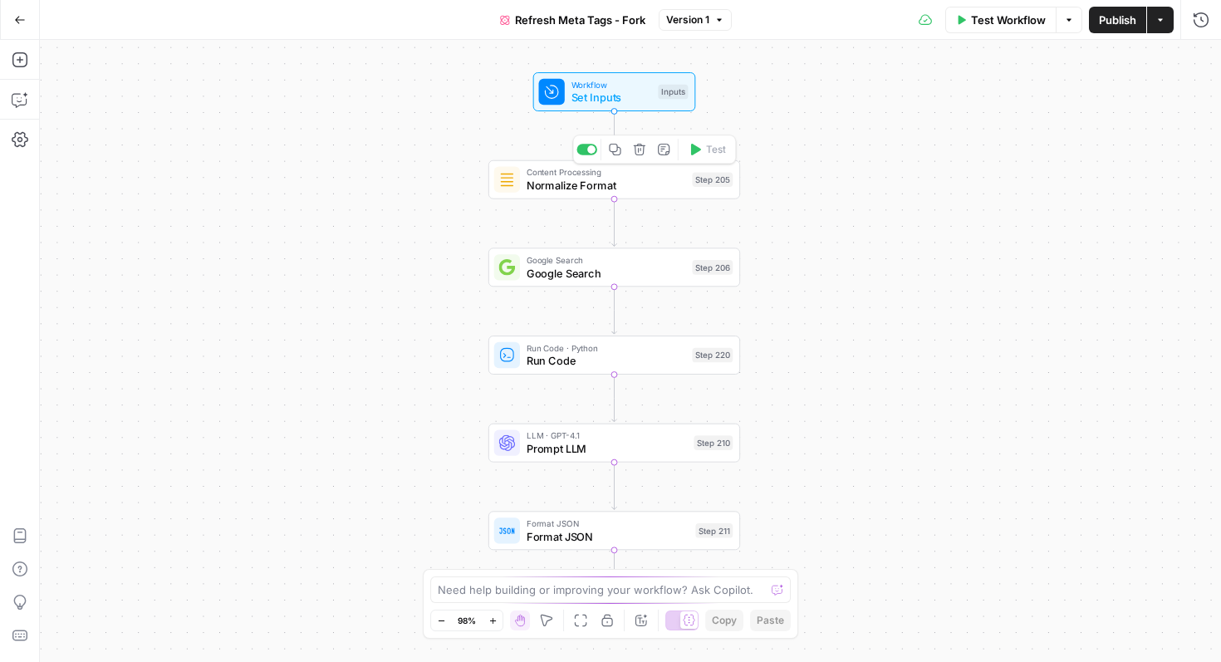
click at [632, 183] on span "Normalize Format" at bounding box center [605, 185] width 159 height 17
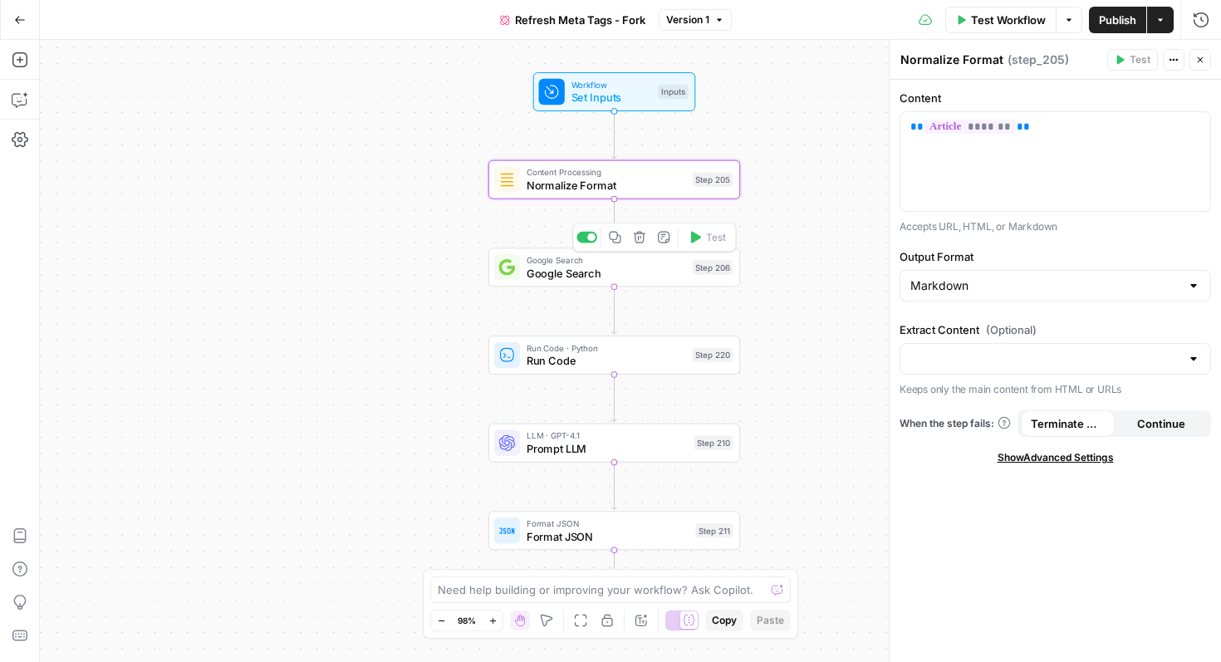
click at [619, 271] on span "Google Search" at bounding box center [605, 273] width 159 height 17
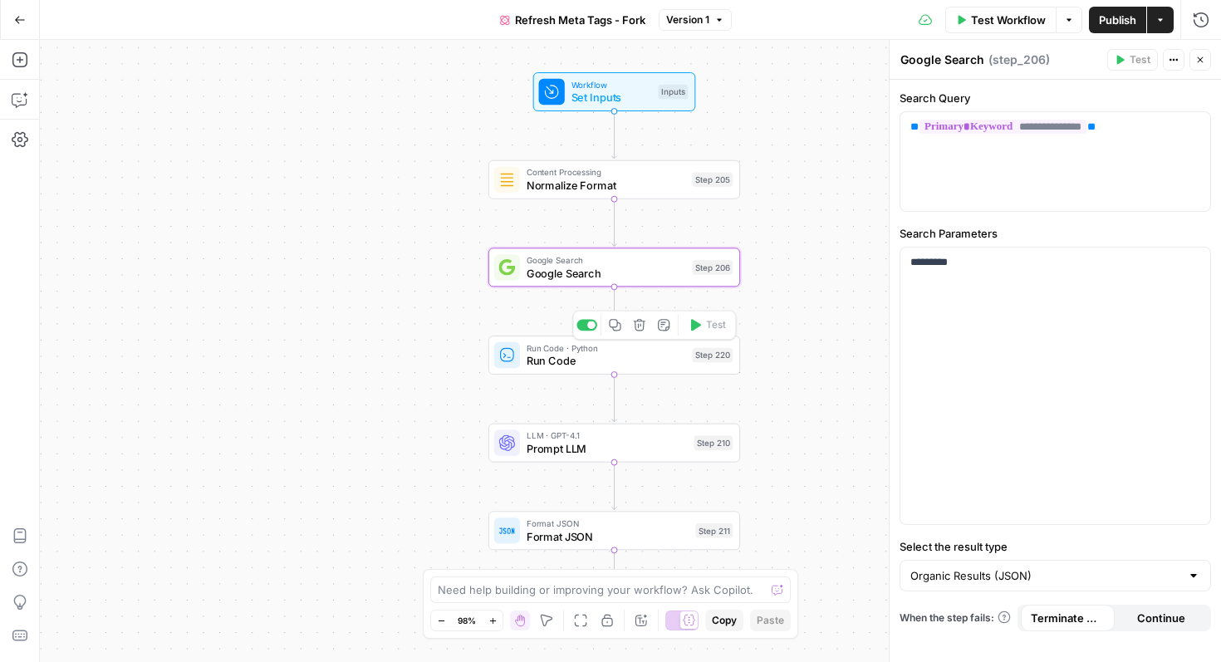
click at [648, 347] on span "Run Code · Python" at bounding box center [605, 347] width 159 height 13
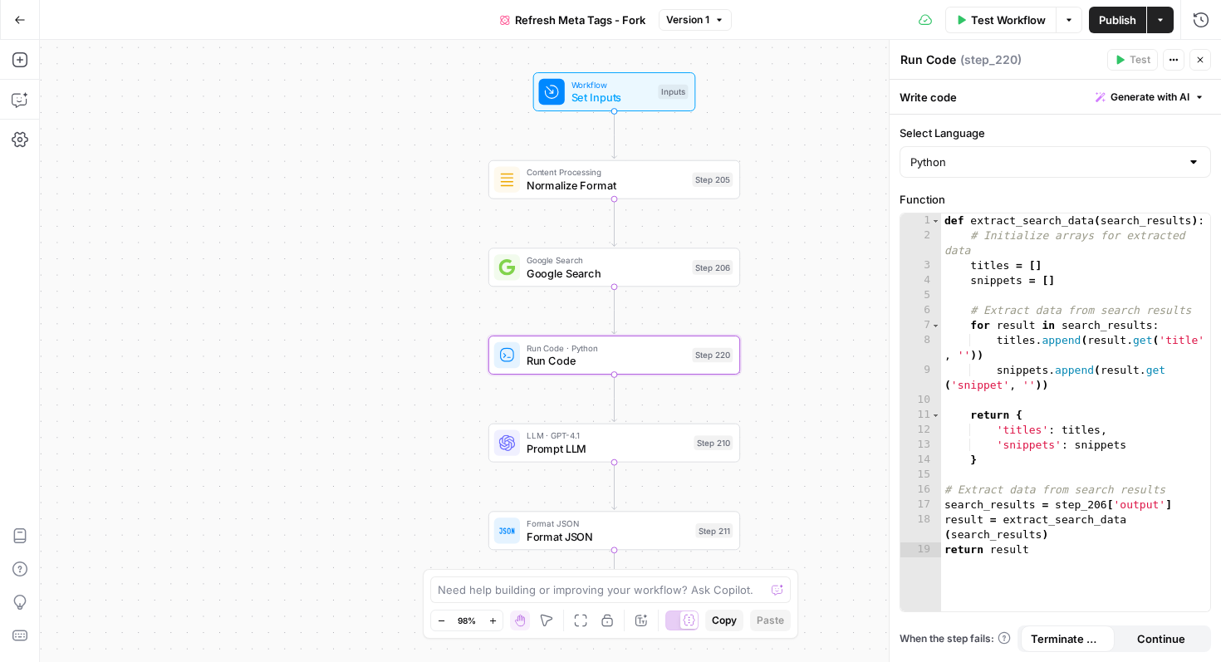
click at [636, 441] on span "Prompt LLM" at bounding box center [606, 448] width 161 height 17
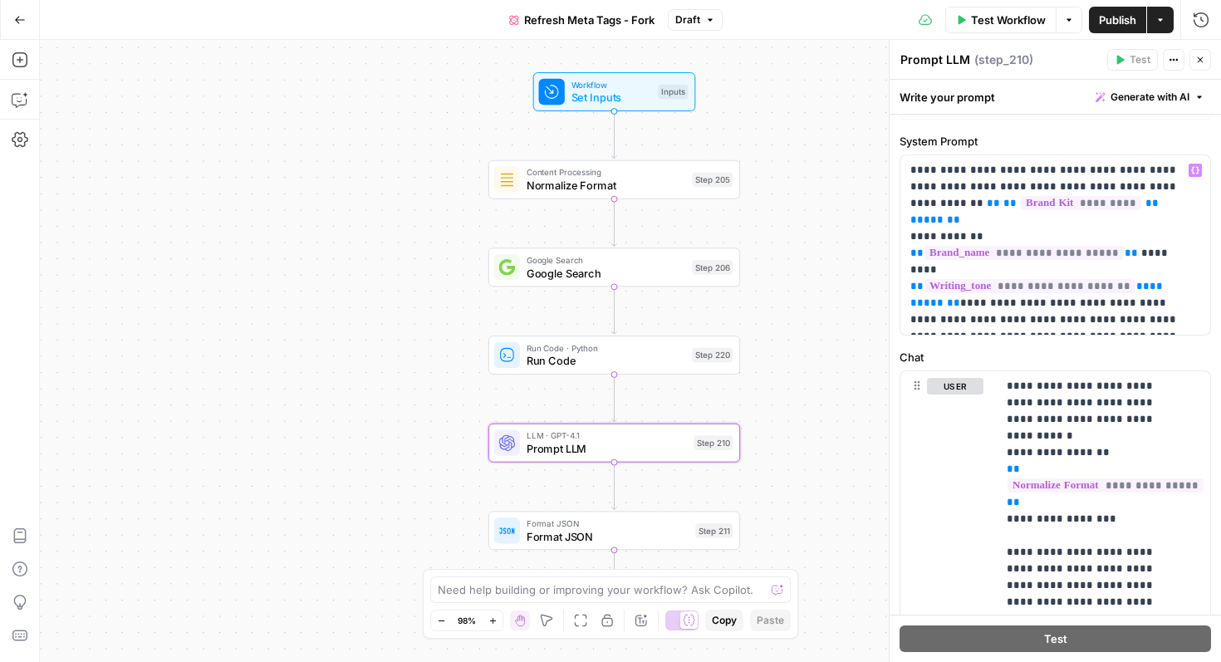
scroll to position [34, 0]
